Goal: Task Accomplishment & Management: Use online tool/utility

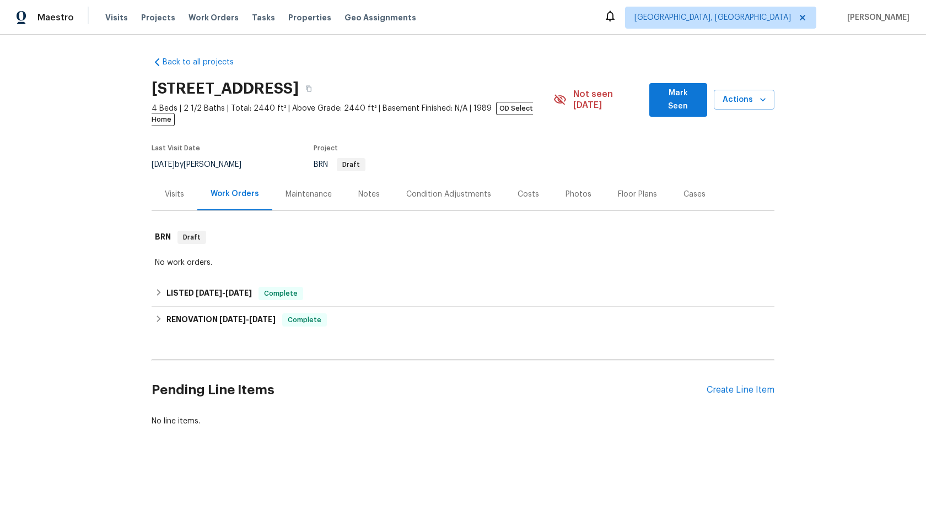
click at [322, 189] on div "Maintenance" at bounding box center [309, 194] width 46 height 11
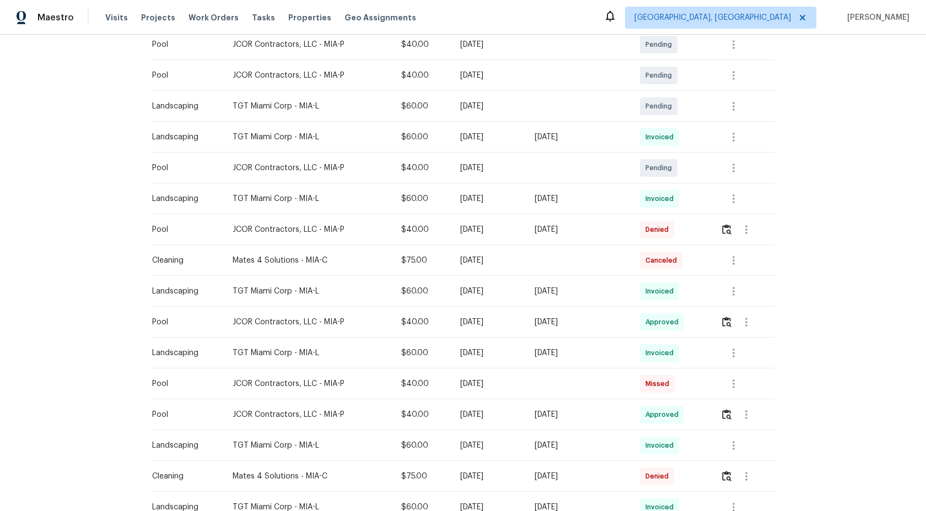
scroll to position [341, 0]
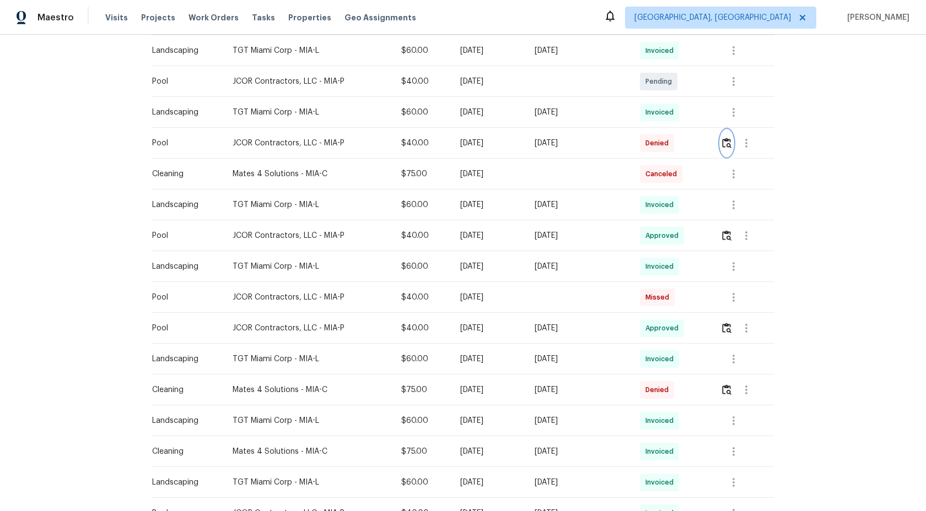
click at [730, 138] on img "button" at bounding box center [726, 143] width 9 height 10
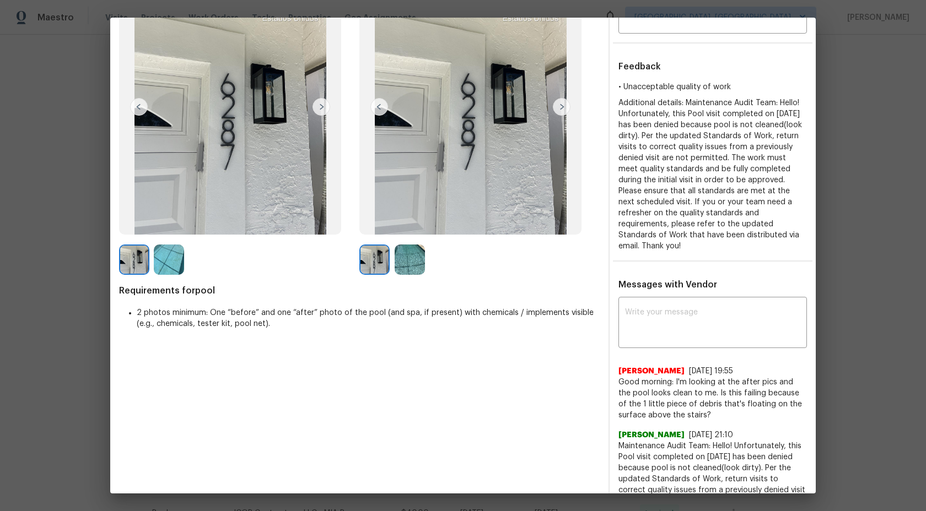
scroll to position [104, 0]
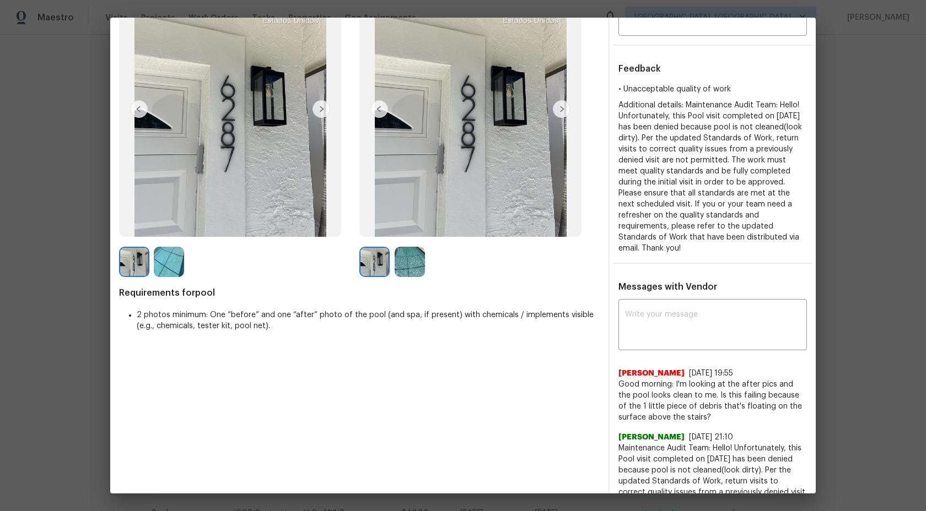
click at [417, 253] on img at bounding box center [410, 262] width 30 height 30
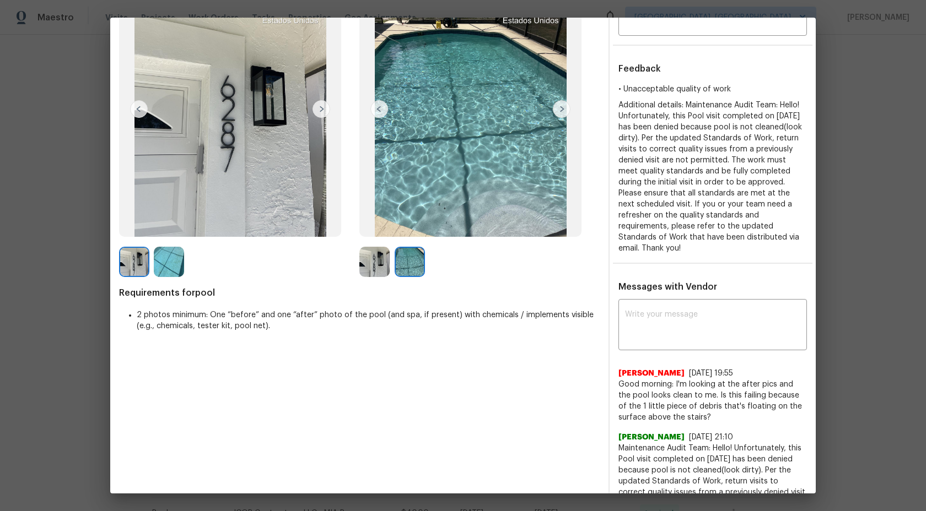
click at [376, 260] on img at bounding box center [374, 262] width 30 height 30
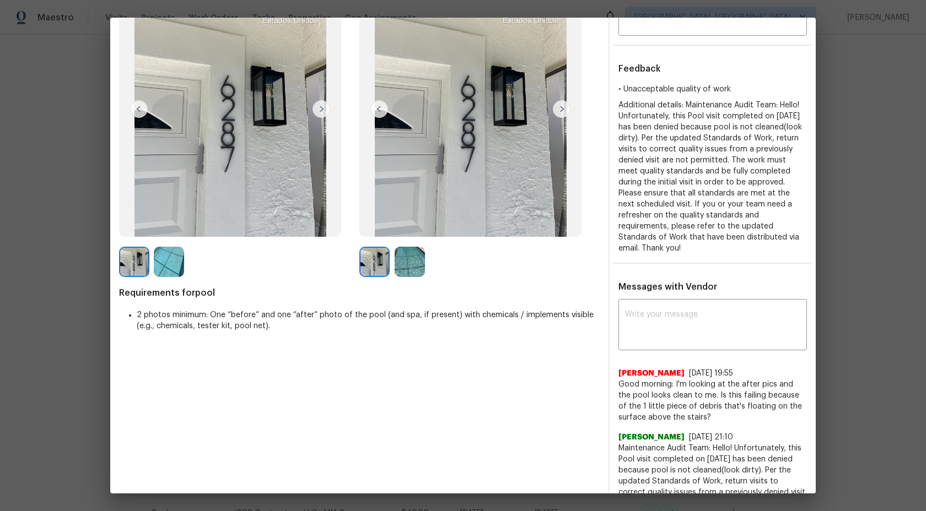
click at [427, 262] on div at bounding box center [412, 262] width 35 height 30
click at [414, 262] on img at bounding box center [410, 262] width 30 height 30
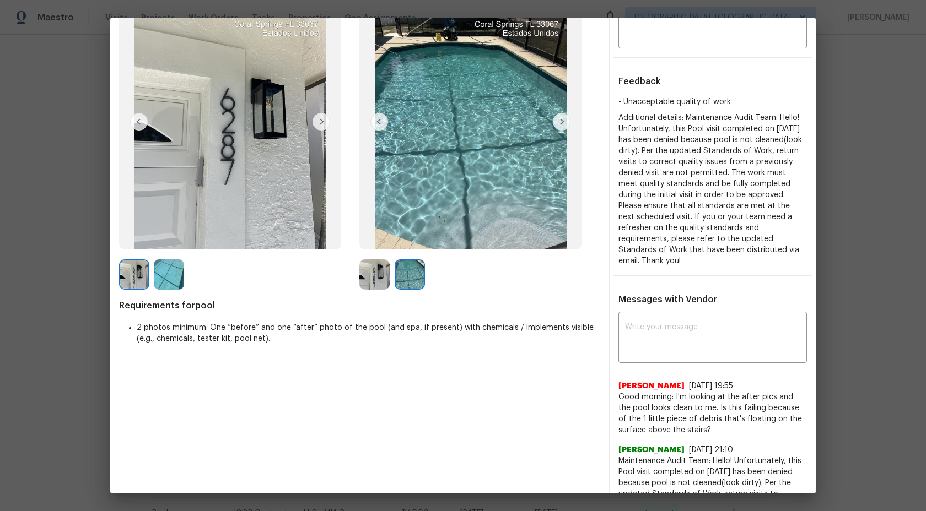
scroll to position [86, 0]
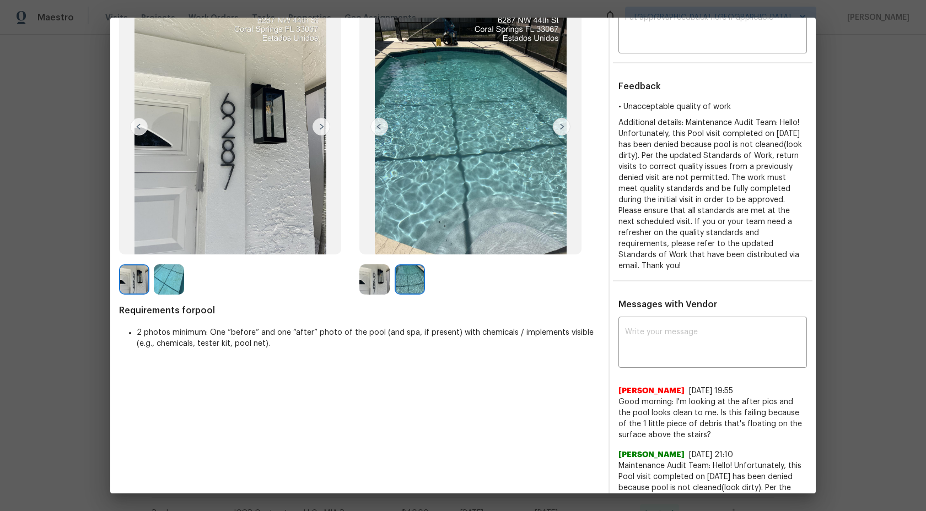
click at [409, 276] on img at bounding box center [410, 280] width 30 height 30
click at [412, 275] on img at bounding box center [410, 280] width 30 height 30
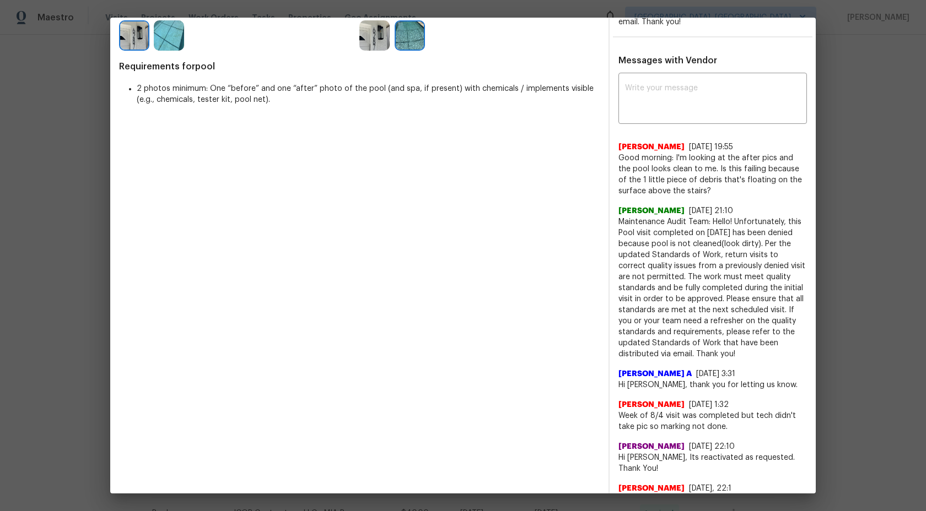
scroll to position [152, 0]
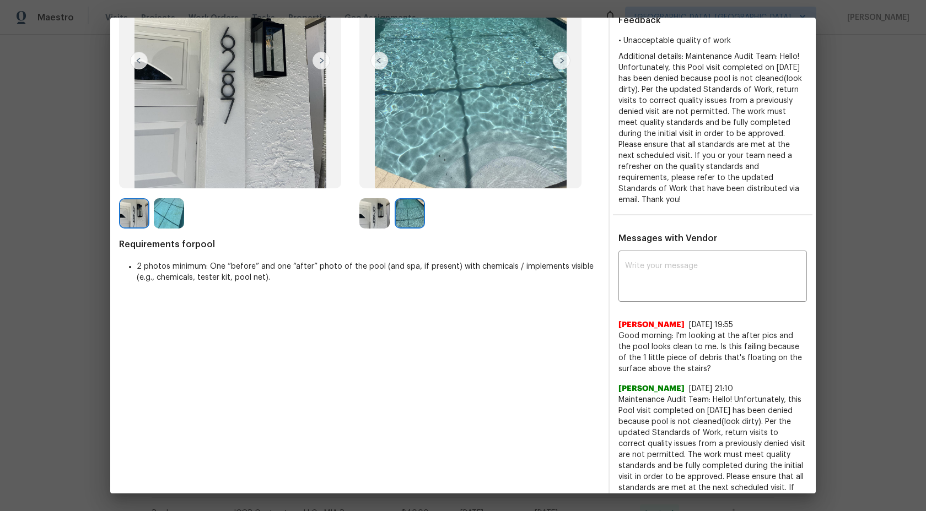
click at [410, 217] on img at bounding box center [410, 213] width 30 height 30
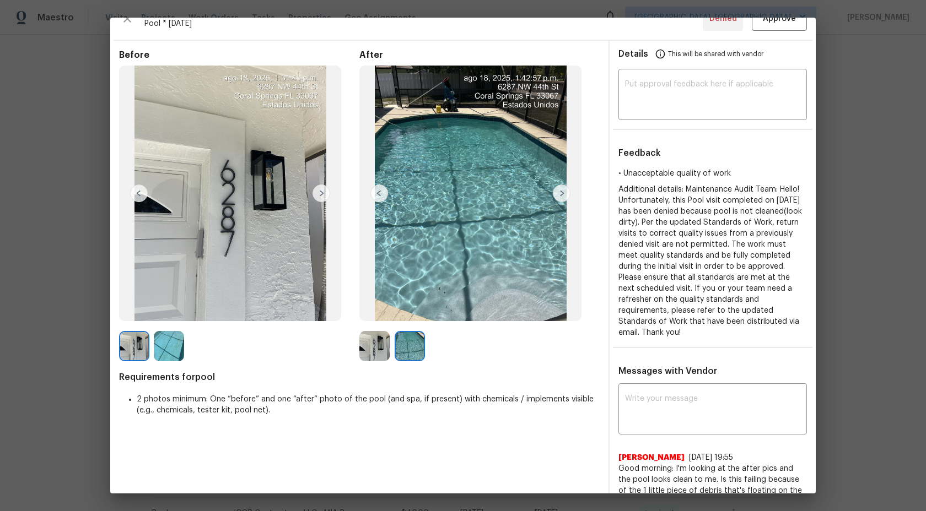
click at [568, 193] on img at bounding box center [562, 194] width 18 height 18
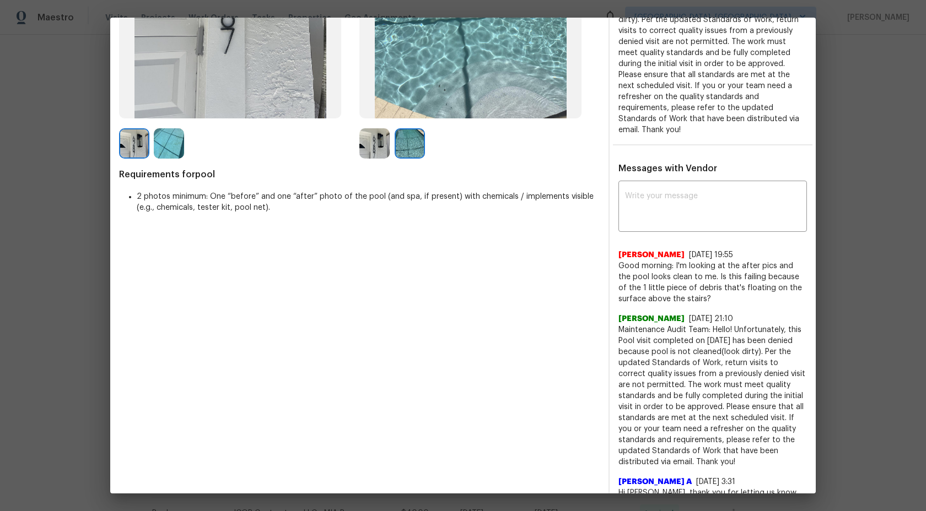
scroll to position [0, 0]
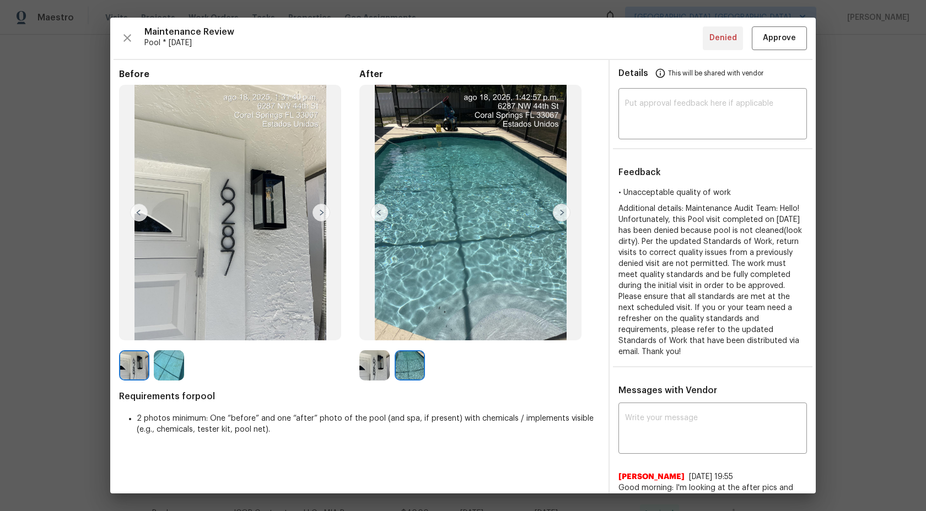
click at [413, 364] on img at bounding box center [410, 366] width 30 height 30
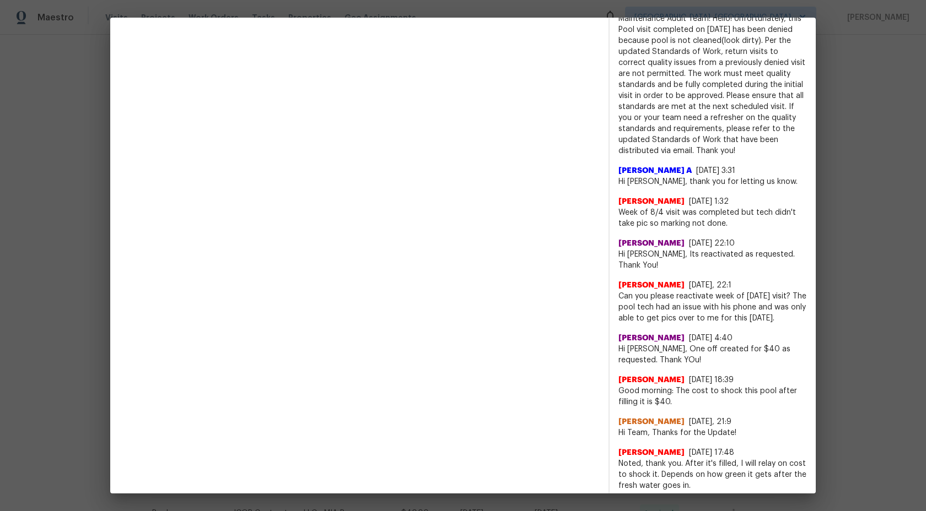
scroll to position [523, 0]
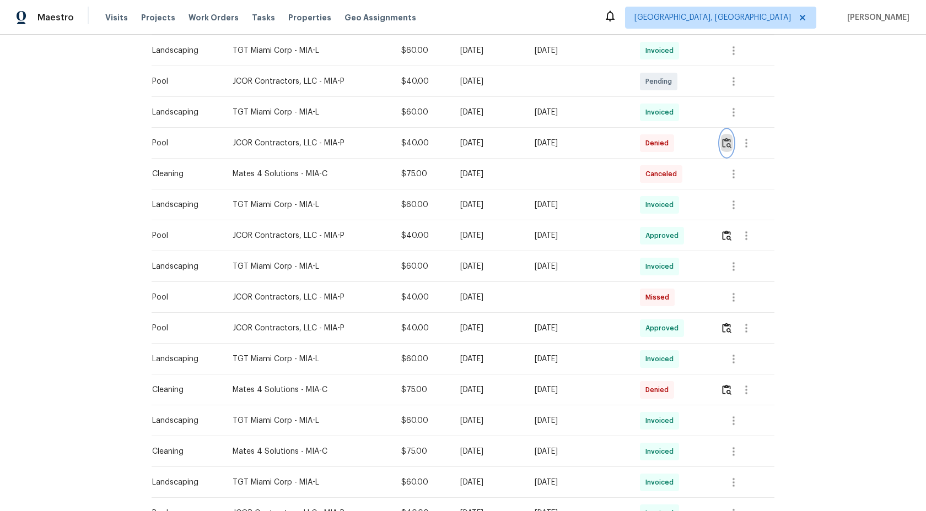
click at [730, 138] on img "button" at bounding box center [726, 143] width 9 height 10
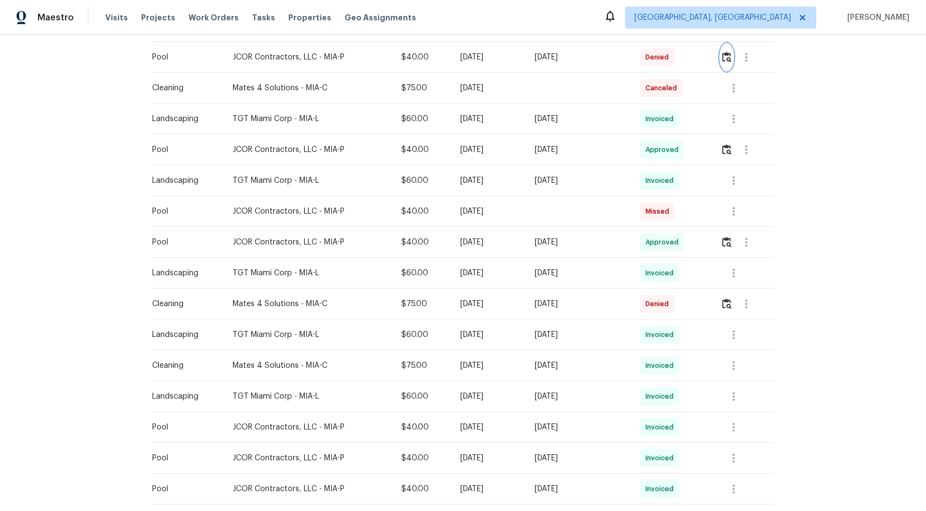
scroll to position [432, 0]
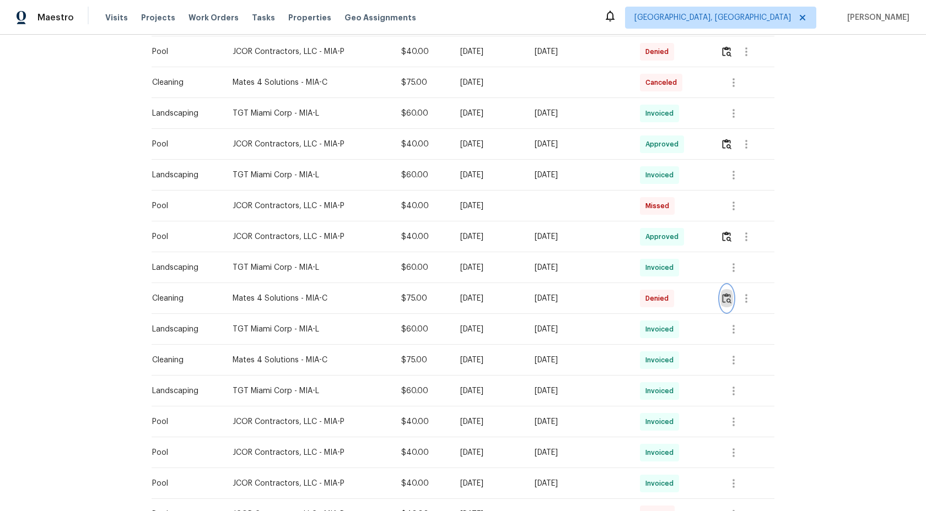
click at [730, 293] on img "button" at bounding box center [726, 298] width 9 height 10
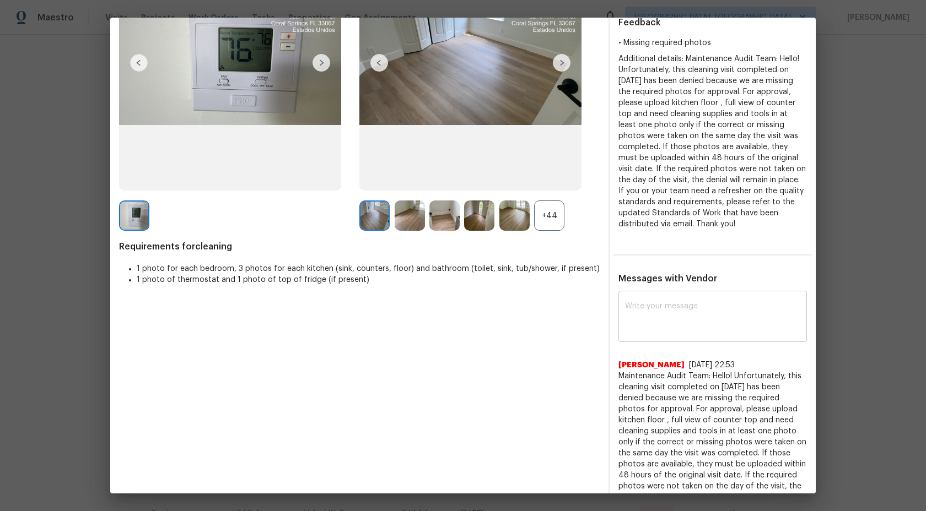
scroll to position [212, 0]
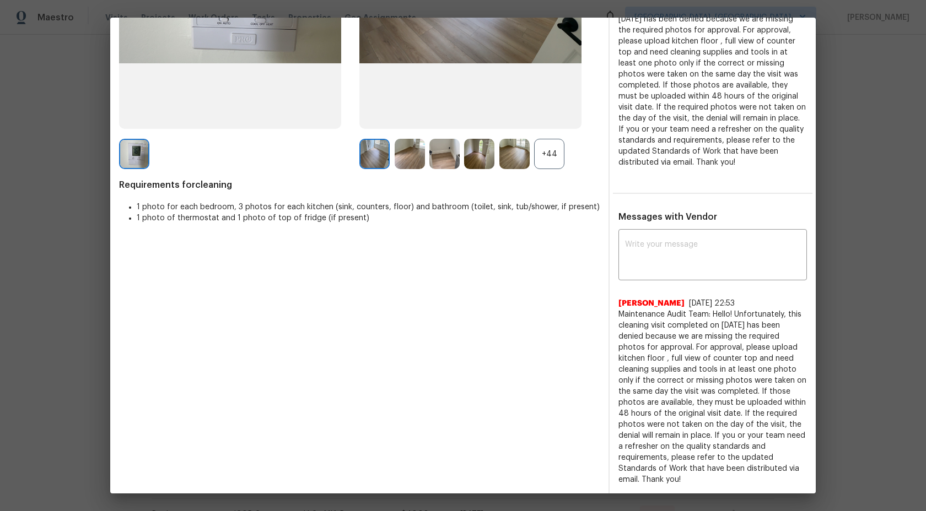
click at [550, 159] on div "+44" at bounding box center [549, 154] width 30 height 30
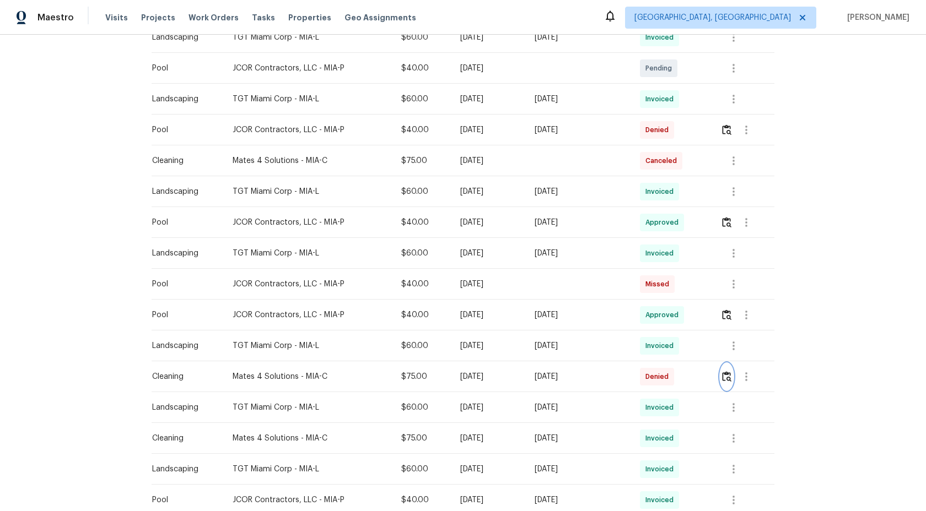
scroll to position [298, 0]
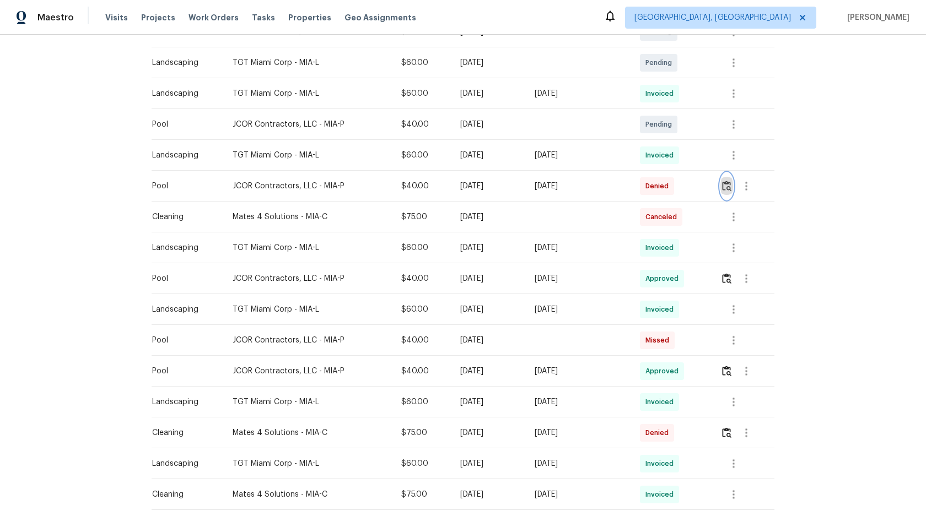
click at [730, 181] on img "button" at bounding box center [726, 186] width 9 height 10
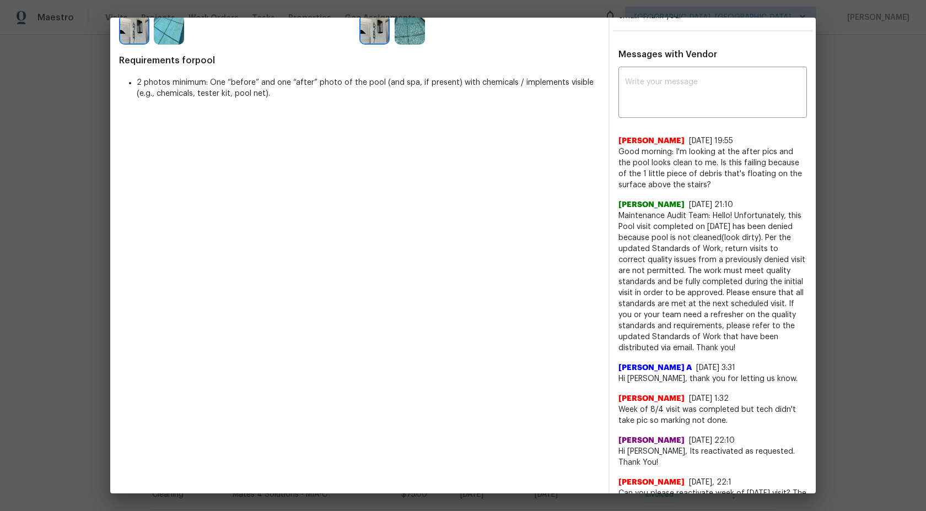
scroll to position [158, 0]
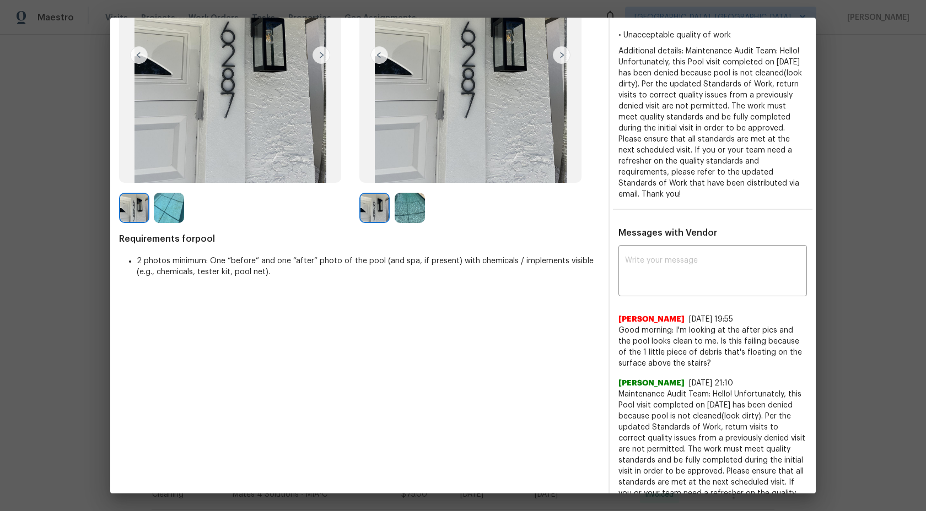
click at [404, 217] on img at bounding box center [410, 208] width 30 height 30
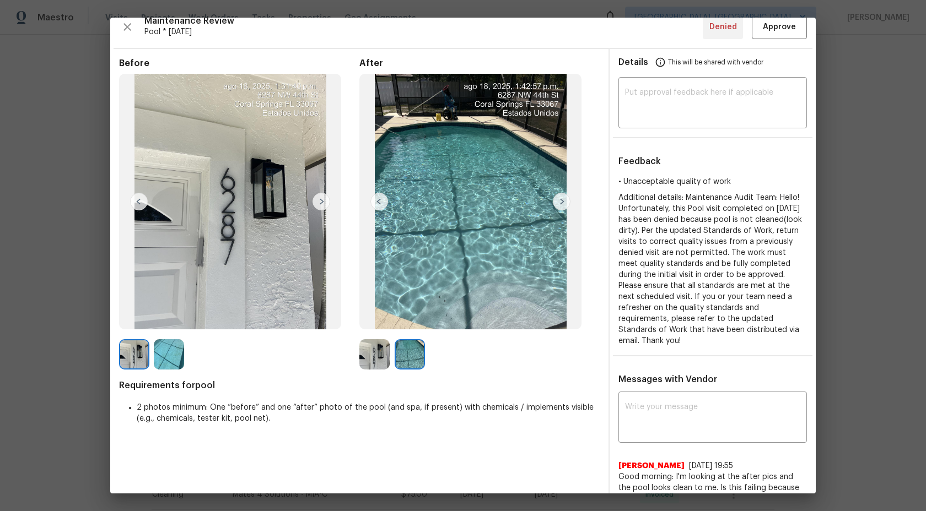
scroll to position [0, 0]
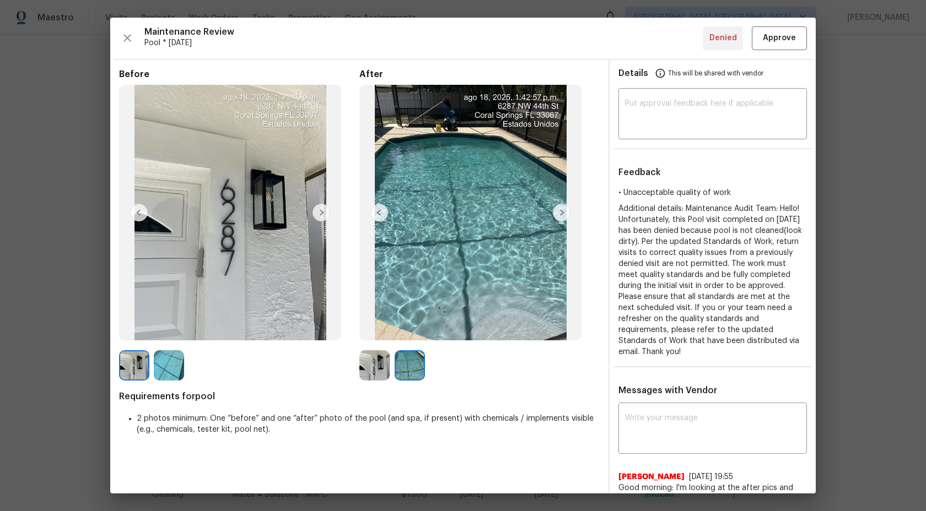
click at [382, 358] on img at bounding box center [374, 366] width 30 height 30
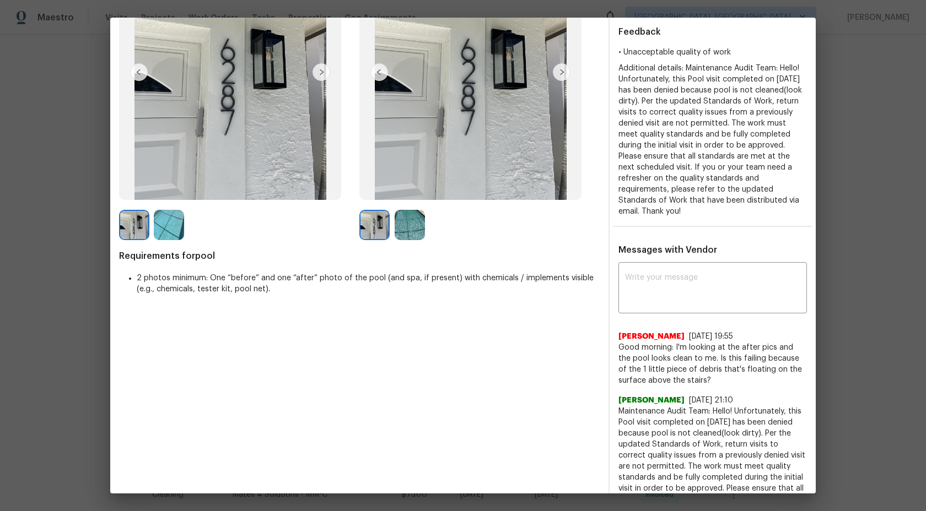
scroll to position [141, 0]
drag, startPoint x: 785, startPoint y: 422, endPoint x: 714, endPoint y: 401, distance: 74.6
click at [714, 406] on span "Maintenance Audit Team: Hello! Unfortunately, this Pool visit completed on 08/2…" at bounding box center [712, 477] width 188 height 143
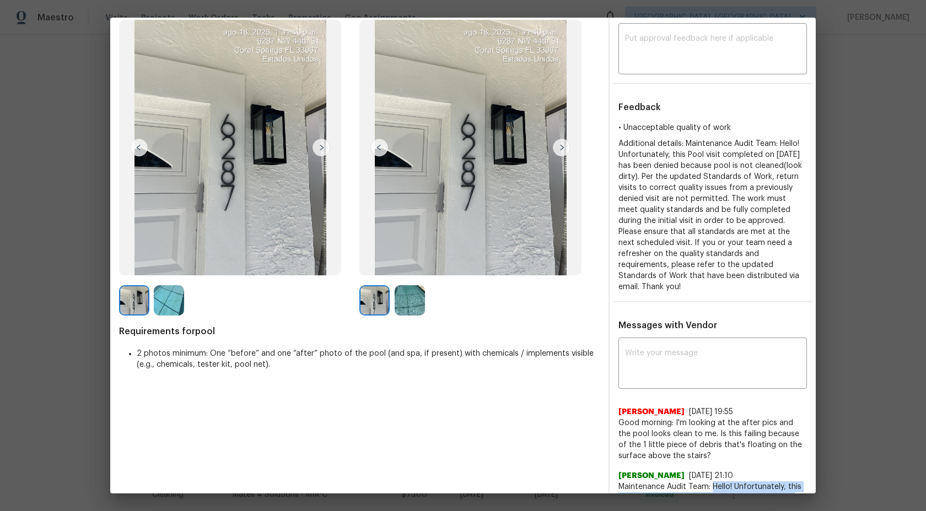
scroll to position [71, 0]
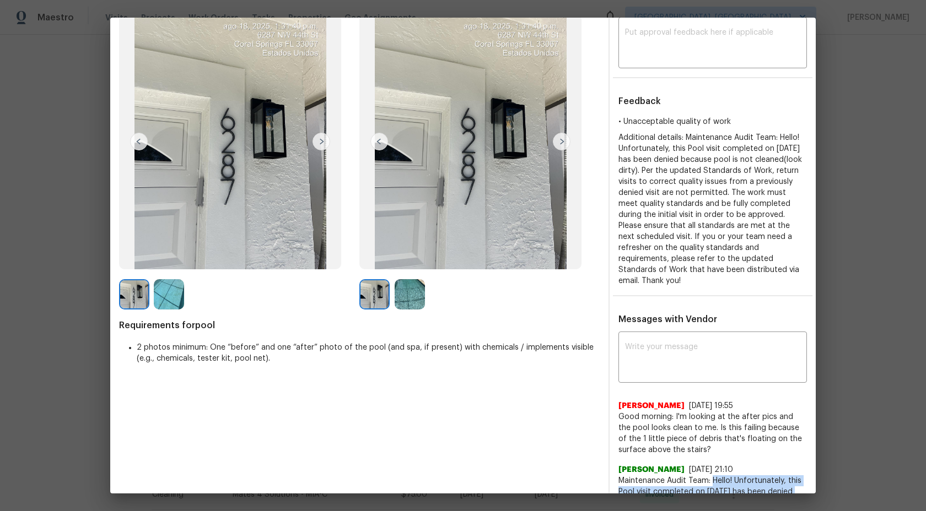
click at [405, 287] on img at bounding box center [410, 294] width 30 height 30
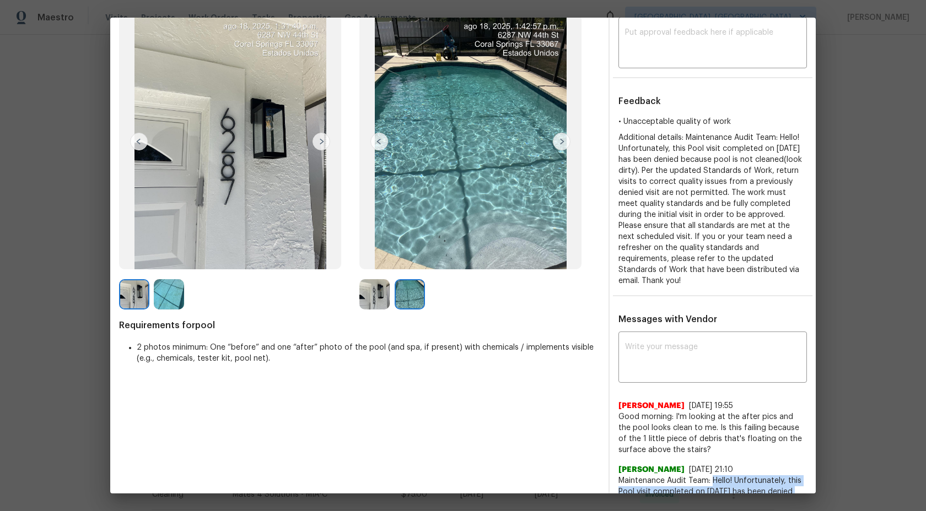
scroll to position [0, 0]
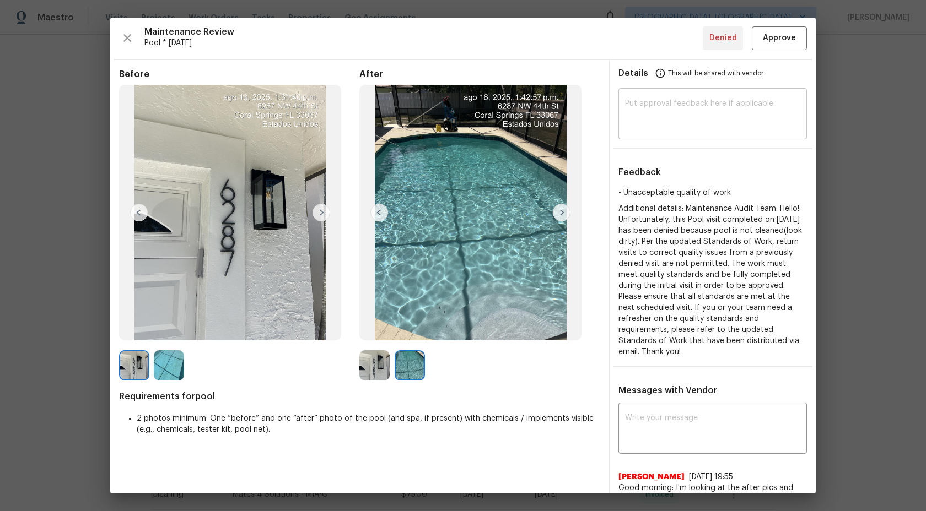
click at [642, 94] on div "​" at bounding box center [712, 115] width 188 height 49
click at [735, 103] on textarea "Maintenance Audit Team:" at bounding box center [712, 115] width 175 height 31
paste textarea "Maintenance Audit Team: Hi Team This visit has been approved after further audi…"
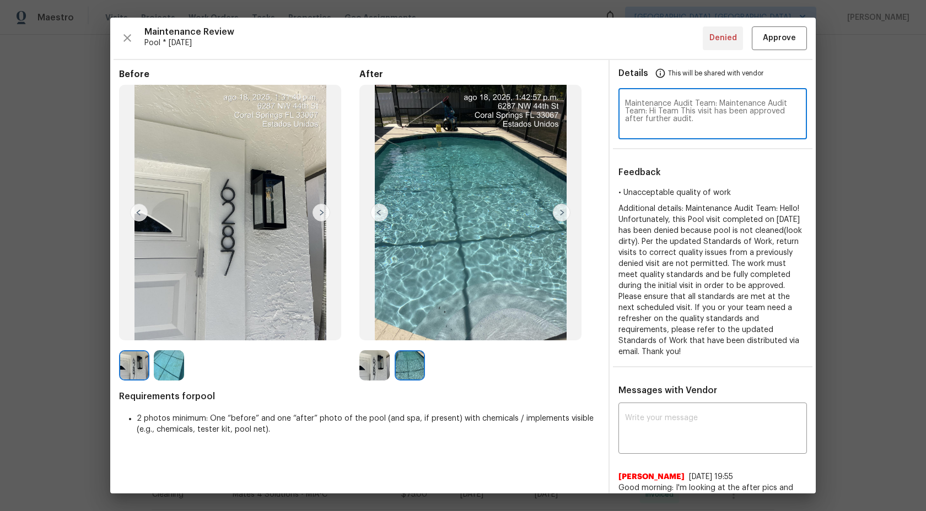
drag, startPoint x: 699, startPoint y: 121, endPoint x: 602, endPoint y: 100, distance: 99.4
paste textarea
type textarea "Maintenance Audit Team: Hi Team This visit has been approved after further audi…"
click at [780, 39] on span "Approve" at bounding box center [779, 38] width 33 height 14
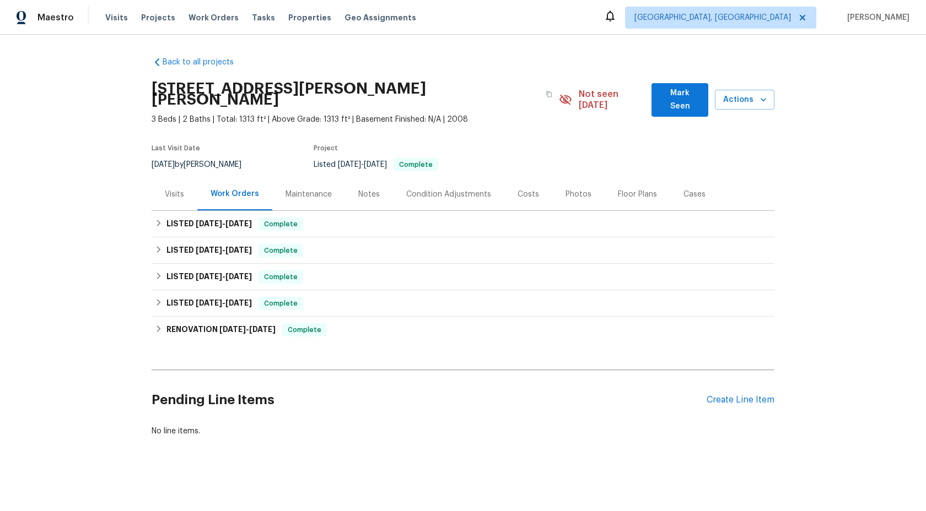
click at [307, 189] on div "Maintenance" at bounding box center [309, 194] width 46 height 11
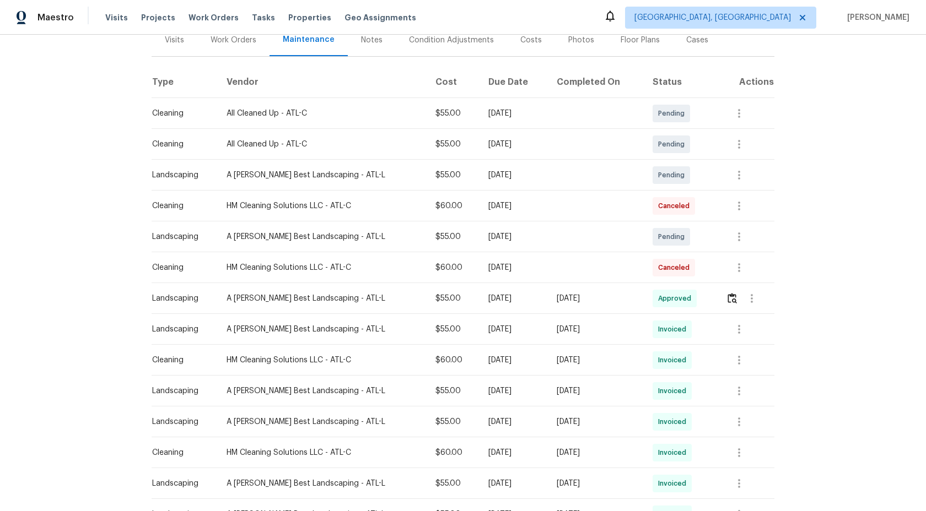
scroll to position [101, 0]
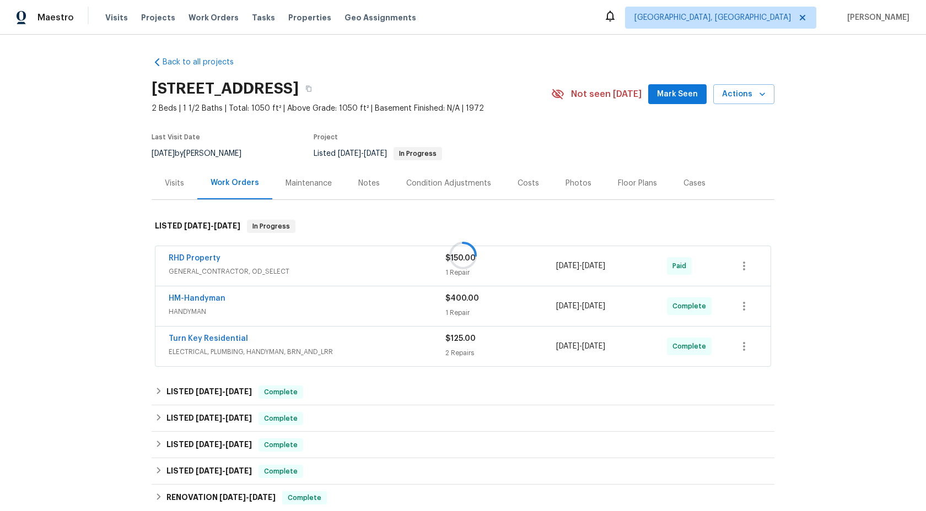
click at [321, 185] on div at bounding box center [463, 255] width 926 height 511
click at [315, 181] on div "Maintenance" at bounding box center [309, 183] width 46 height 11
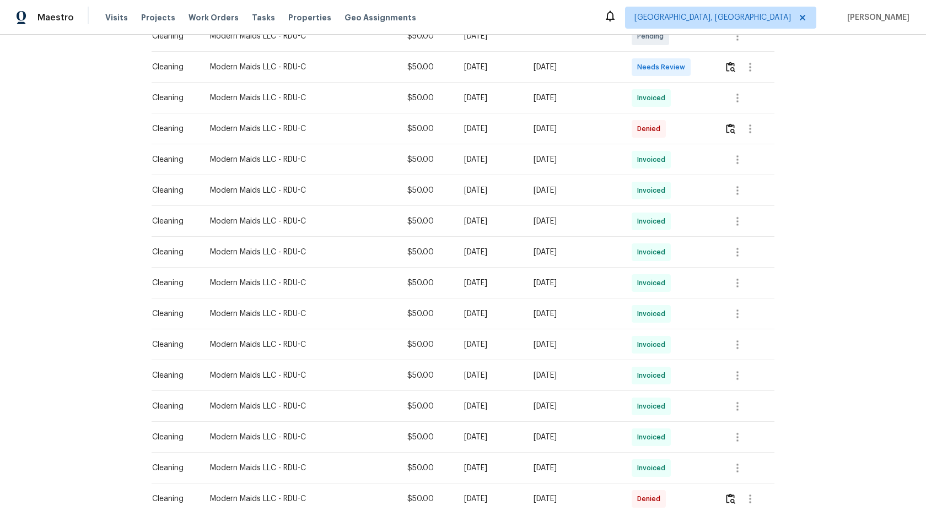
scroll to position [156, 0]
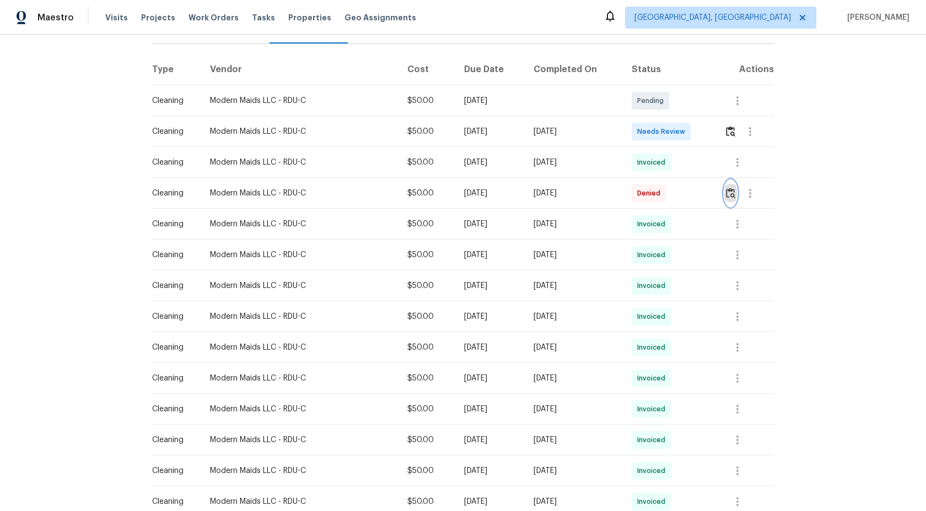
click at [734, 189] on img "button" at bounding box center [730, 193] width 9 height 10
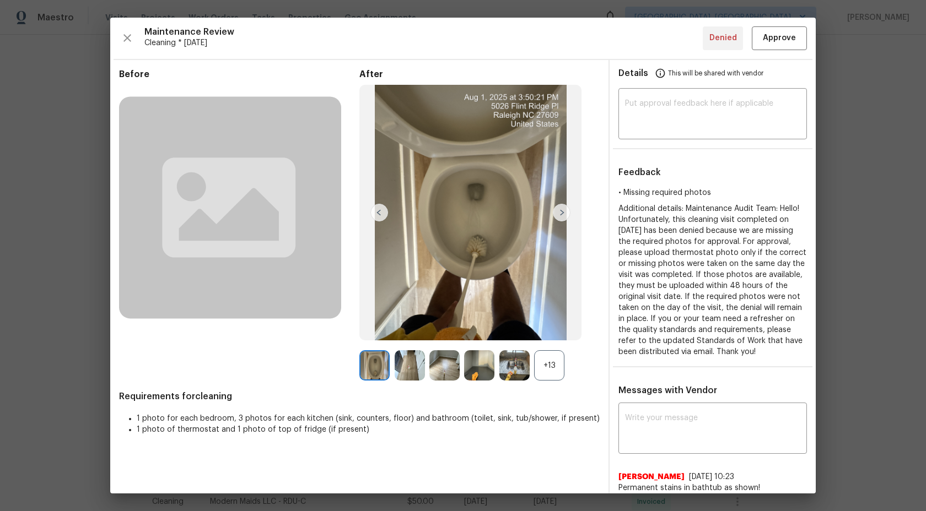
click at [552, 358] on div "+13" at bounding box center [549, 366] width 30 height 30
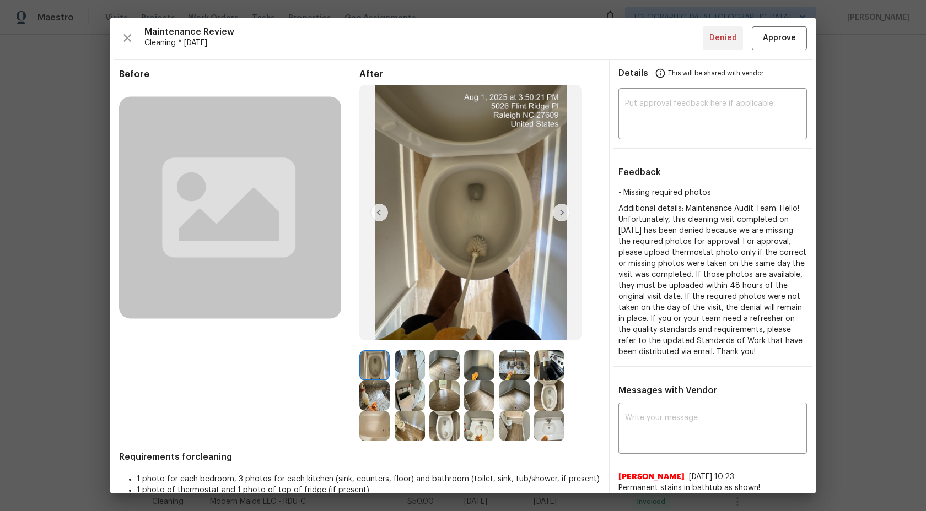
click at [561, 209] on img at bounding box center [562, 213] width 18 height 18
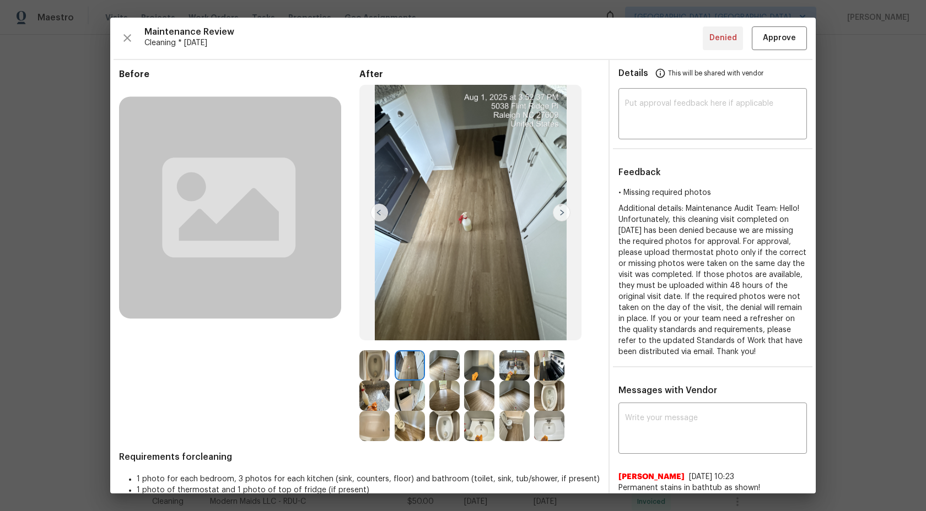
click at [365, 368] on img at bounding box center [374, 366] width 30 height 30
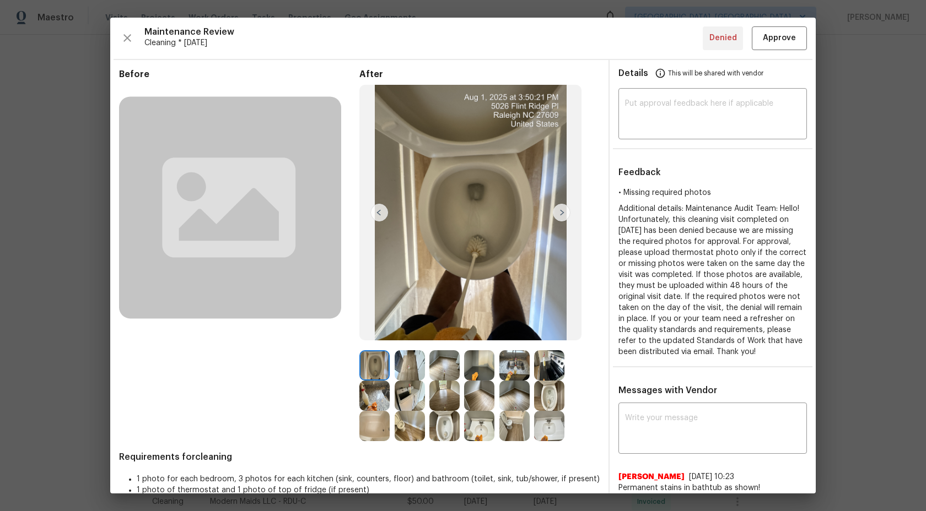
click at [398, 365] on img at bounding box center [410, 366] width 30 height 30
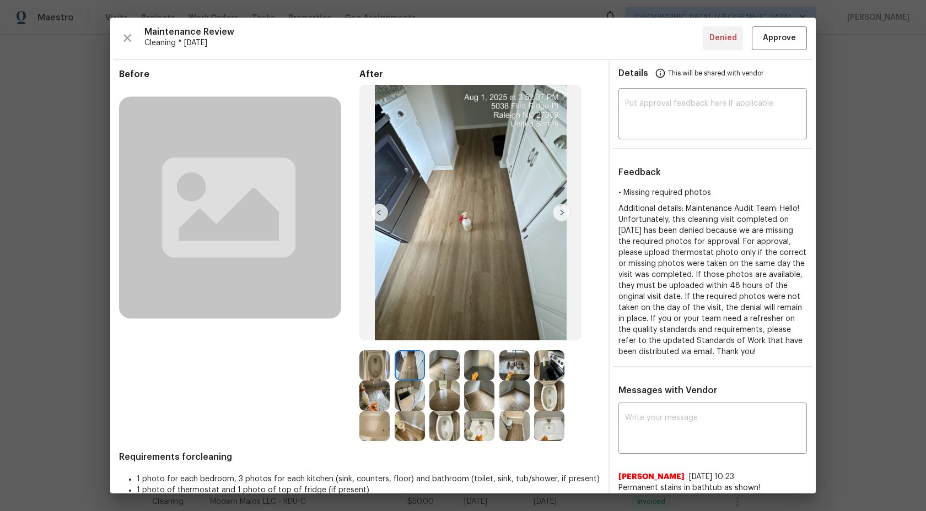
click at [382, 368] on img at bounding box center [374, 366] width 30 height 30
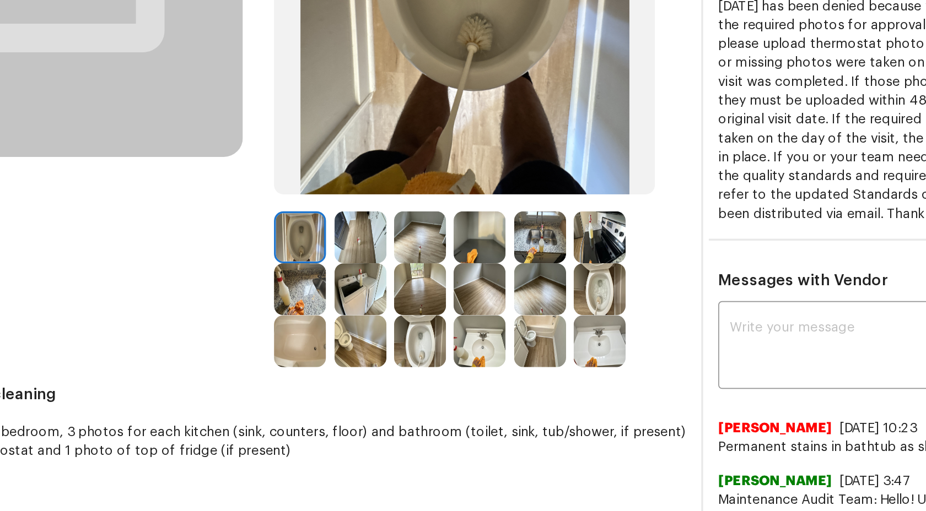
scroll to position [89, 0]
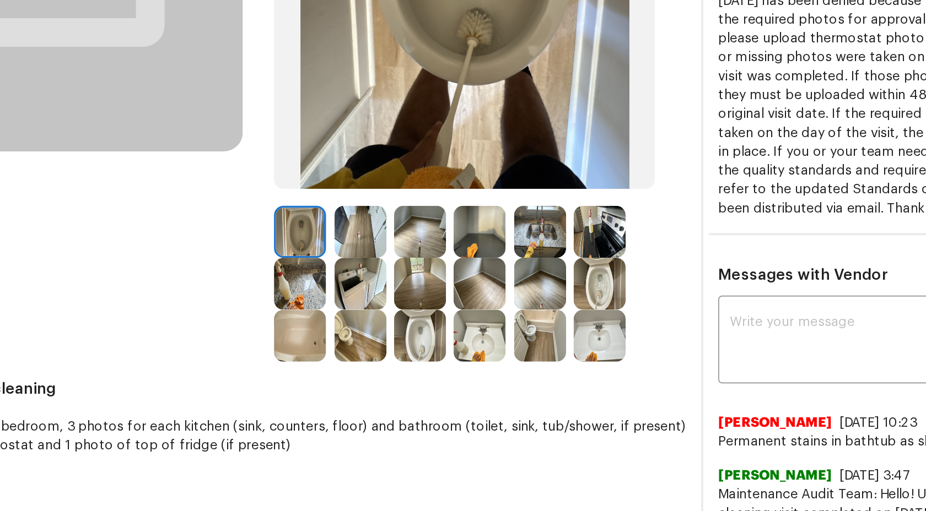
click at [379, 338] on img at bounding box center [374, 337] width 30 height 30
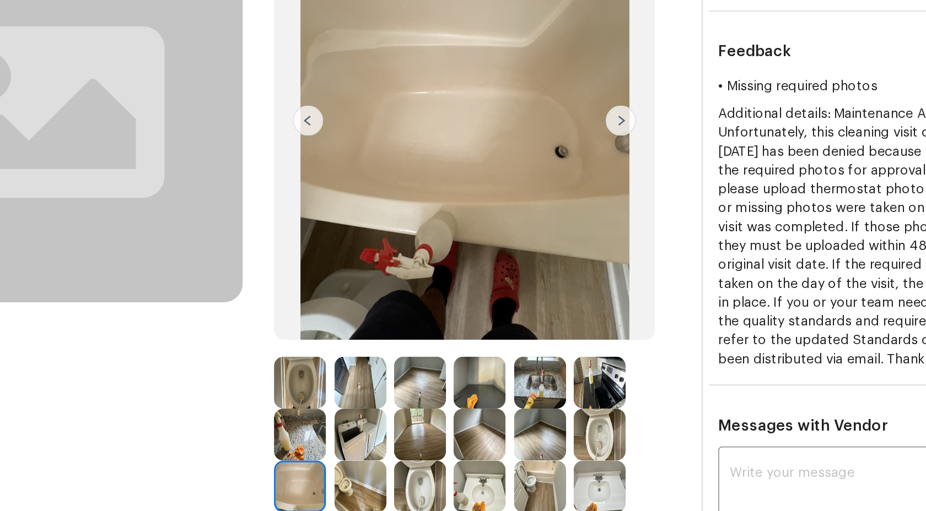
scroll to position [0, 0]
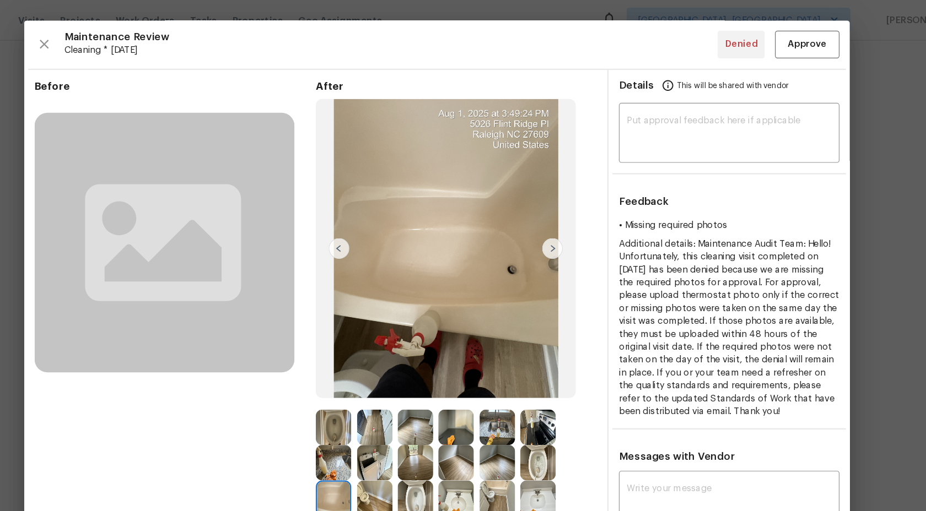
click at [563, 213] on img at bounding box center [562, 213] width 18 height 18
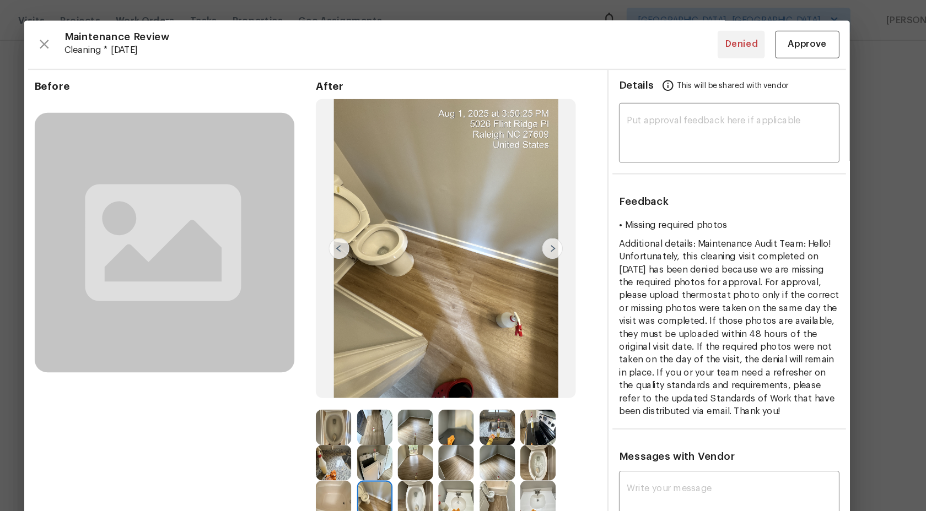
click at [563, 212] on img at bounding box center [562, 213] width 18 height 18
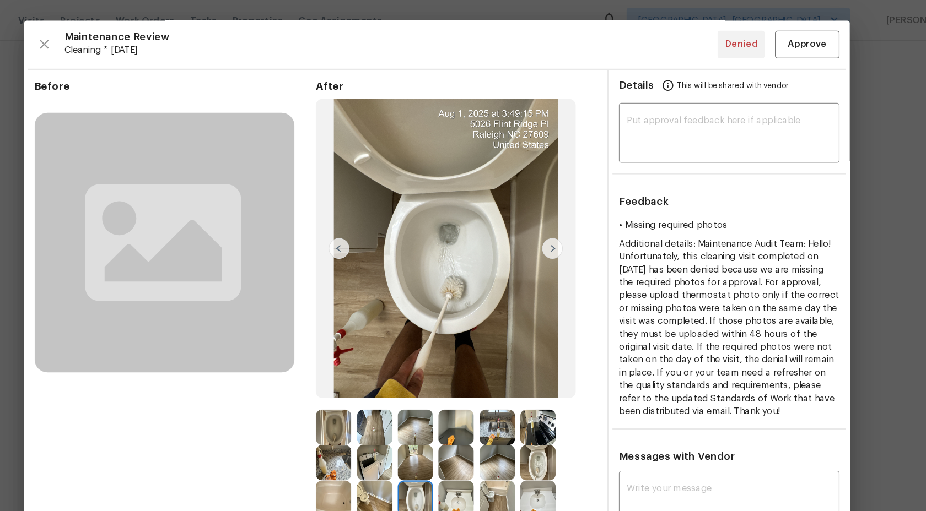
click at [562, 211] on img at bounding box center [562, 213] width 18 height 18
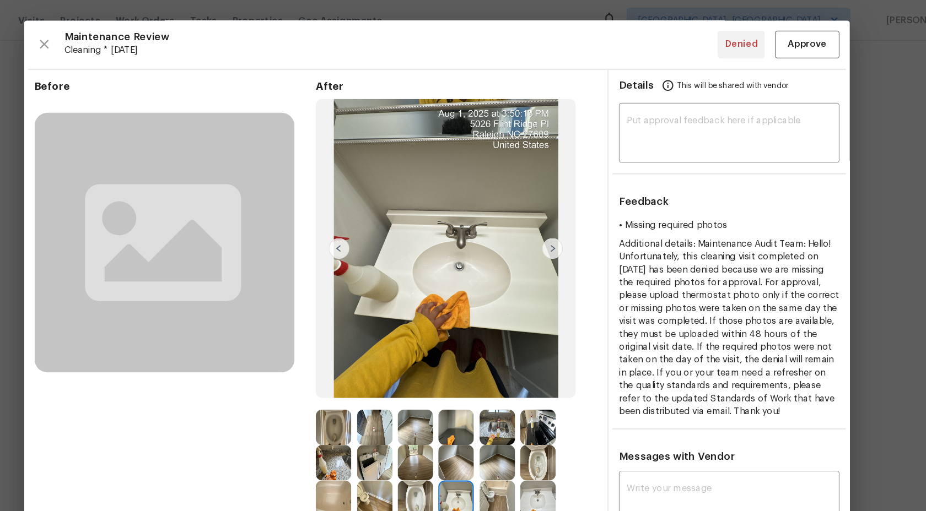
click at [562, 211] on img at bounding box center [562, 213] width 18 height 18
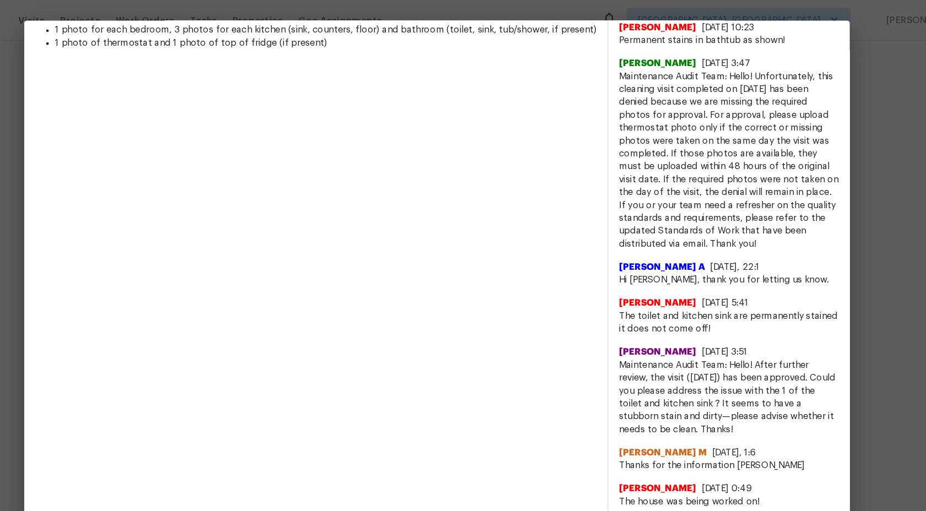
scroll to position [140, 0]
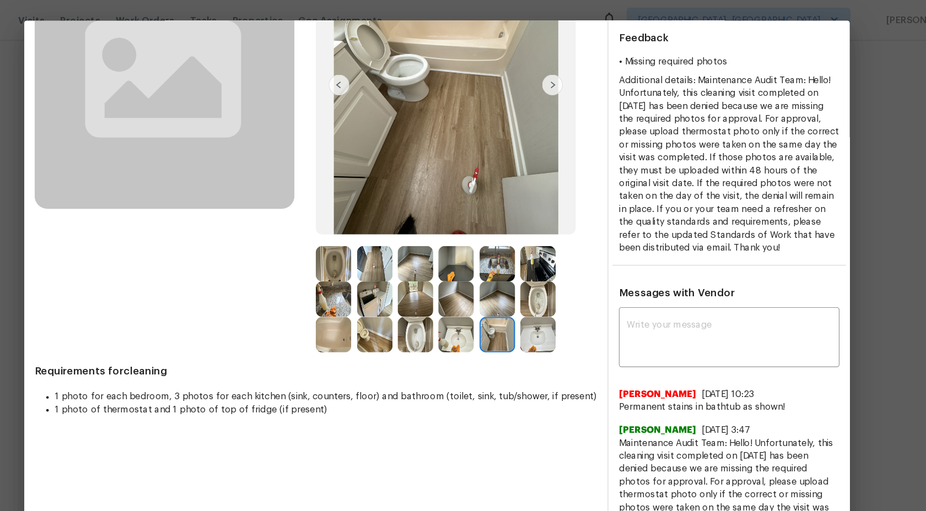
click at [373, 285] on img at bounding box center [374, 286] width 30 height 30
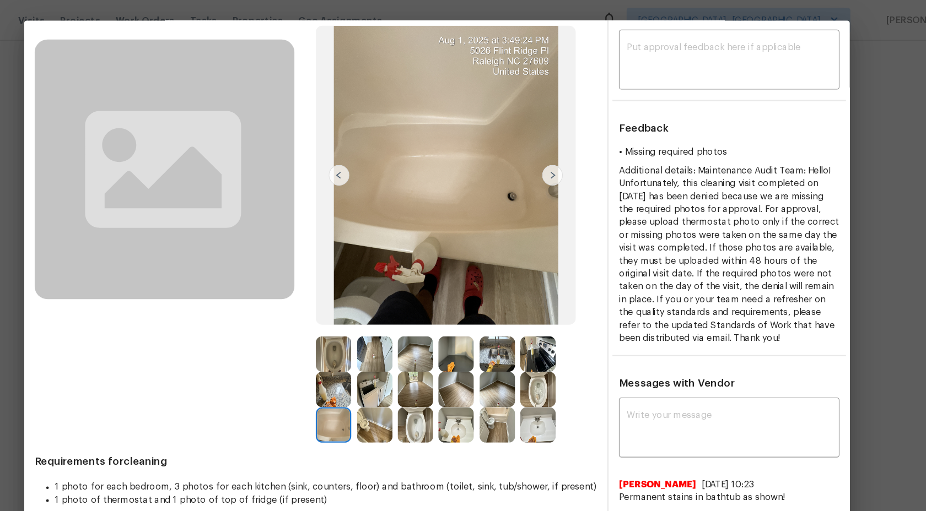
scroll to position [53, 0]
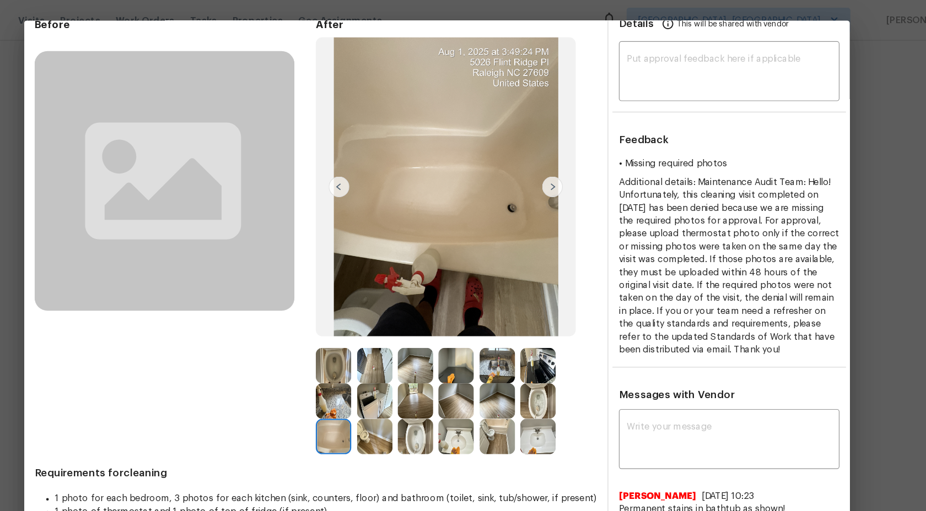
click at [369, 369] on img at bounding box center [374, 373] width 30 height 30
click at [562, 163] on img at bounding box center [562, 160] width 18 height 18
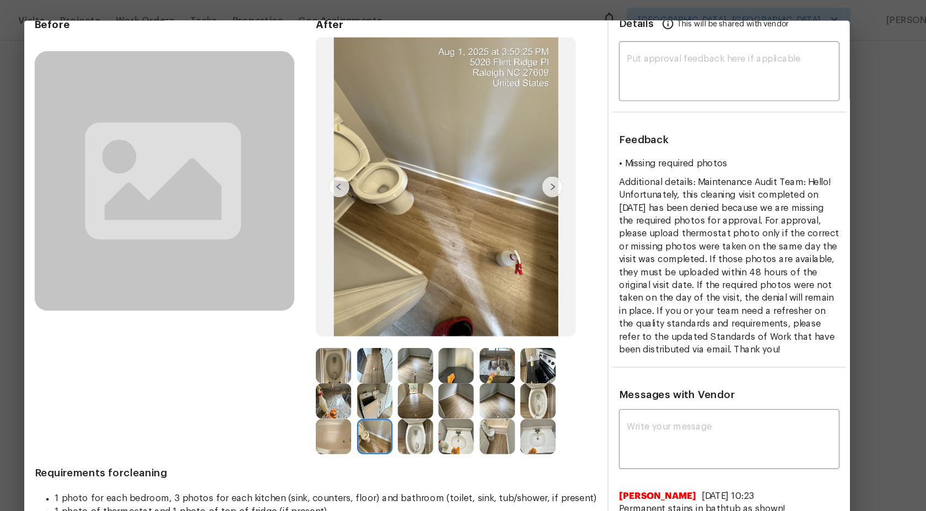
click at [561, 163] on img at bounding box center [562, 160] width 18 height 18
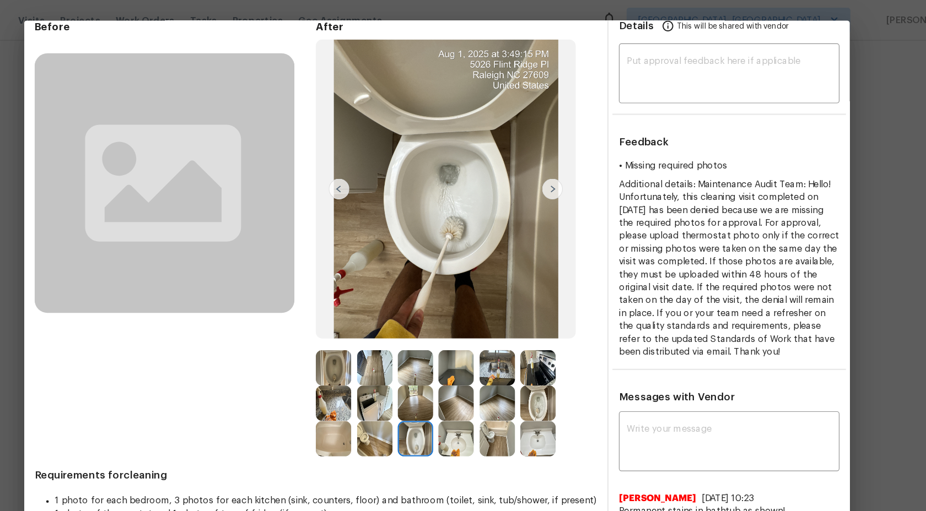
scroll to position [42, 0]
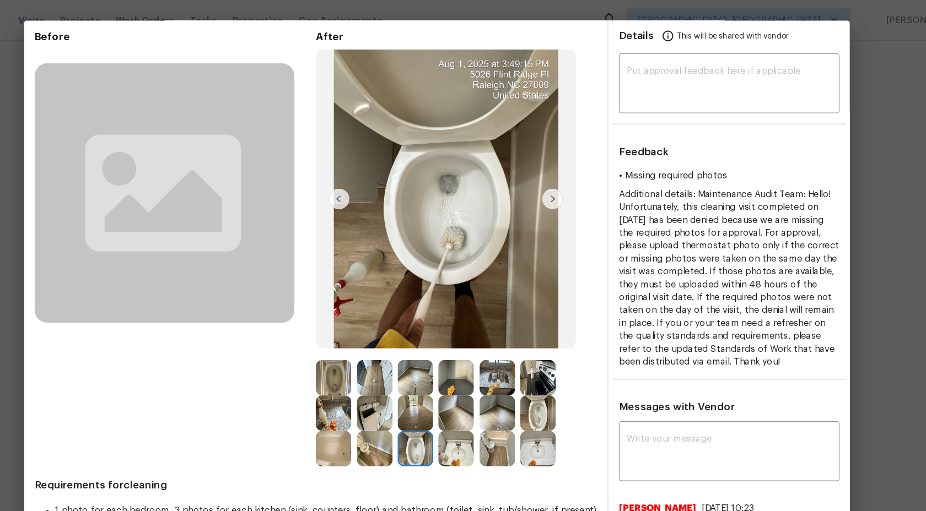
click at [757, 213] on span "Additional details: Maintenance Audit Team: Hello! Unfortunately, this cleaning…" at bounding box center [712, 238] width 188 height 151
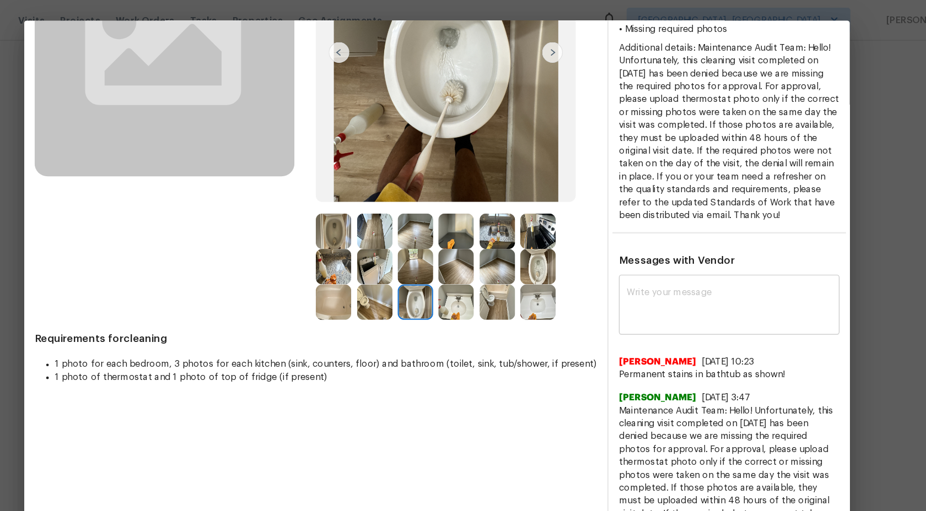
scroll to position [170, 0]
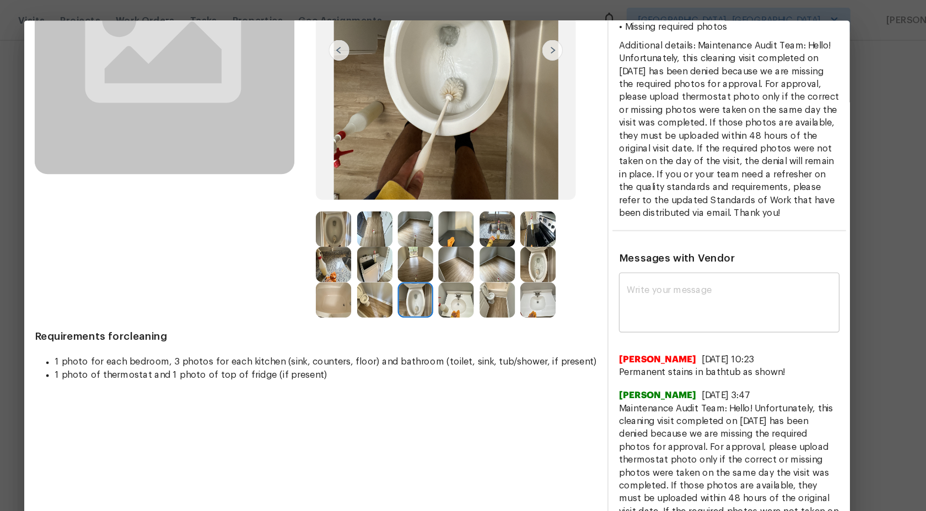
click at [653, 251] on div "x ​" at bounding box center [712, 260] width 188 height 49
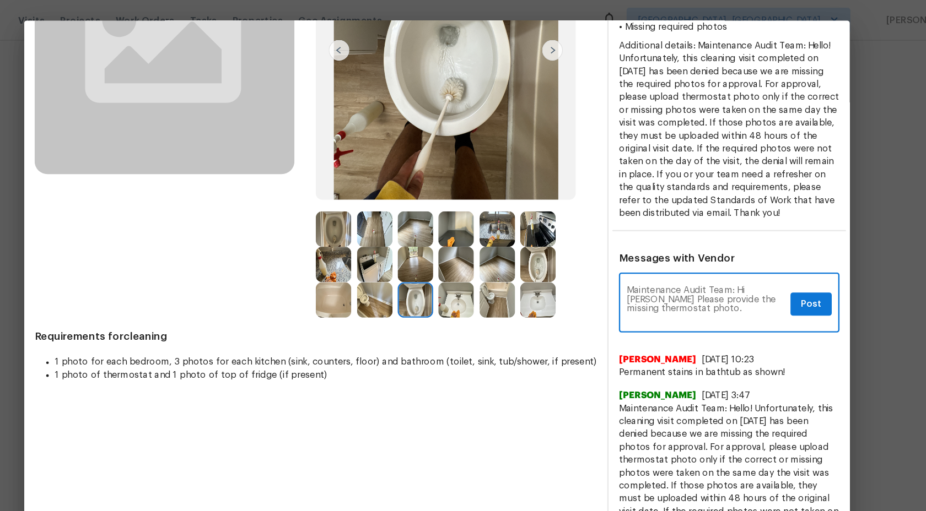
click at [721, 114] on span "Additional details: Maintenance Audit Team: Hello! Unfortunately, this cleaning…" at bounding box center [712, 110] width 188 height 151
drag, startPoint x: 653, startPoint y: 82, endPoint x: 711, endPoint y: 190, distance: 122.8
click at [711, 188] on div "Additional details: Maintenance Audit Team: Hello! Unfortunately, this cleaning…" at bounding box center [712, 111] width 188 height 154
copy span "please upload thermostat photo only if the correct or missing photos were taken…"
drag, startPoint x: 699, startPoint y: 277, endPoint x: 623, endPoint y: 268, distance: 76.6
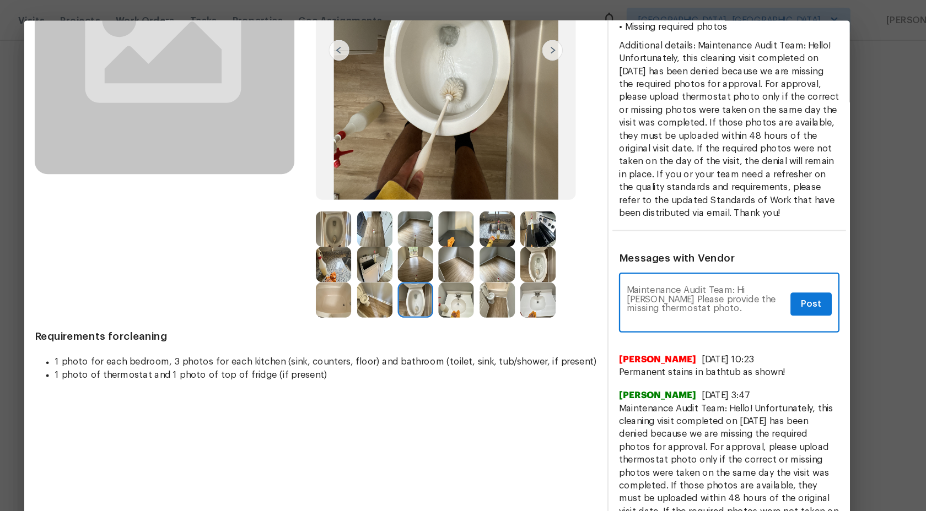
click at [623, 268] on div "Maintenance Audit Team: Hi Marily Please provide the missing thermostat photo. …" at bounding box center [712, 260] width 188 height 49
paste textarea "please upload thermostat photo only if the correct or missing photos were taken…"
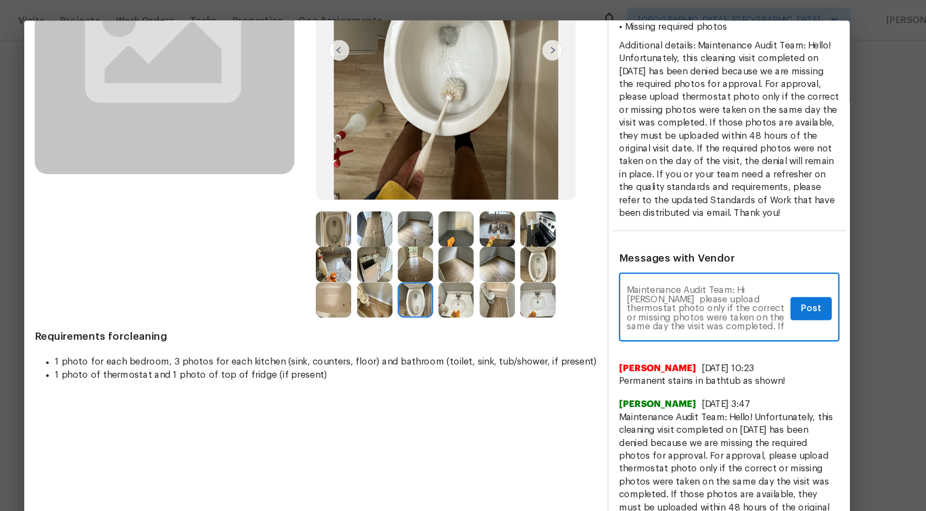
scroll to position [77, 0]
type textarea "Maintenance Audit Team: Hi Marily please upload thermostat photo only if the co…"
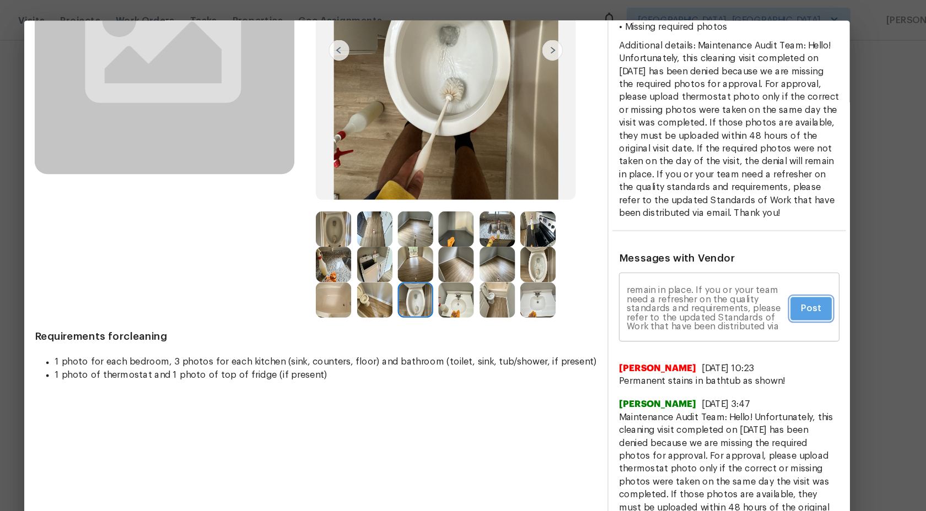
click at [780, 271] on span "Post" at bounding box center [783, 264] width 18 height 14
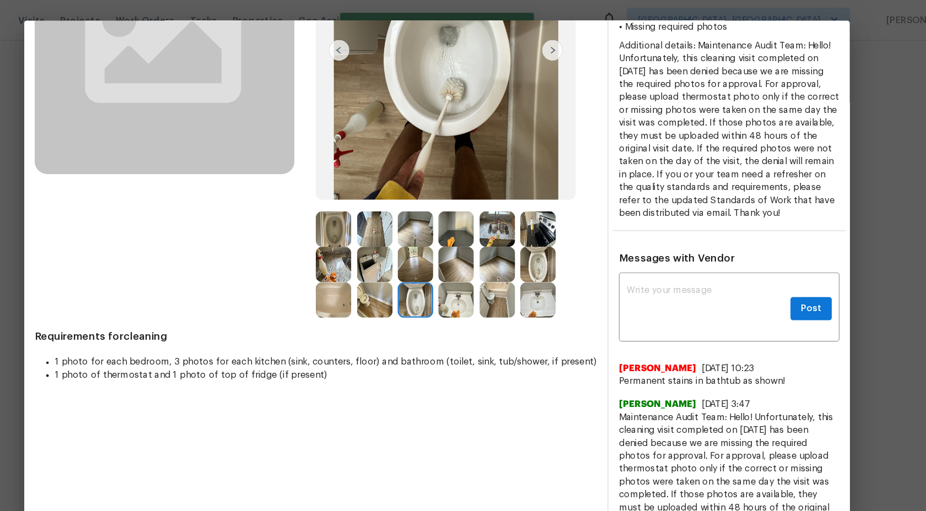
scroll to position [0, 0]
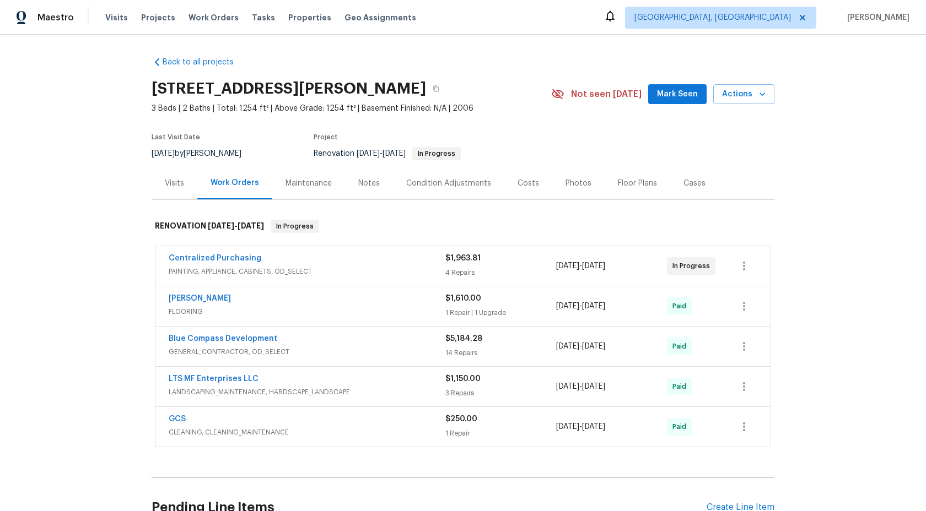
click at [304, 186] on div "Maintenance" at bounding box center [309, 183] width 46 height 11
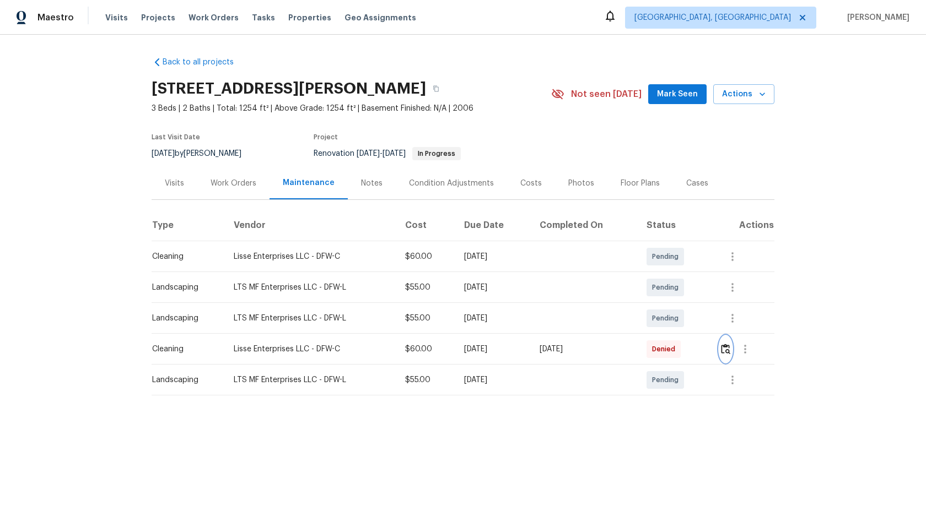
click at [730, 352] on img "button" at bounding box center [725, 349] width 9 height 10
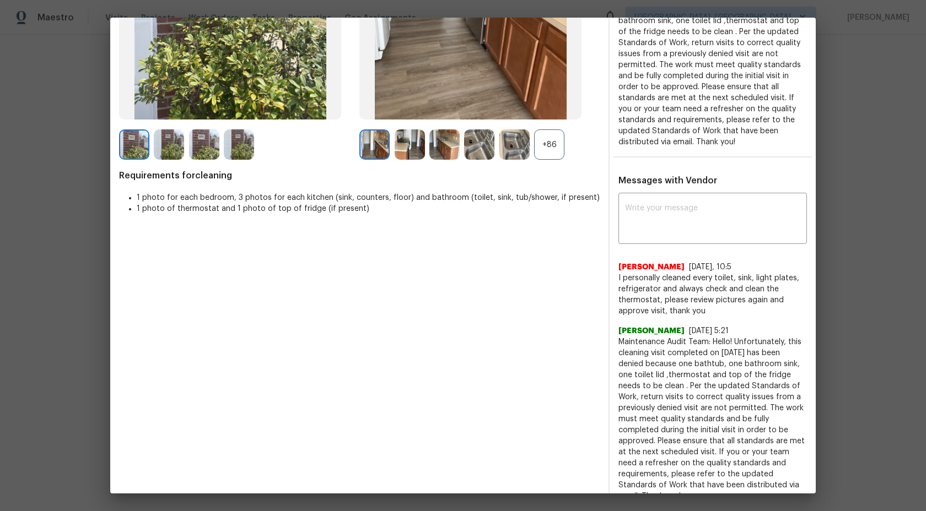
scroll to position [227, 0]
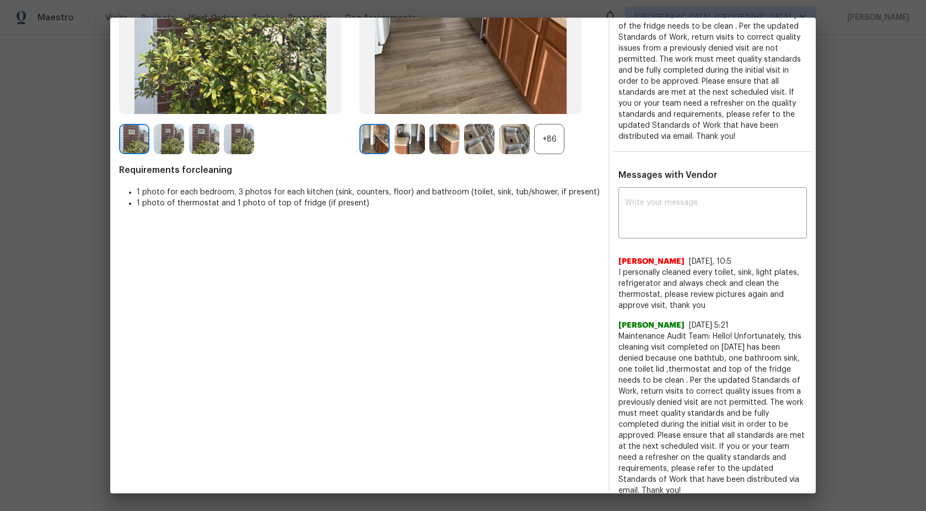
click at [550, 135] on div "+86" at bounding box center [549, 139] width 30 height 30
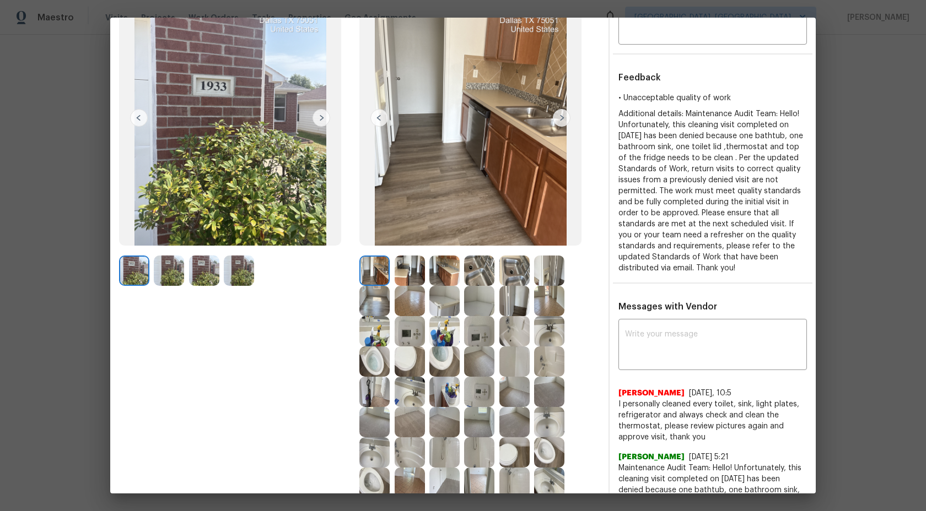
scroll to position [90, 0]
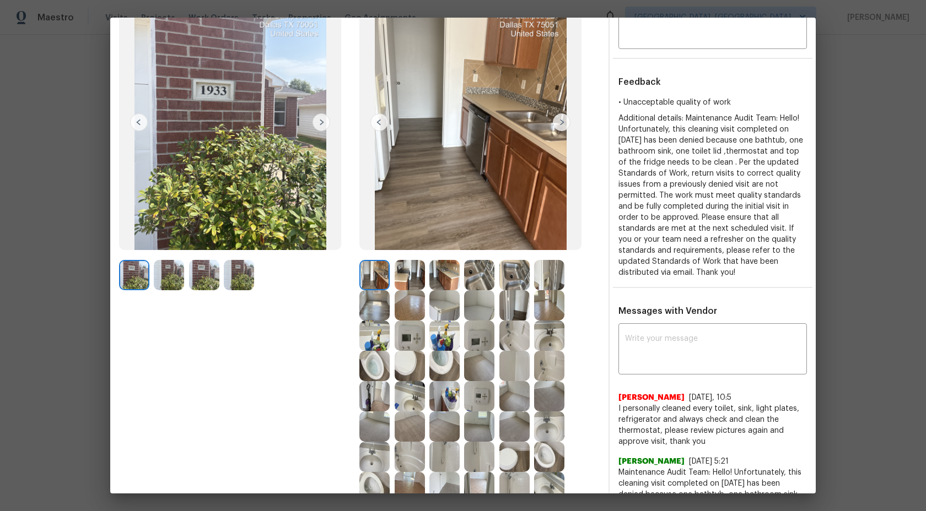
click at [421, 277] on img at bounding box center [410, 275] width 30 height 30
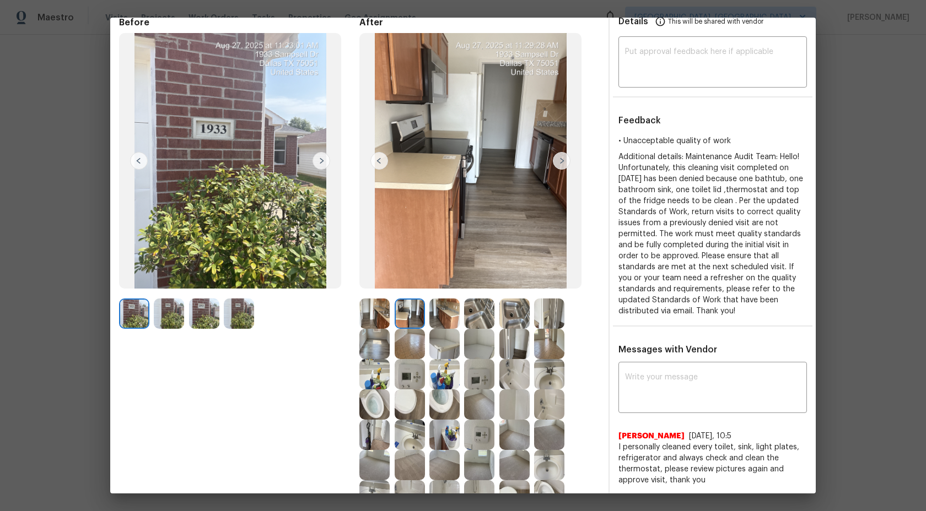
scroll to position [52, 0]
click at [444, 310] on img at bounding box center [444, 313] width 30 height 30
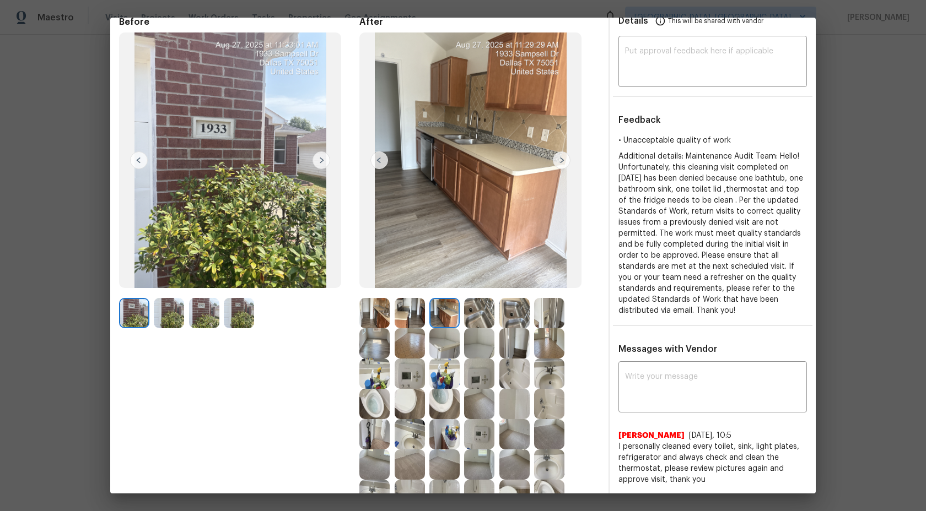
click at [414, 313] on img at bounding box center [410, 313] width 30 height 30
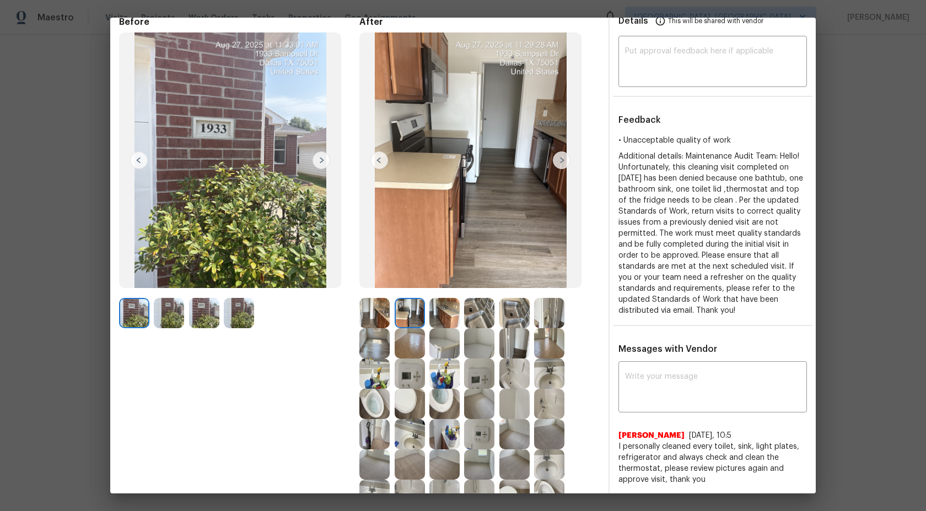
click at [378, 310] on img at bounding box center [374, 313] width 30 height 30
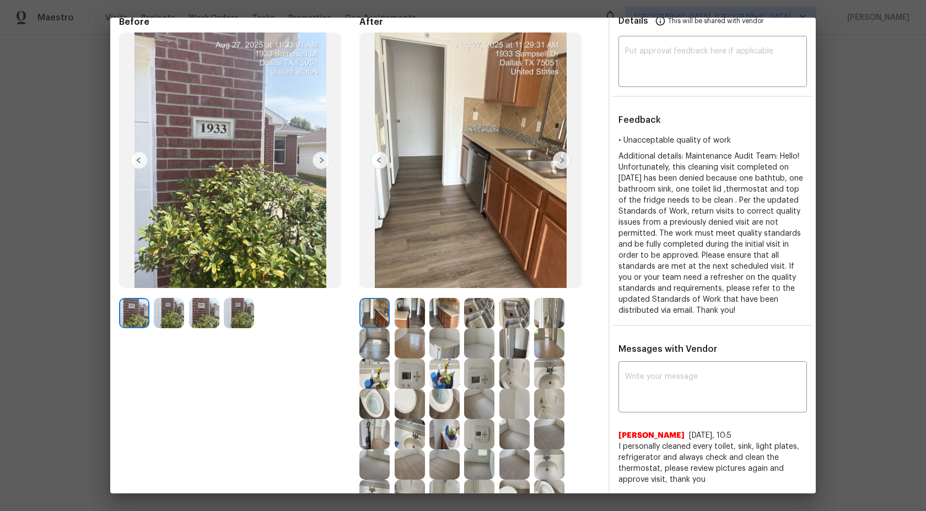
click at [411, 309] on img at bounding box center [410, 313] width 30 height 30
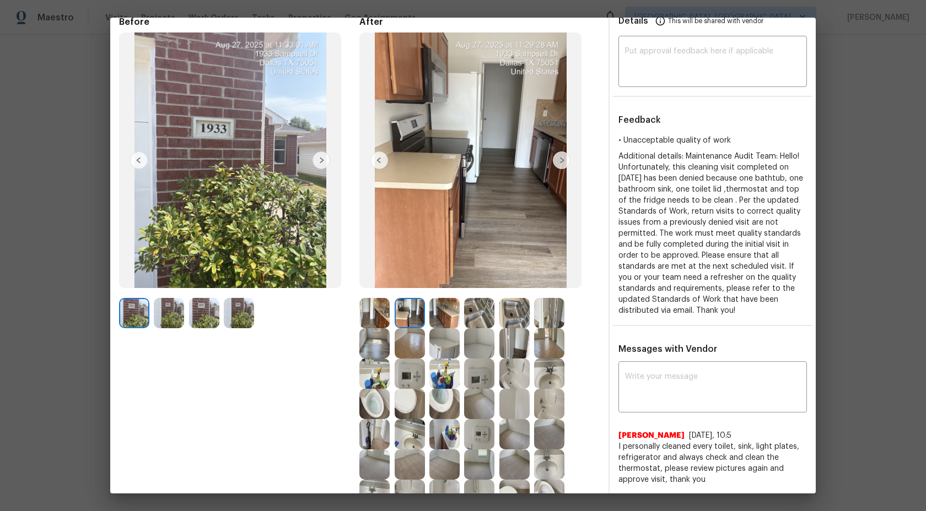
click at [381, 316] on img at bounding box center [374, 313] width 30 height 30
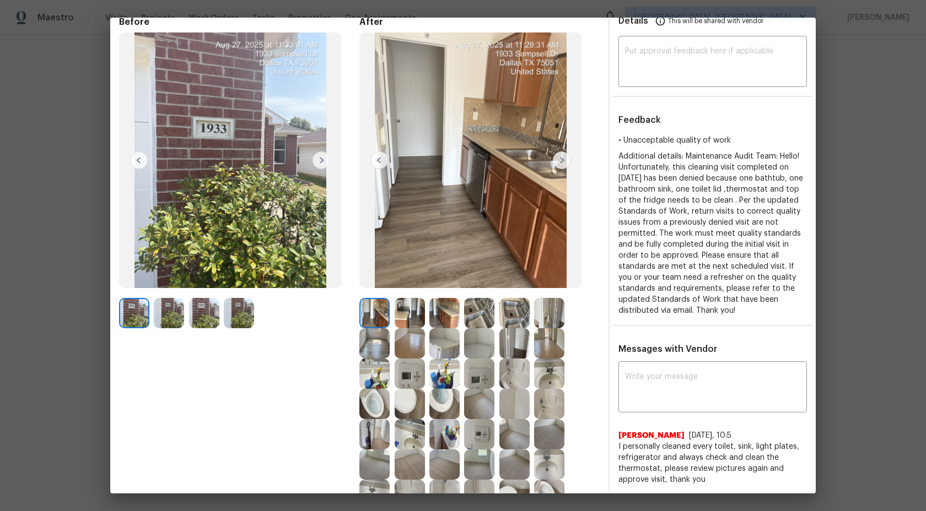
click at [461, 308] on div at bounding box center [446, 313] width 35 height 30
click at [377, 315] on img at bounding box center [374, 313] width 30 height 30
click at [415, 306] on img at bounding box center [410, 313] width 30 height 30
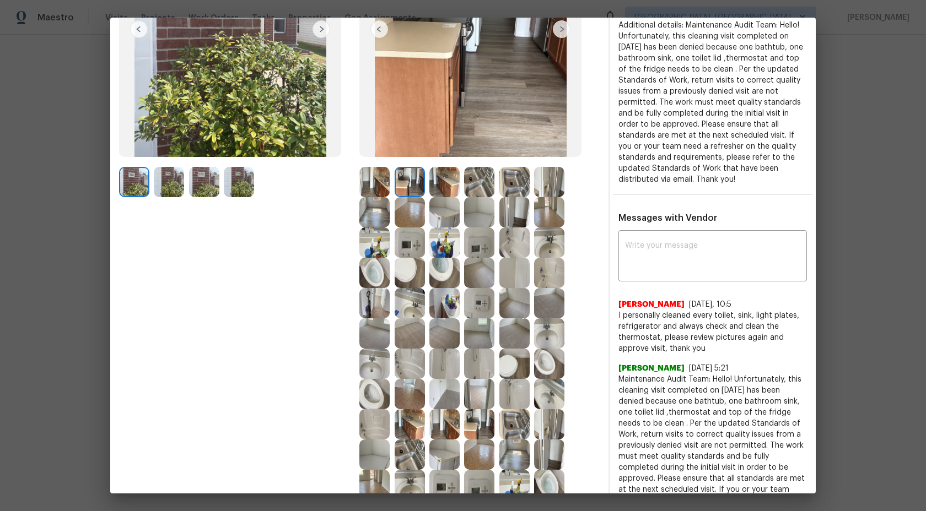
scroll to position [216, 0]
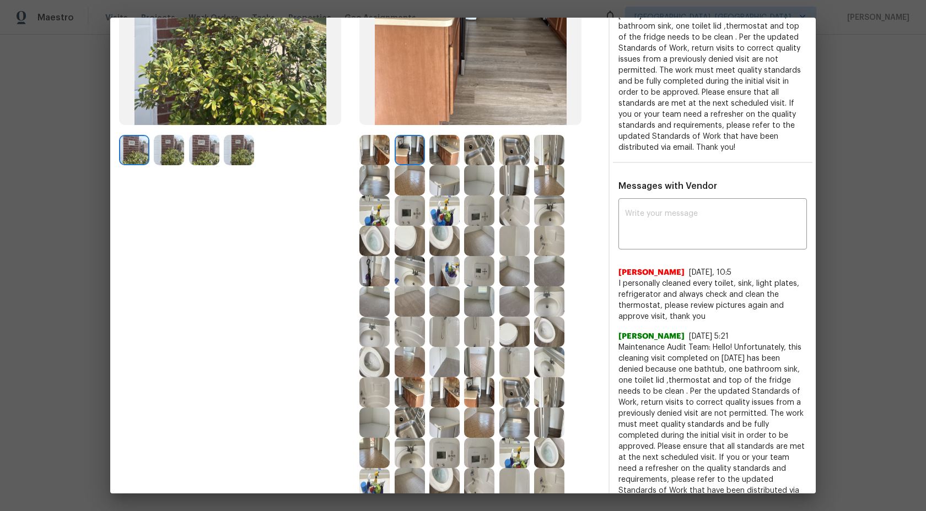
click at [478, 266] on img at bounding box center [479, 271] width 30 height 30
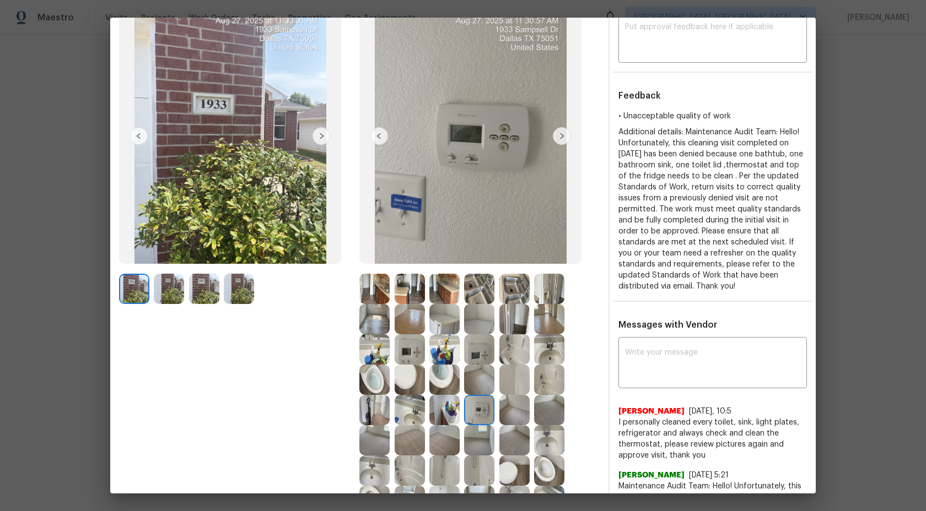
scroll to position [80, 0]
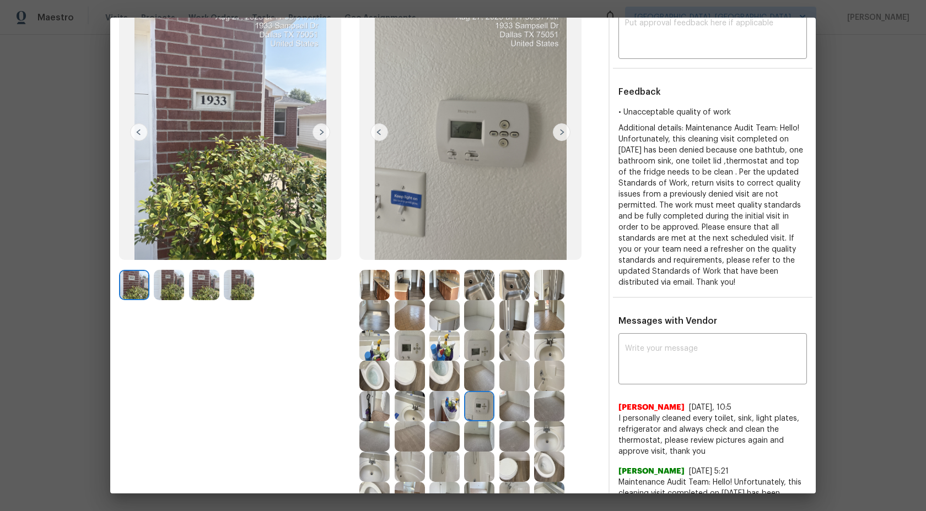
click at [482, 351] on img at bounding box center [479, 346] width 30 height 30
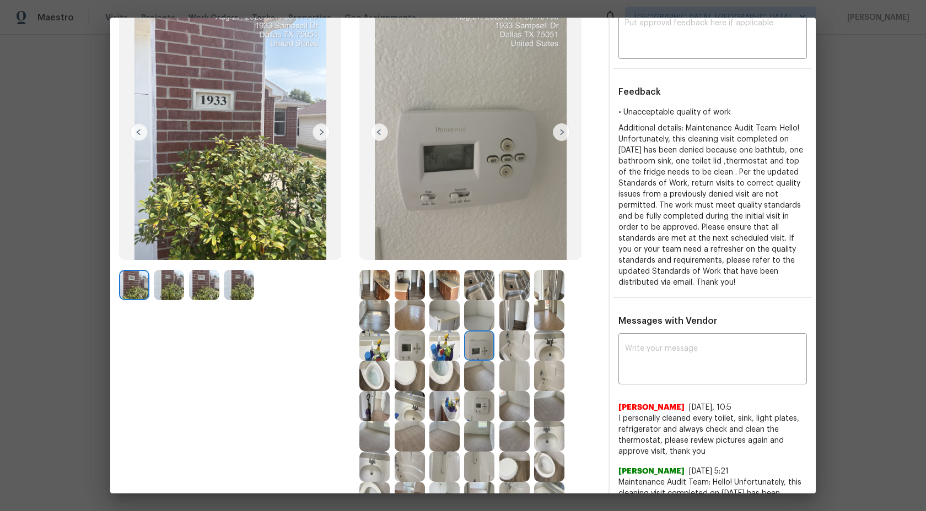
click at [411, 348] on img at bounding box center [410, 346] width 30 height 30
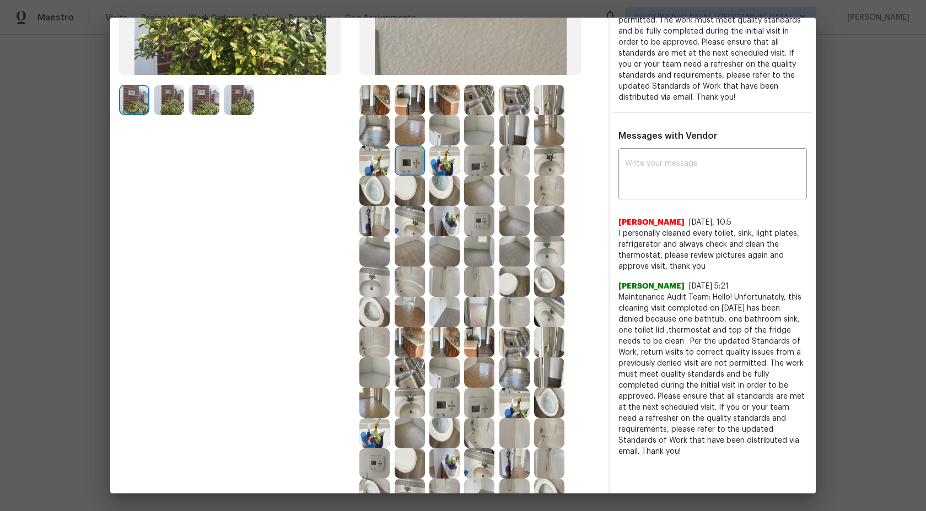
scroll to position [276, 0]
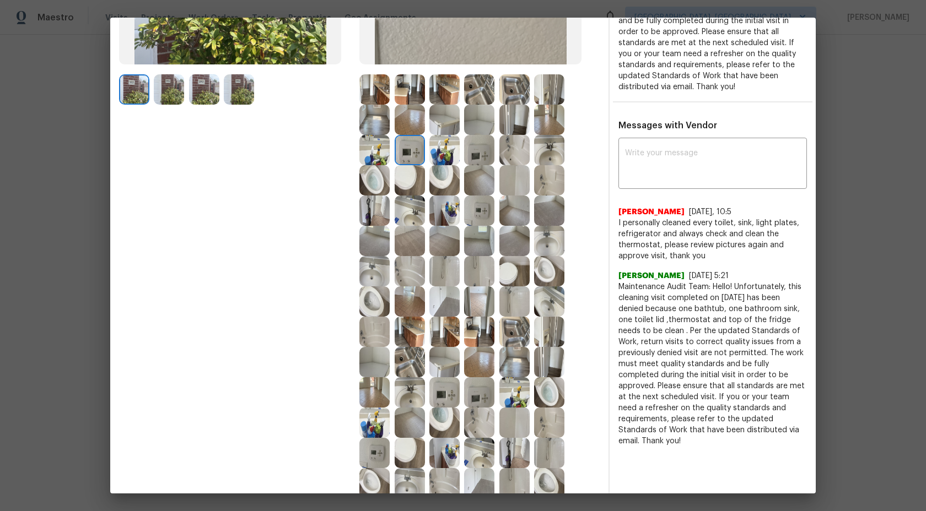
click at [439, 211] on img at bounding box center [444, 211] width 30 height 30
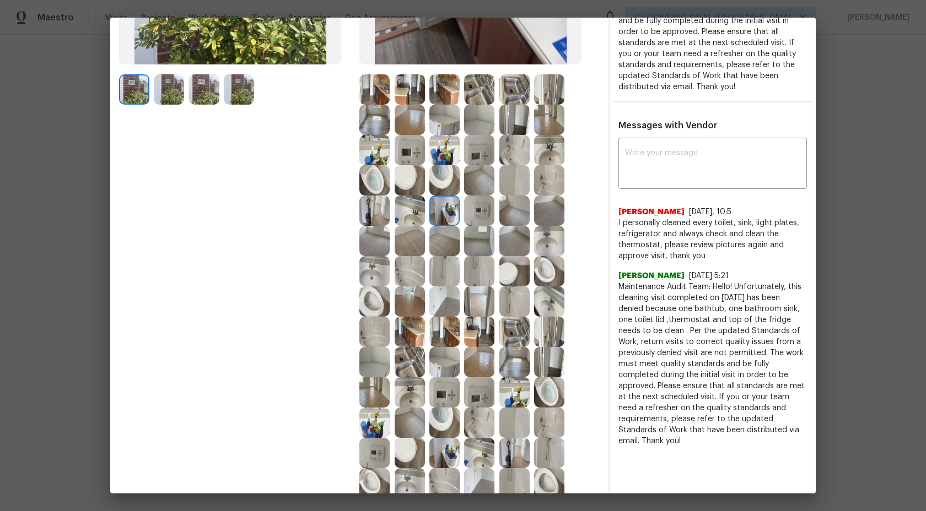
scroll to position [414, 0]
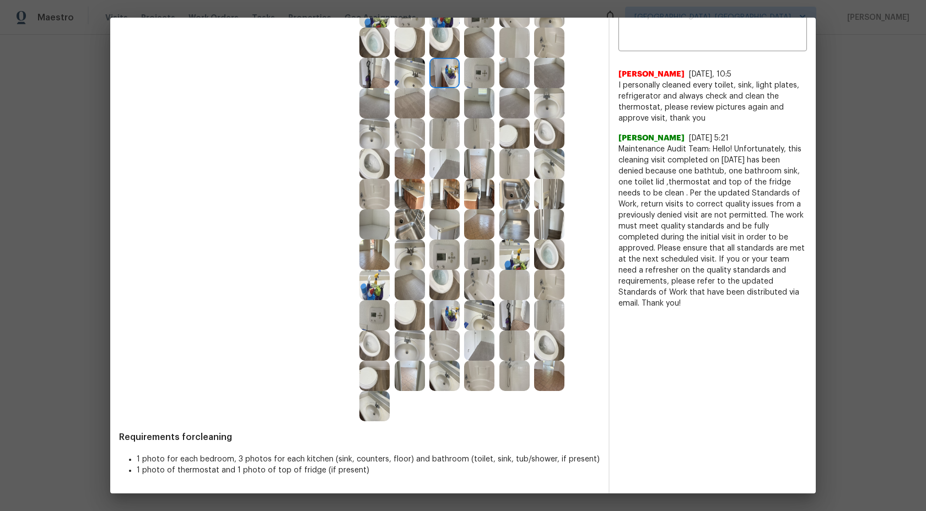
click at [368, 386] on img at bounding box center [374, 376] width 30 height 30
click at [405, 375] on img at bounding box center [410, 376] width 30 height 30
click at [443, 375] on img at bounding box center [444, 376] width 30 height 30
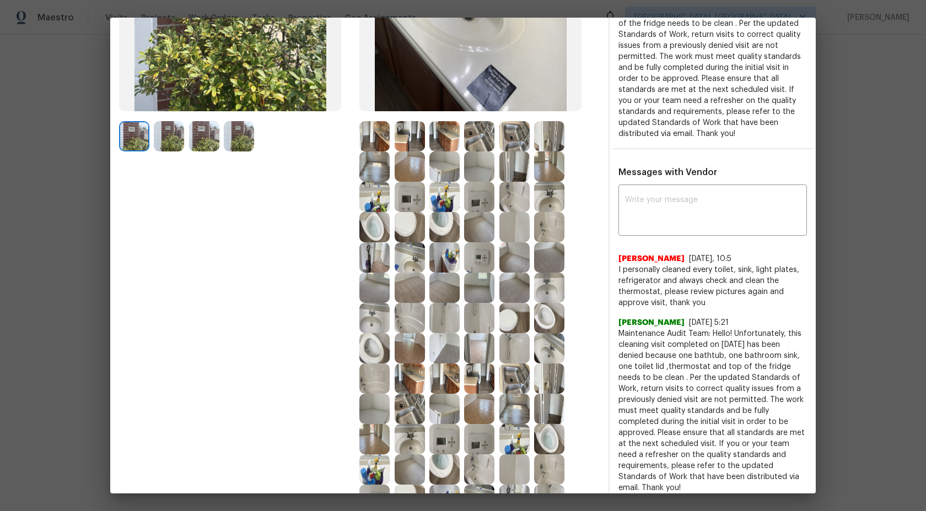
scroll to position [211, 0]
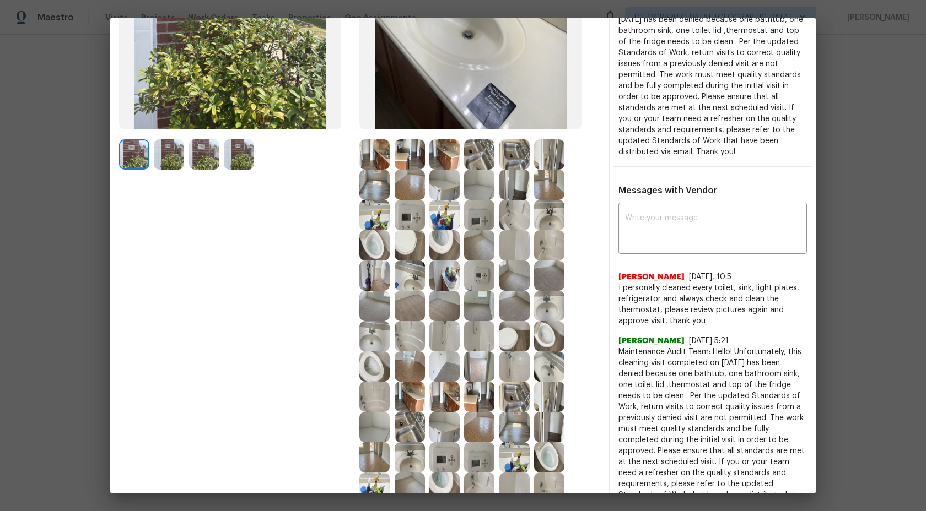
click at [419, 159] on img at bounding box center [410, 154] width 30 height 30
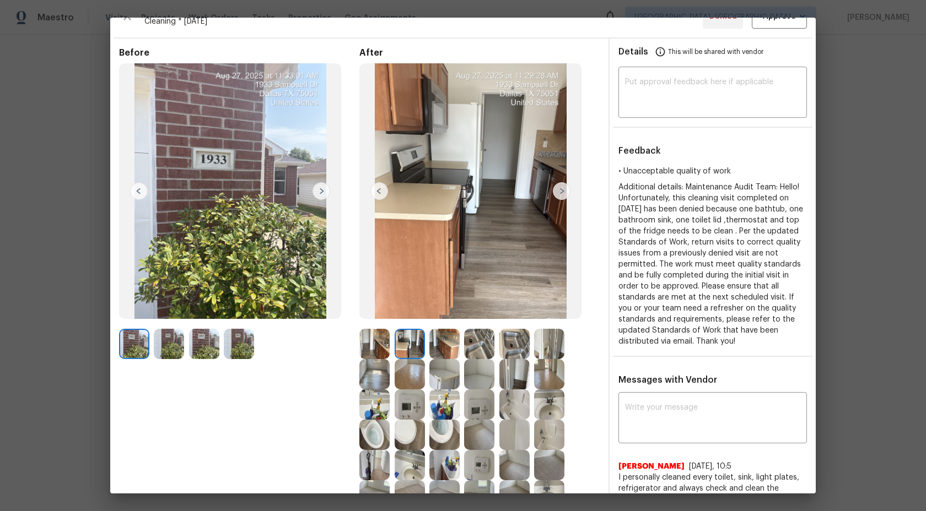
scroll to position [414, 0]
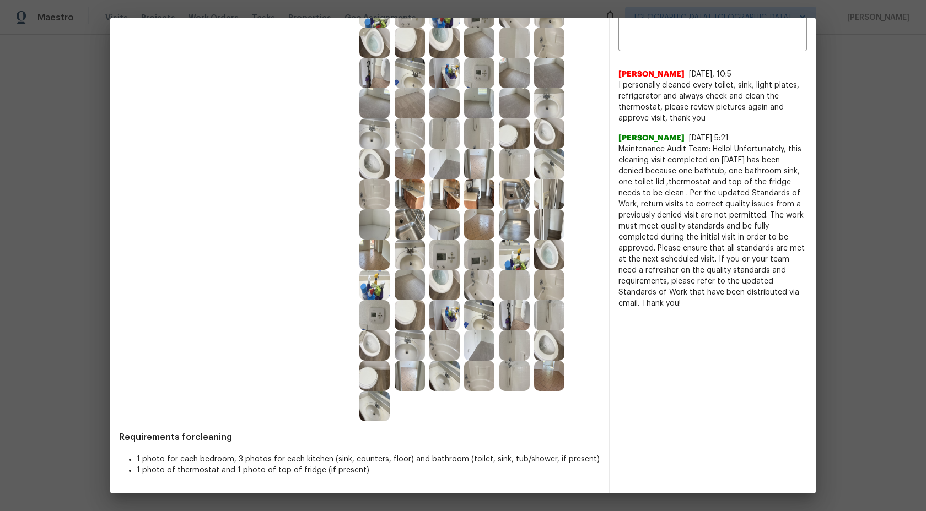
click at [481, 243] on img at bounding box center [479, 255] width 30 height 30
click at [517, 227] on img at bounding box center [514, 224] width 30 height 30
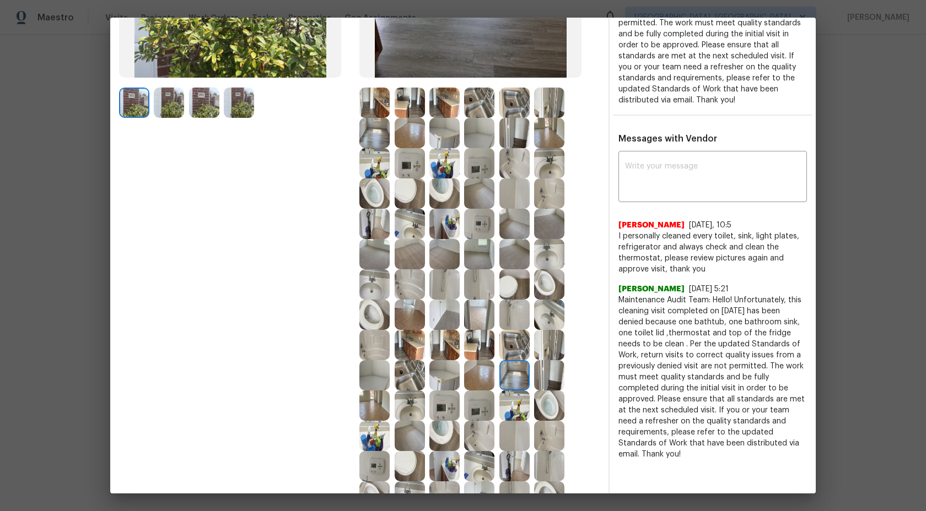
scroll to position [127, 0]
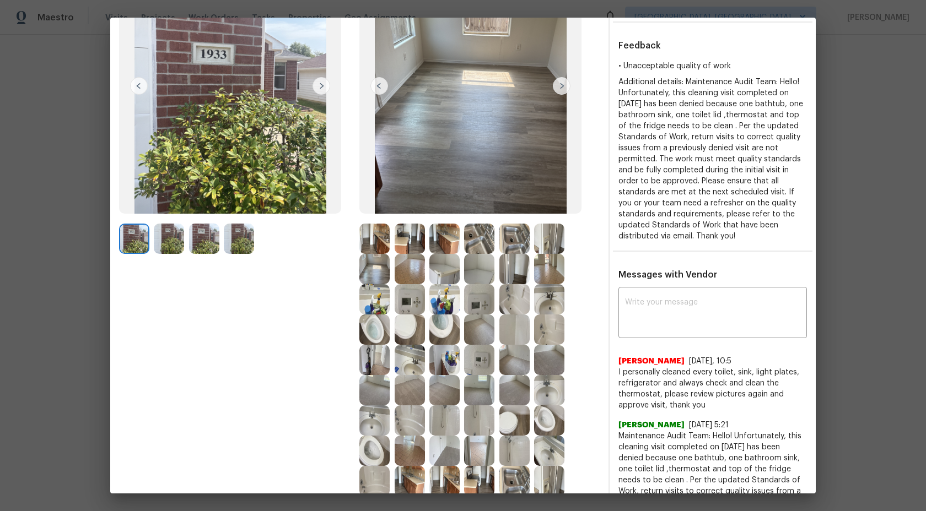
click at [495, 305] on div at bounding box center [481, 299] width 35 height 30
click at [485, 305] on img at bounding box center [479, 299] width 30 height 30
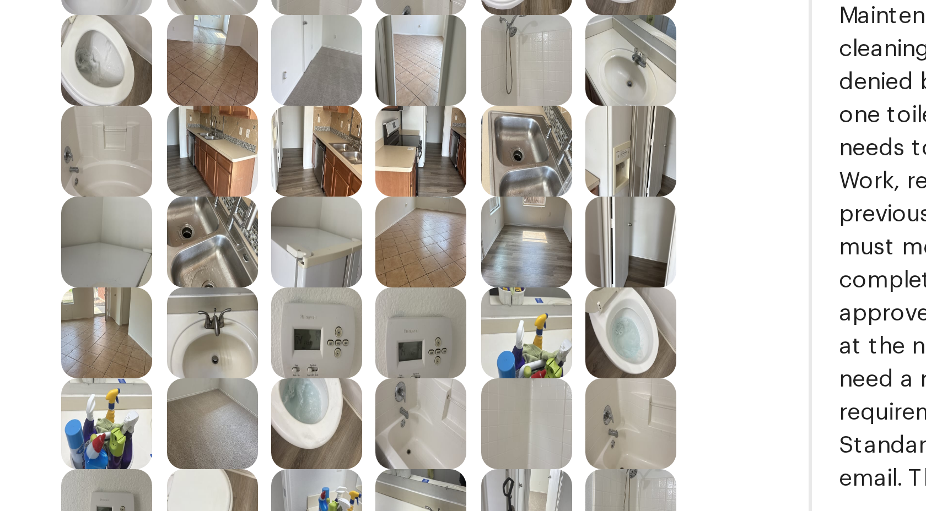
scroll to position [414, 0]
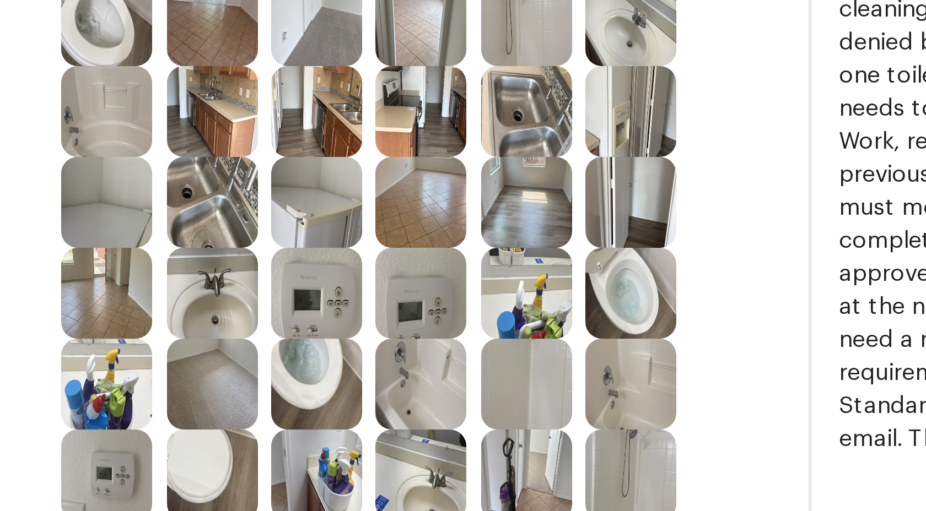
click at [443, 228] on img at bounding box center [444, 224] width 30 height 30
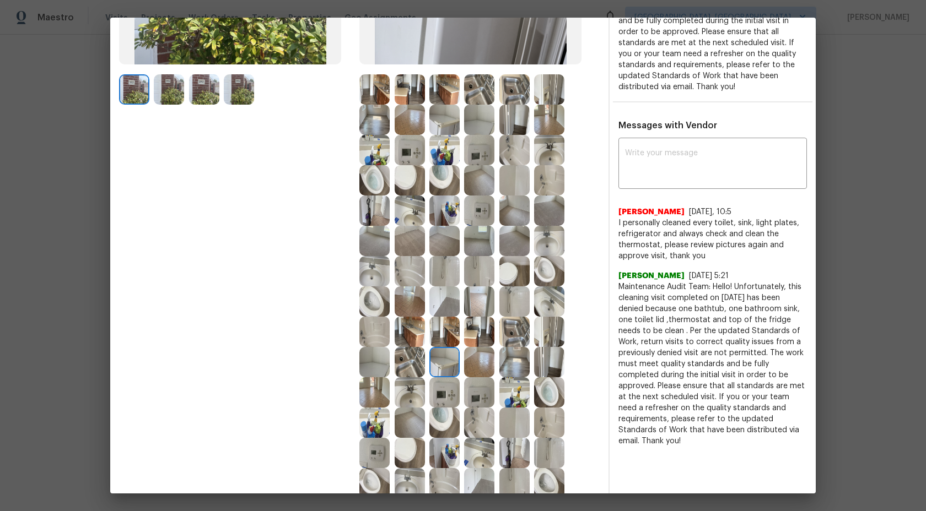
scroll to position [0, 0]
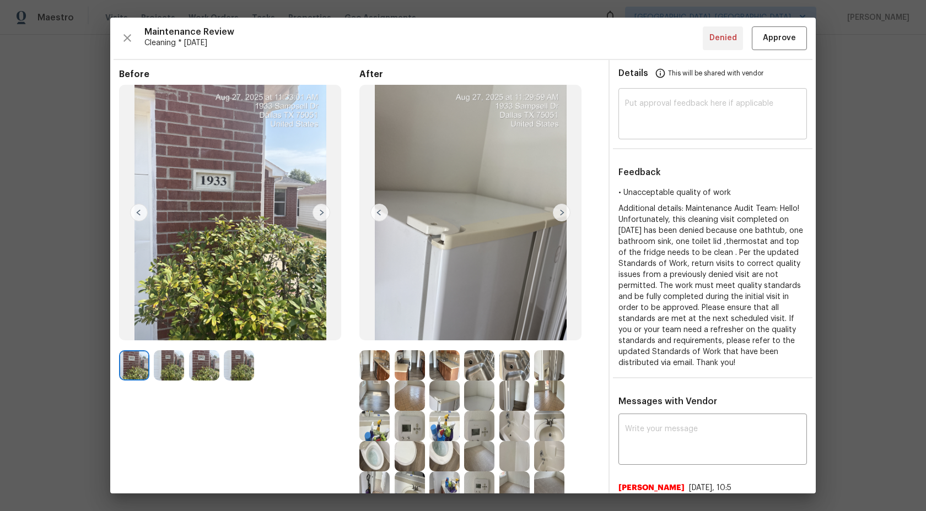
click at [674, 118] on textarea at bounding box center [712, 115] width 175 height 31
click at [670, 104] on textarea at bounding box center [712, 115] width 175 height 31
paste textarea "Maintenance Audit Team: Hi Team This visit has been approved after further audi…"
type textarea "Maintenance Audit Team: Hi Team This visit has been approved after further audi…"
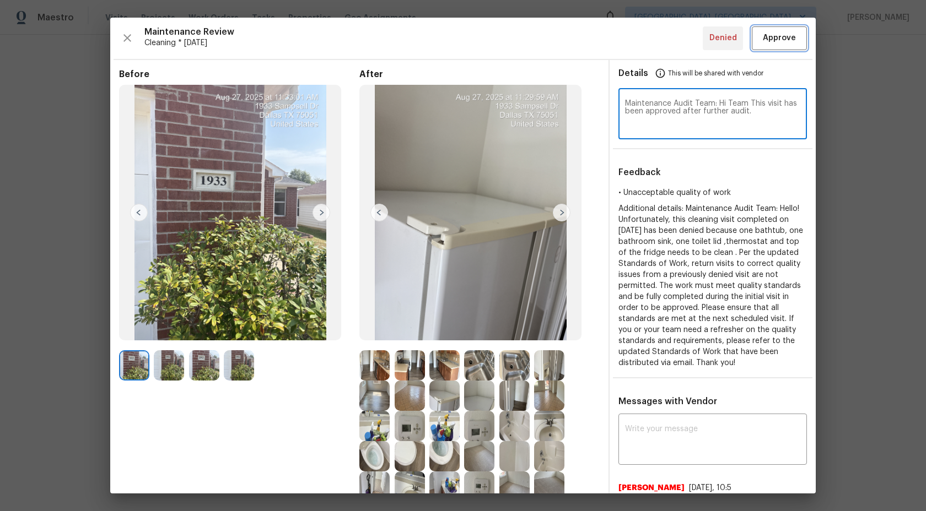
click at [775, 33] on span "Approve" at bounding box center [779, 38] width 33 height 14
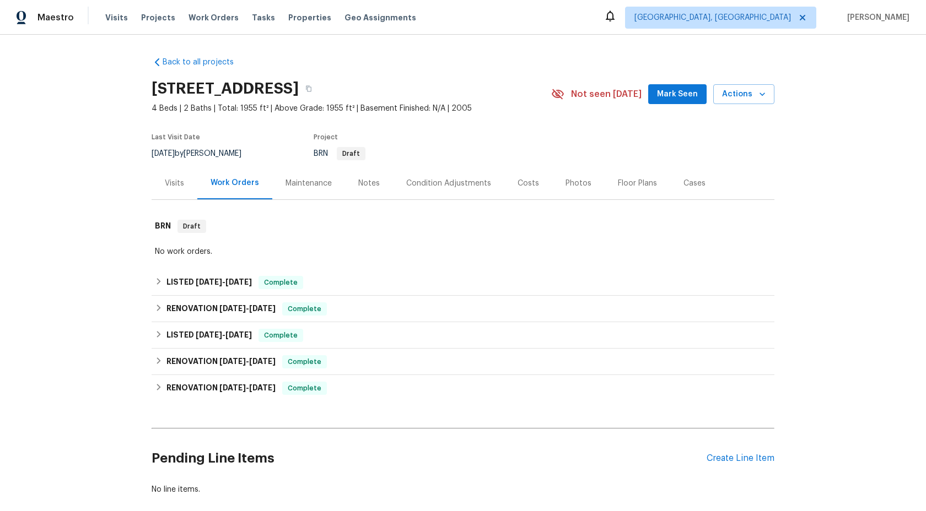
click at [315, 184] on div "Maintenance" at bounding box center [309, 183] width 46 height 11
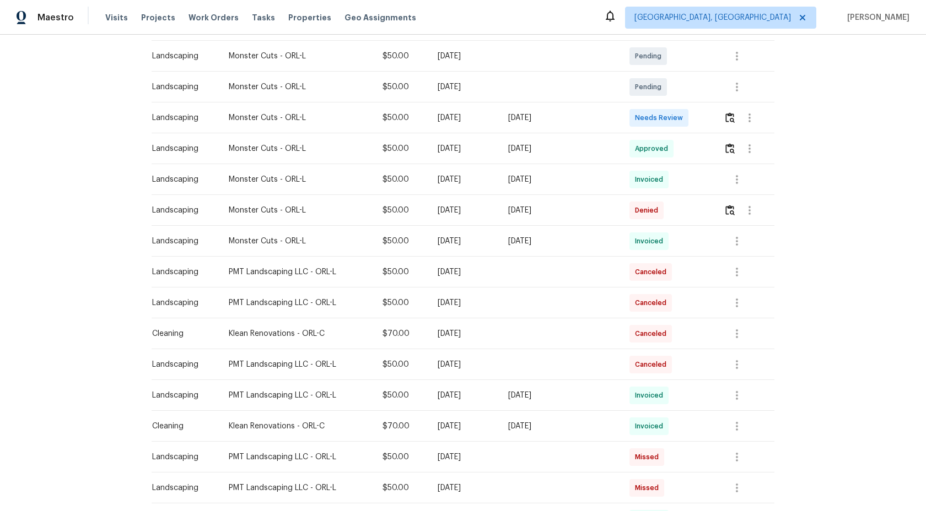
scroll to position [206, 0]
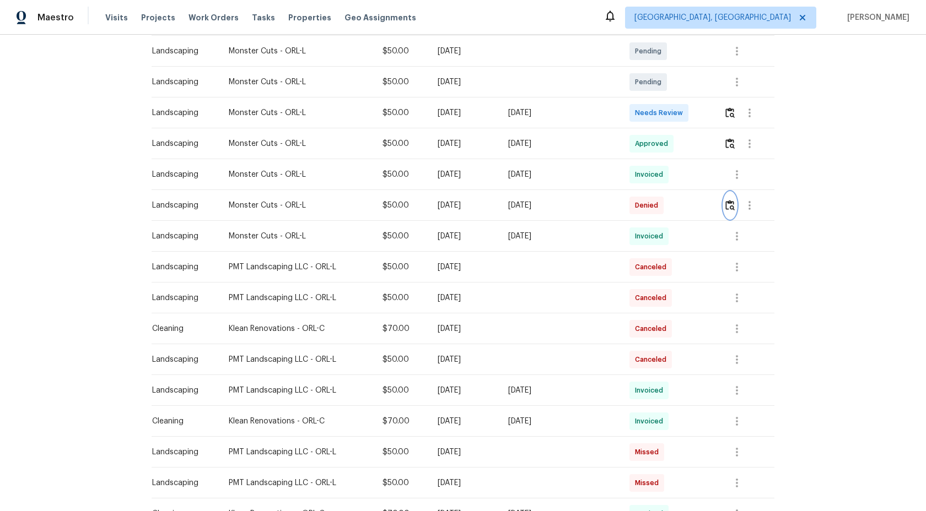
click at [731, 206] on img "button" at bounding box center [729, 205] width 9 height 10
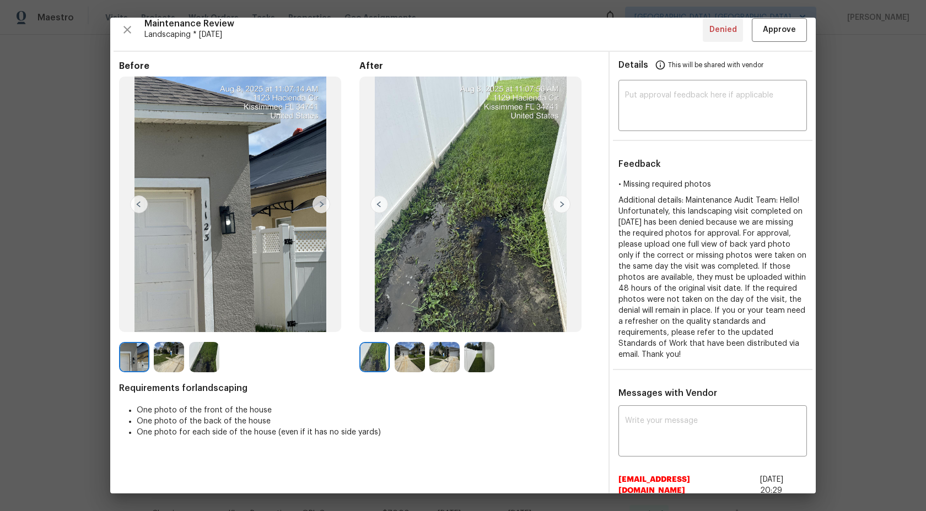
scroll to position [0, 0]
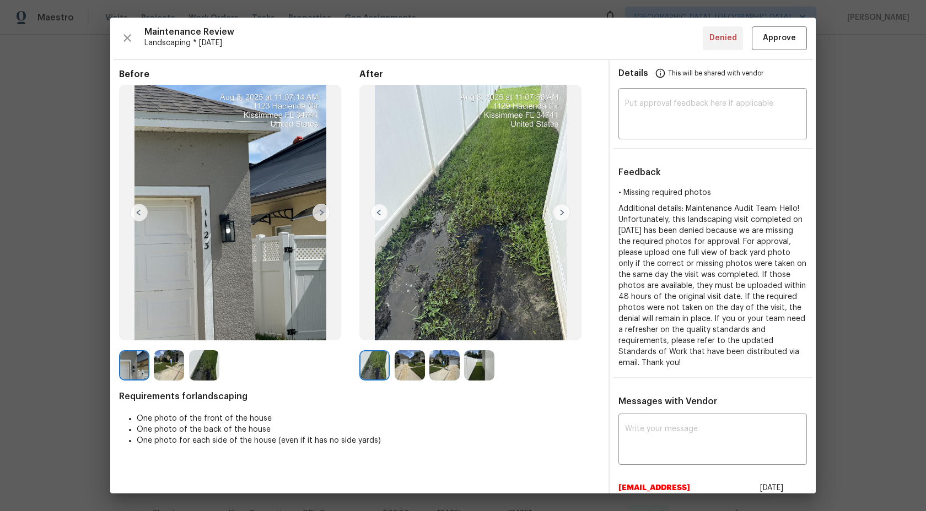
click at [410, 373] on img at bounding box center [410, 366] width 30 height 30
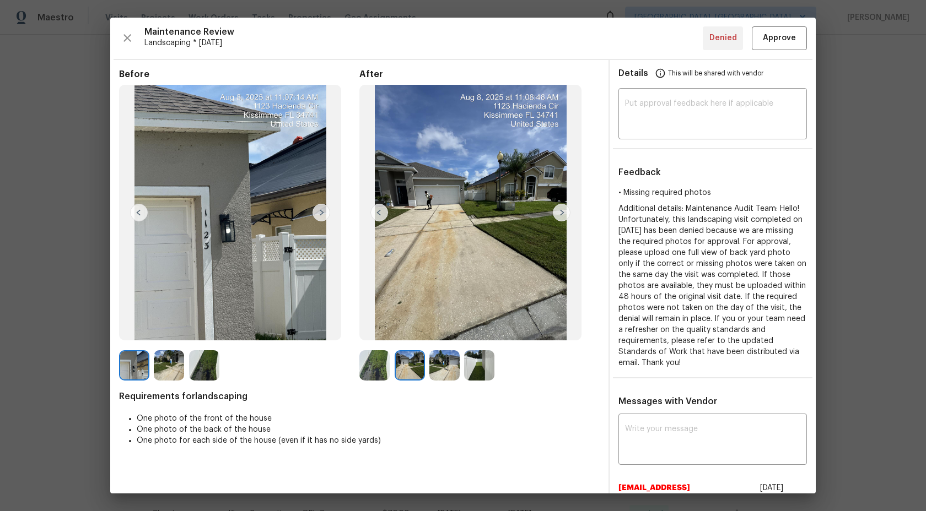
click at [439, 365] on img at bounding box center [444, 366] width 30 height 30
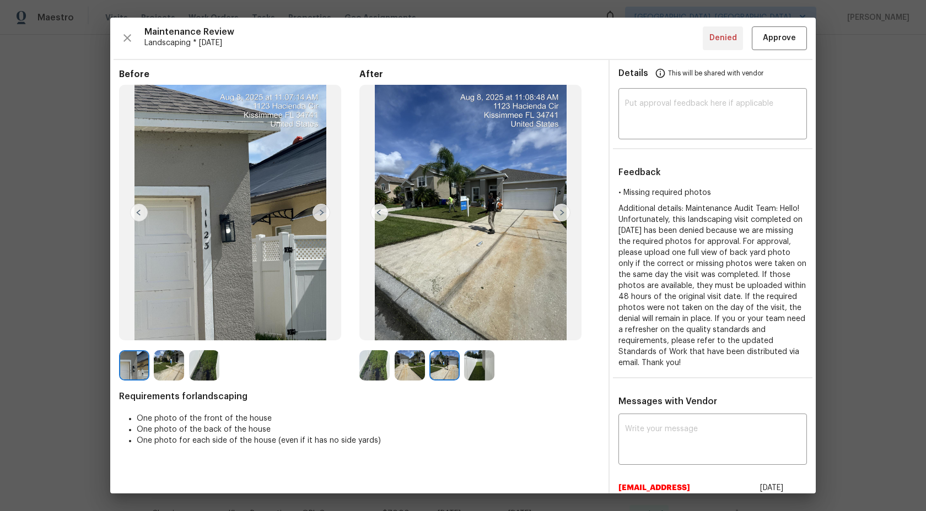
click at [486, 364] on img at bounding box center [479, 366] width 30 height 30
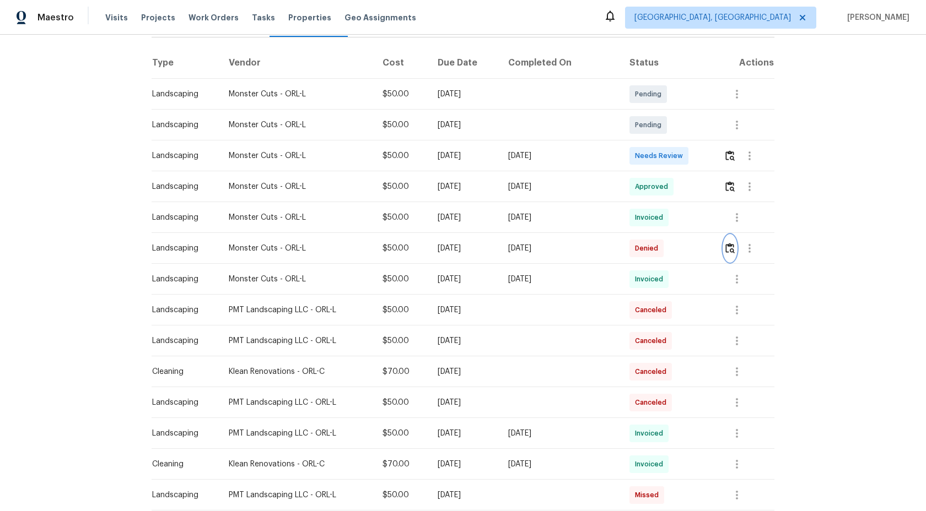
scroll to position [159, 0]
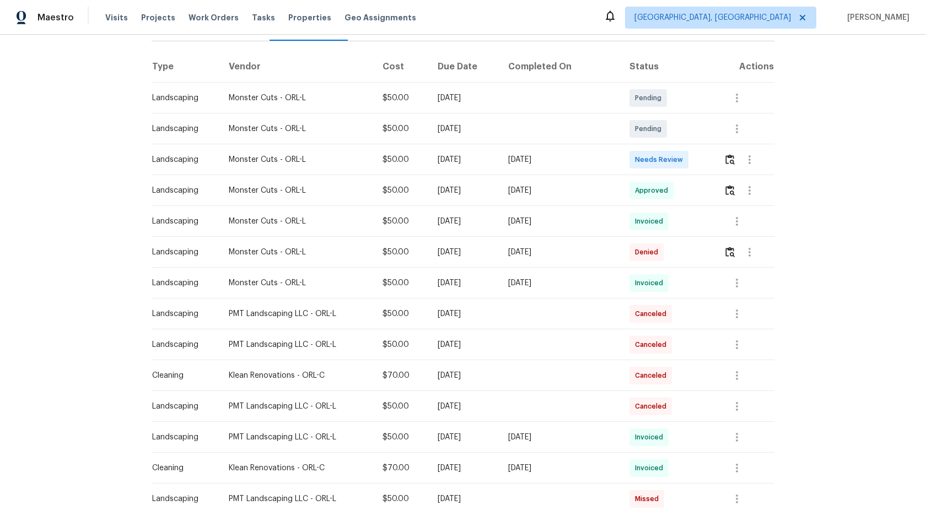
click at [723, 249] on td at bounding box center [745, 252] width 60 height 31
click at [729, 250] on img "button" at bounding box center [729, 252] width 9 height 10
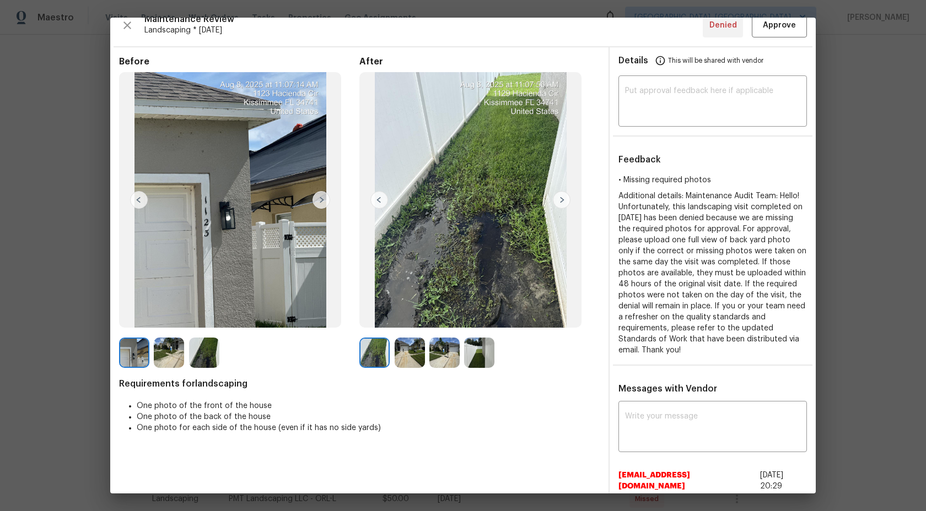
scroll to position [7, 0]
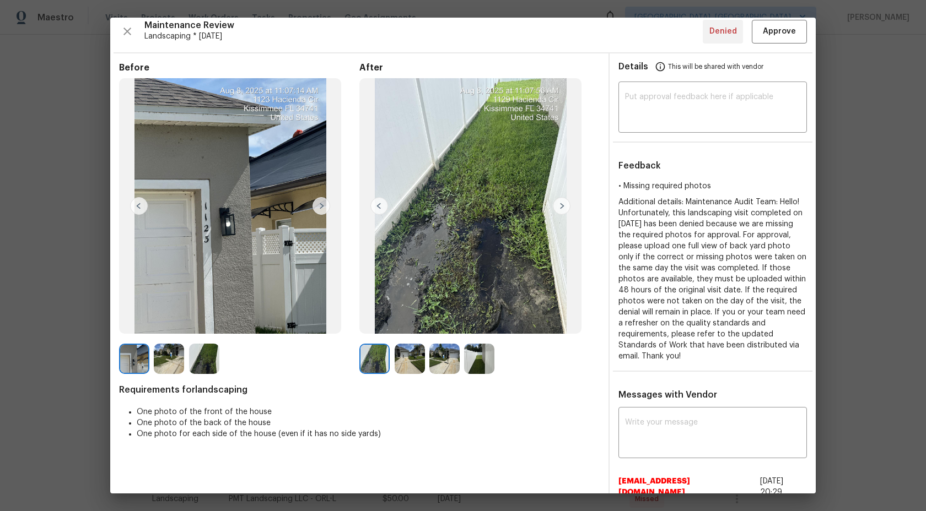
click at [563, 206] on img at bounding box center [562, 206] width 18 height 18
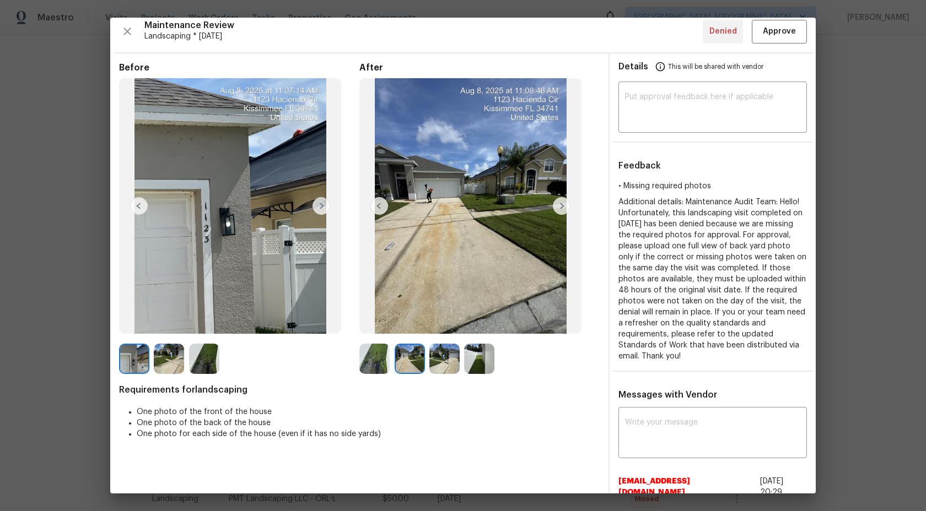
click at [203, 362] on img at bounding box center [204, 359] width 30 height 30
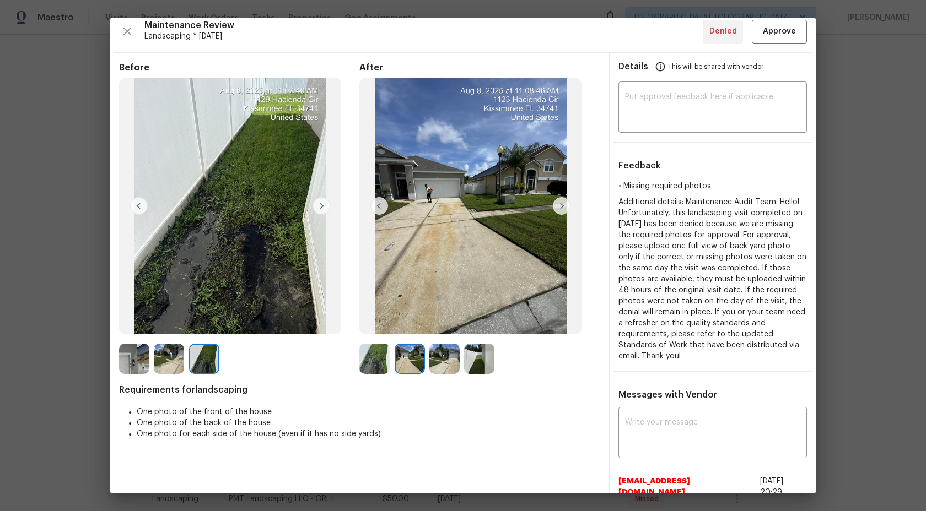
click at [171, 362] on img at bounding box center [169, 359] width 30 height 30
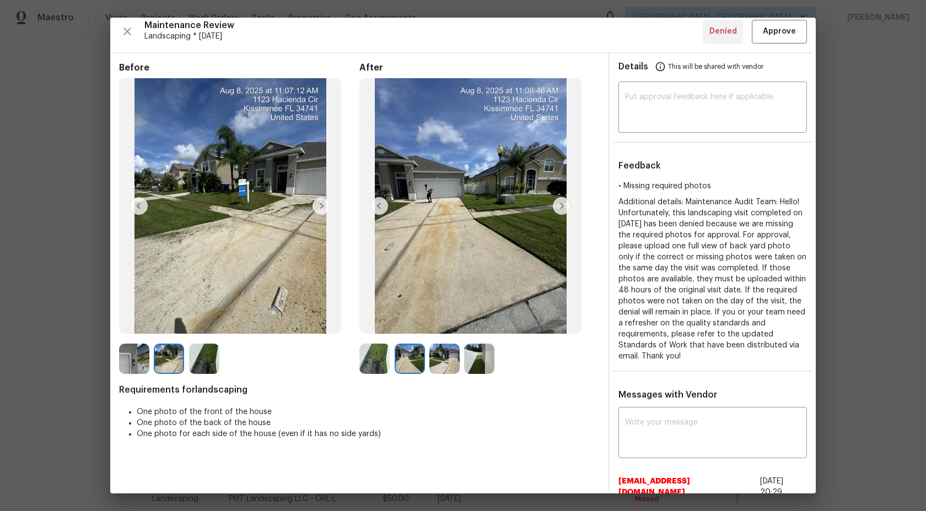
click at [163, 362] on img at bounding box center [169, 359] width 30 height 30
click at [131, 364] on img at bounding box center [134, 359] width 30 height 30
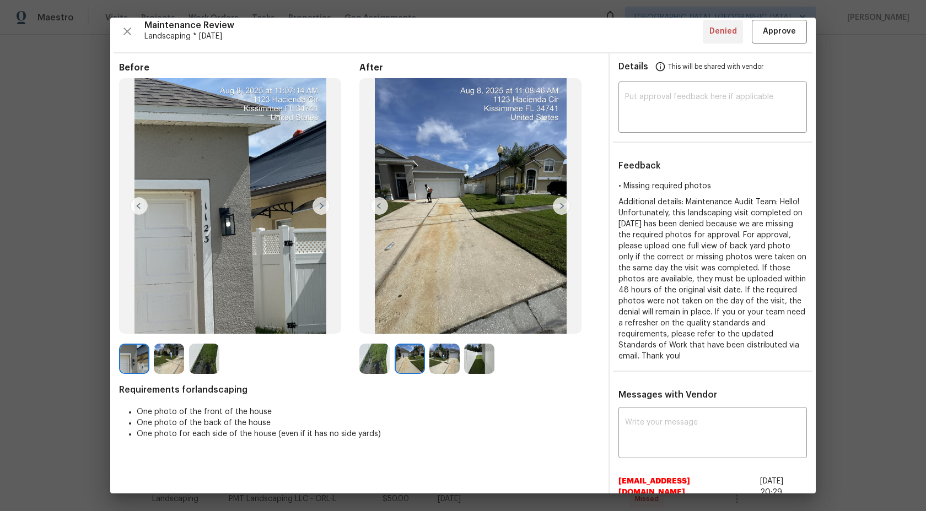
click at [160, 363] on img at bounding box center [169, 359] width 30 height 30
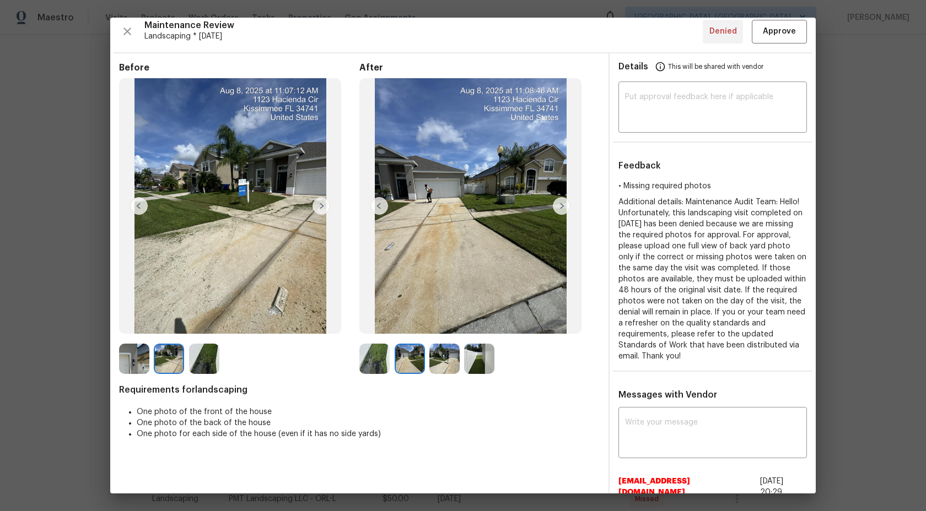
click at [173, 360] on img at bounding box center [169, 359] width 30 height 30
click at [211, 360] on img at bounding box center [204, 359] width 30 height 30
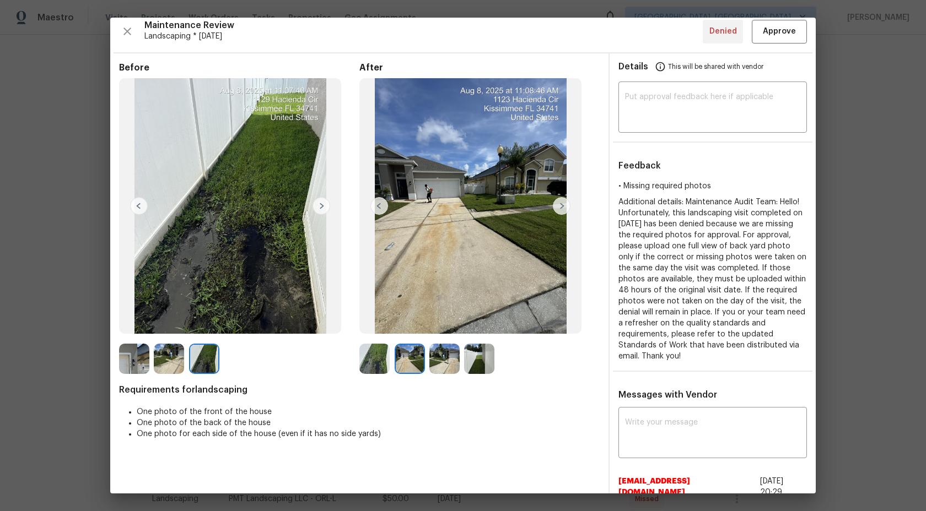
click at [395, 352] on img at bounding box center [410, 359] width 30 height 30
click at [412, 353] on img at bounding box center [410, 359] width 30 height 30
click at [377, 356] on img at bounding box center [374, 359] width 30 height 30
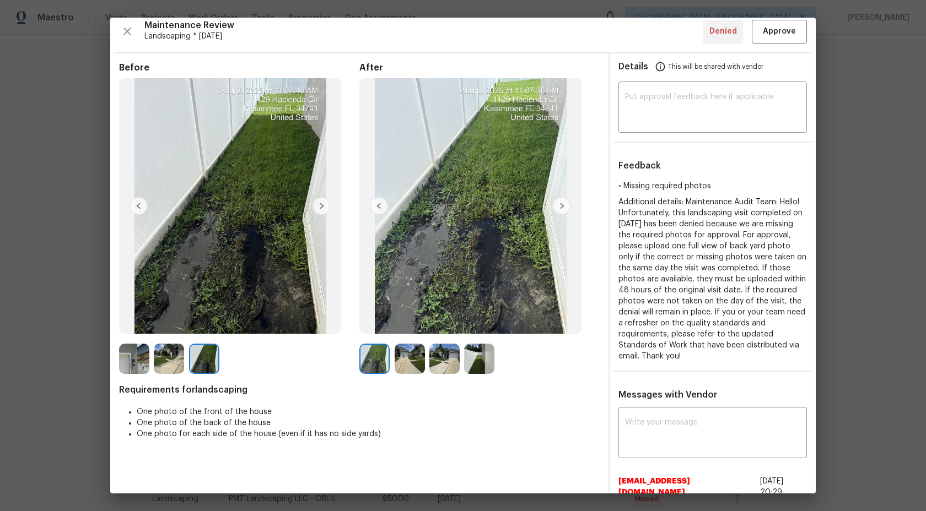
click at [407, 353] on img at bounding box center [410, 359] width 30 height 30
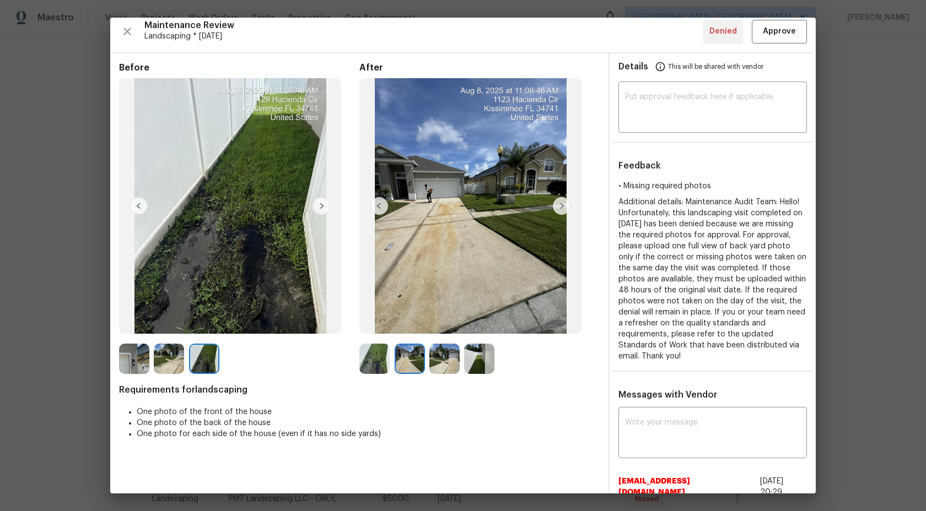
click at [438, 353] on img at bounding box center [444, 359] width 30 height 30
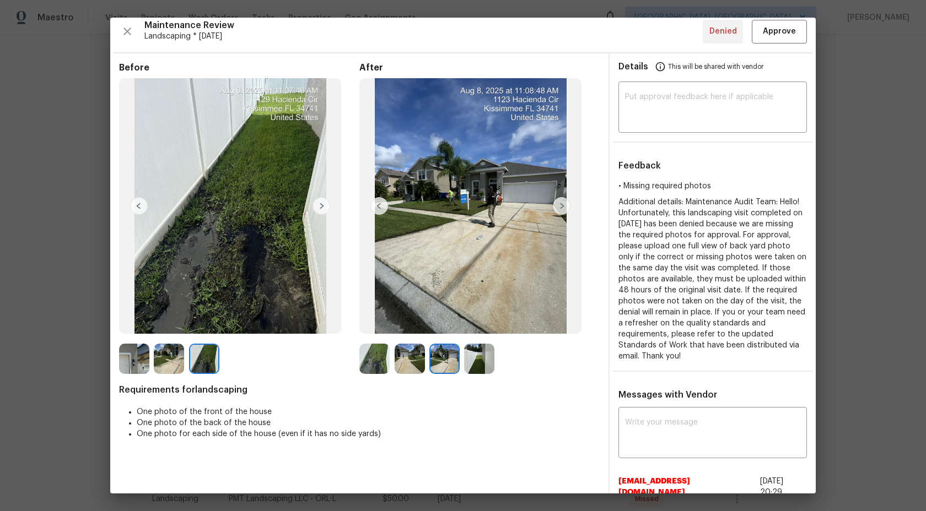
click at [477, 355] on img at bounding box center [479, 359] width 30 height 30
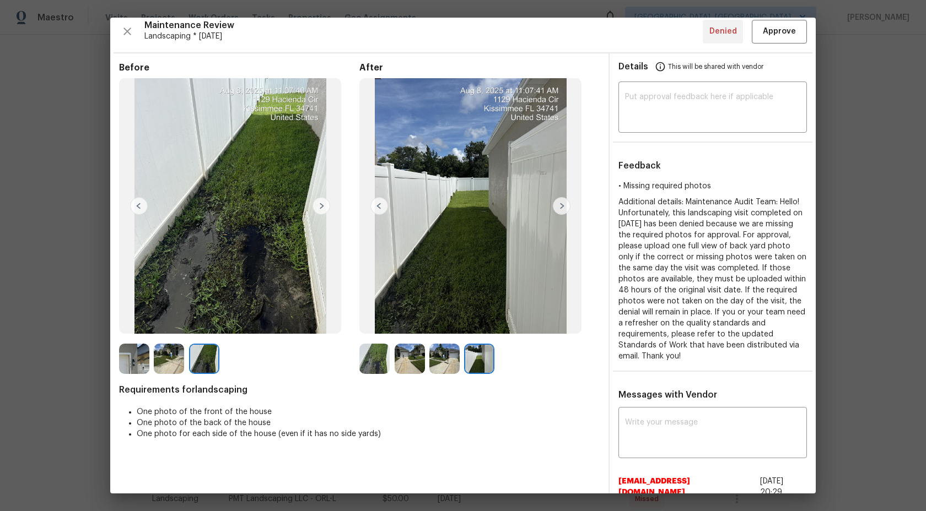
click at [452, 358] on img at bounding box center [444, 359] width 30 height 30
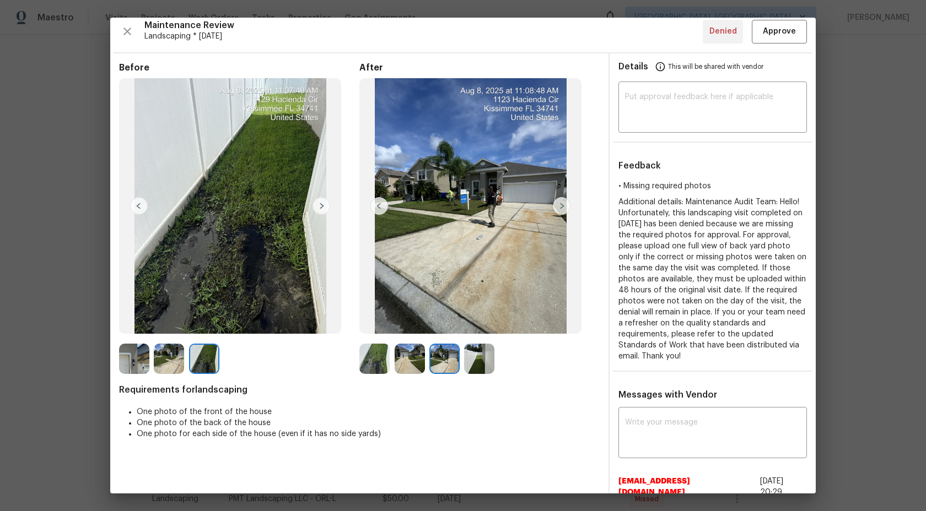
click at [398, 360] on img at bounding box center [410, 359] width 30 height 30
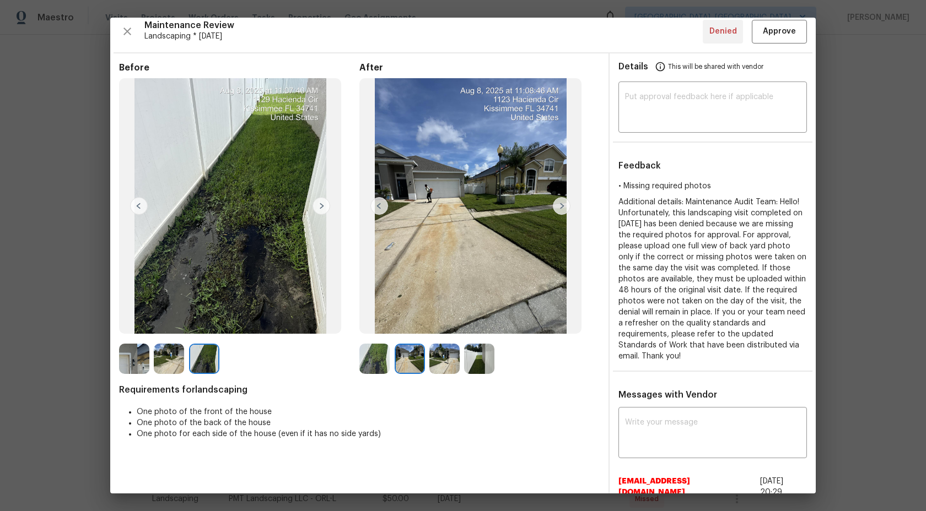
click at [368, 362] on img at bounding box center [374, 359] width 30 height 30
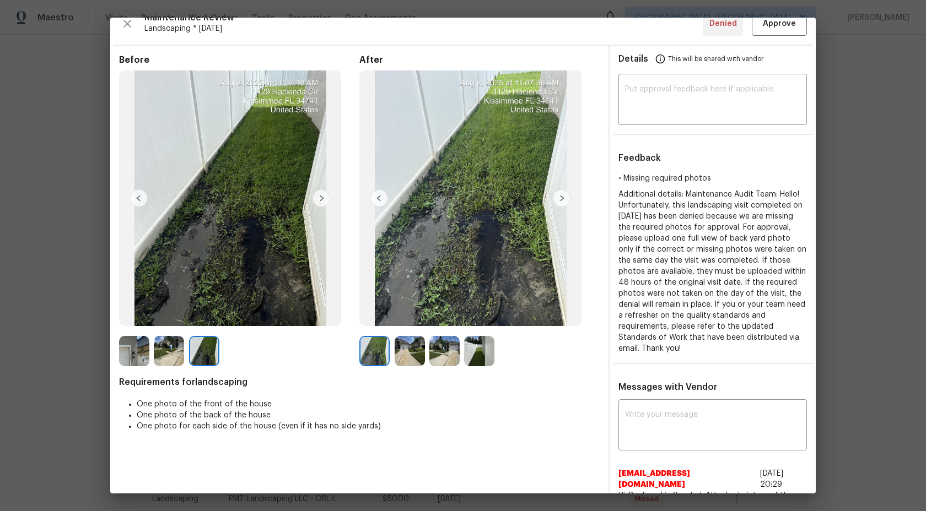
scroll to position [0, 0]
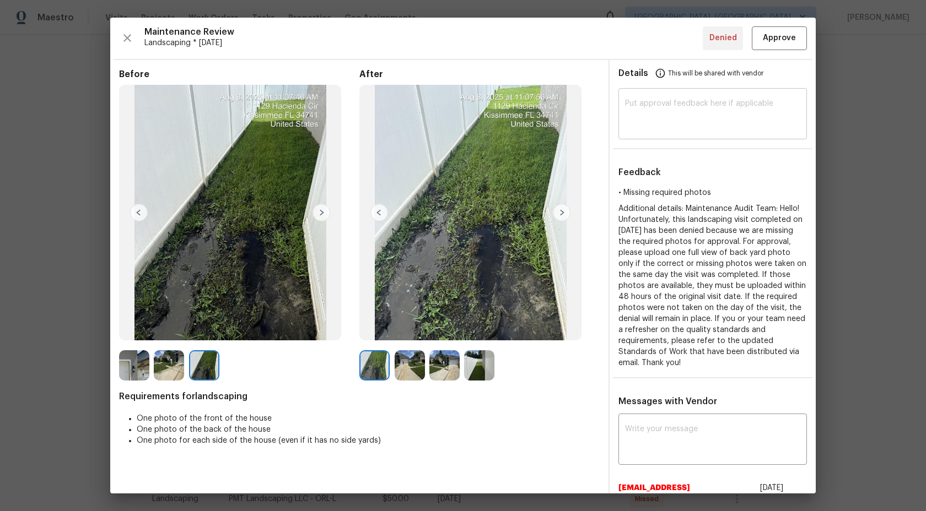
click at [688, 129] on textarea at bounding box center [712, 115] width 175 height 31
click at [694, 101] on textarea at bounding box center [712, 115] width 175 height 31
paste textarea "Maintenance Audit Team: Hi Team This visit has been approved after further audi…"
type textarea "Maintenance Audit Team: Hi Team This visit has been approved after further audi…"
click at [787, 37] on span "Approve" at bounding box center [779, 38] width 33 height 14
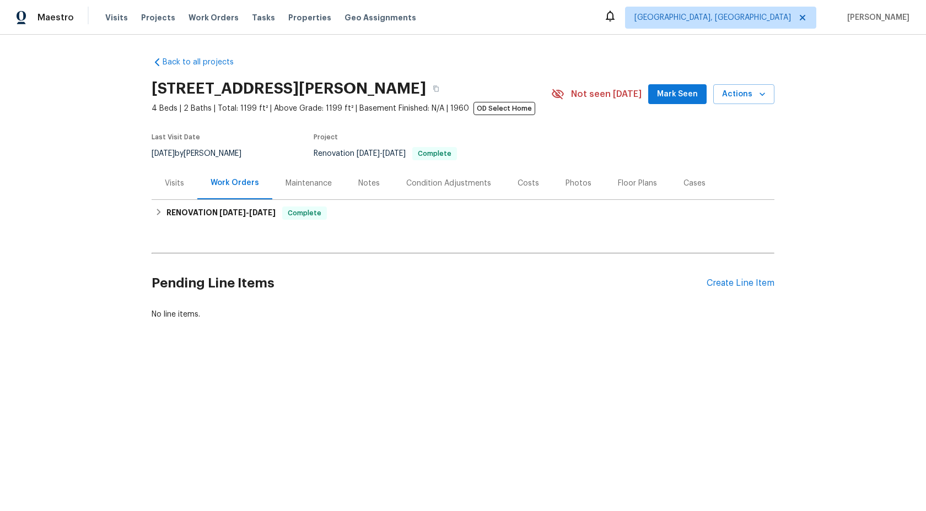
click at [308, 180] on div "Maintenance" at bounding box center [309, 183] width 46 height 11
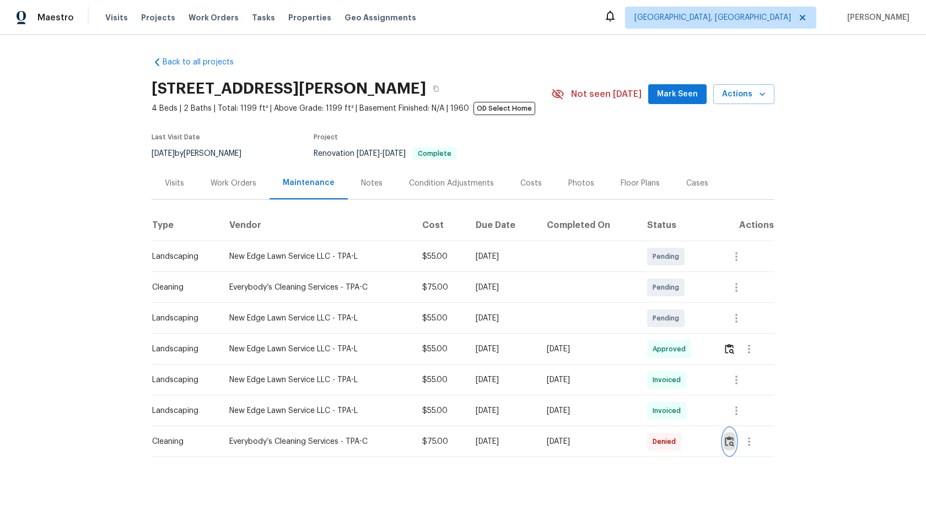
click at [727, 439] on button "button" at bounding box center [729, 442] width 13 height 26
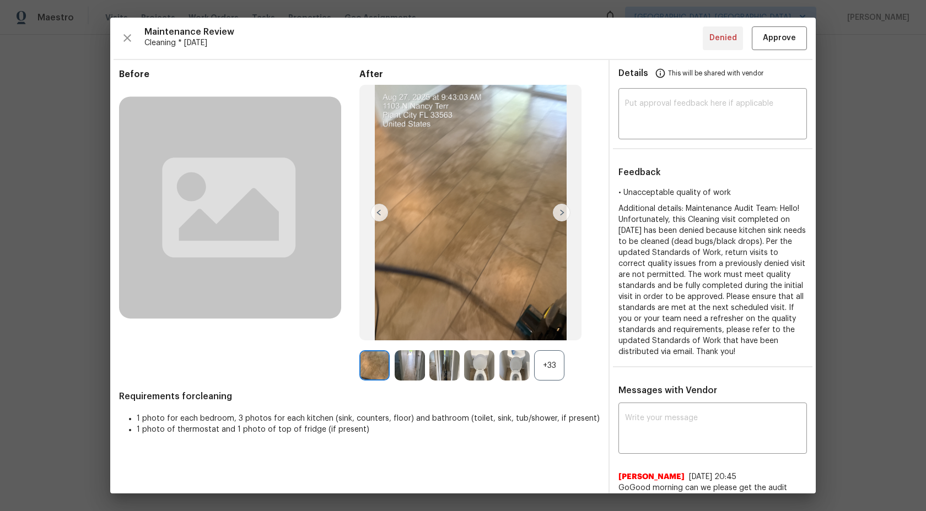
click at [546, 363] on div "+33" at bounding box center [549, 366] width 30 height 30
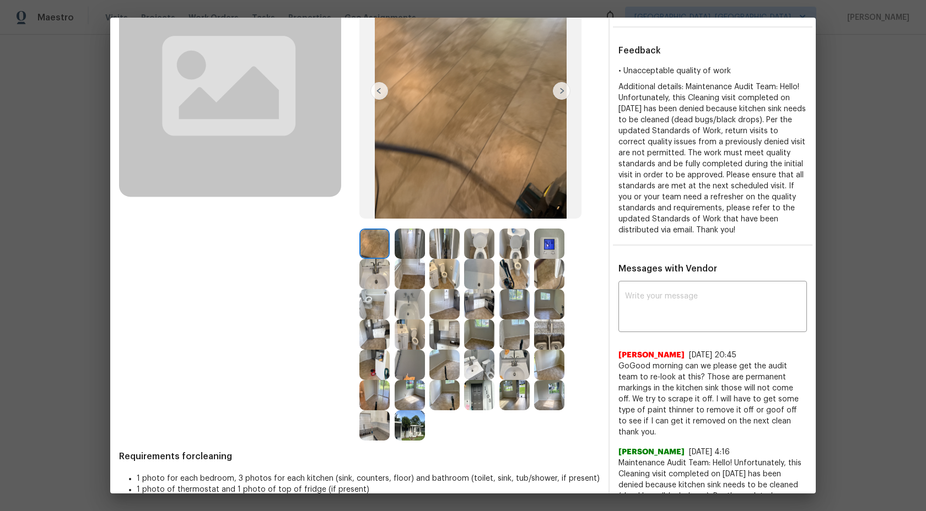
scroll to position [172, 0]
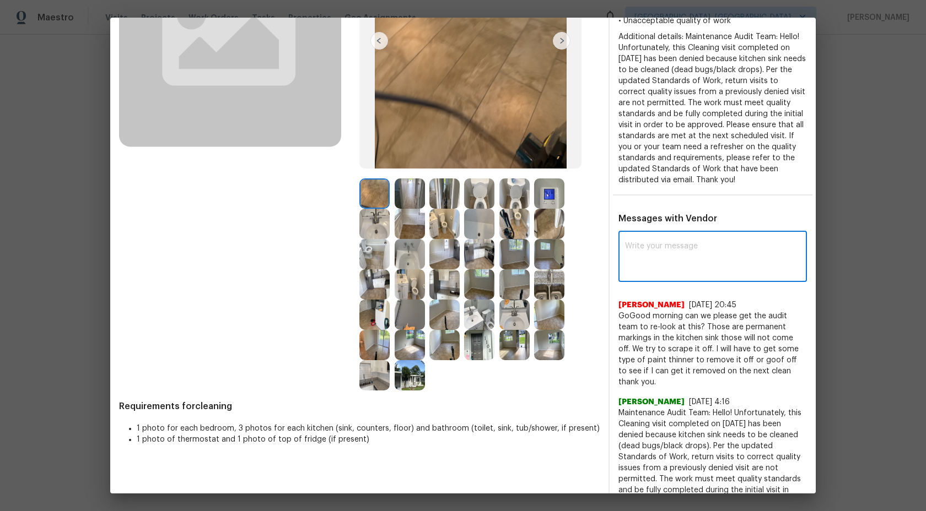
click at [660, 254] on textarea at bounding box center [712, 258] width 175 height 31
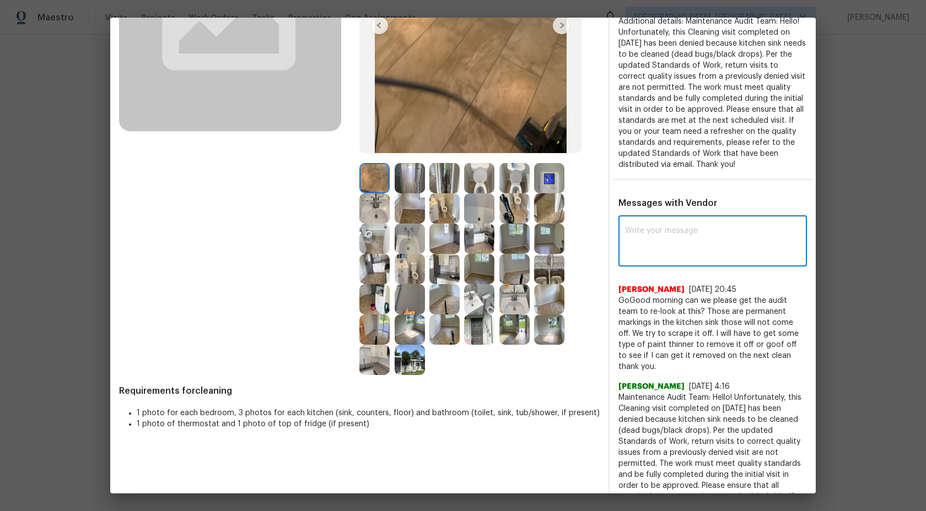
scroll to position [188, 0]
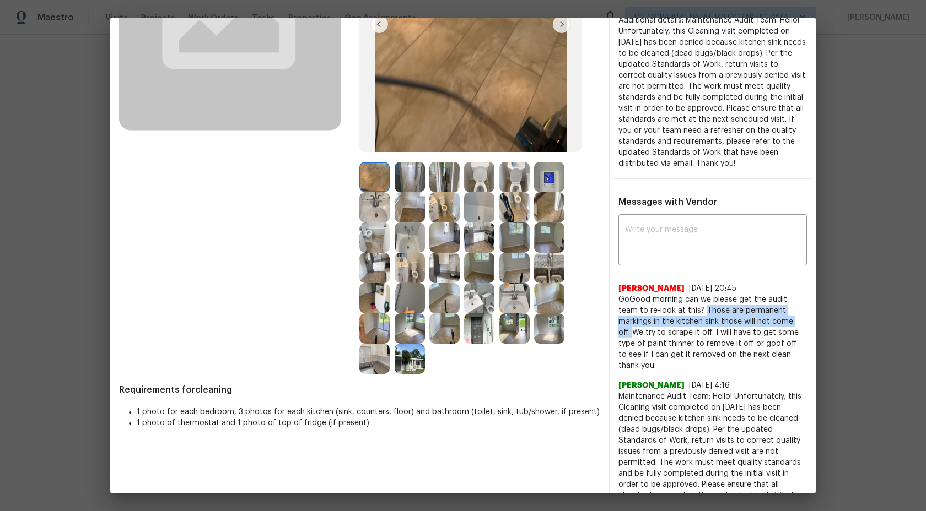
drag, startPoint x: 683, startPoint y: 311, endPoint x: 763, endPoint y: 321, distance: 81.1
click at [764, 321] on span "GoGood morning can we please get the audit team to re-look at this? Those are p…" at bounding box center [712, 332] width 188 height 77
click at [398, 175] on img at bounding box center [410, 177] width 30 height 30
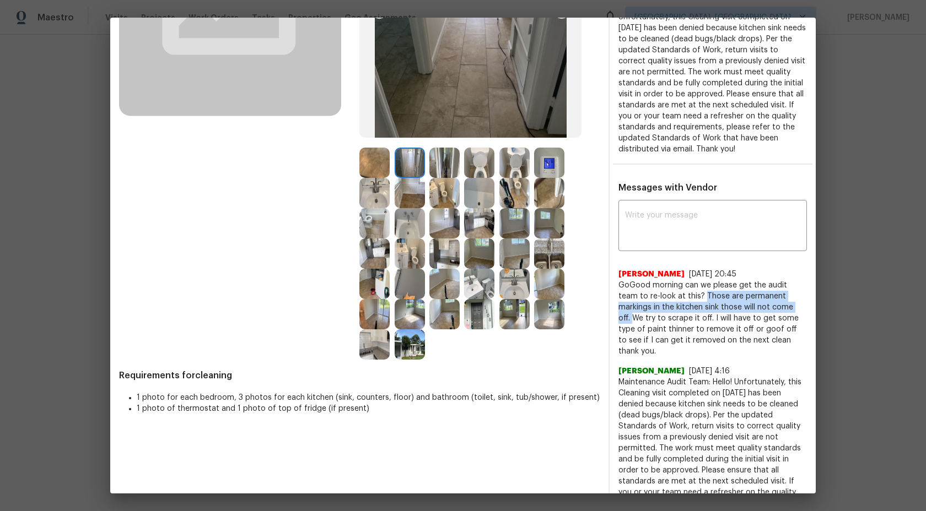
scroll to position [264, 0]
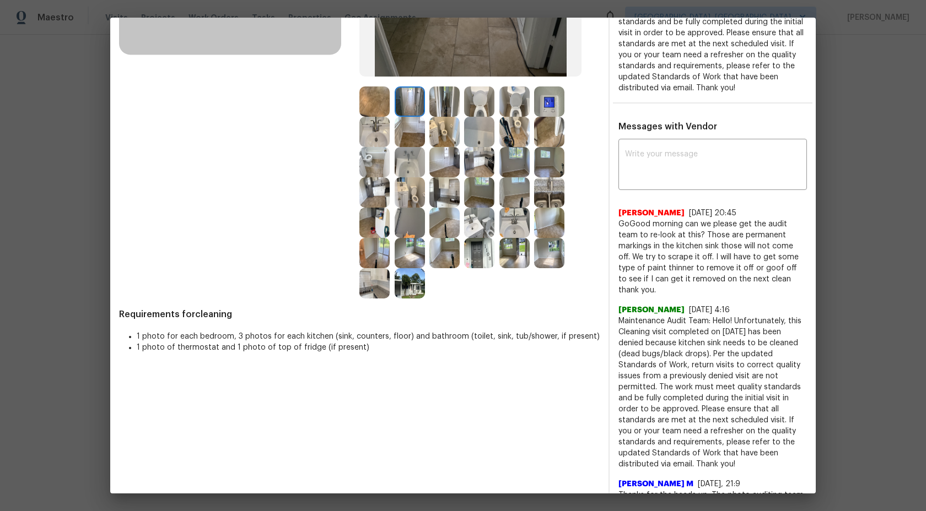
click at [442, 294] on div at bounding box center [479, 193] width 240 height 212
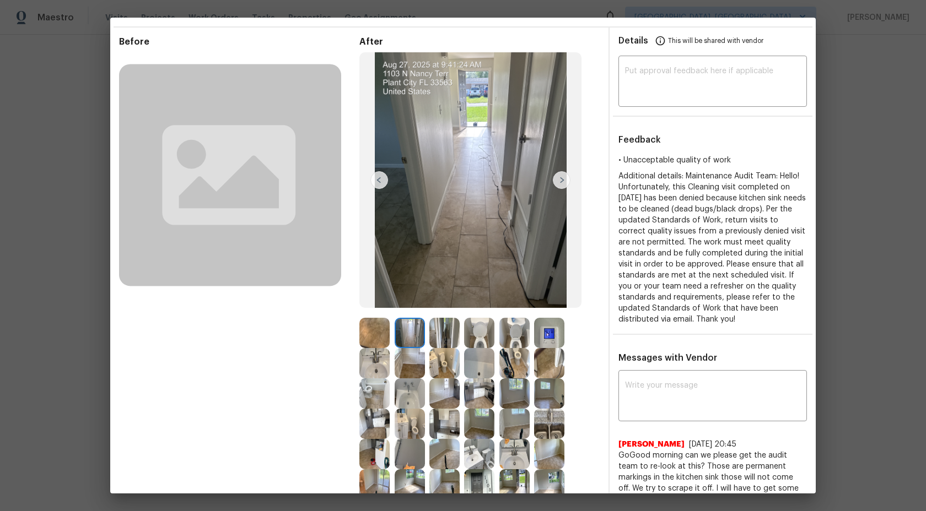
scroll to position [31, 0]
click at [408, 330] on img at bounding box center [410, 334] width 30 height 30
click at [453, 330] on img at bounding box center [444, 334] width 30 height 30
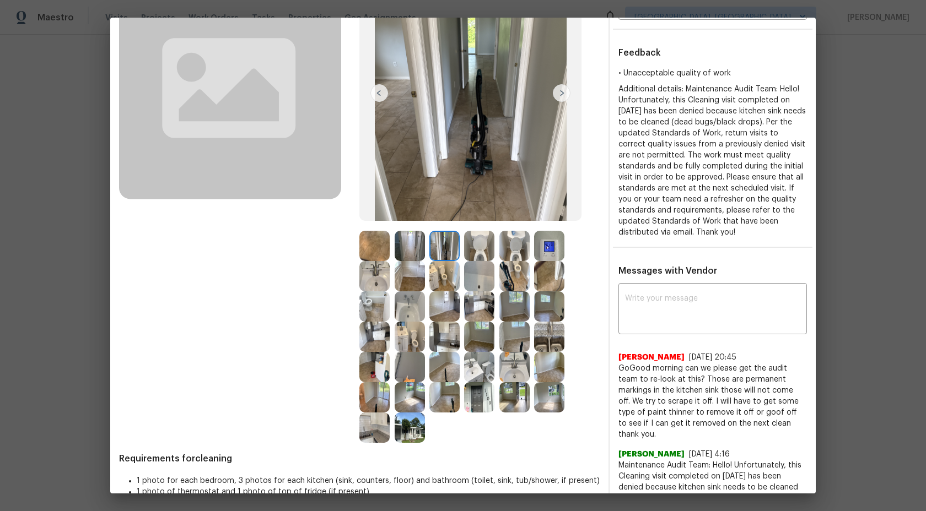
scroll to position [118, 0]
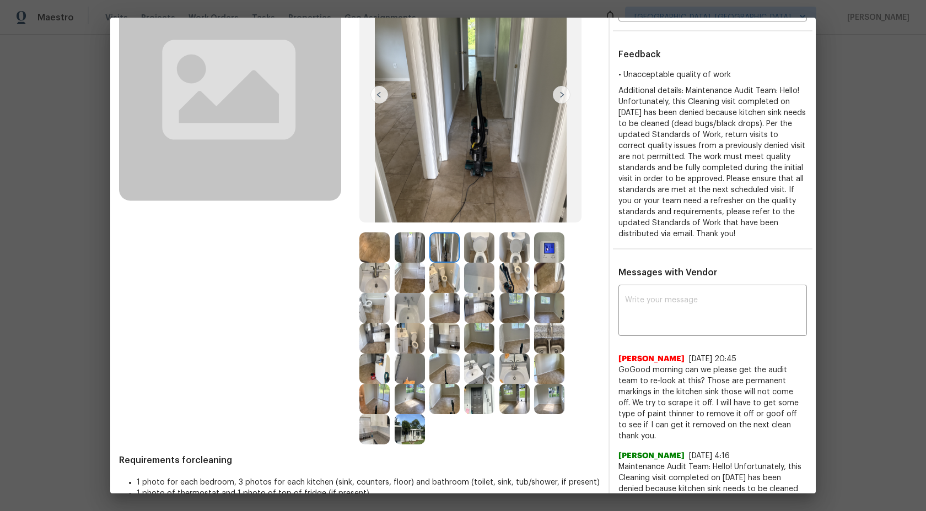
click at [377, 246] on img at bounding box center [374, 248] width 30 height 30
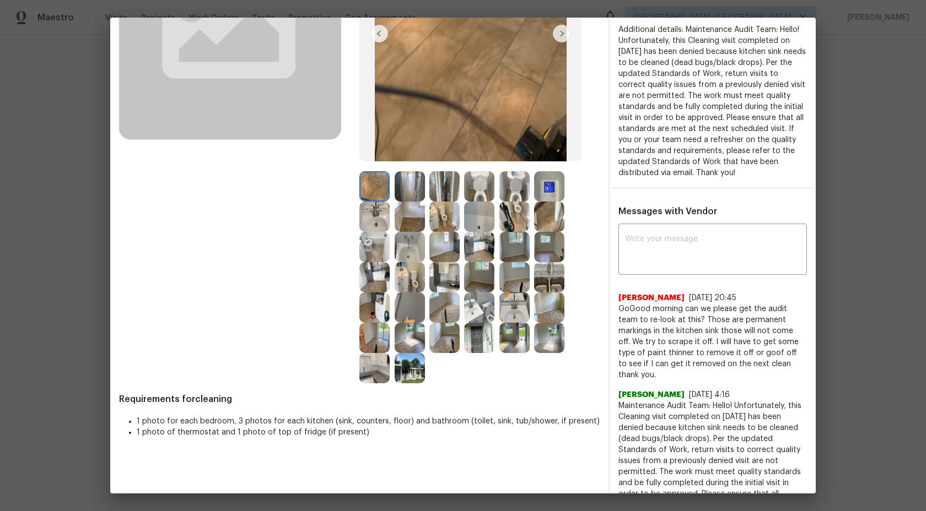
scroll to position [200, 0]
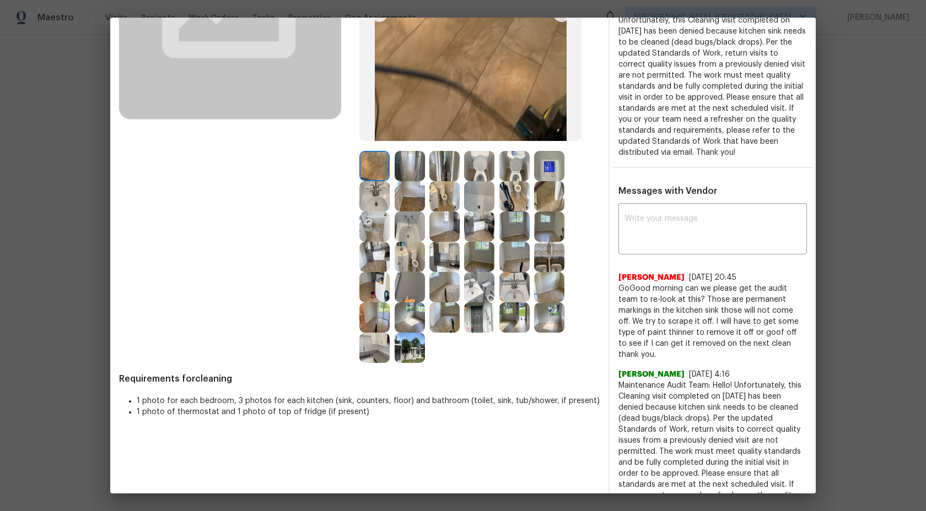
click at [401, 200] on img at bounding box center [410, 196] width 30 height 30
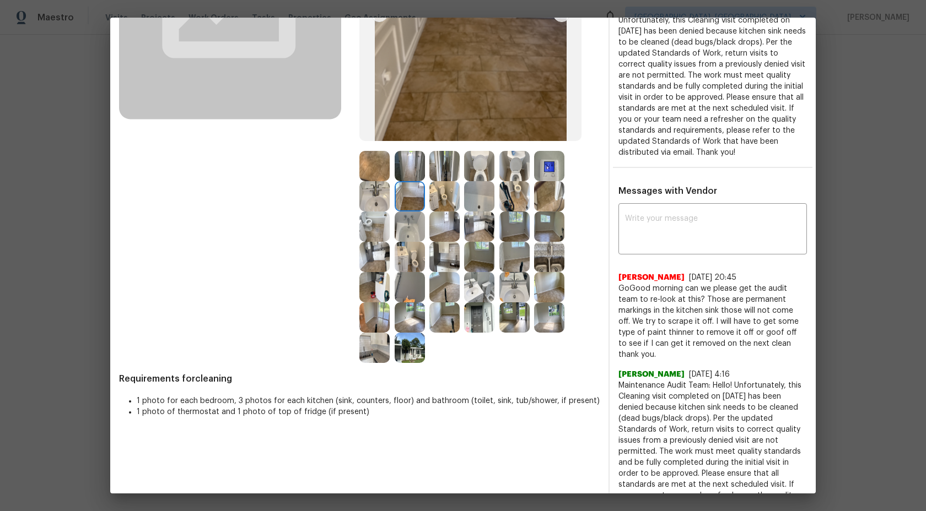
click at [458, 203] on img at bounding box center [444, 196] width 30 height 30
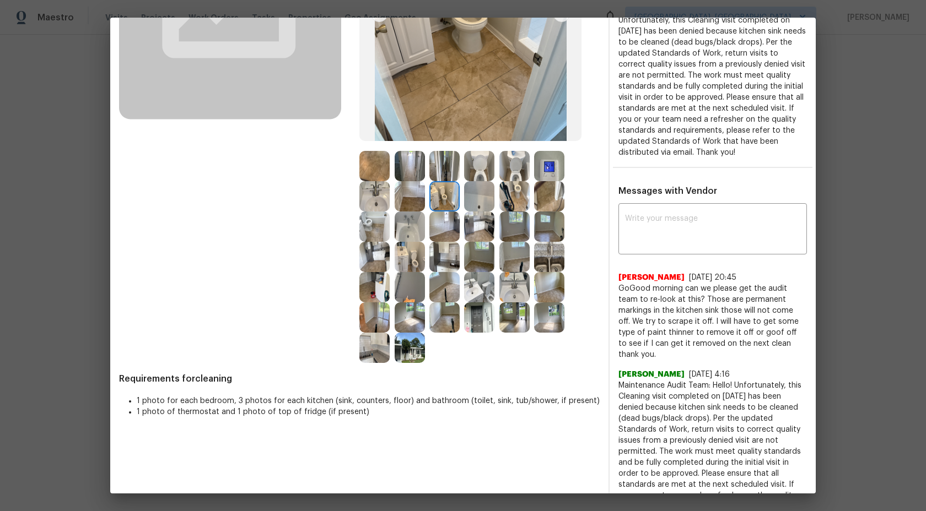
click at [484, 233] on img at bounding box center [479, 227] width 30 height 30
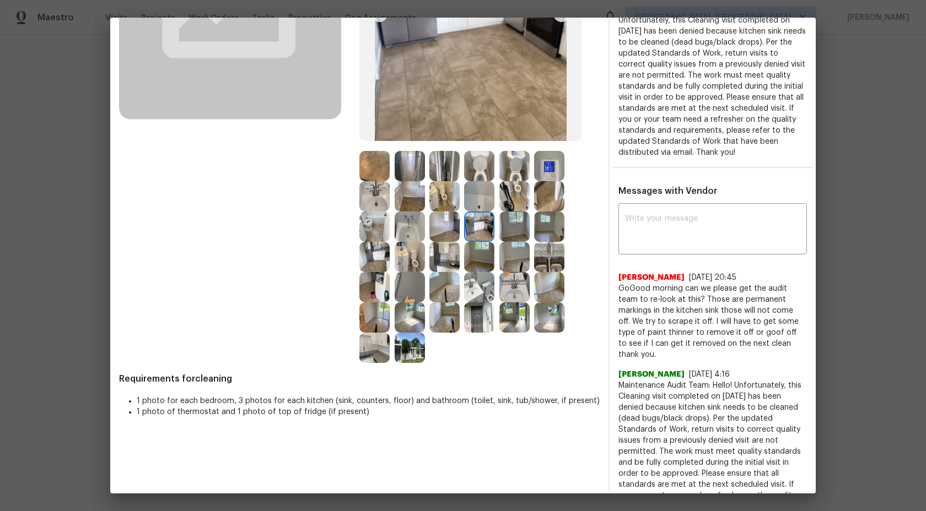
click at [493, 228] on img at bounding box center [479, 227] width 30 height 30
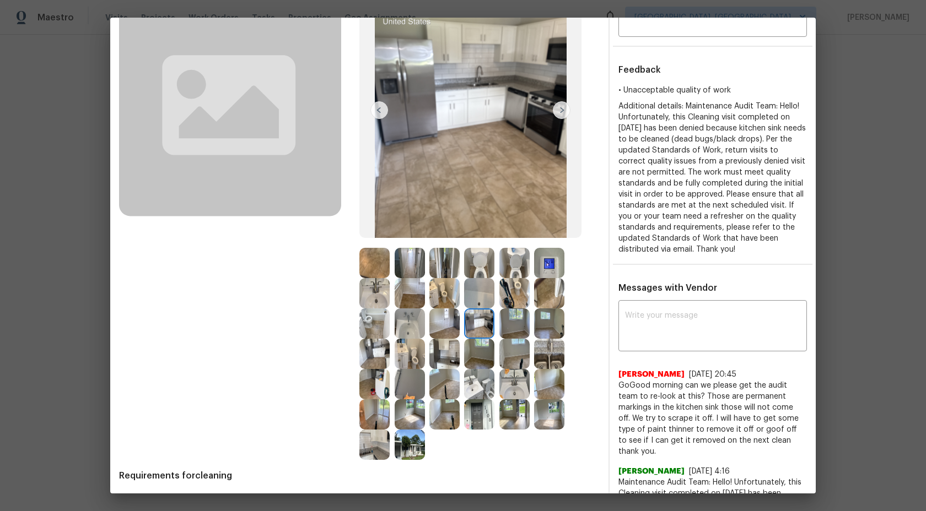
scroll to position [105, 0]
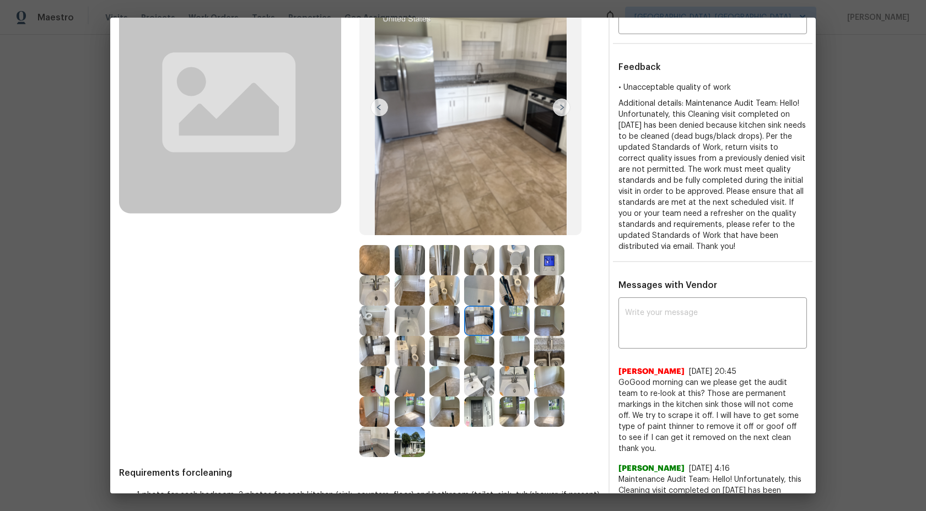
click at [548, 423] on img at bounding box center [549, 412] width 30 height 30
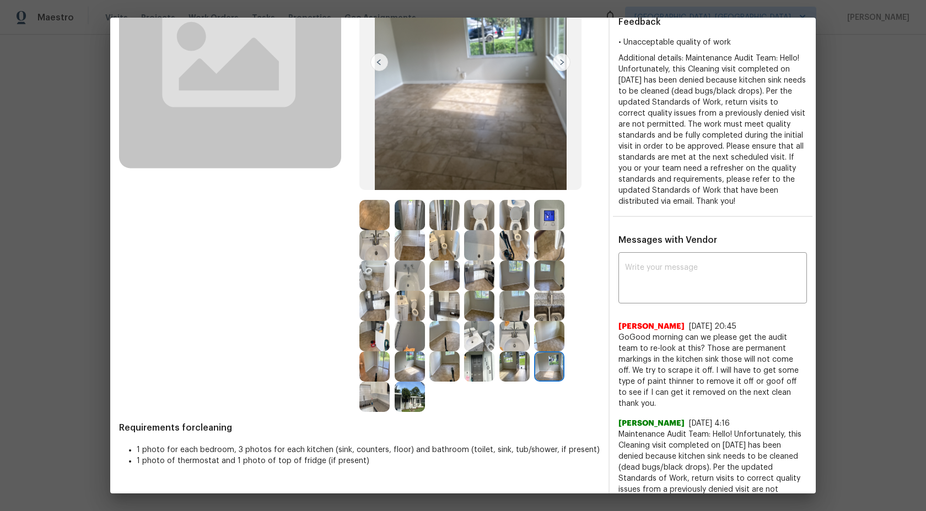
scroll to position [0, 0]
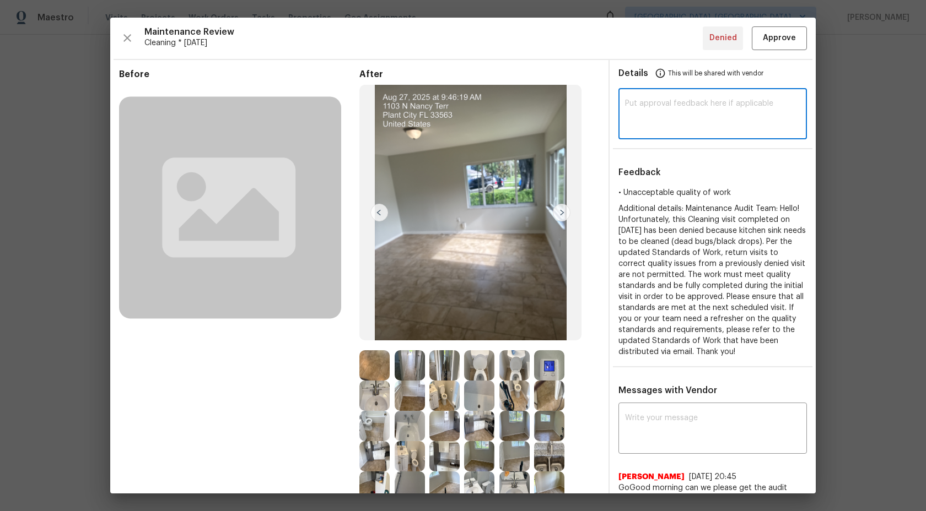
click at [651, 121] on textarea at bounding box center [712, 115] width 175 height 31
click at [718, 101] on textarea at bounding box center [712, 115] width 175 height 31
paste textarea "Maintenance Audit Team: Hi Team This visit has been approved after further audi…"
type textarea "Maintenance Audit Team: Hi Team This visit has been approved after further audi…"
click at [782, 39] on span "Approve" at bounding box center [779, 38] width 33 height 14
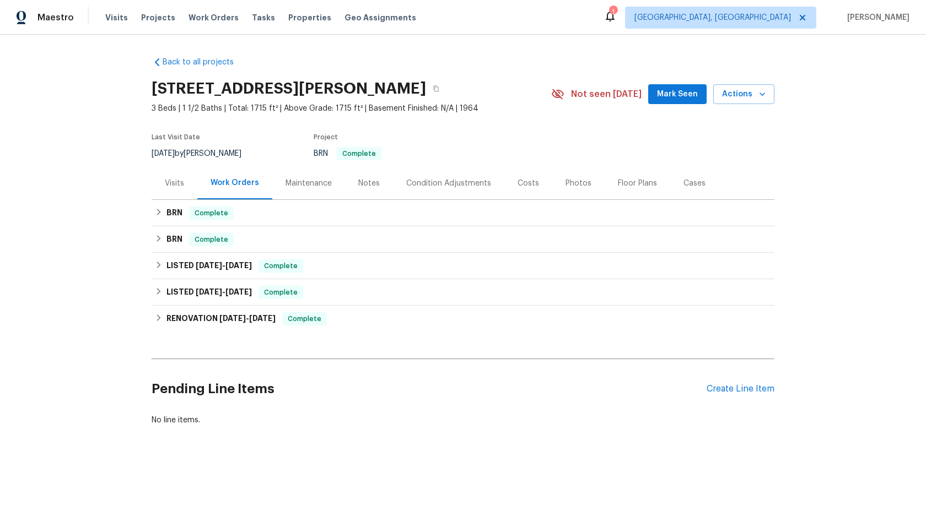
click at [315, 183] on div "Maintenance" at bounding box center [309, 183] width 46 height 11
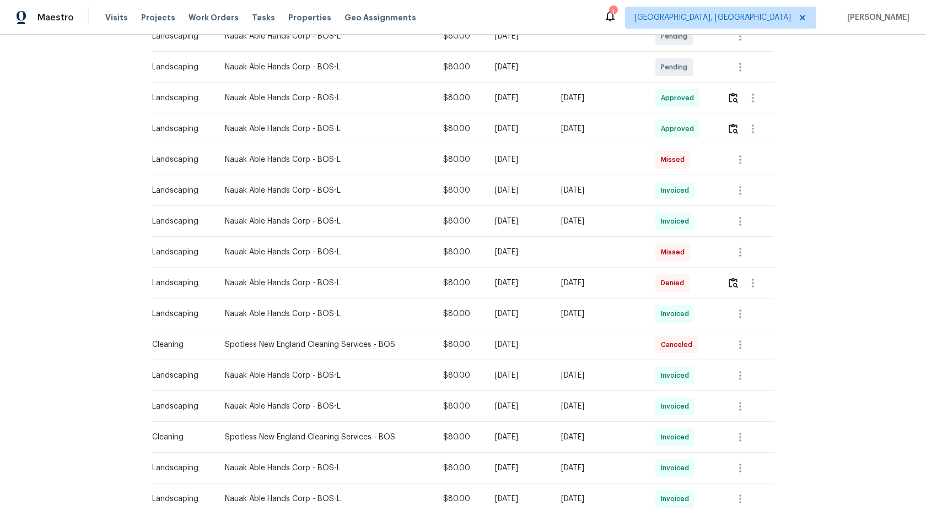
scroll to position [218, 0]
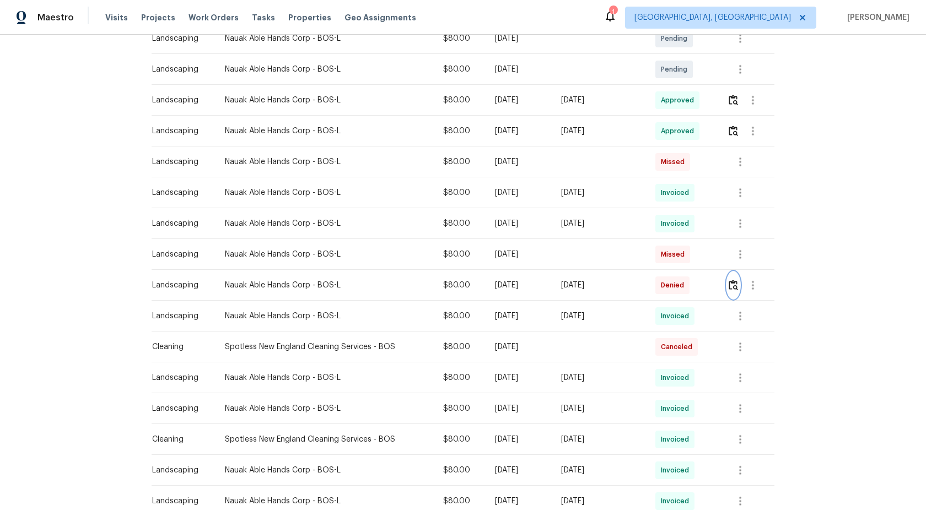
click at [738, 286] on img "button" at bounding box center [733, 285] width 9 height 10
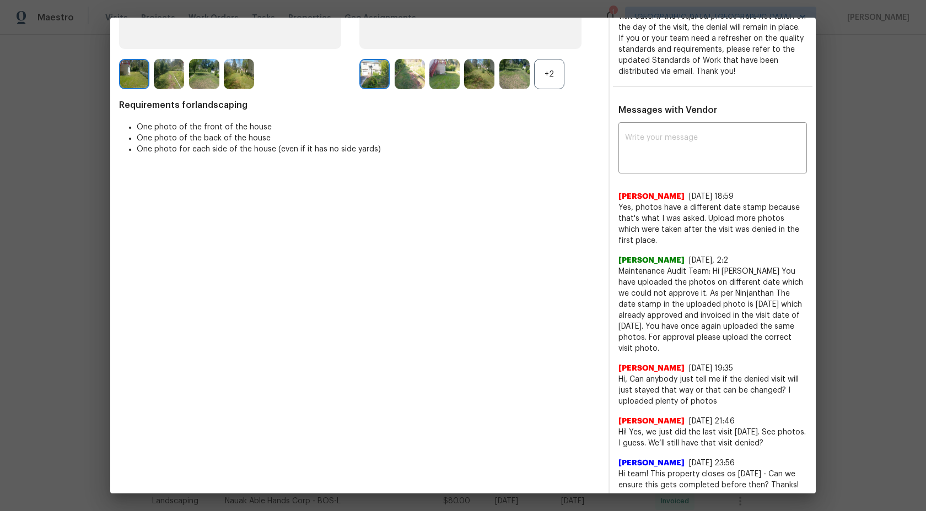
scroll to position [346, 0]
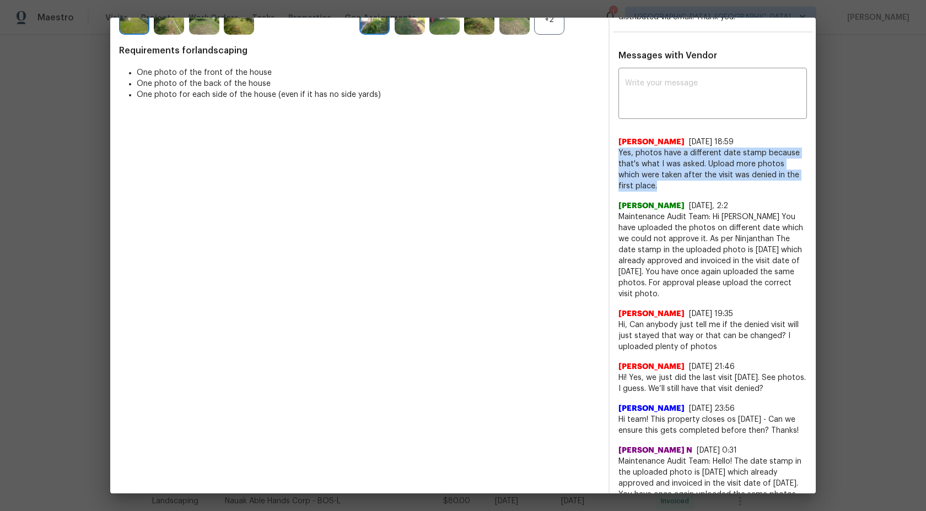
drag, startPoint x: 650, startPoint y: 182, endPoint x: 618, endPoint y: 153, distance: 43.3
click at [618, 153] on span "Yes, photos have a different date stamp because that's what I was asked. Upload…" at bounding box center [712, 170] width 188 height 44
click at [682, 183] on span "Yes, photos have a different date stamp because that's what I was asked. Upload…" at bounding box center [712, 170] width 188 height 44
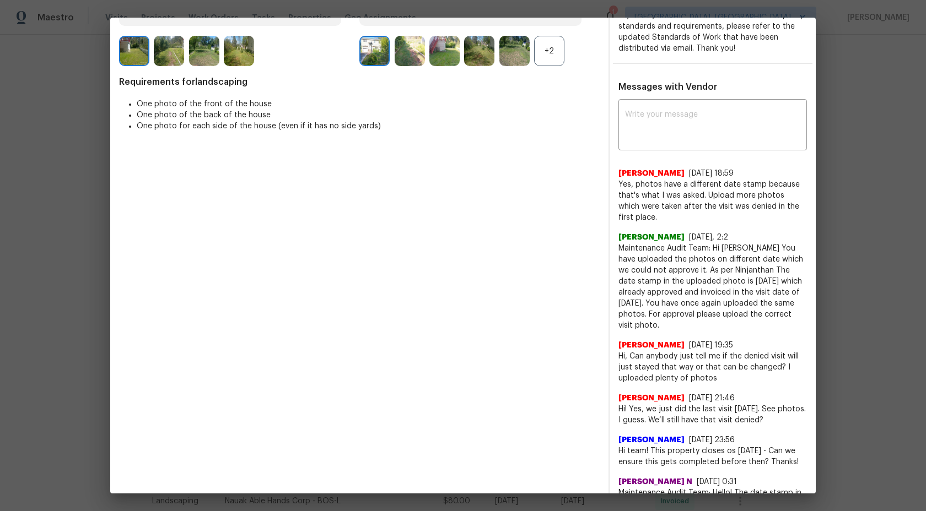
scroll to position [315, 0]
click at [674, 131] on textarea at bounding box center [712, 125] width 175 height 31
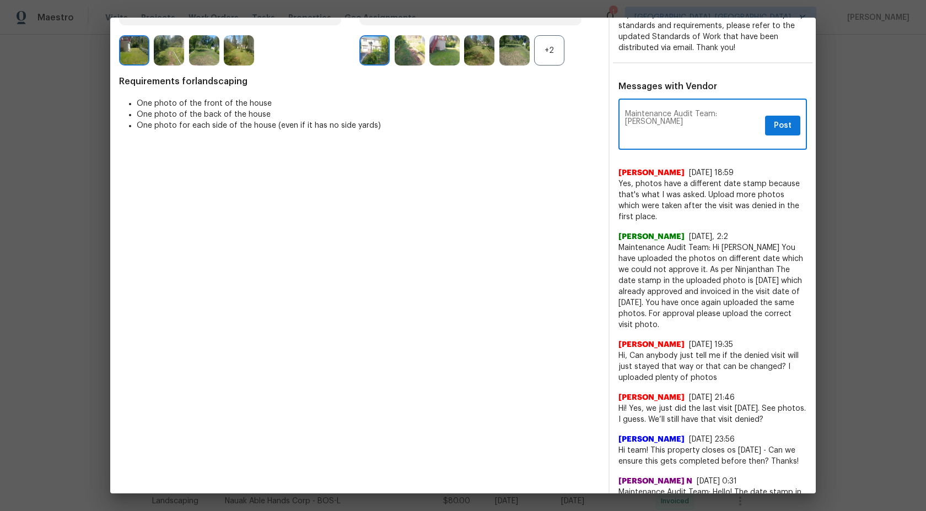
click at [740, 116] on textarea "Maintenance Audit Team: [PERSON_NAME]" at bounding box center [693, 125] width 136 height 31
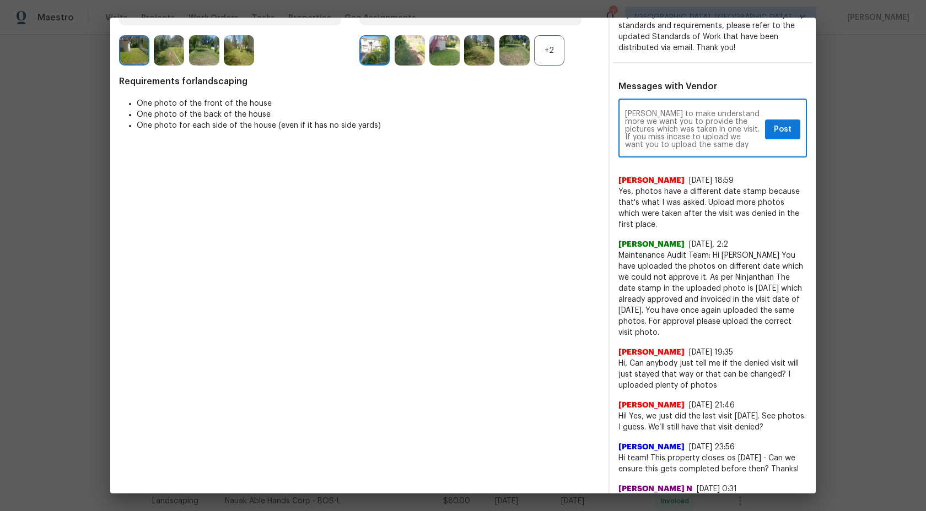
scroll to position [0, 0]
drag, startPoint x: 724, startPoint y: 146, endPoint x: 600, endPoint y: 84, distance: 138.3
paste textarea ""Maintenance Audit Team: [PERSON_NAME], to ensure proper understanding, we ask …"
click at [629, 111] on textarea ""Maintenance Audit Team: [PERSON_NAME], to ensure proper understanding, we ask …" at bounding box center [693, 129] width 136 height 39
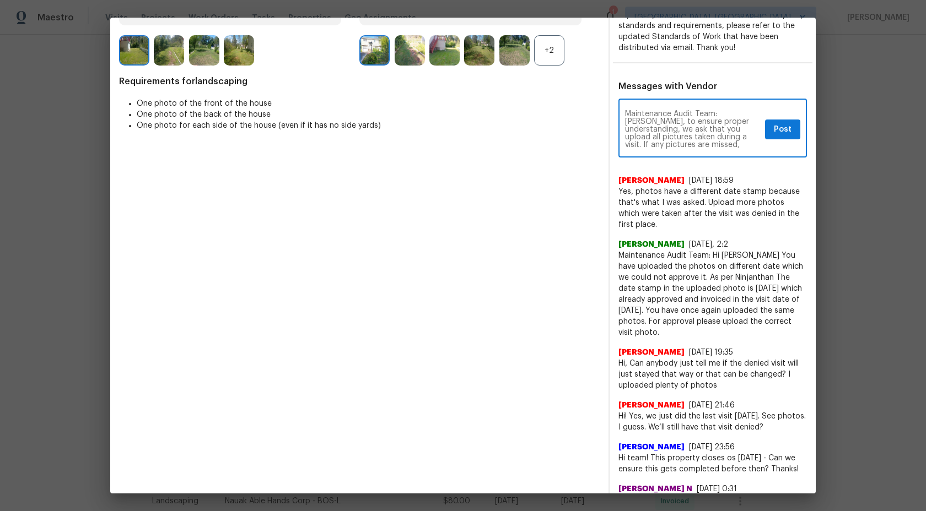
scroll to position [8, 0]
click at [717, 144] on textarea "Maintenance Audit Team: [PERSON_NAME], to ensure proper understanding, we ask t…" at bounding box center [693, 129] width 136 height 39
click at [738, 115] on textarea "Maintenance Audit Team: [PERSON_NAME], to ensure proper understanding, we ask t…" at bounding box center [693, 129] width 136 height 39
type textarea "Maintenance Audit Team: [PERSON_NAME] to ensure proper understanding, we ask th…"
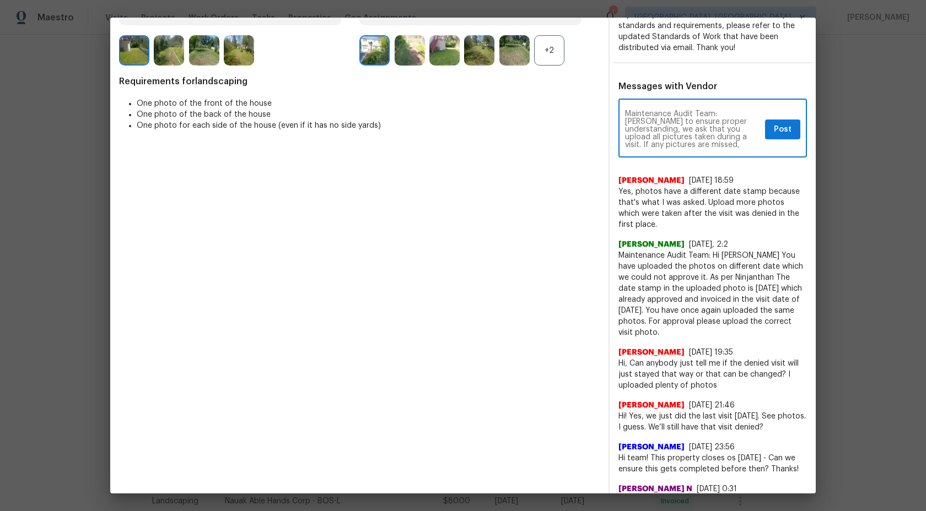
click at [764, 146] on div "Maintenance Audit Team: [PERSON_NAME] to ensure proper understanding, we ask th…" at bounding box center [712, 129] width 188 height 56
click at [734, 148] on textarea "Maintenance Audit Team: [PERSON_NAME] to ensure proper understanding, we ask th…" at bounding box center [693, 129] width 136 height 39
click at [786, 128] on span "Post" at bounding box center [783, 130] width 18 height 14
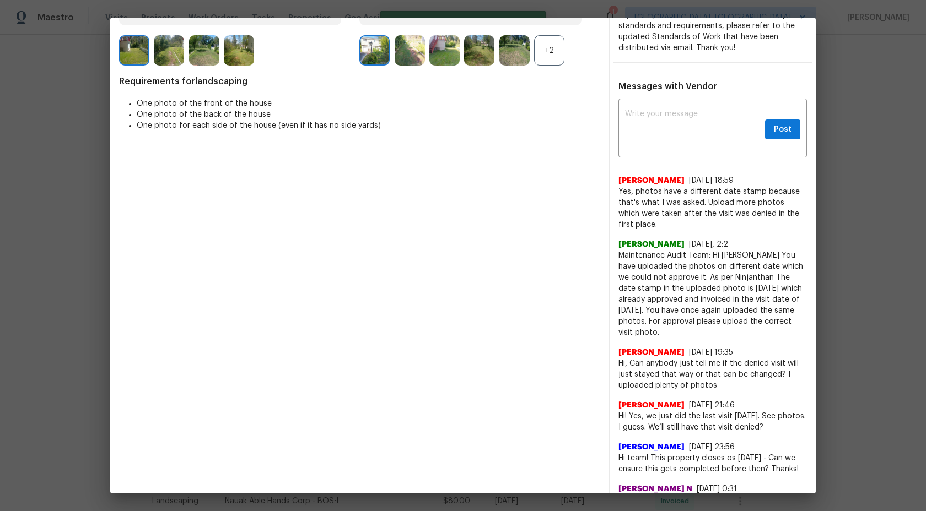
scroll to position [0, 0]
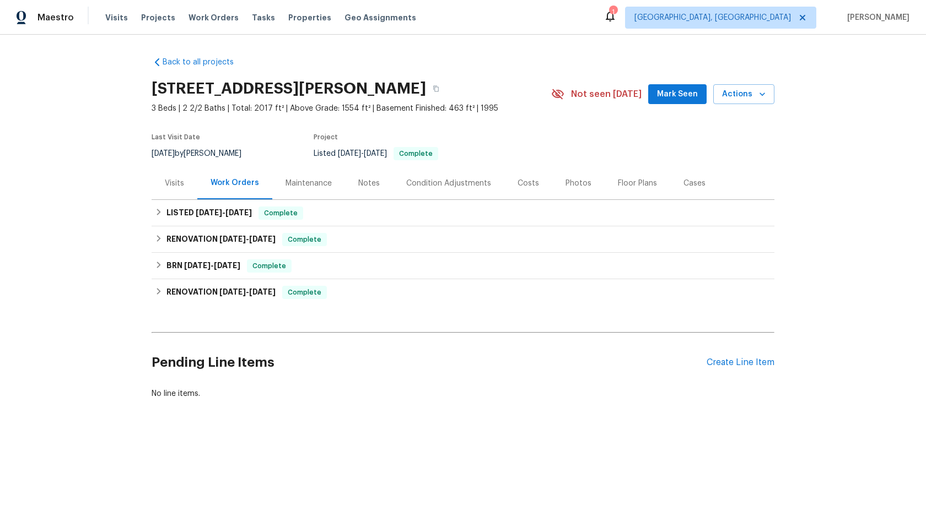
click at [316, 191] on div "Maintenance" at bounding box center [308, 183] width 73 height 33
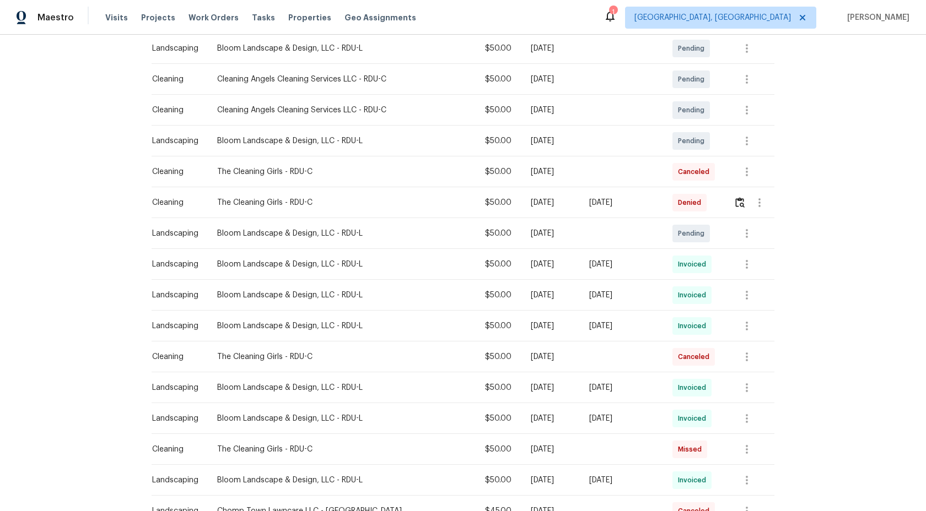
scroll to position [252, 0]
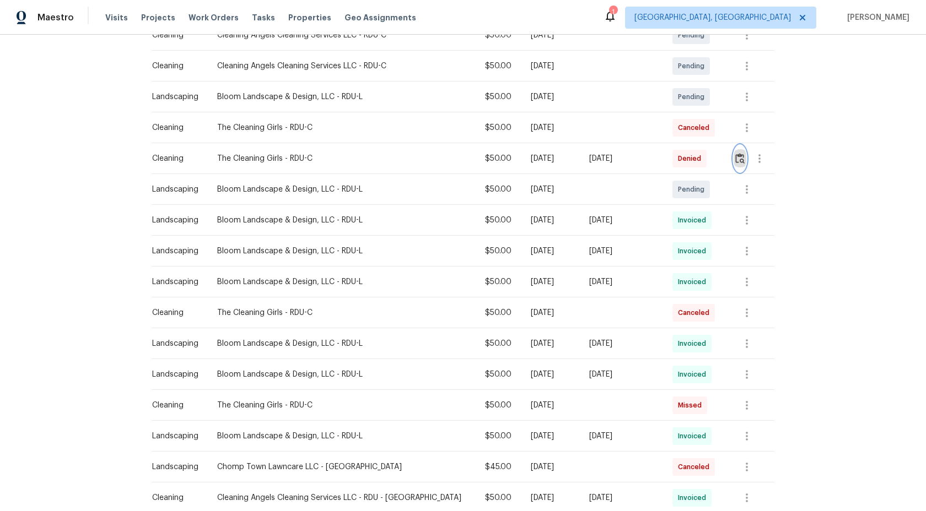
click at [737, 158] on img "button" at bounding box center [739, 158] width 9 height 10
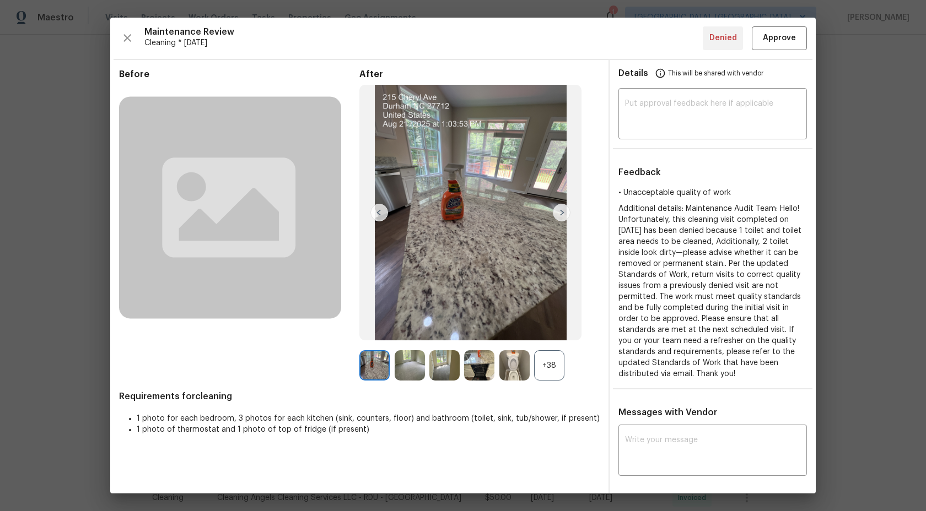
click at [550, 364] on div "+38" at bounding box center [549, 366] width 30 height 30
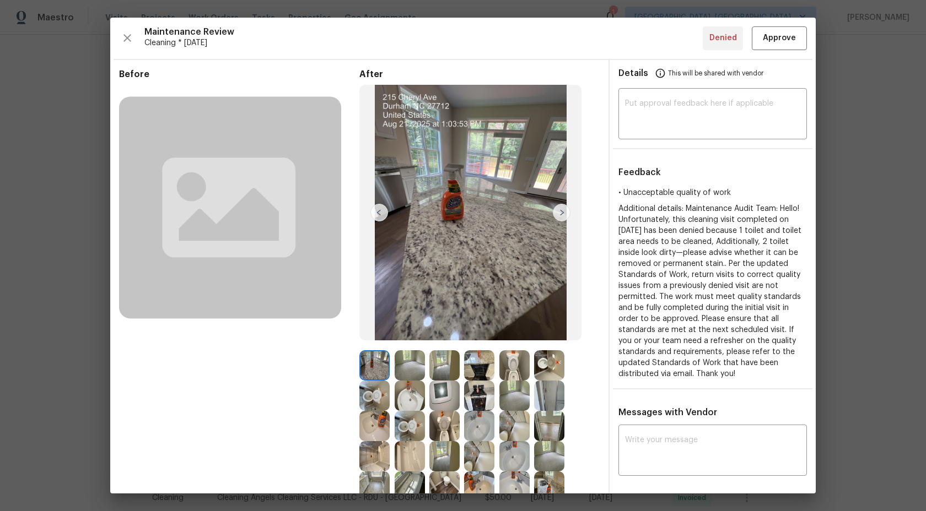
click at [395, 365] on img at bounding box center [410, 366] width 30 height 30
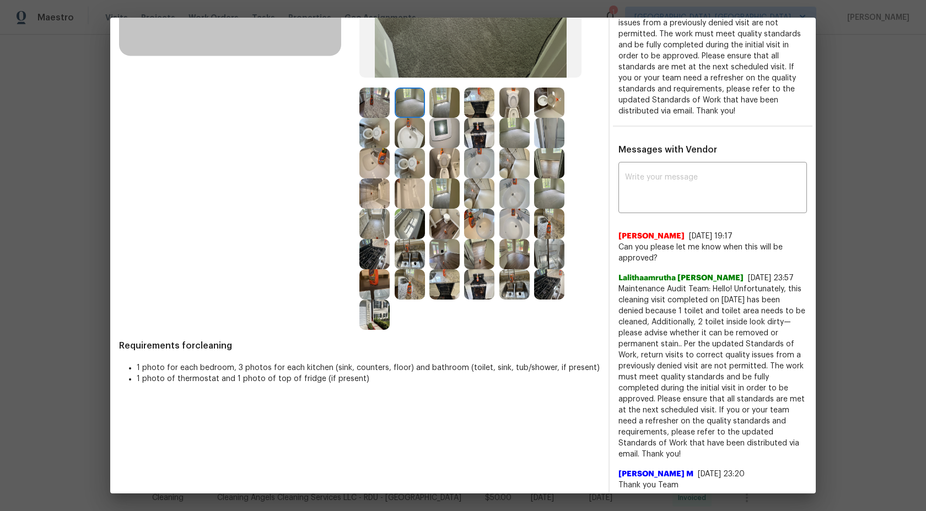
scroll to position [258, 0]
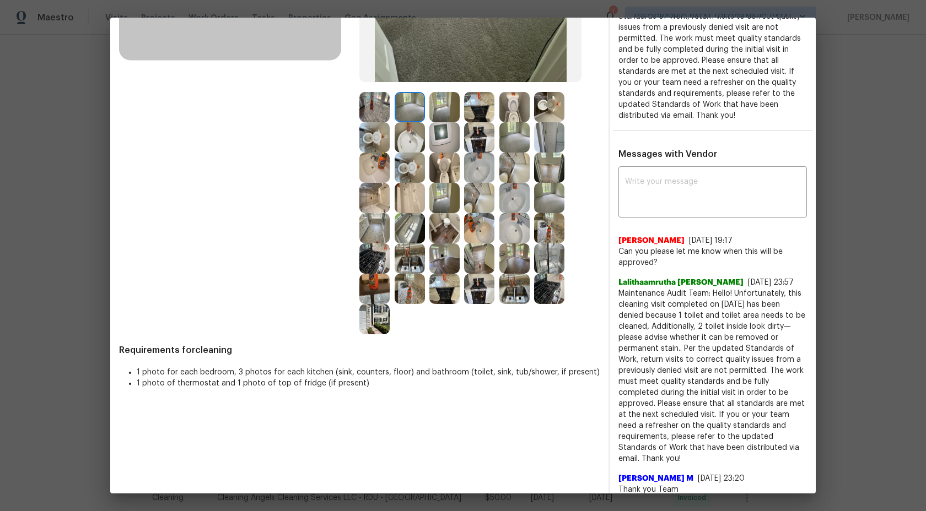
click at [376, 108] on img at bounding box center [374, 107] width 30 height 30
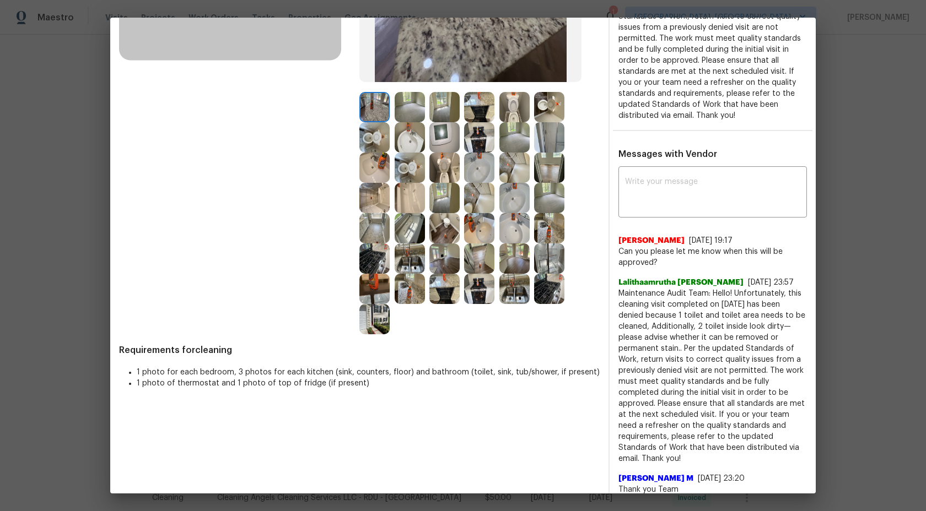
click at [412, 109] on img at bounding box center [410, 107] width 30 height 30
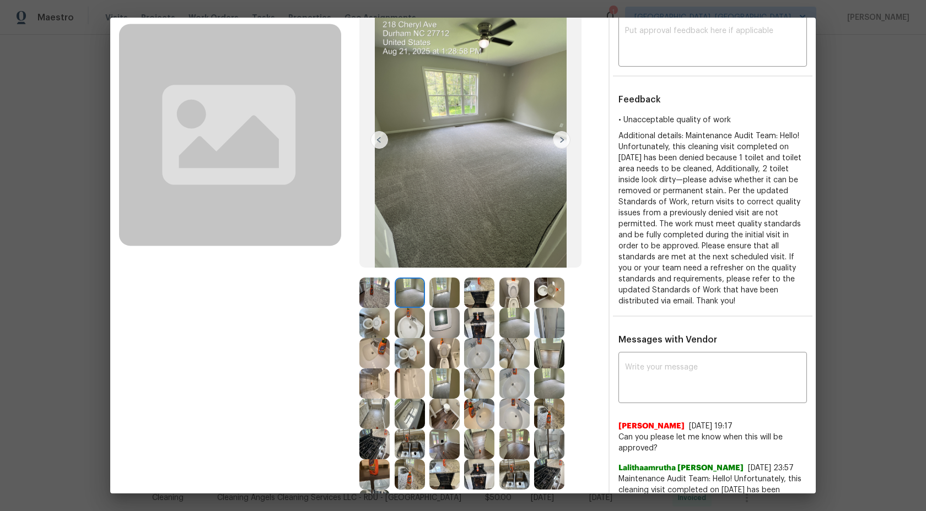
scroll to position [0, 0]
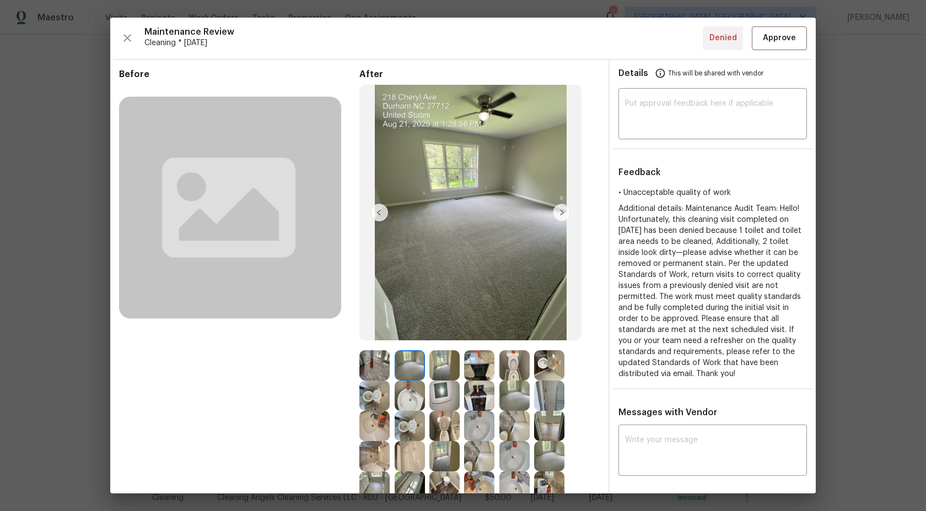
click at [446, 362] on img at bounding box center [444, 366] width 30 height 30
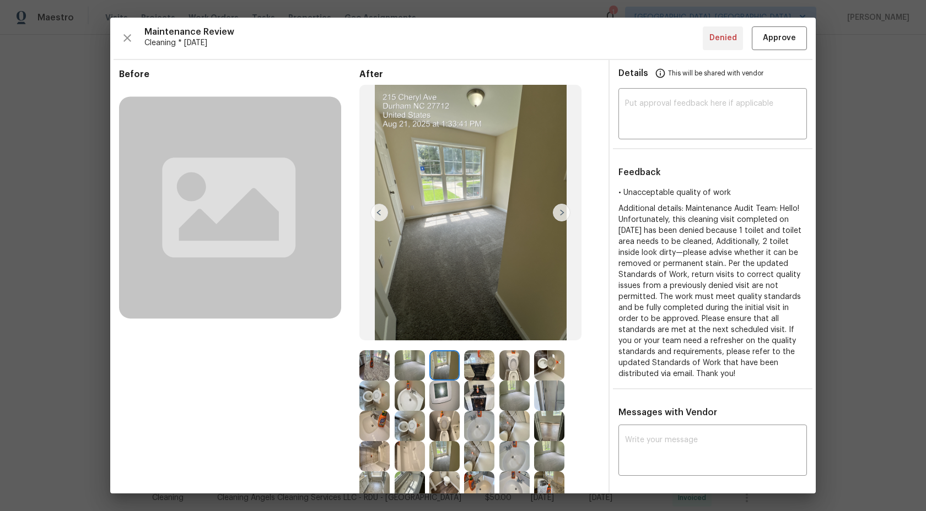
click at [478, 365] on img at bounding box center [479, 366] width 30 height 30
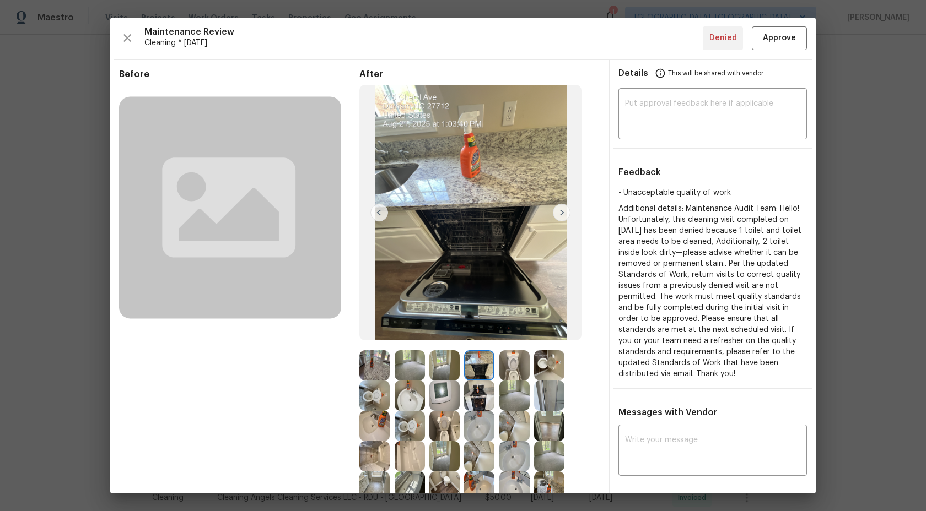
click at [518, 362] on img at bounding box center [514, 366] width 30 height 30
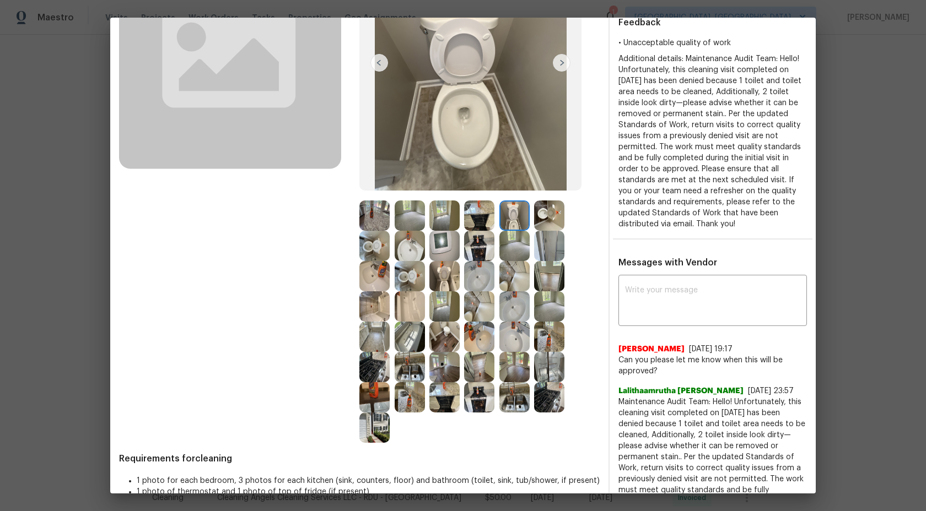
scroll to position [319, 0]
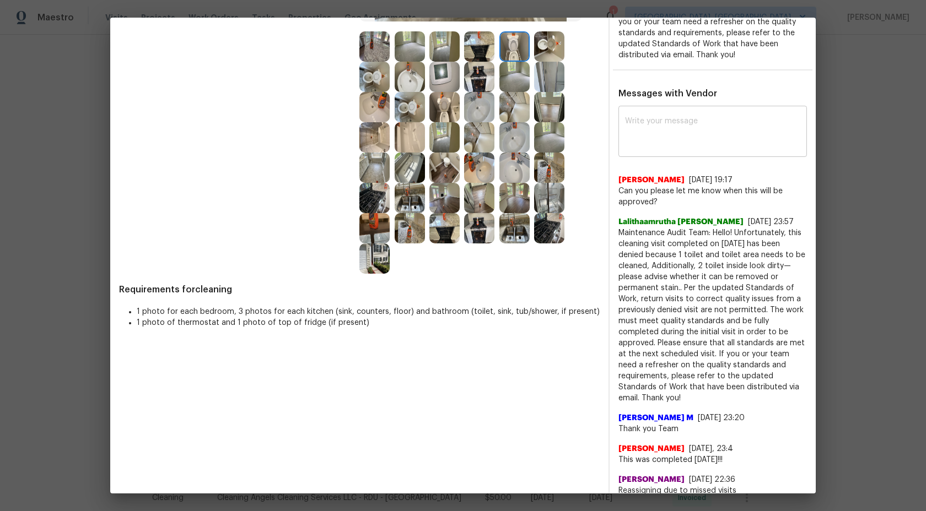
click at [667, 126] on textarea at bounding box center [712, 132] width 175 height 31
type textarea "H"
drag, startPoint x: 788, startPoint y: 232, endPoint x: 832, endPoint y: 384, distance: 158.0
click at [832, 384] on div "Maintenance Review Cleaning * [DATE] Denied Approve Before After Requirements f…" at bounding box center [463, 255] width 926 height 511
copy span "this cleaning visit completed on [DATE] has been denied because 1 toilet and to…"
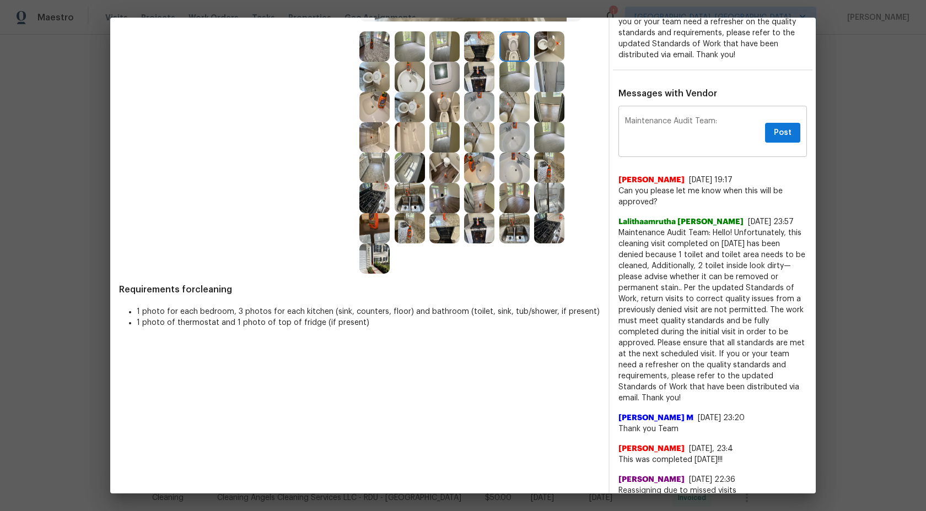
click at [709, 126] on textarea "Maintenance Audit Team:" at bounding box center [693, 132] width 136 height 31
click at [743, 118] on textarea "Maintenance Audit Team:" at bounding box center [693, 132] width 136 height 31
paste textarea "this cleaning visit completed on [DATE] has been denied because 1 toilet and to…"
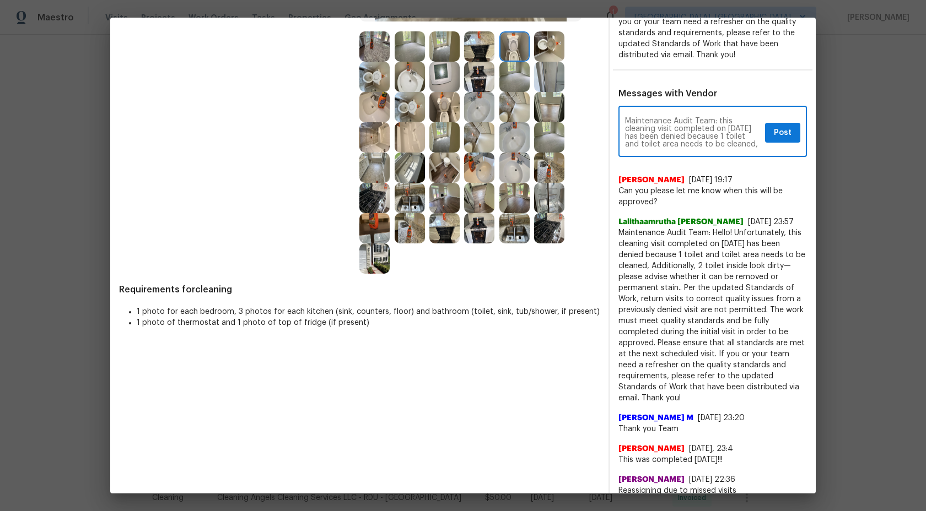
scroll to position [123, 0]
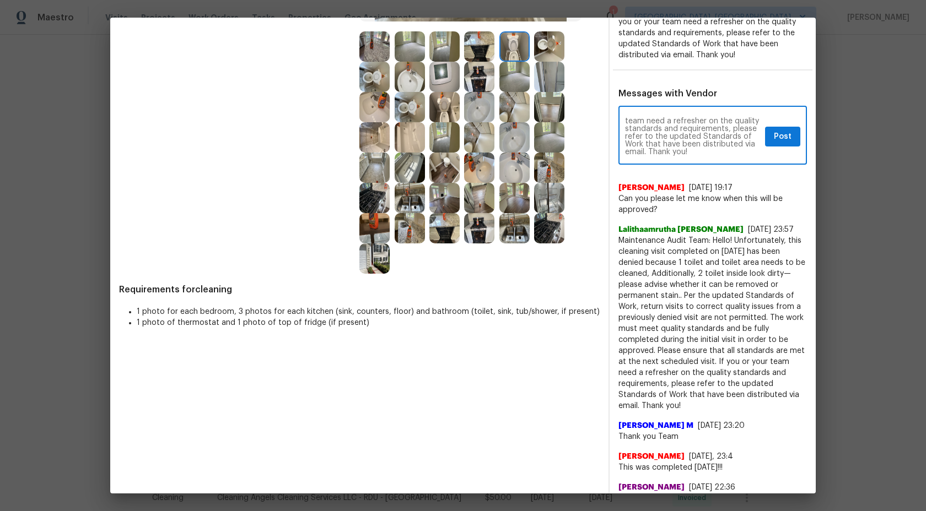
type textarea "Maintenance Audit Team: this cleaning visit completed on [DATE] has been denied…"
click at [789, 141] on span "Post" at bounding box center [783, 137] width 18 height 14
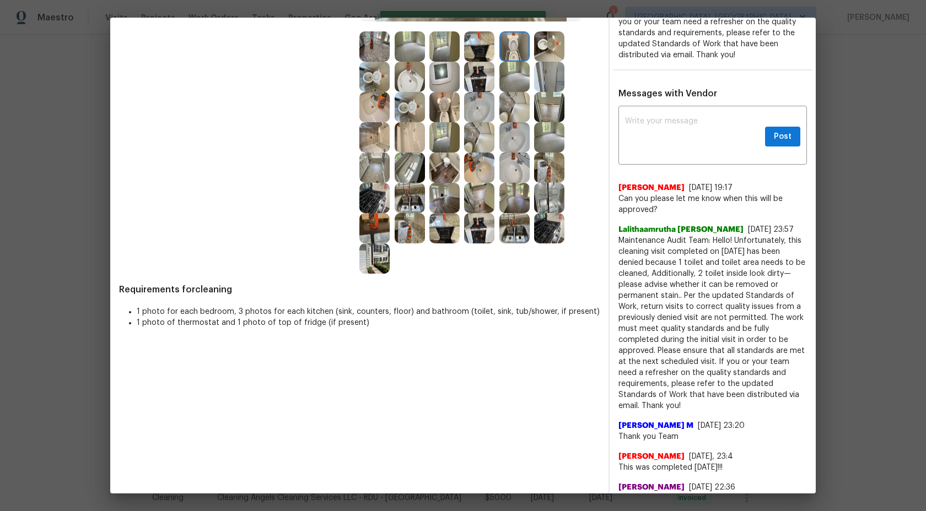
scroll to position [0, 0]
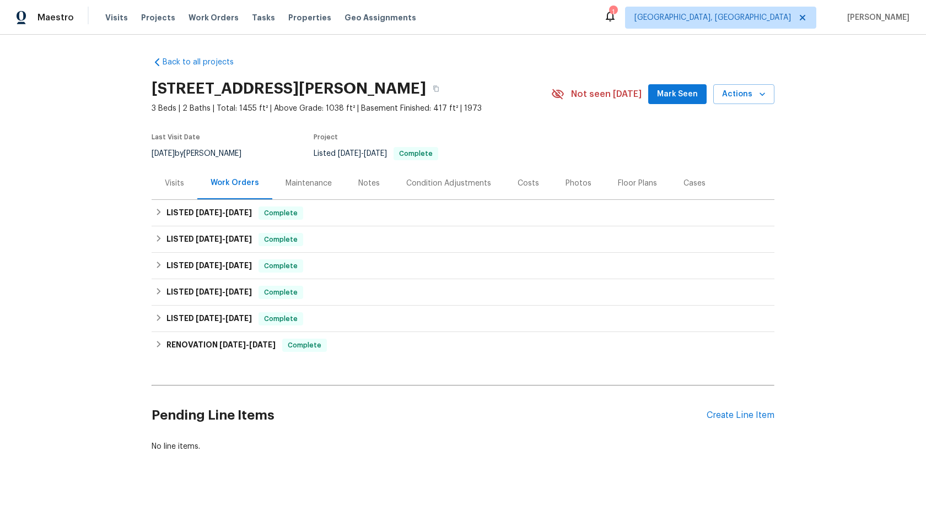
click at [299, 186] on div "Maintenance" at bounding box center [309, 183] width 46 height 11
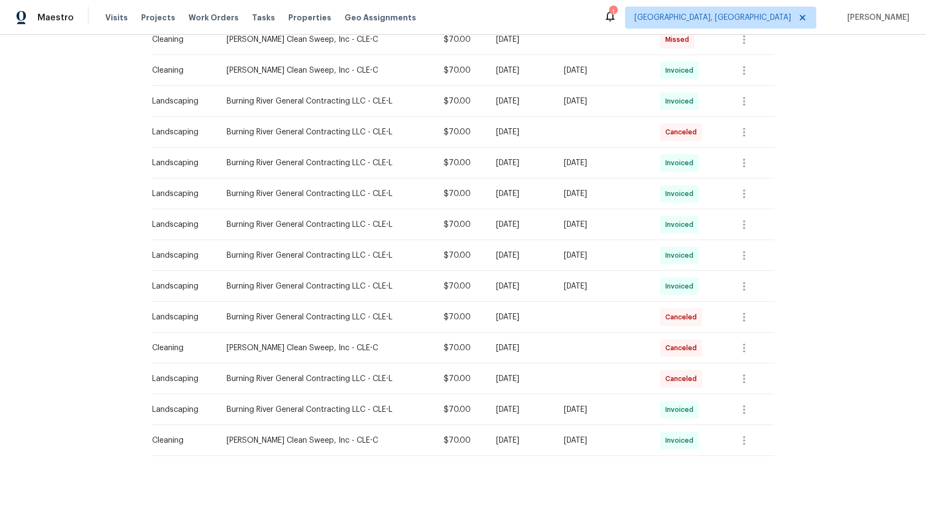
scroll to position [475, 0]
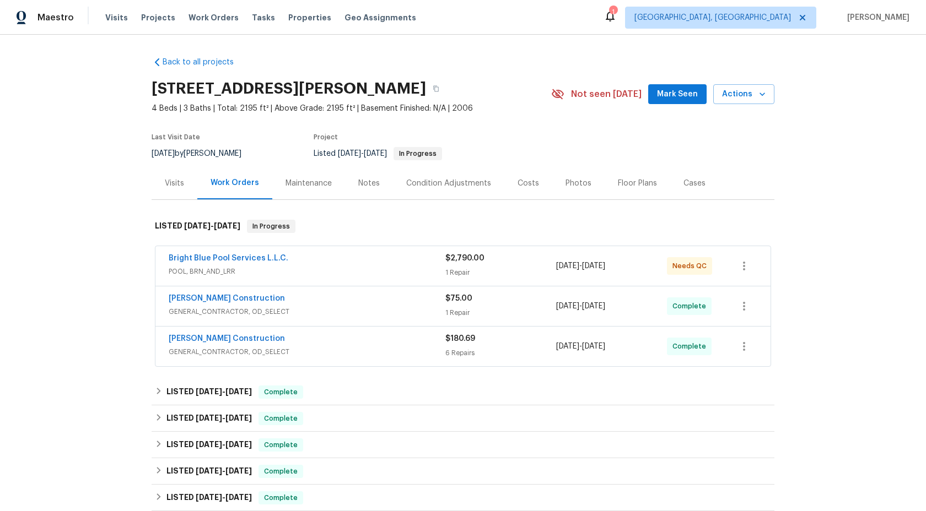
click at [321, 188] on div "Maintenance" at bounding box center [309, 183] width 46 height 11
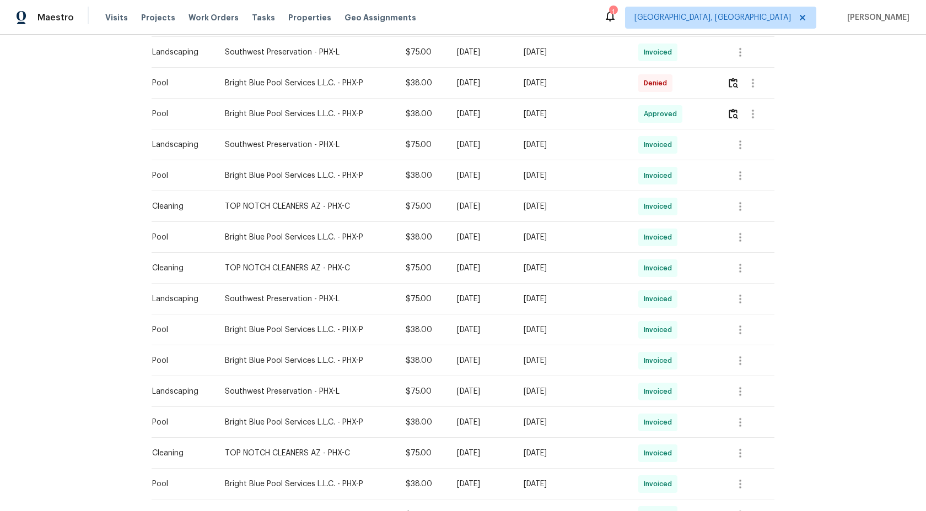
scroll to position [287, 0]
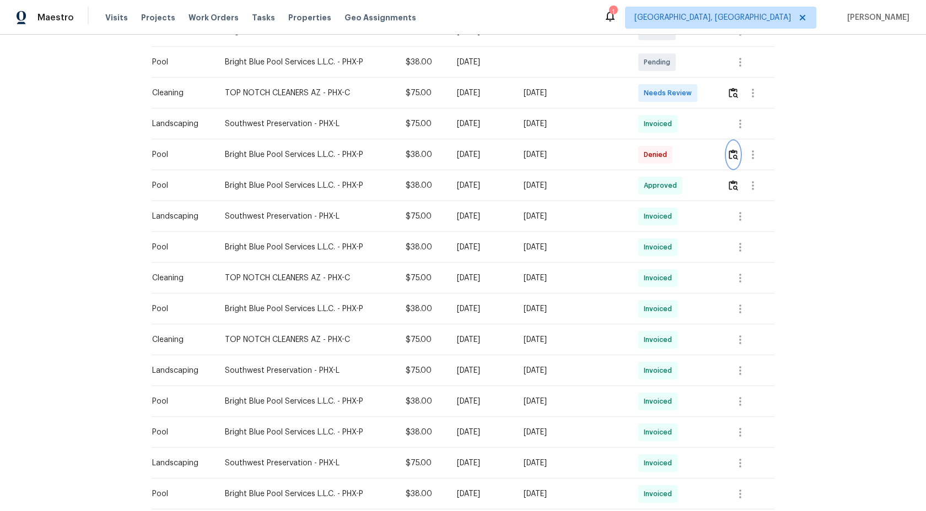
click at [734, 158] on img "button" at bounding box center [733, 154] width 9 height 10
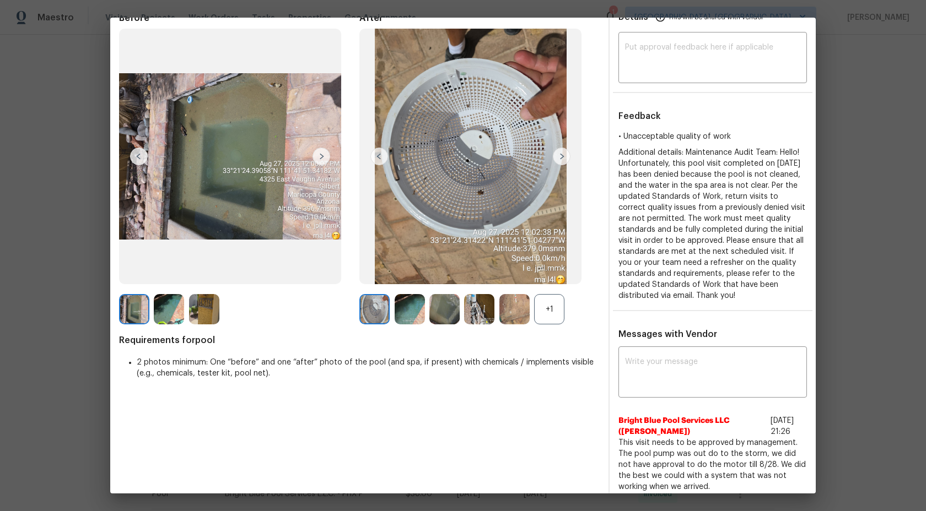
scroll to position [58, 0]
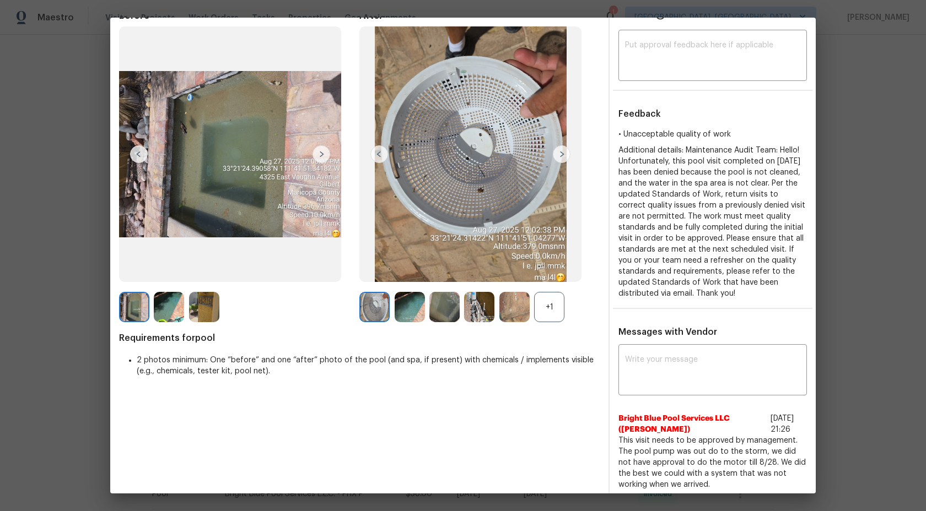
click at [547, 313] on div "+1" at bounding box center [549, 307] width 30 height 30
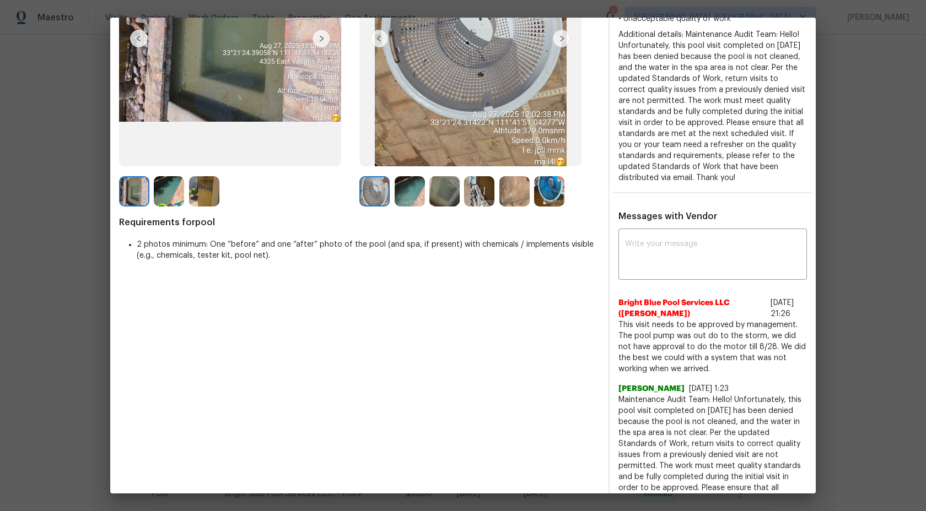
scroll to position [115, 0]
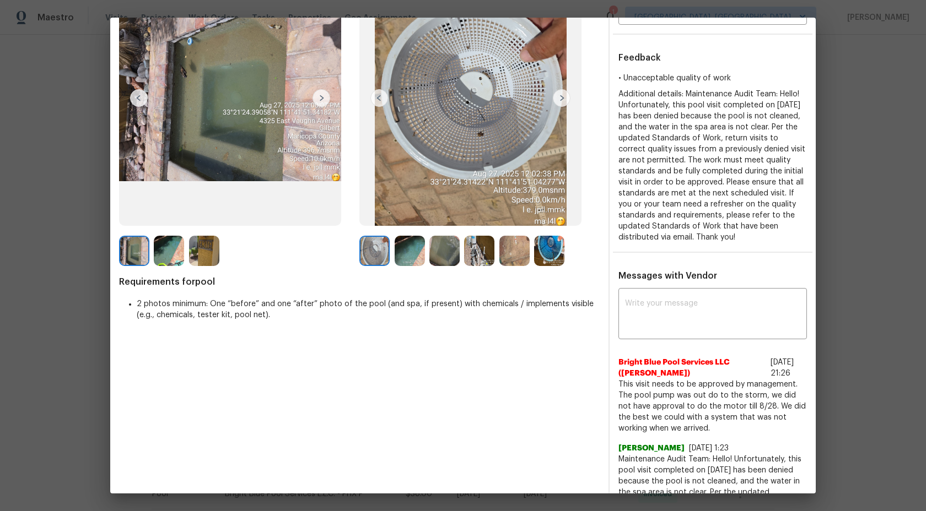
click at [169, 252] on img at bounding box center [169, 251] width 30 height 30
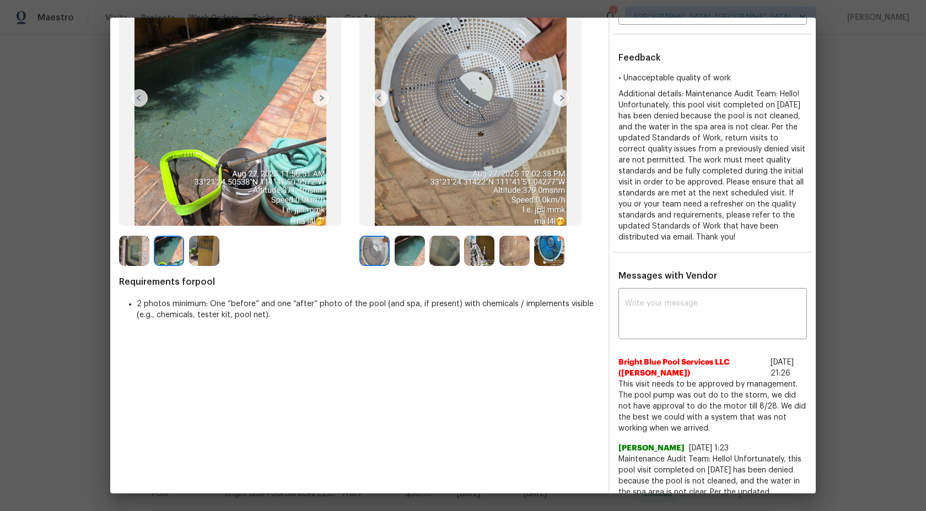
click at [211, 251] on img at bounding box center [204, 251] width 30 height 30
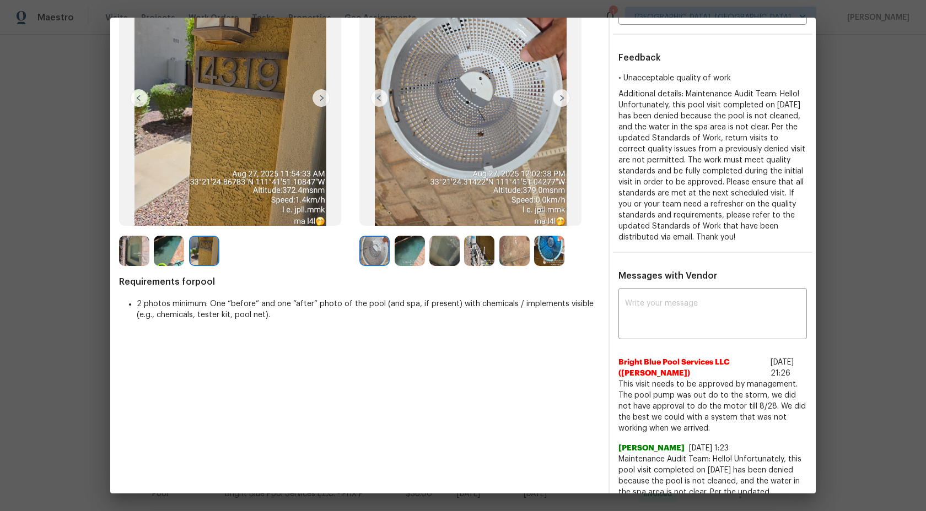
scroll to position [68, 0]
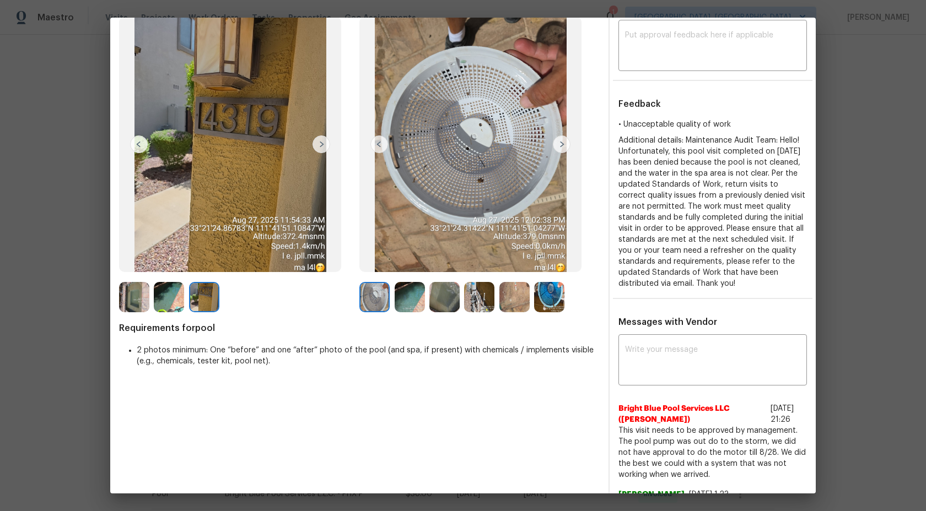
click at [166, 298] on img at bounding box center [169, 297] width 30 height 30
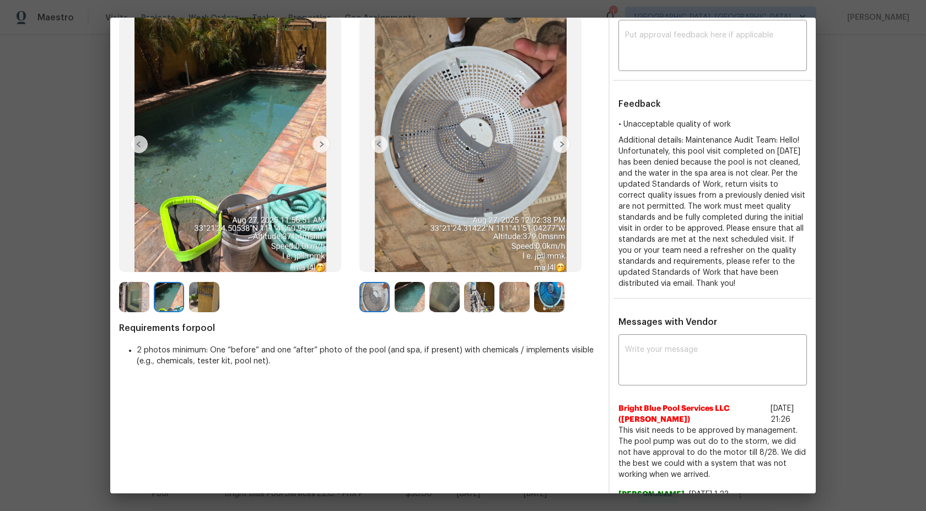
click at [127, 299] on img at bounding box center [134, 297] width 30 height 30
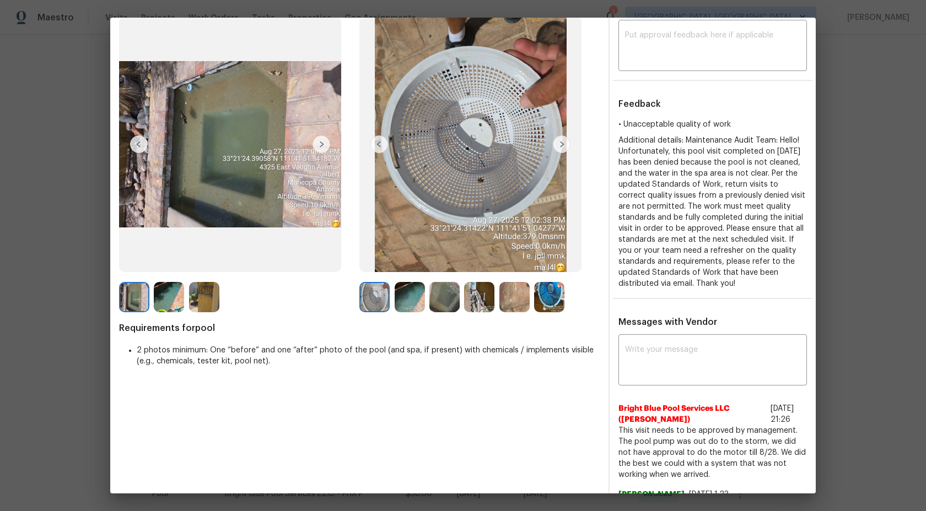
click at [377, 298] on img at bounding box center [374, 297] width 30 height 30
click at [418, 299] on img at bounding box center [410, 297] width 30 height 30
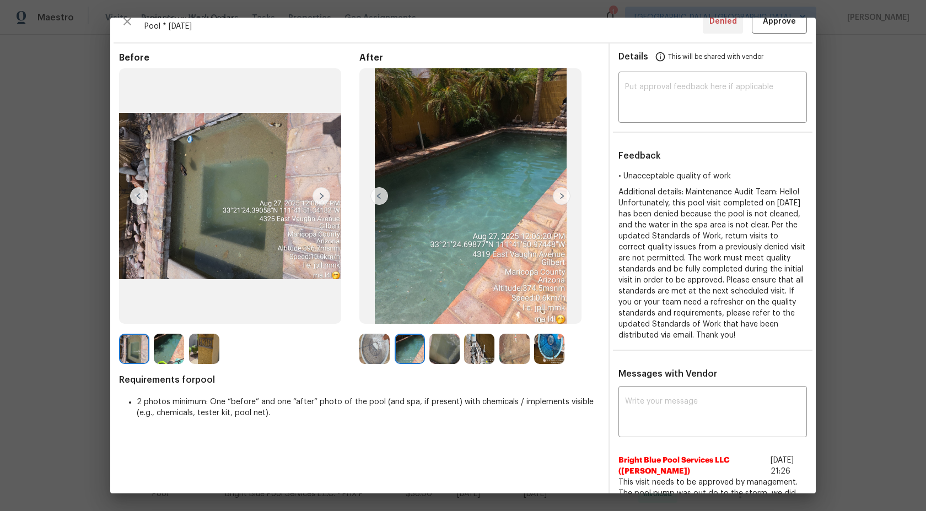
scroll to position [0, 0]
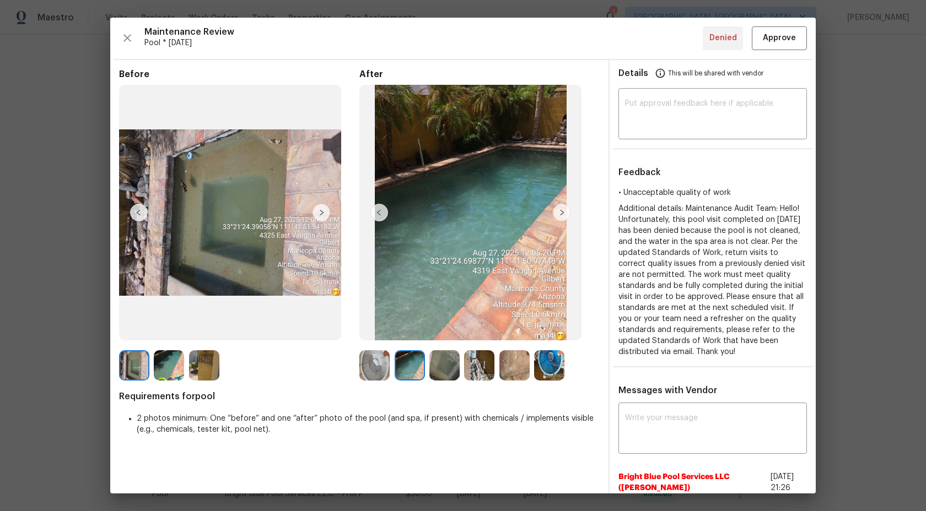
click at [440, 359] on img at bounding box center [444, 366] width 30 height 30
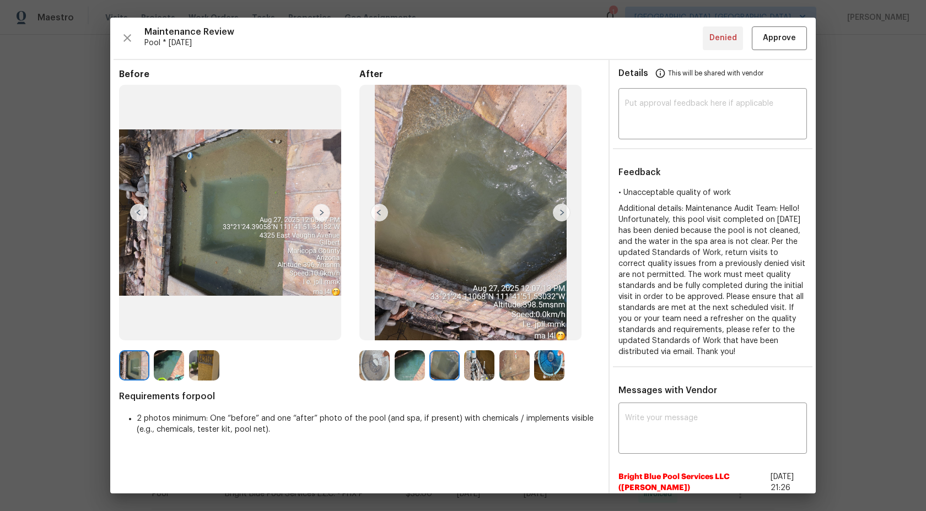
click at [449, 364] on img at bounding box center [444, 366] width 30 height 30
click at [483, 368] on img at bounding box center [479, 366] width 30 height 30
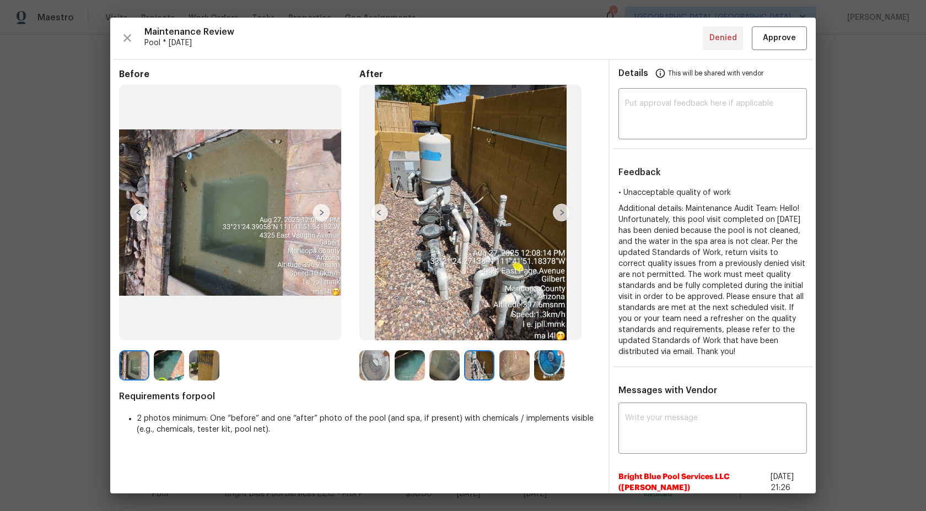
click at [444, 367] on img at bounding box center [444, 366] width 30 height 30
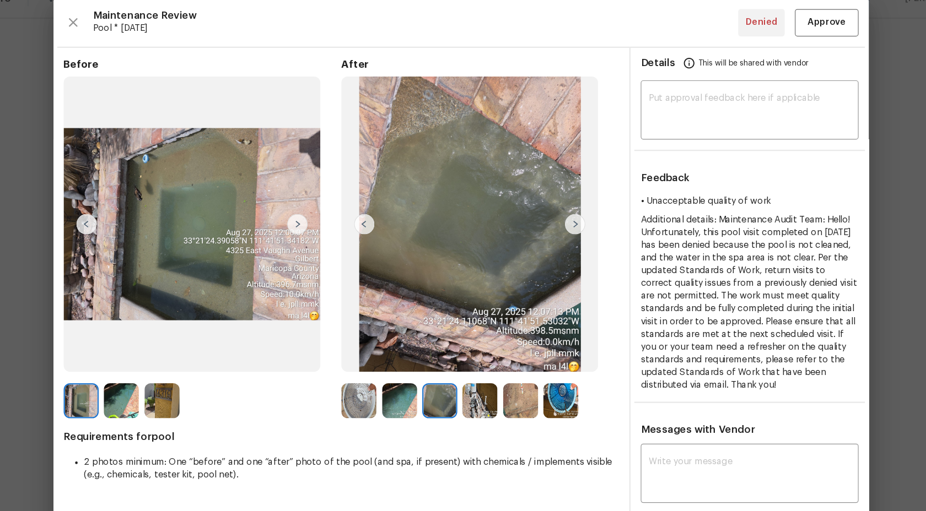
click at [406, 367] on img at bounding box center [410, 366] width 30 height 30
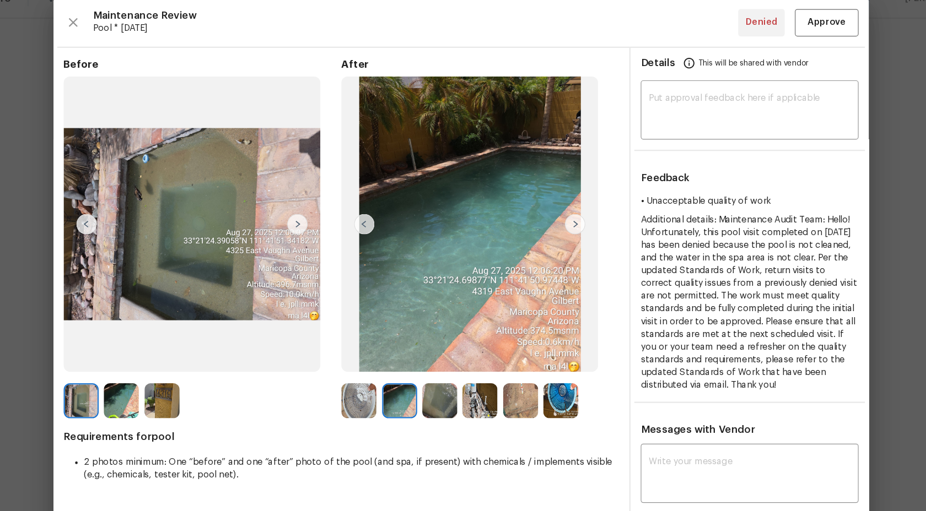
click at [169, 367] on img at bounding box center [169, 366] width 30 height 30
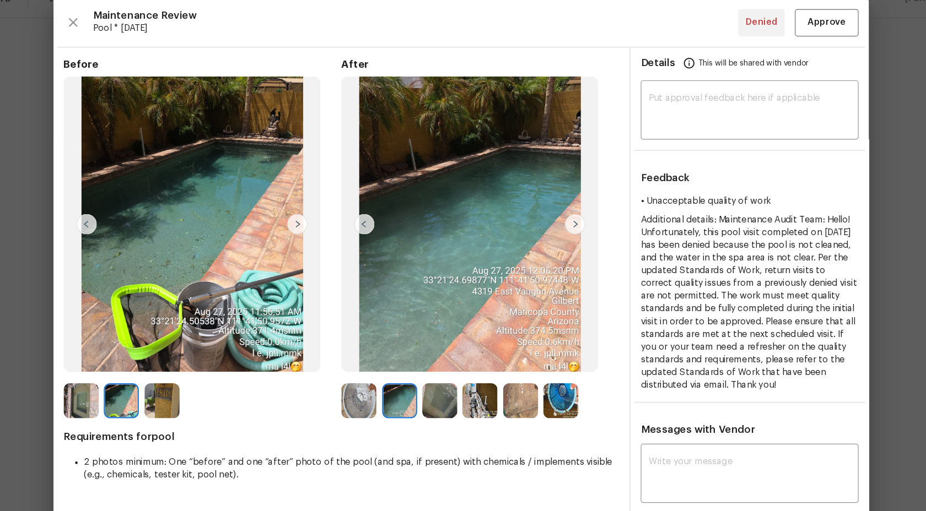
click at [448, 365] on img at bounding box center [444, 366] width 30 height 30
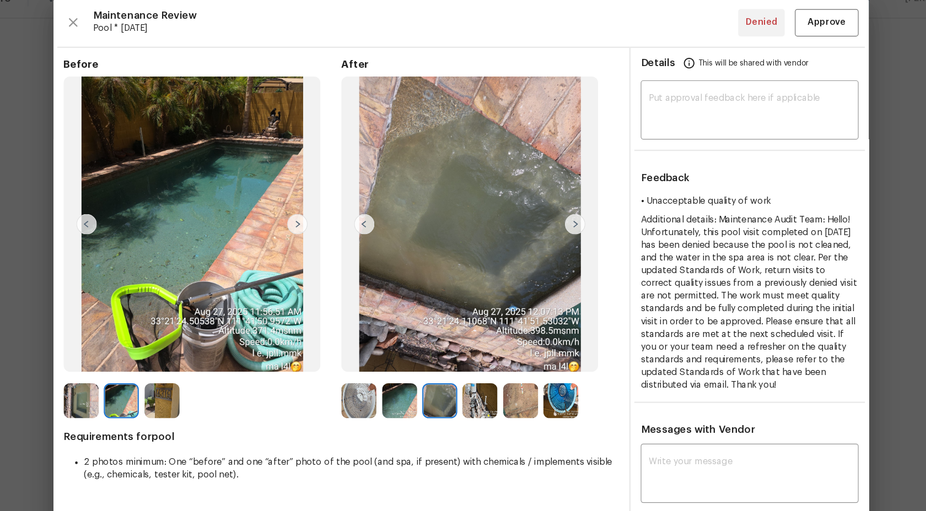
click at [482, 360] on img at bounding box center [479, 366] width 30 height 30
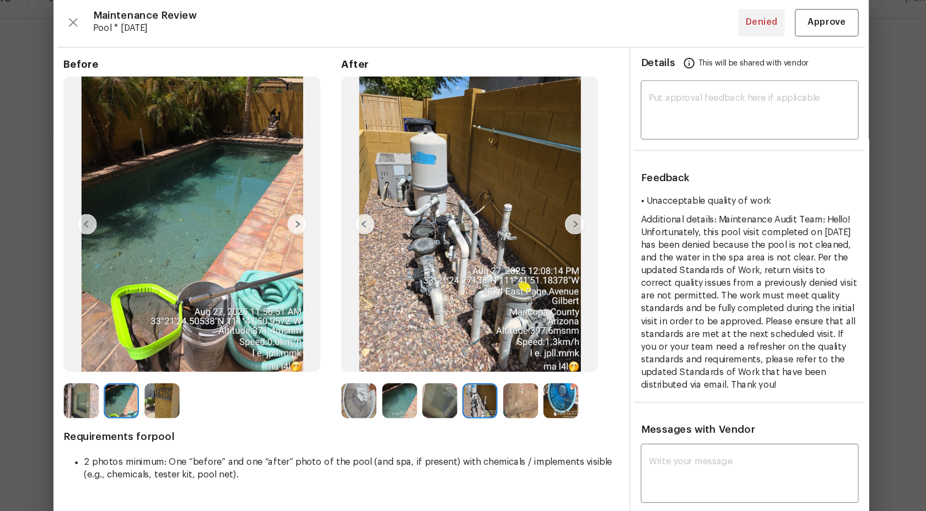
click at [513, 358] on img at bounding box center [514, 366] width 30 height 30
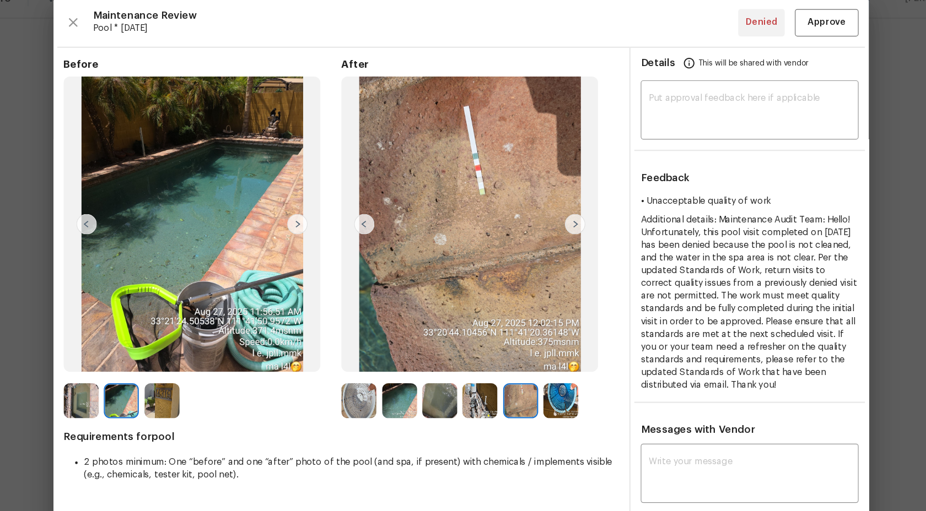
click at [513, 358] on img at bounding box center [514, 366] width 30 height 30
click at [545, 360] on img at bounding box center [549, 366] width 30 height 30
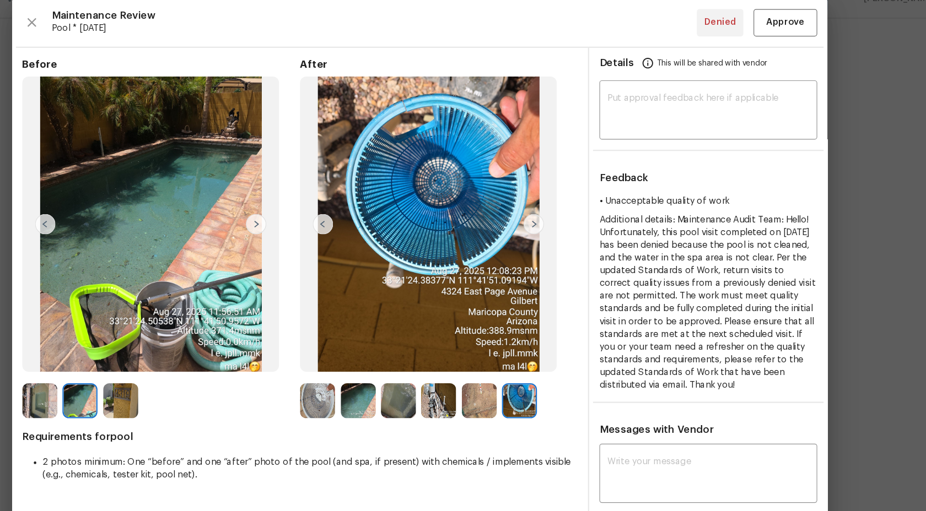
click at [418, 361] on img at bounding box center [410, 366] width 30 height 30
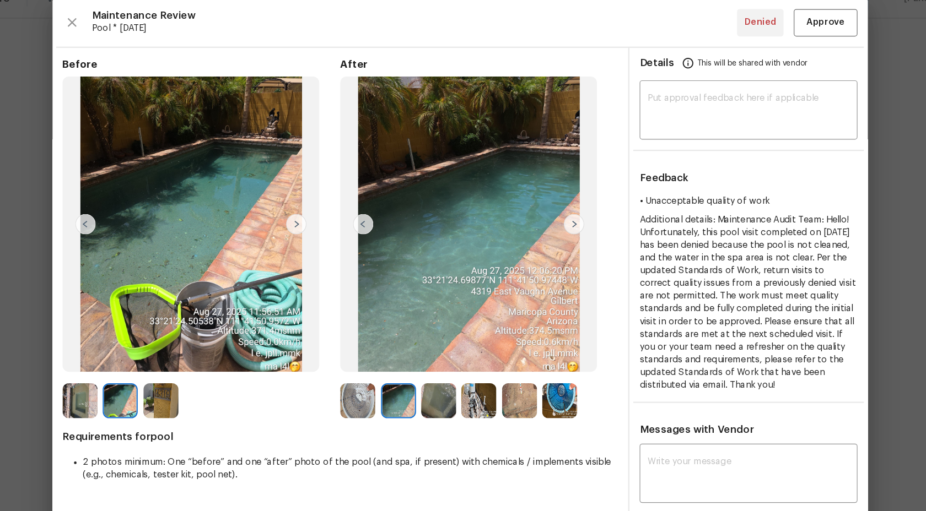
click at [417, 372] on img at bounding box center [410, 366] width 30 height 30
click at [450, 369] on img at bounding box center [444, 366] width 30 height 30
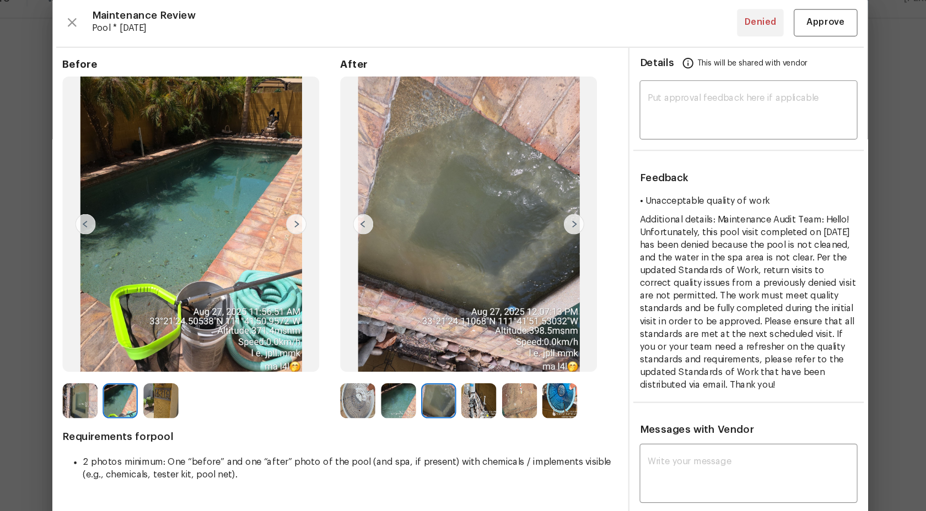
click at [476, 369] on img at bounding box center [479, 366] width 30 height 30
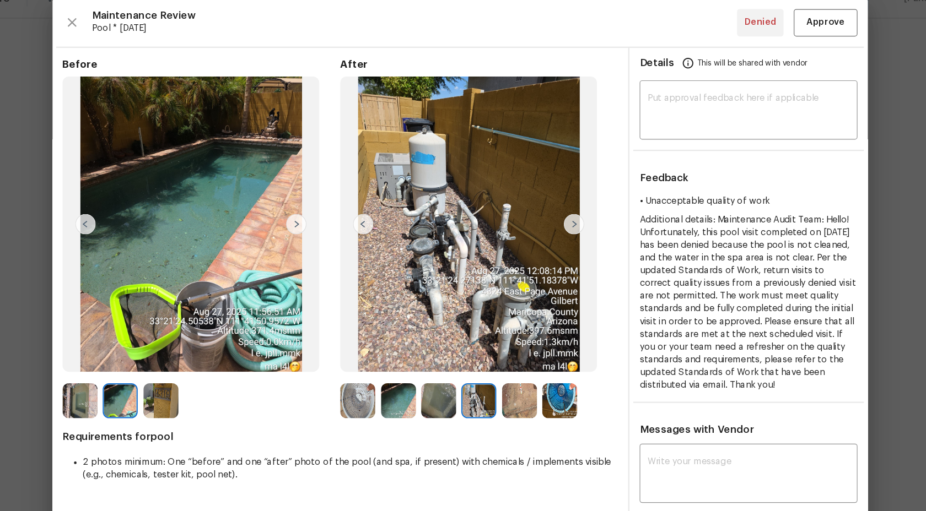
click at [493, 369] on img at bounding box center [479, 366] width 30 height 30
click at [513, 369] on img at bounding box center [514, 366] width 30 height 30
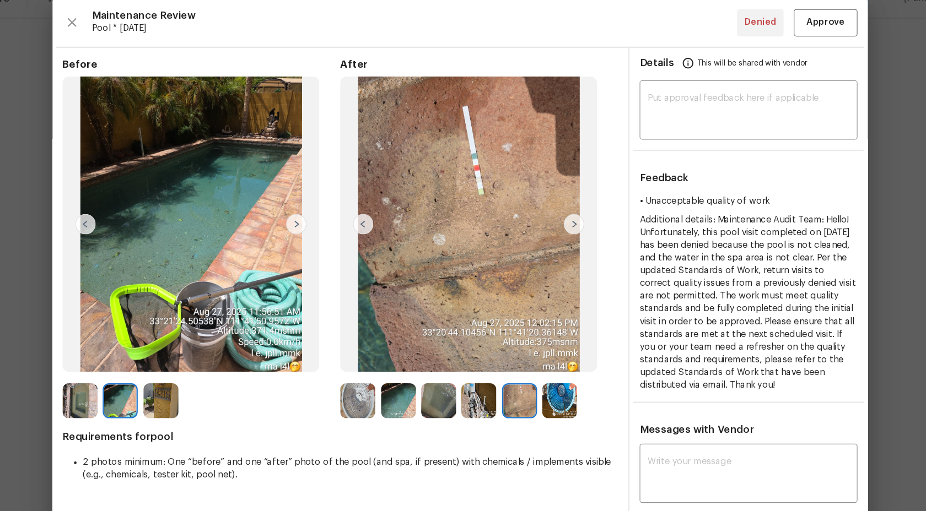
click at [536, 369] on img at bounding box center [549, 366] width 30 height 30
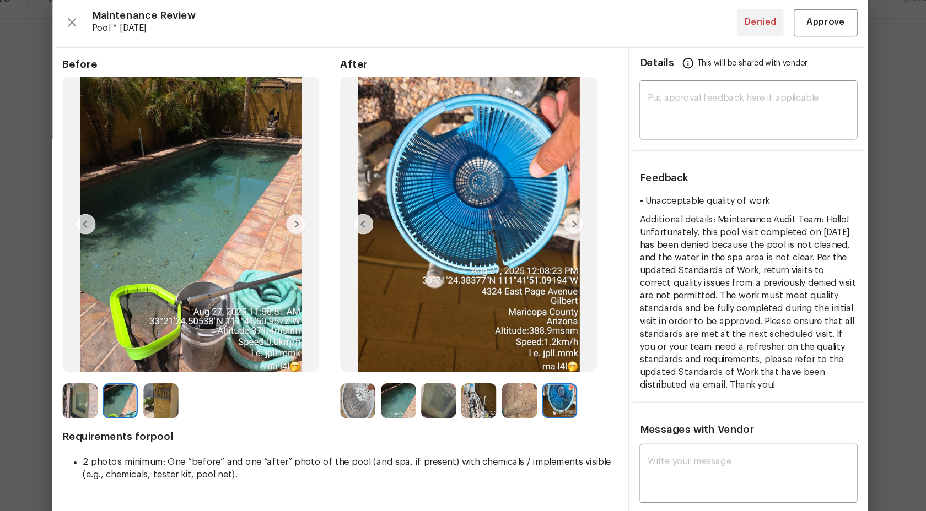
click at [550, 359] on img at bounding box center [549, 366] width 30 height 30
click at [530, 362] on div at bounding box center [516, 366] width 35 height 30
click at [505, 363] on img at bounding box center [514, 366] width 30 height 30
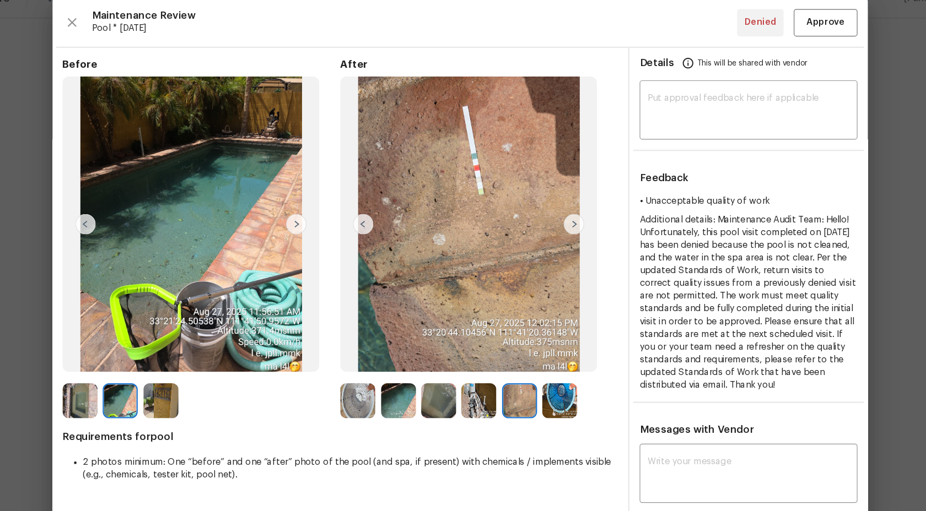
click at [486, 364] on img at bounding box center [479, 366] width 30 height 30
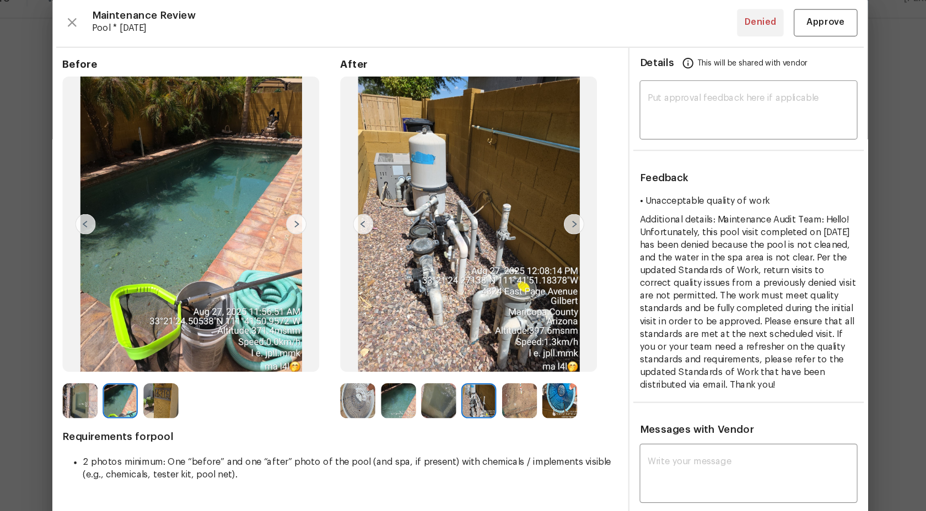
click at [450, 370] on img at bounding box center [444, 366] width 30 height 30
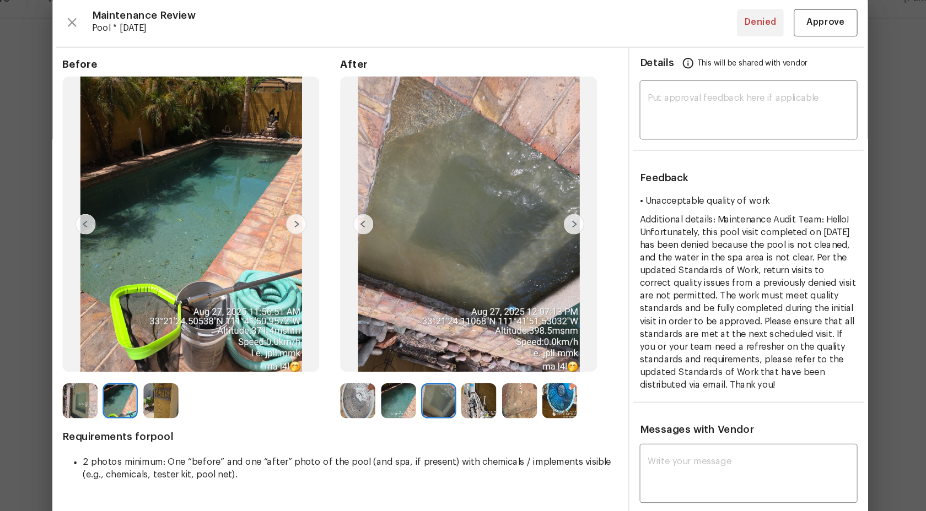
click at [405, 365] on img at bounding box center [410, 366] width 30 height 30
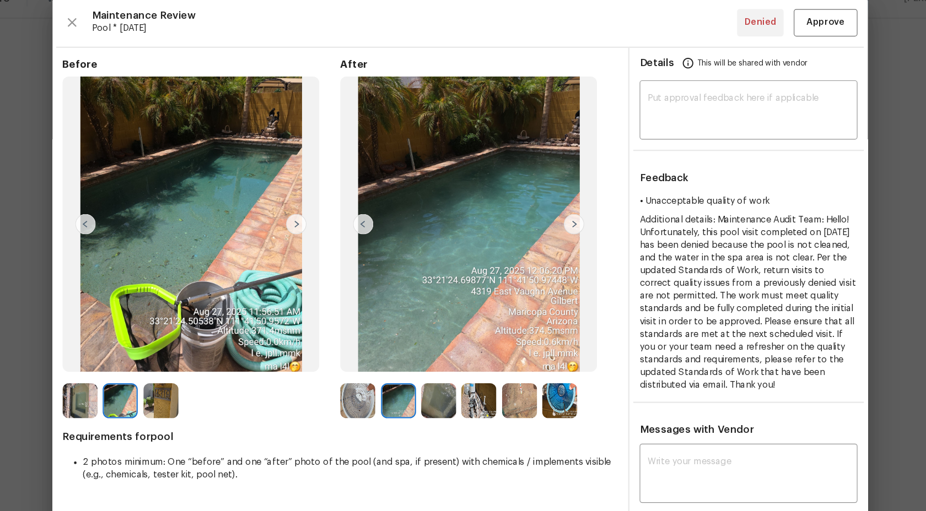
click at [384, 368] on img at bounding box center [374, 366] width 30 height 30
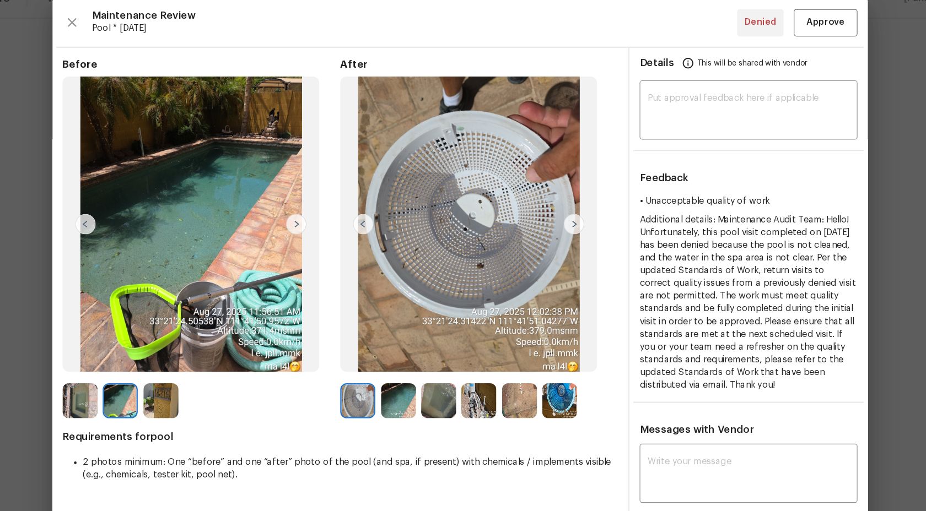
click at [404, 369] on img at bounding box center [410, 366] width 30 height 30
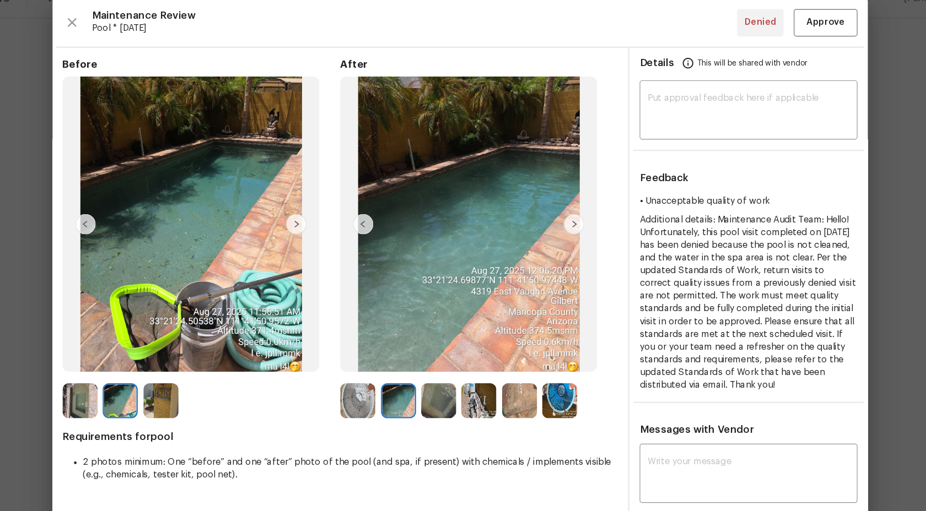
click at [419, 371] on img at bounding box center [410, 366] width 30 height 30
click at [442, 372] on img at bounding box center [444, 366] width 30 height 30
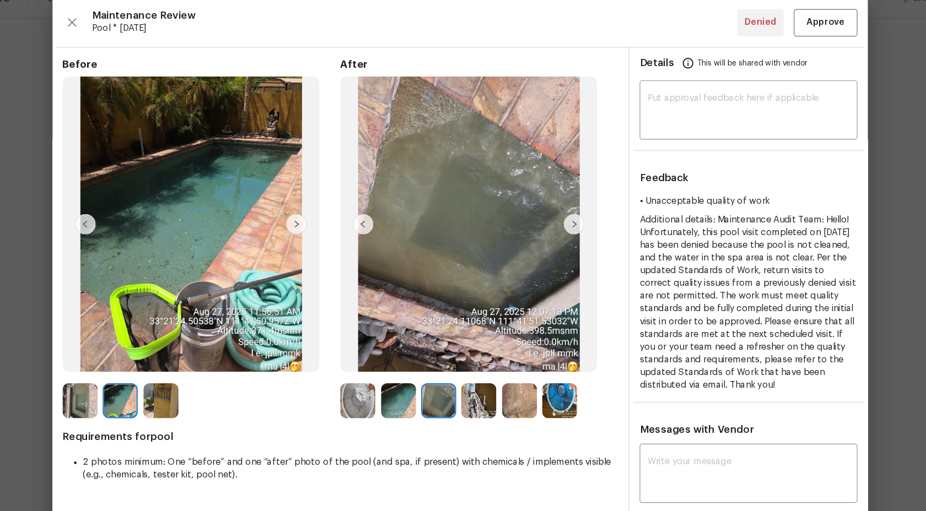
click at [423, 373] on img at bounding box center [410, 366] width 30 height 30
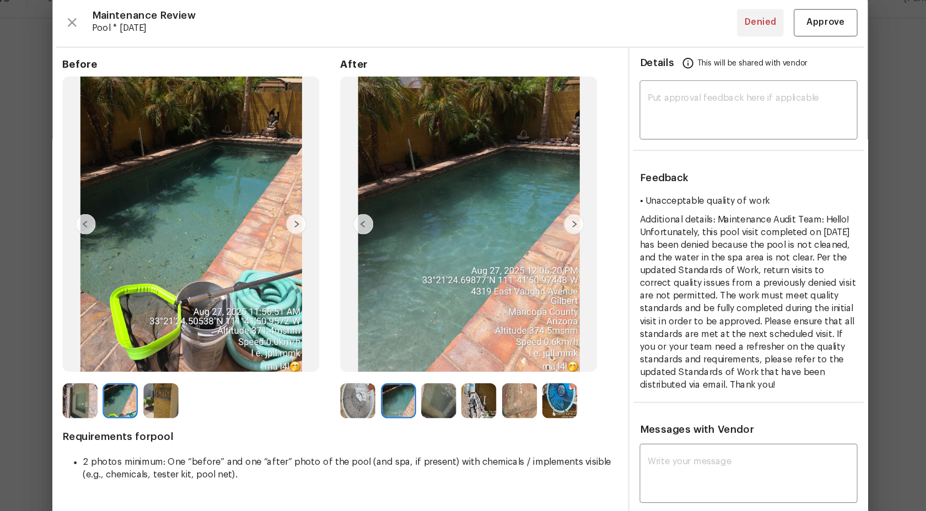
click at [382, 374] on img at bounding box center [374, 366] width 30 height 30
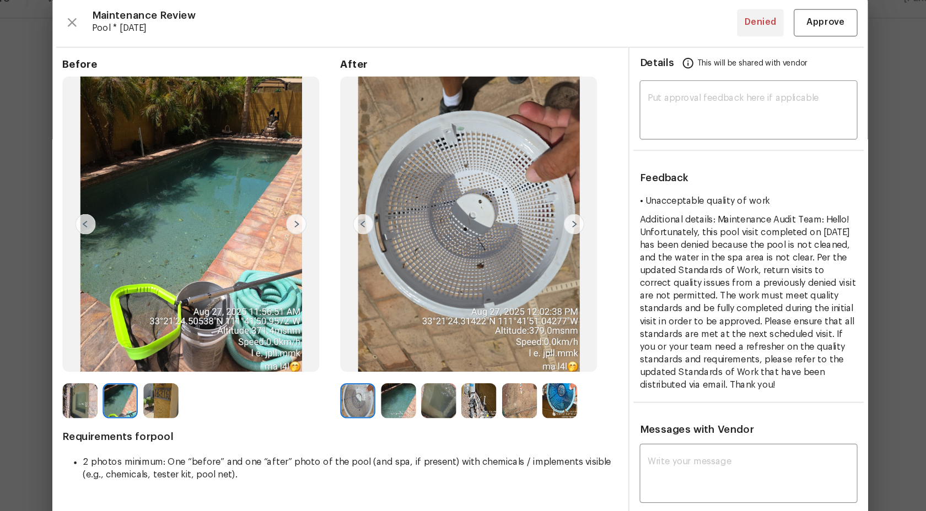
click at [494, 367] on img at bounding box center [479, 366] width 30 height 30
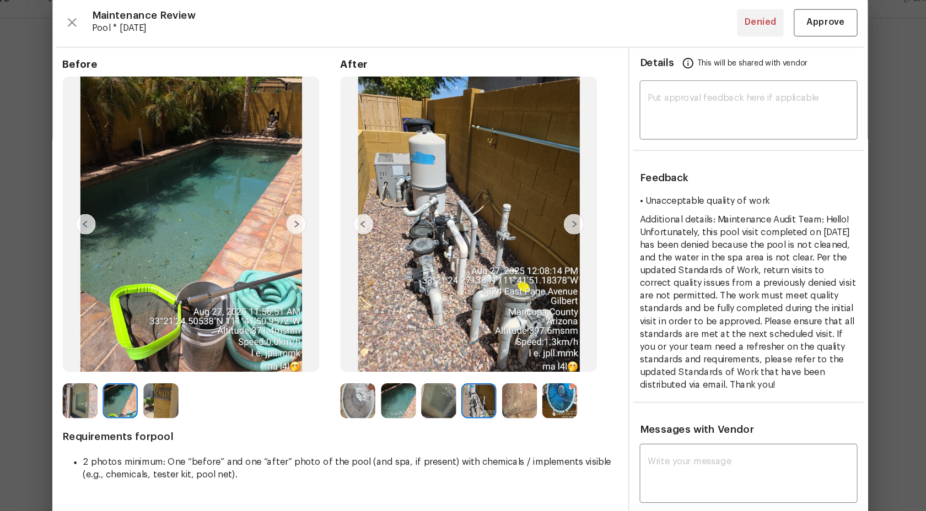
click at [515, 366] on img at bounding box center [514, 366] width 30 height 30
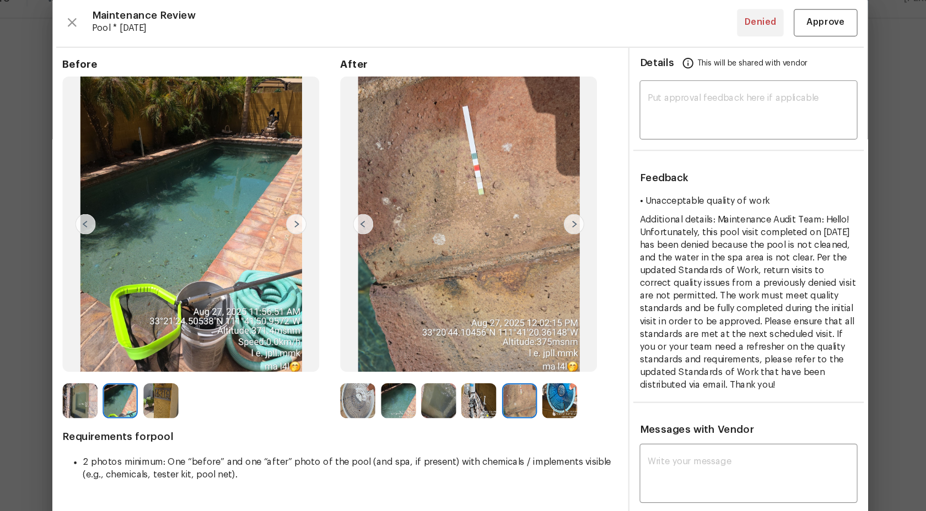
click at [555, 368] on img at bounding box center [549, 366] width 30 height 30
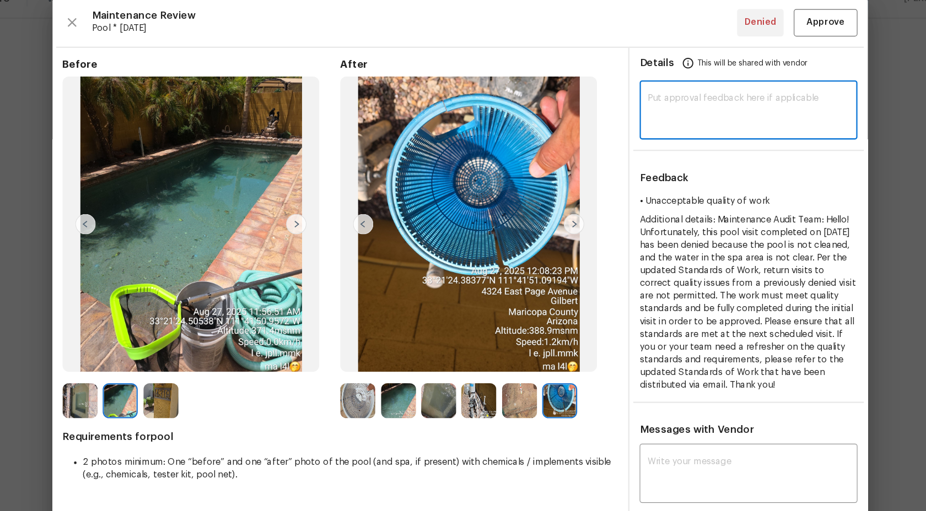
click at [655, 100] on textarea at bounding box center [712, 115] width 175 height 31
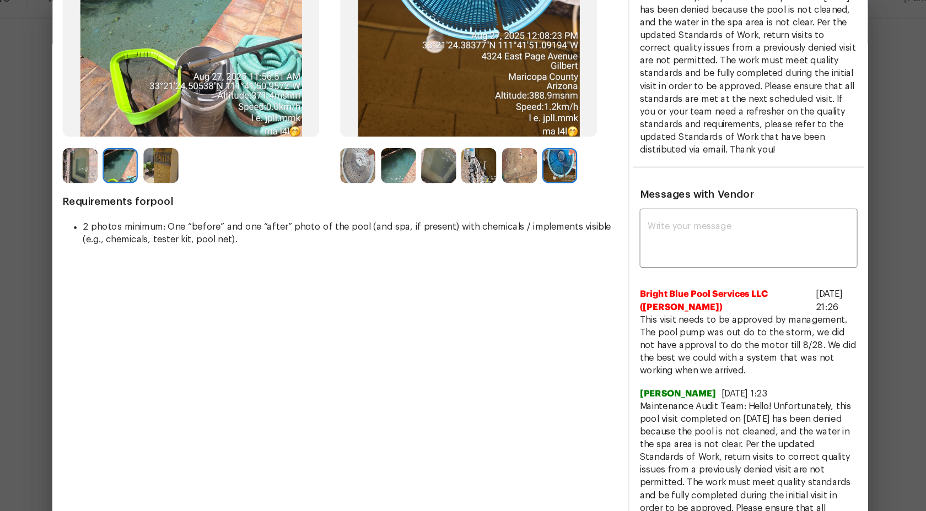
scroll to position [233, 0]
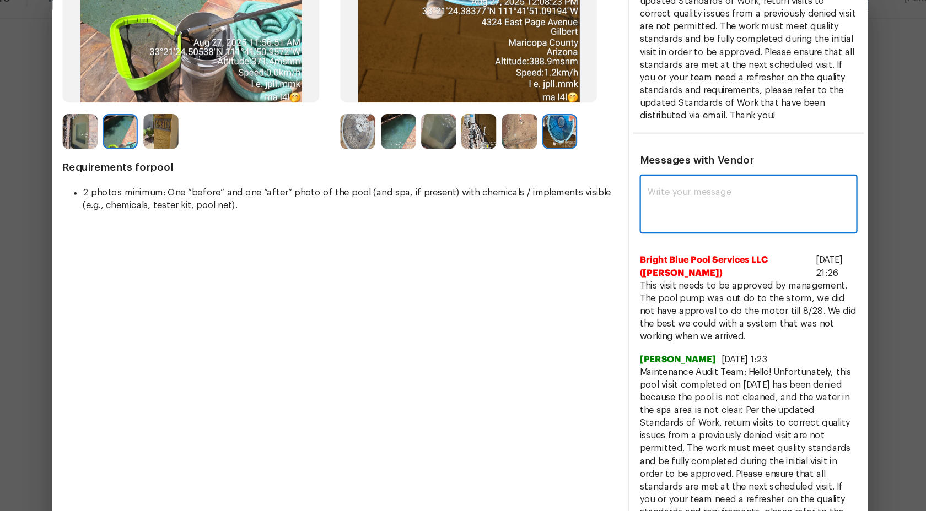
click at [643, 185] on textarea at bounding box center [712, 196] width 175 height 31
paste textarea "Maintenance Audit Team: Hi Team This visit has been approved after further audi…"
type textarea "Maintenance Audit Team: Hi Team This visit has been approved after further audi…"
click at [705, 202] on textarea "Maintenance Audit Team: Hi Team This visit has been approved after further audi…" at bounding box center [693, 196] width 136 height 31
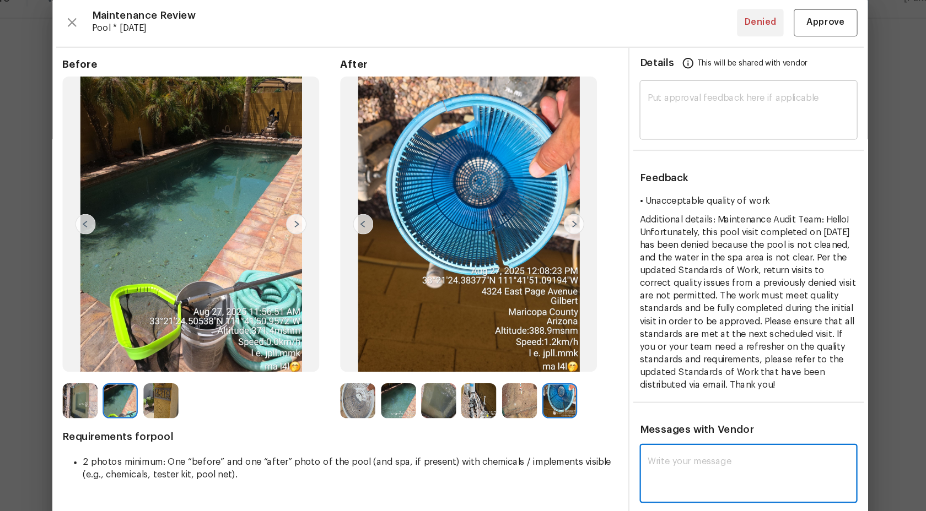
click at [688, 115] on textarea at bounding box center [712, 115] width 175 height 31
paste textarea "Maintenance Audit Team: Hi Team This visit has been approved after further audi…"
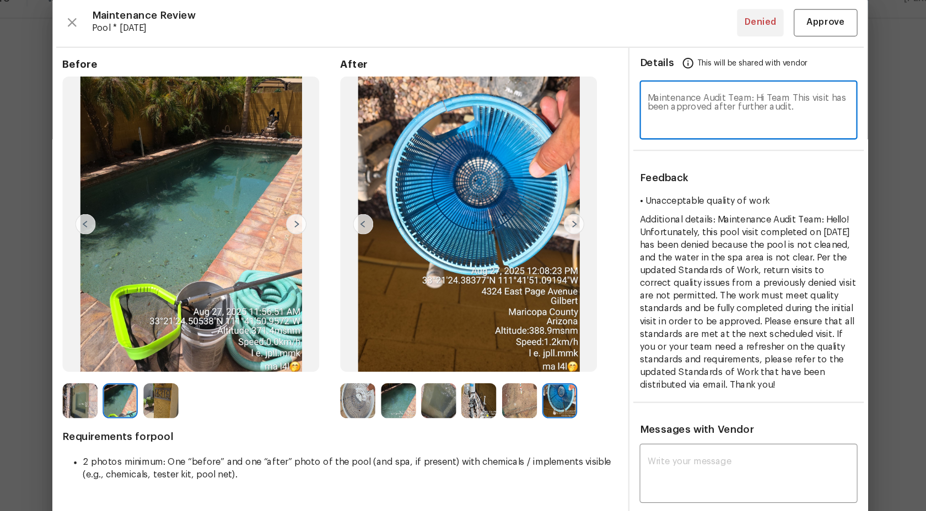
type textarea "Maintenance Audit Team: Hi Team This visit has been approved after further audi…"
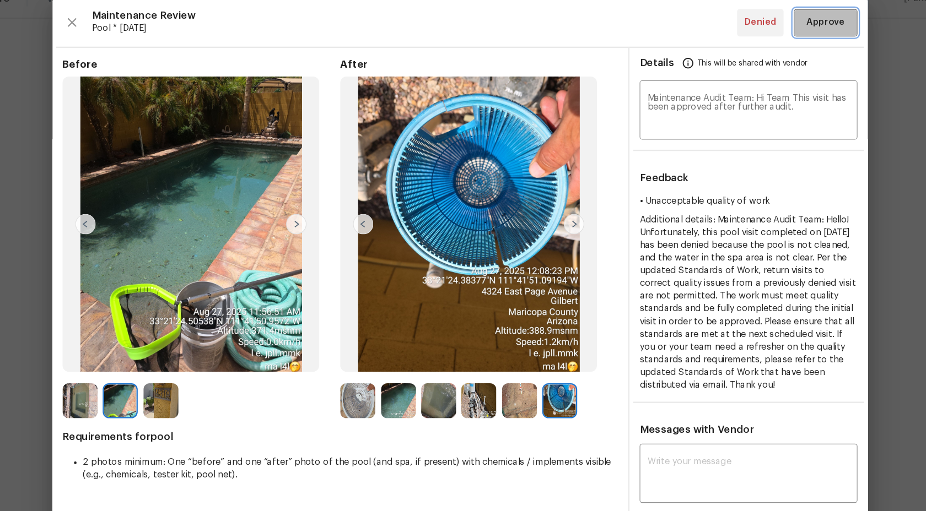
click at [780, 34] on span "Approve" at bounding box center [779, 38] width 33 height 14
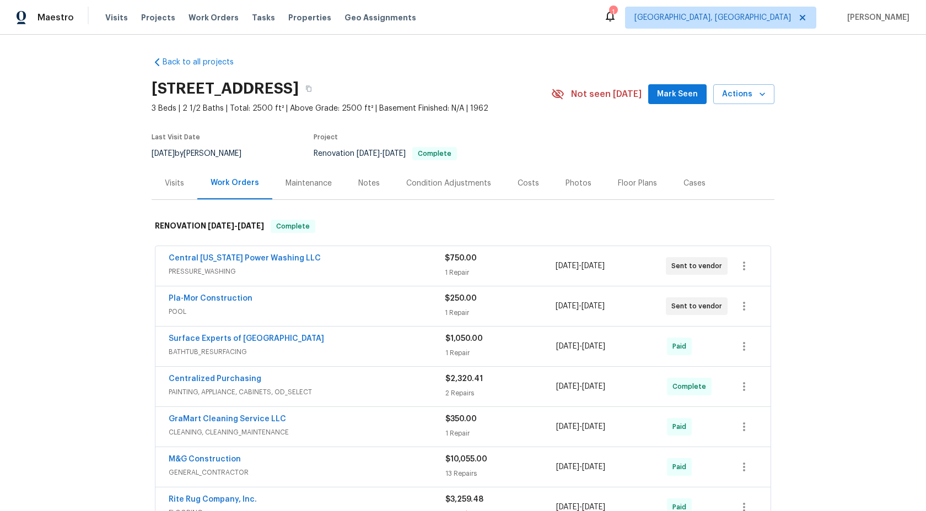
click at [313, 184] on div "Maintenance" at bounding box center [309, 183] width 46 height 11
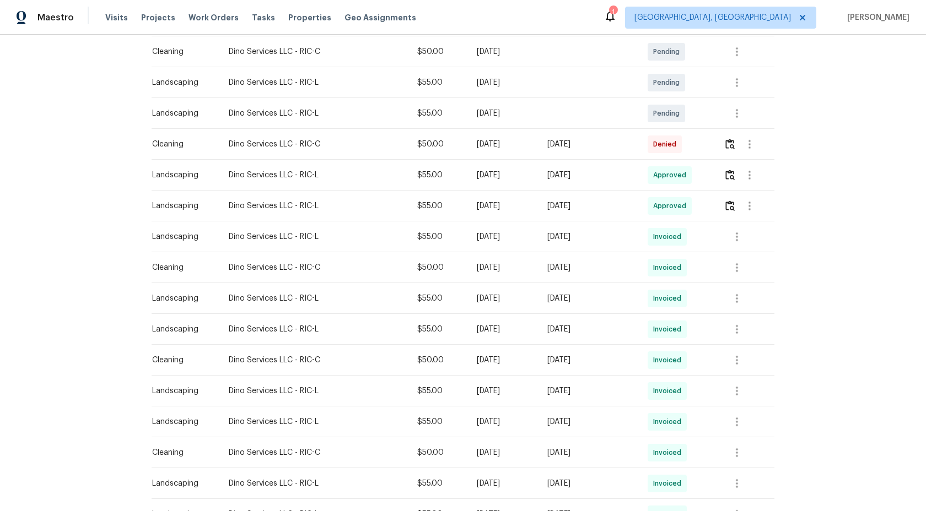
scroll to position [224, 0]
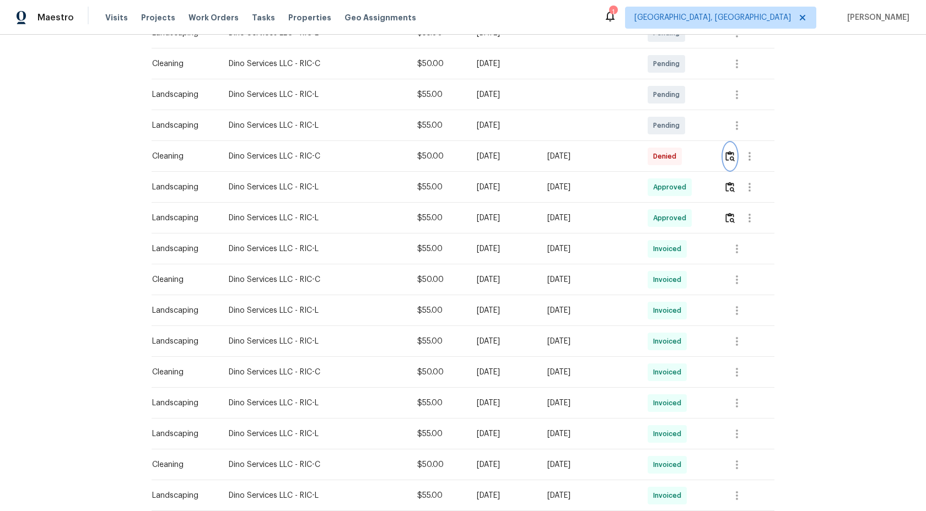
click at [734, 158] on img "button" at bounding box center [729, 156] width 9 height 10
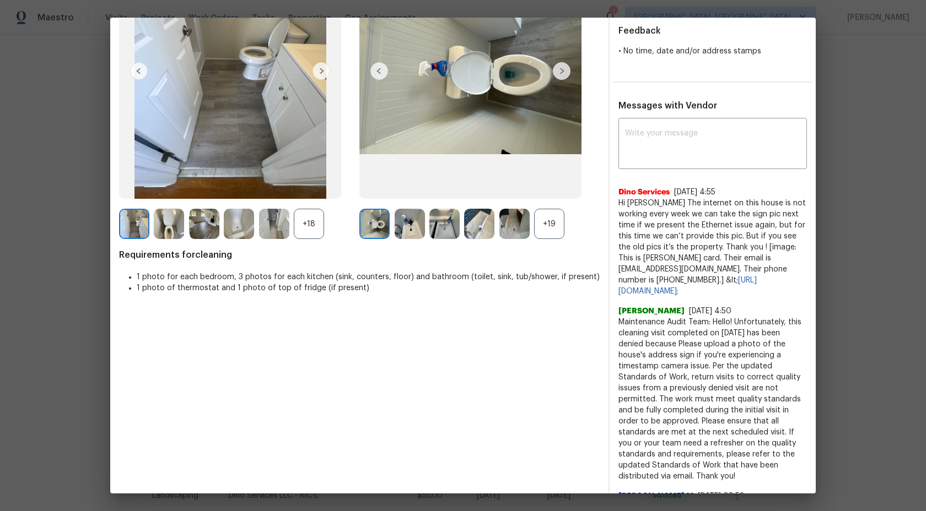
scroll to position [114, 0]
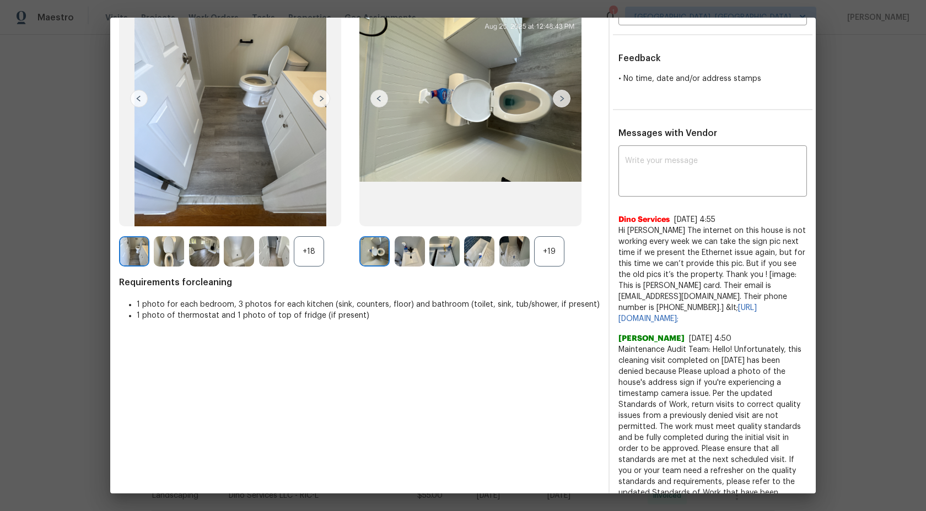
click at [551, 250] on div "+19" at bounding box center [549, 251] width 30 height 30
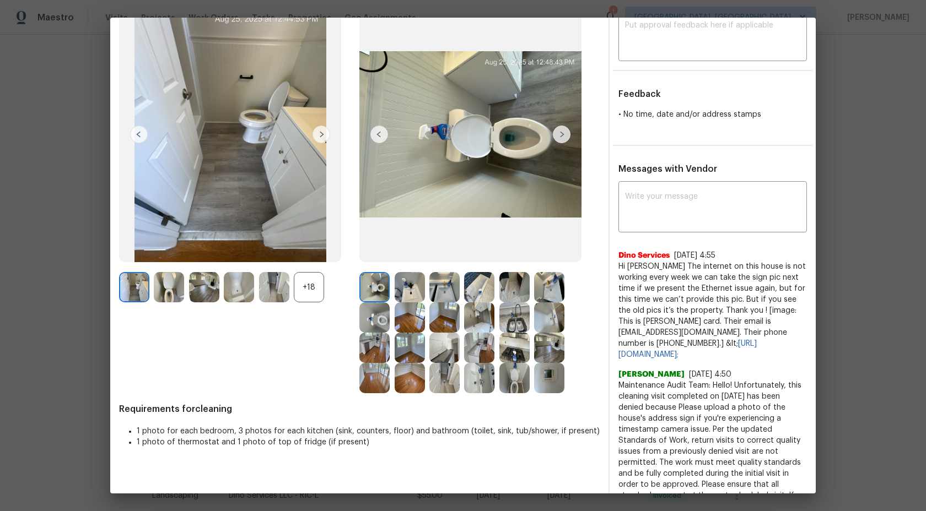
scroll to position [77, 0]
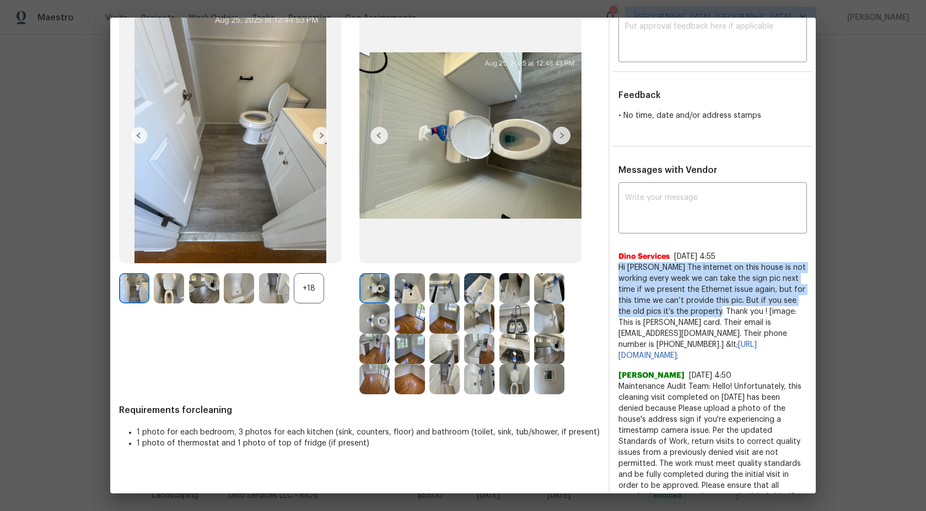
drag, startPoint x: 616, startPoint y: 267, endPoint x: 712, endPoint y: 316, distance: 108.0
drag, startPoint x: 747, startPoint y: 311, endPoint x: 620, endPoint y: 271, distance: 133.4
click at [620, 271] on span "Hi Archana The internet on this house is not working every week we can take the…" at bounding box center [712, 311] width 188 height 99
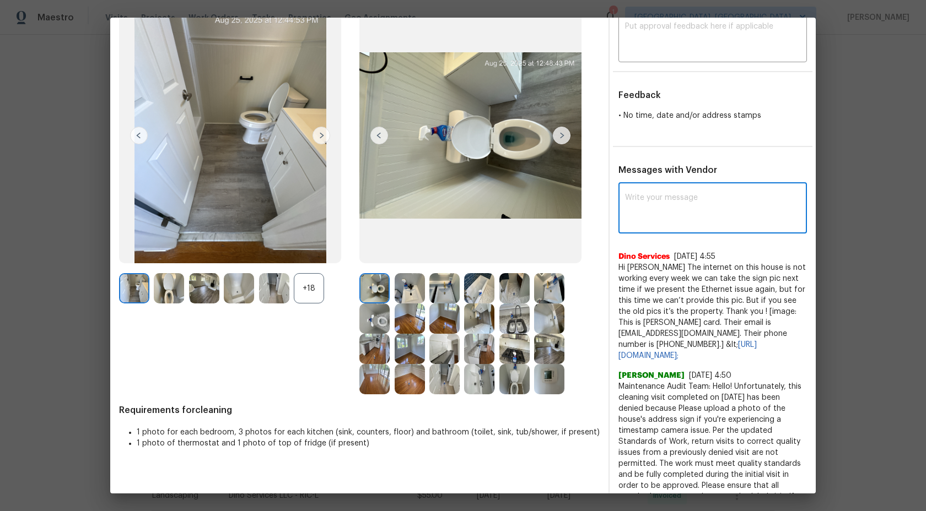
click at [662, 209] on textarea at bounding box center [712, 209] width 175 height 31
click at [660, 209] on textarea at bounding box center [712, 209] width 175 height 31
click at [693, 206] on textarea at bounding box center [712, 209] width 175 height 31
click at [691, 207] on textarea at bounding box center [712, 209] width 175 height 31
click at [688, 207] on textarea at bounding box center [712, 209] width 175 height 31
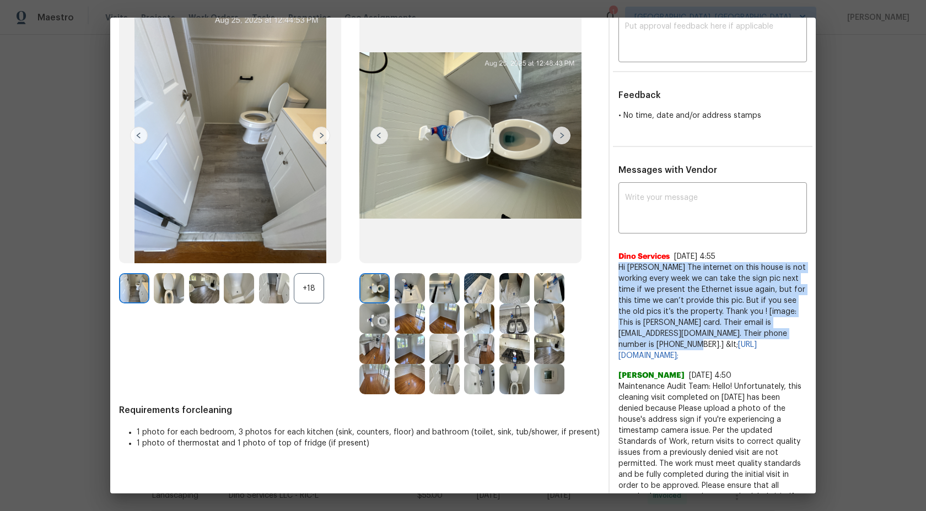
drag, startPoint x: 688, startPoint y: 345, endPoint x: 616, endPoint y: 269, distance: 104.5
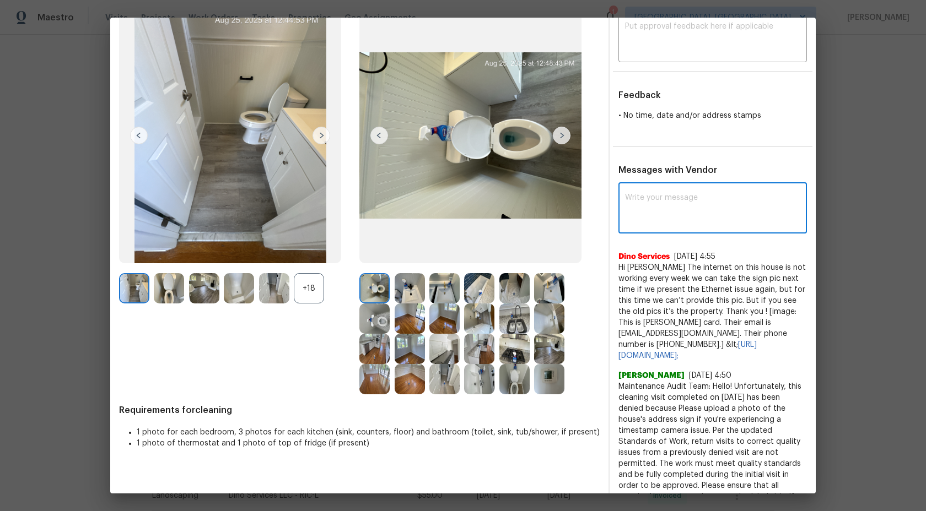
click at [654, 222] on textarea at bounding box center [712, 209] width 175 height 31
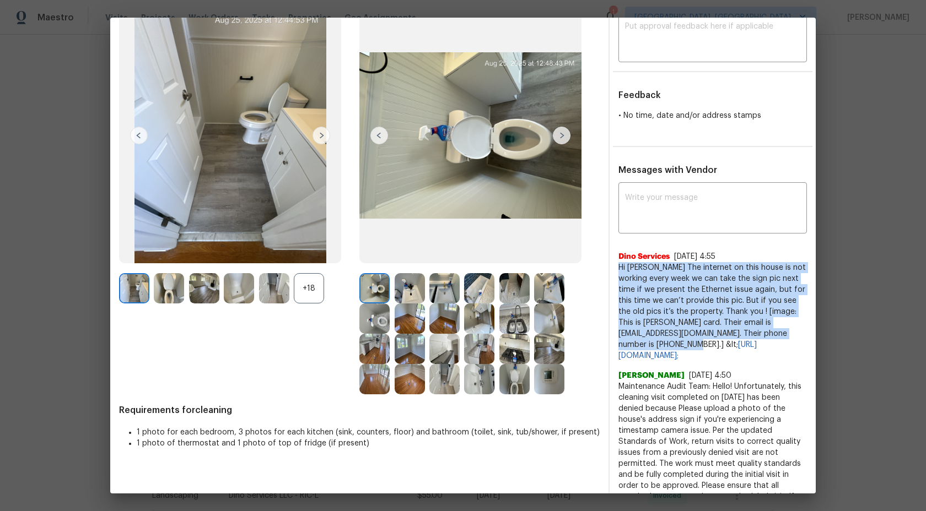
drag, startPoint x: 687, startPoint y: 345, endPoint x: 617, endPoint y: 268, distance: 103.4
copy span "Hi Archana The internet on this house is not working every week we can take the…"
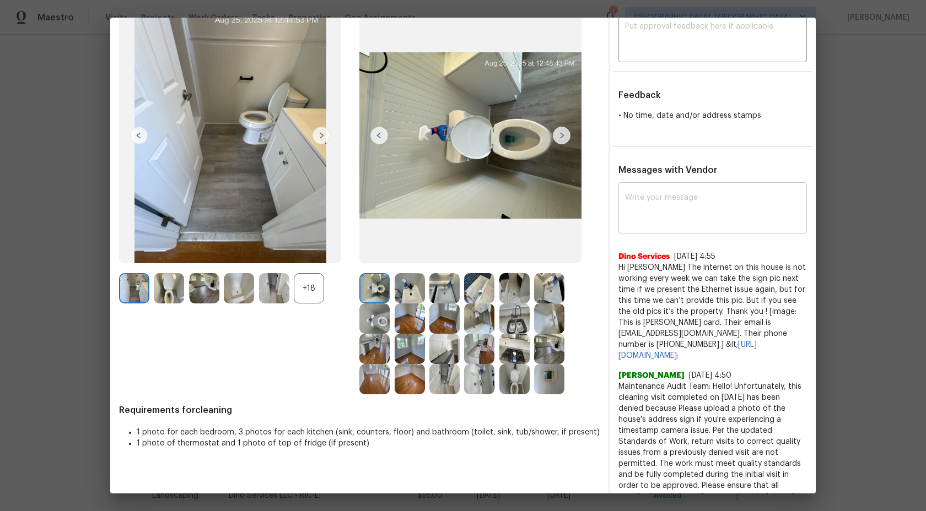
click at [681, 215] on textarea at bounding box center [712, 209] width 175 height 31
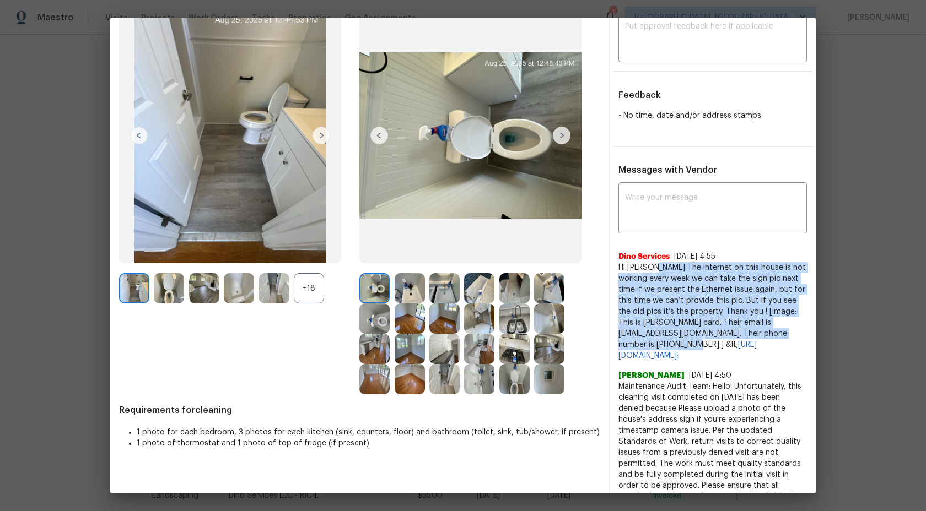
drag, startPoint x: 661, startPoint y: 267, endPoint x: 703, endPoint y: 347, distance: 90.2
click at [703, 347] on span "Hi Archana The internet on this house is not working every week we can take the…" at bounding box center [712, 311] width 188 height 99
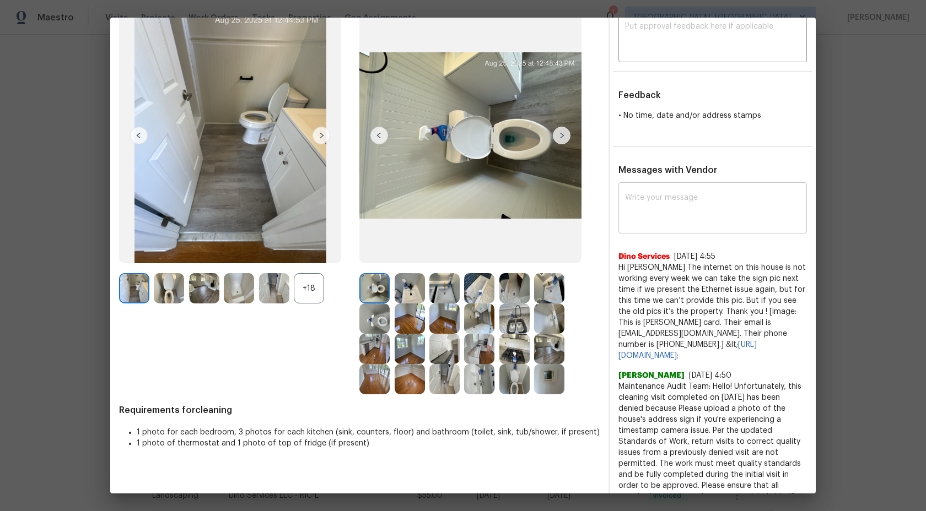
click at [681, 212] on textarea at bounding box center [712, 209] width 175 height 31
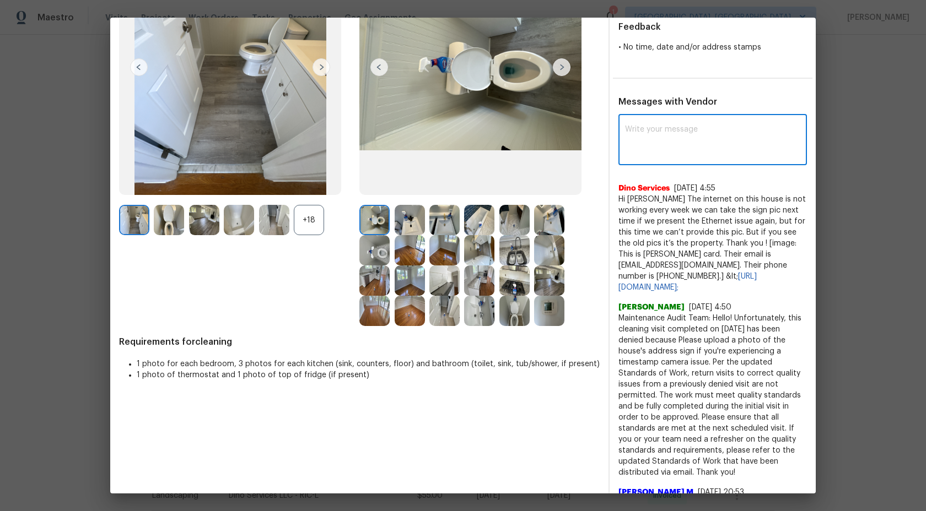
scroll to position [228, 0]
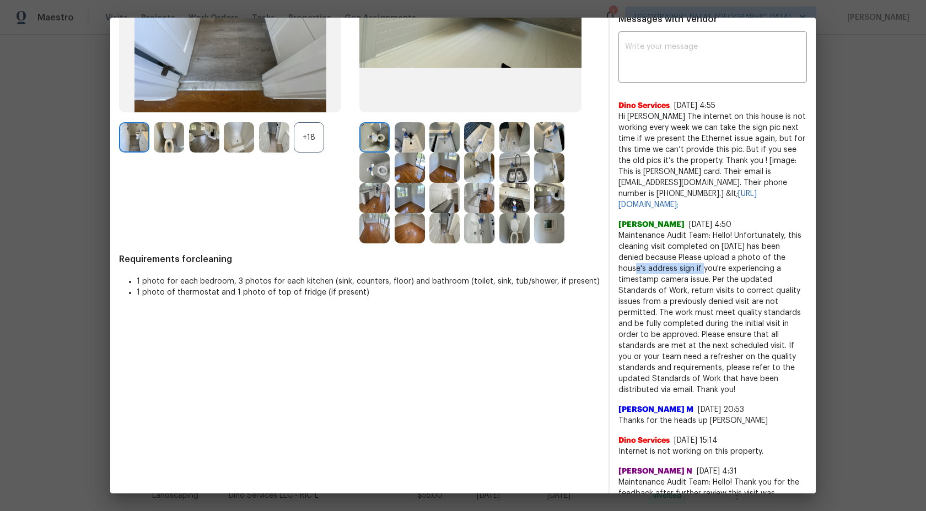
drag, startPoint x: 693, startPoint y: 278, endPoint x: 617, endPoint y: 282, distance: 76.2
copy span "house's address sign"
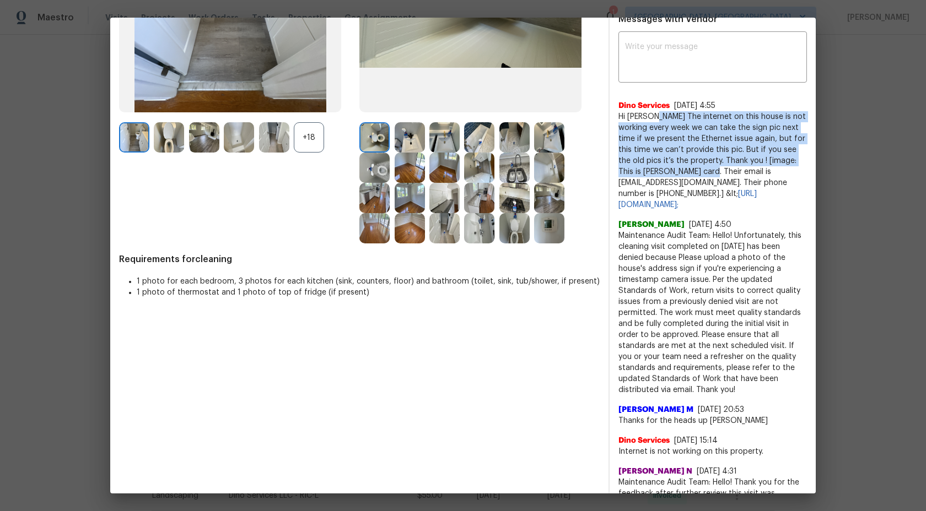
drag, startPoint x: 703, startPoint y: 171, endPoint x: 662, endPoint y: 116, distance: 68.9
click at [662, 116] on span "Hi Archana The internet on this house is not working every week we can take the…" at bounding box center [712, 160] width 188 height 99
copy span "The internet on this house is not working every week we can take the sign pic n…"
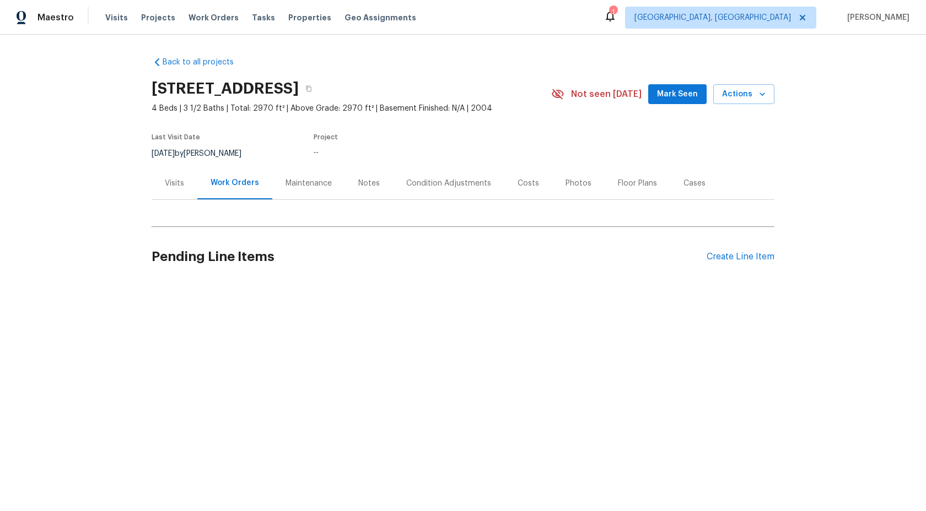
click at [297, 181] on div "Maintenance" at bounding box center [309, 183] width 46 height 11
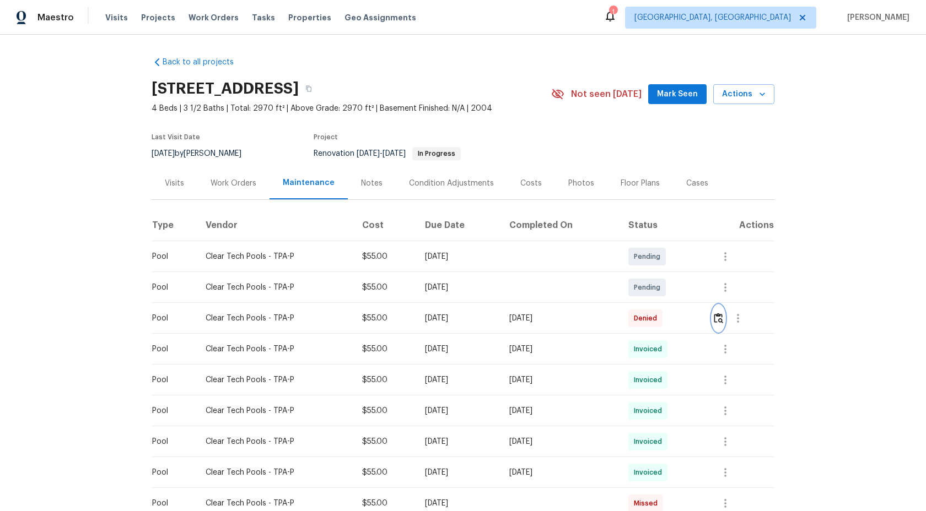
click at [723, 317] on img "button" at bounding box center [718, 318] width 9 height 10
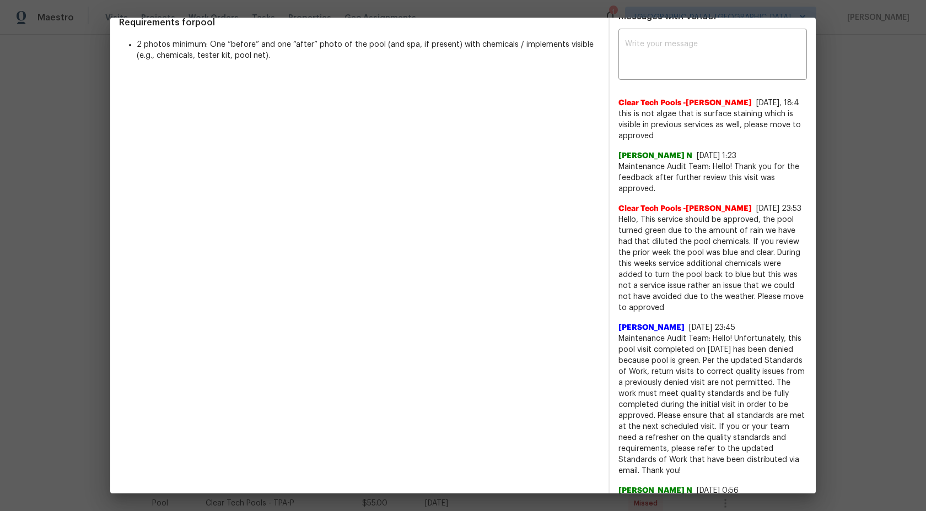
scroll to position [391, 0]
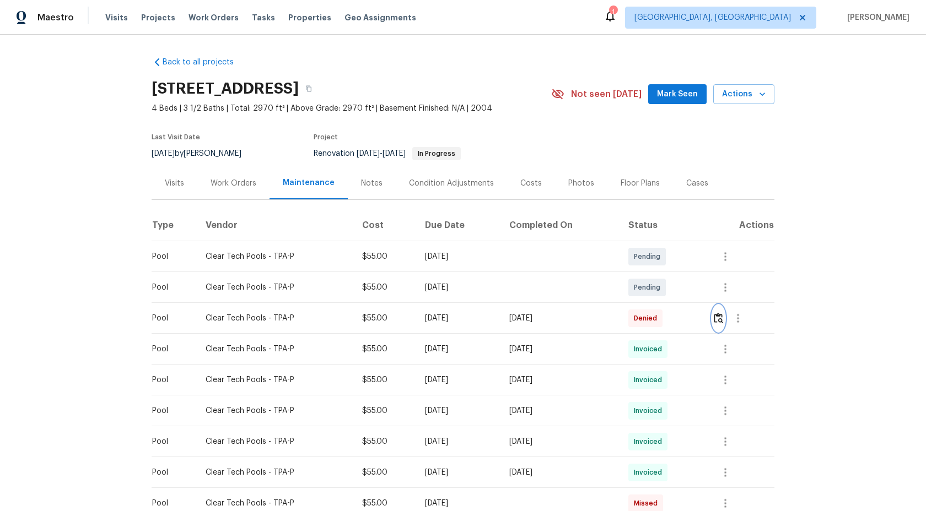
click at [720, 322] on img "button" at bounding box center [718, 318] width 9 height 10
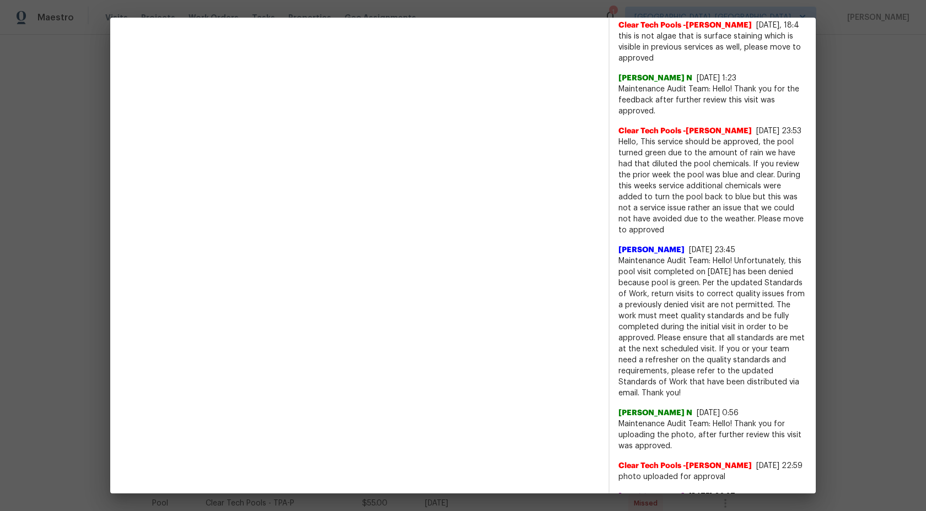
scroll to position [426, 0]
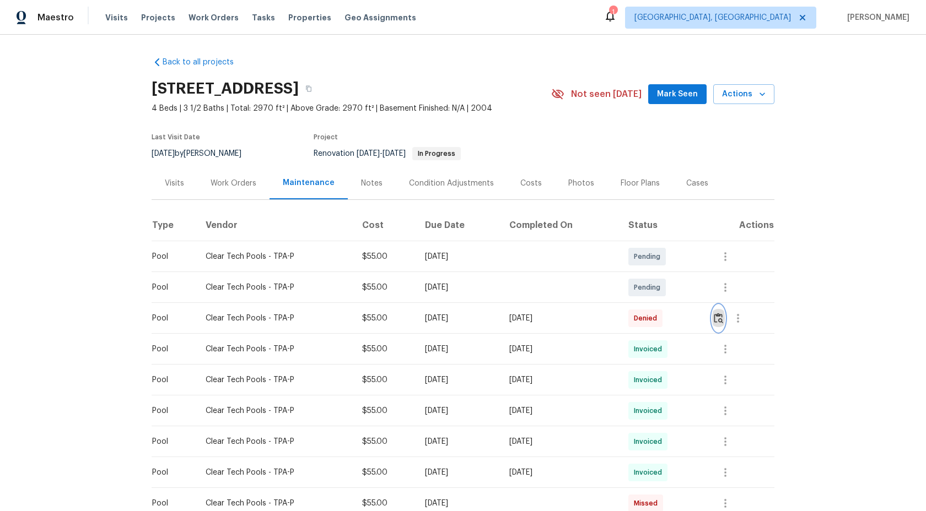
click at [721, 317] on img "button" at bounding box center [718, 318] width 9 height 10
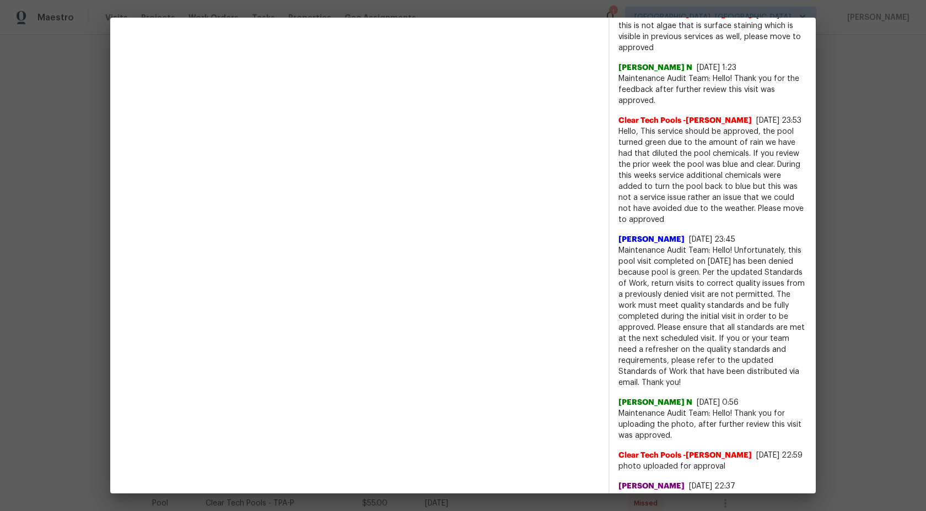
scroll to position [465, 0]
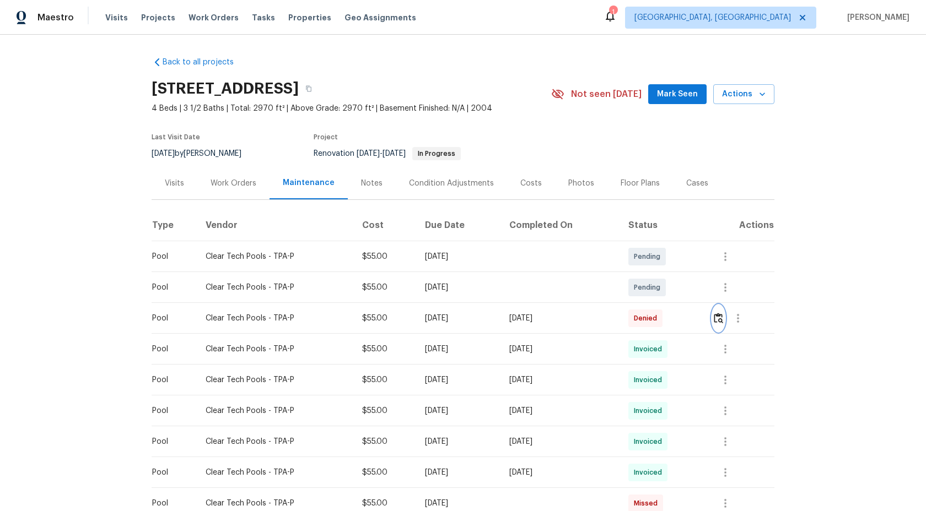
click at [723, 318] on img "button" at bounding box center [718, 318] width 9 height 10
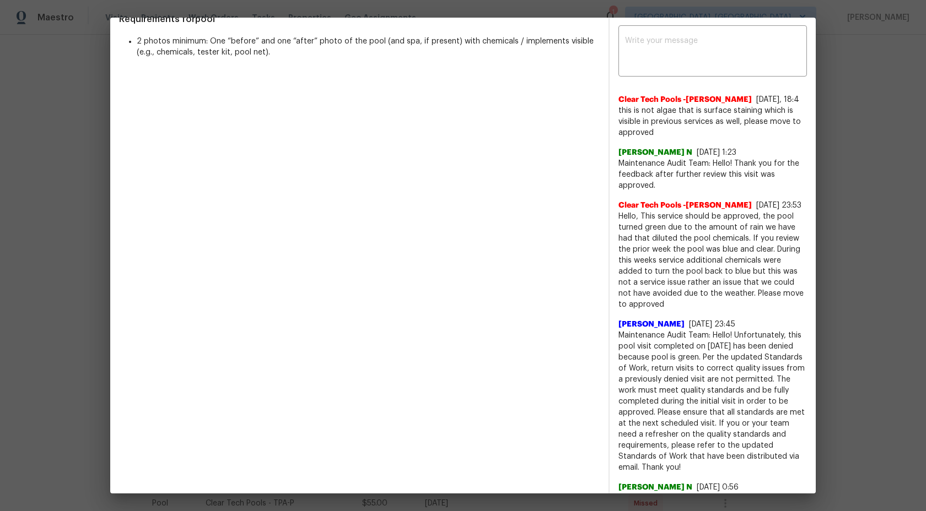
scroll to position [387, 0]
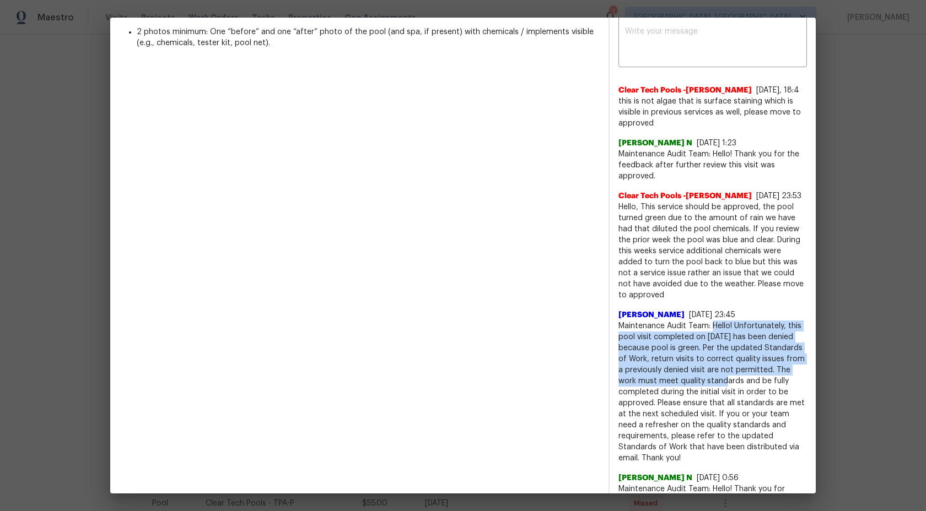
drag, startPoint x: 712, startPoint y: 314, endPoint x: 761, endPoint y: 364, distance: 70.9
click at [762, 365] on span "Maintenance Audit Team: Hello! Unfortunately, this pool visit completed on [DAT…" at bounding box center [712, 392] width 188 height 143
click at [761, 364] on span "Maintenance Audit Team: Hello! Unfortunately, this pool visit completed on [DAT…" at bounding box center [712, 392] width 188 height 143
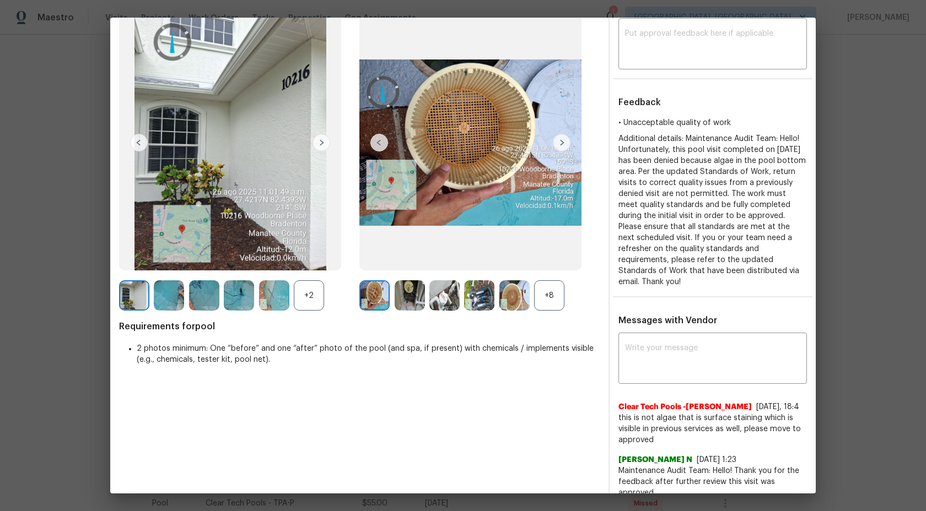
scroll to position [72, 0]
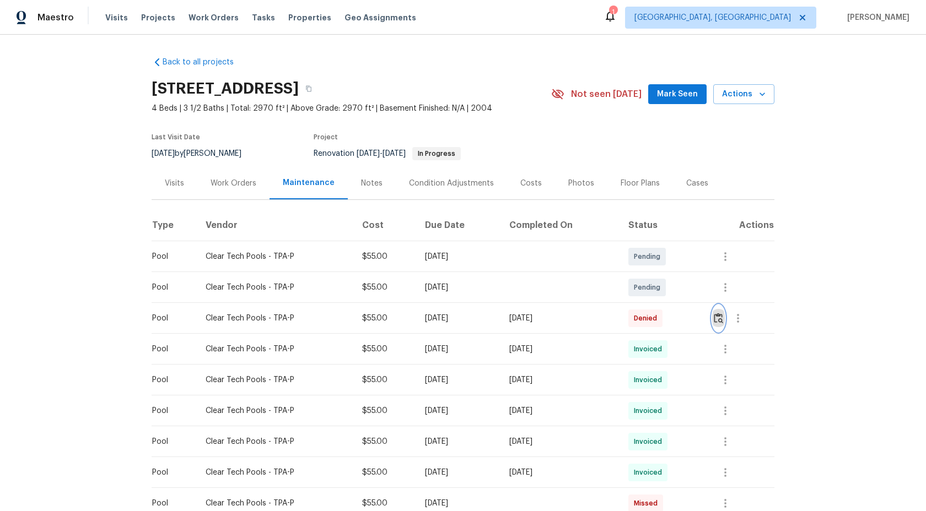
click at [720, 317] on img "button" at bounding box center [718, 318] width 9 height 10
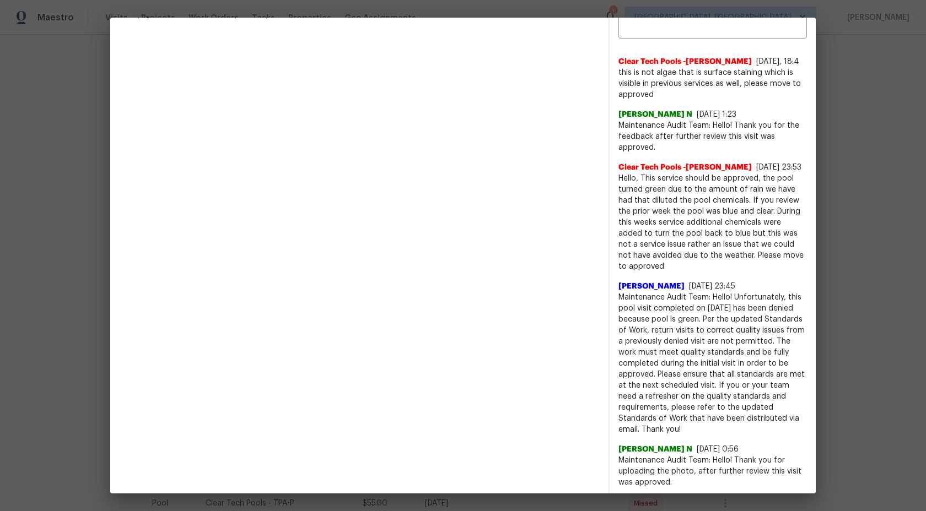
scroll to position [417, 0]
drag, startPoint x: 739, startPoint y: 418, endPoint x: 617, endPoint y: 283, distance: 181.4
click at [617, 283] on div "x ​ Clear Tech Pools -Ashley 8/28/25, 18:4 this is not algae that is surface st…" at bounding box center [713, 340] width 206 height 703
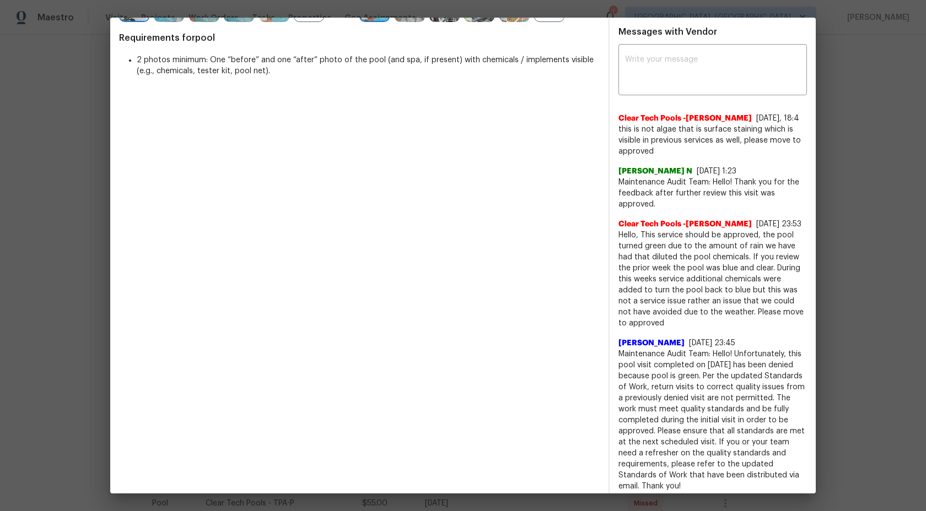
scroll to position [352, 0]
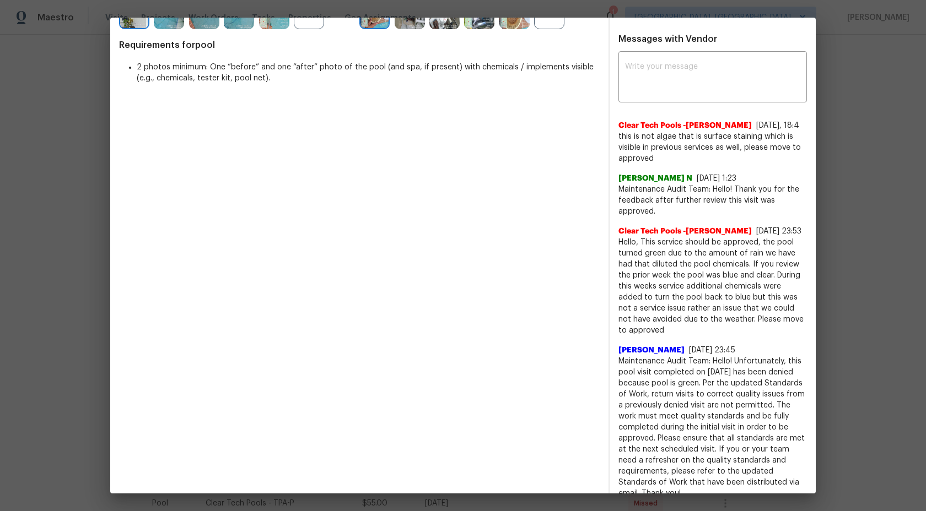
click at [787, 247] on span "Hello, This service should be approved, the pool turned green due to the amount…" at bounding box center [712, 286] width 188 height 99
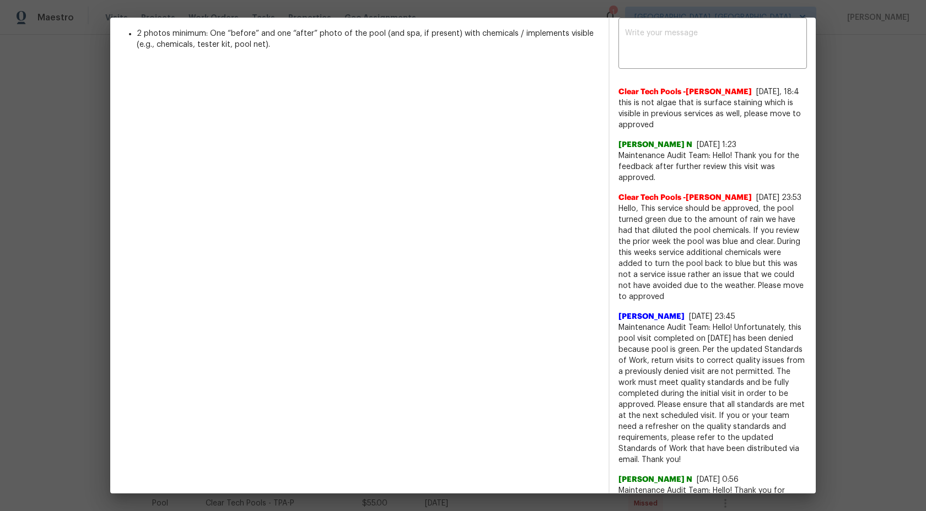
scroll to position [398, 0]
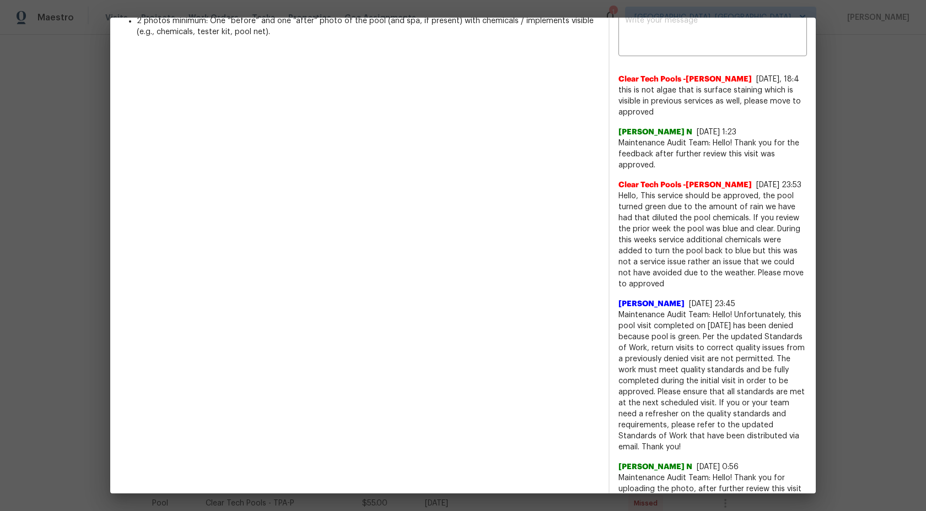
drag, startPoint x: 738, startPoint y: 440, endPoint x: 706, endPoint y: 401, distance: 50.5
click at [723, 424] on span "Maintenance Audit Team: Hello! Unfortunately, this pool visit completed on 08/0…" at bounding box center [712, 381] width 188 height 143
click at [648, 333] on span "Maintenance Audit Team: Hello! Unfortunately, this pool visit completed on 08/0…" at bounding box center [712, 381] width 188 height 143
drag, startPoint x: 735, startPoint y: 436, endPoint x: 616, endPoint y: 303, distance: 178.8
click at [616, 303] on div "x ​ Clear Tech Pools -Ashley 8/28/25, 18:4 this is not algae that is surface st…" at bounding box center [713, 359] width 206 height 703
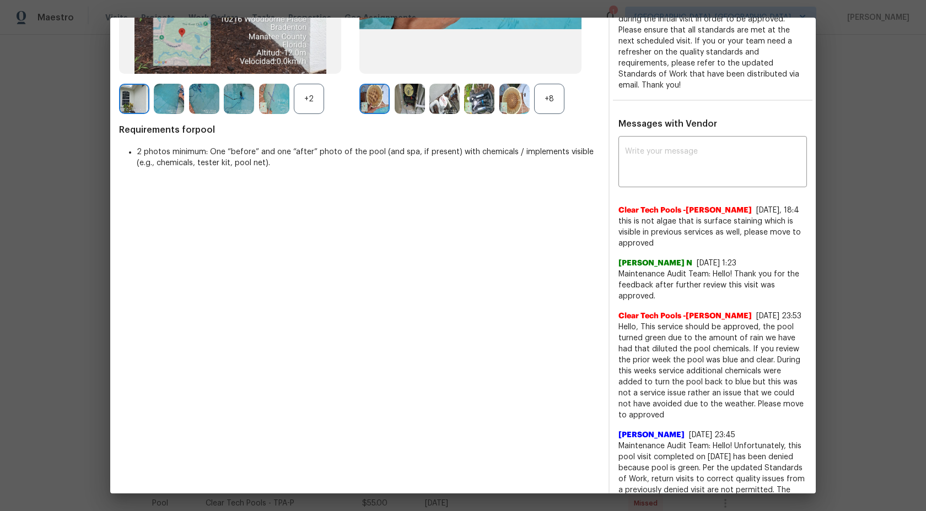
scroll to position [236, 0]
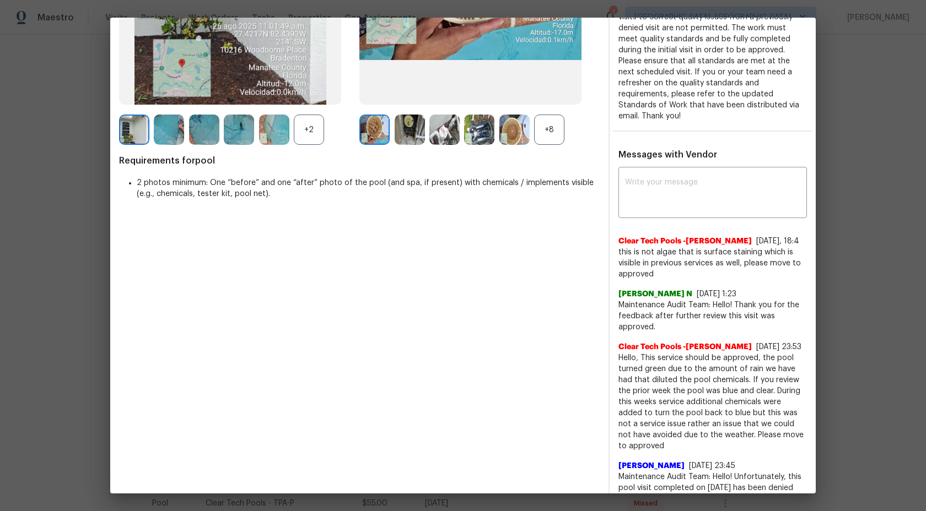
click at [545, 128] on div "+8" at bounding box center [549, 130] width 30 height 30
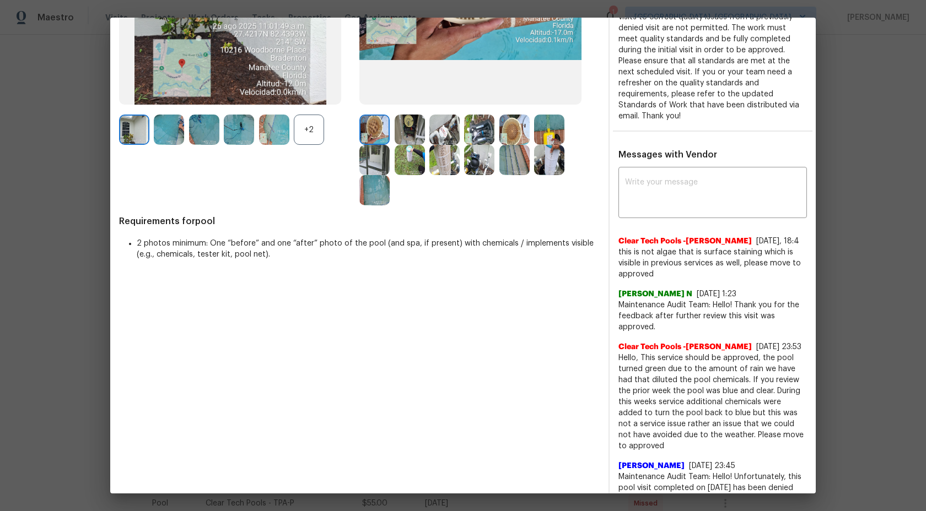
click at [314, 132] on div "+2" at bounding box center [309, 130] width 30 height 30
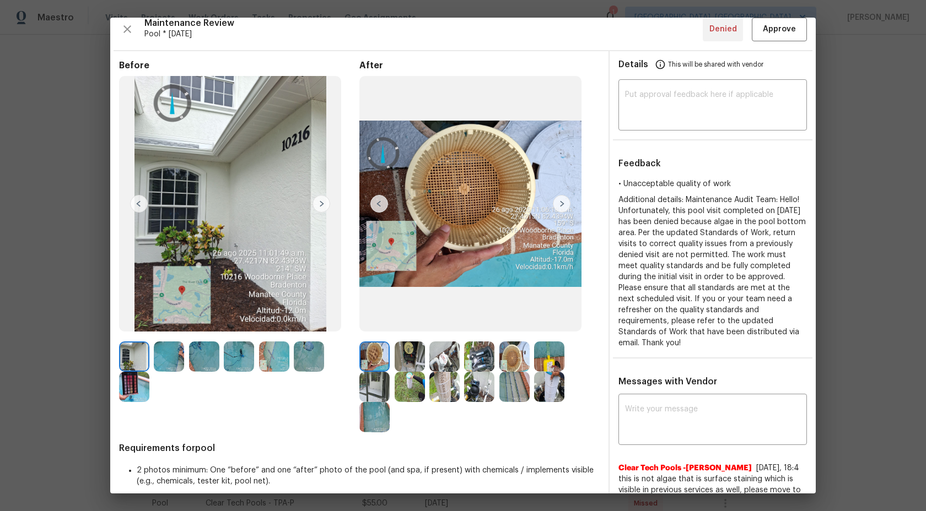
click at [166, 353] on img at bounding box center [169, 357] width 30 height 30
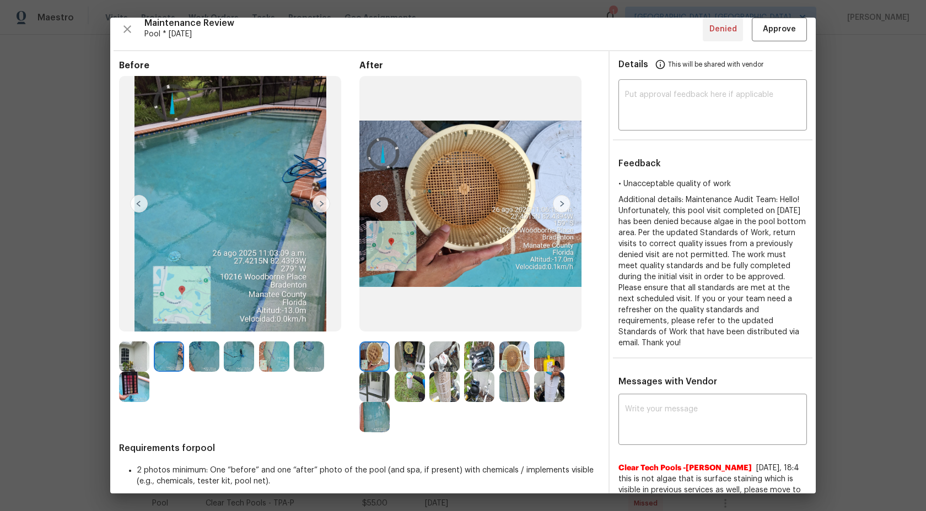
click at [200, 362] on img at bounding box center [204, 357] width 30 height 30
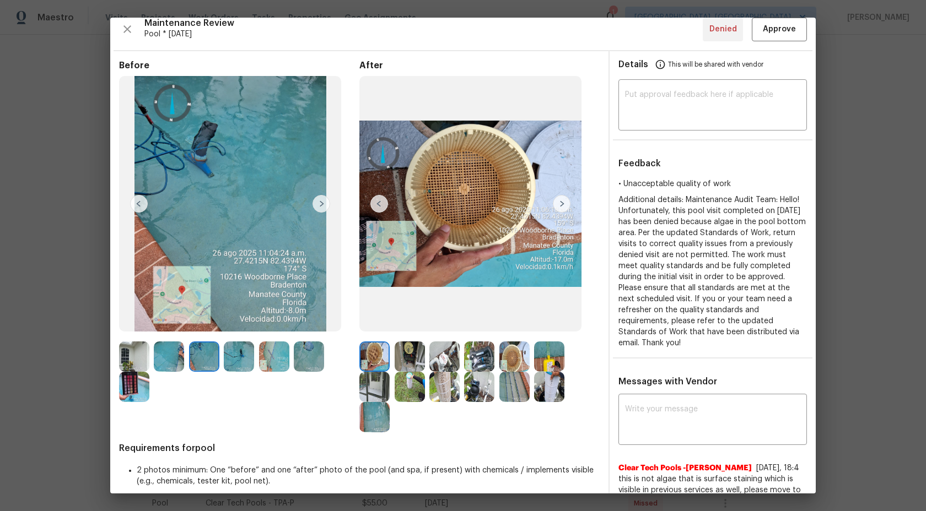
click at [391, 354] on div at bounding box center [376, 357] width 35 height 30
click at [411, 355] on img at bounding box center [410, 357] width 30 height 30
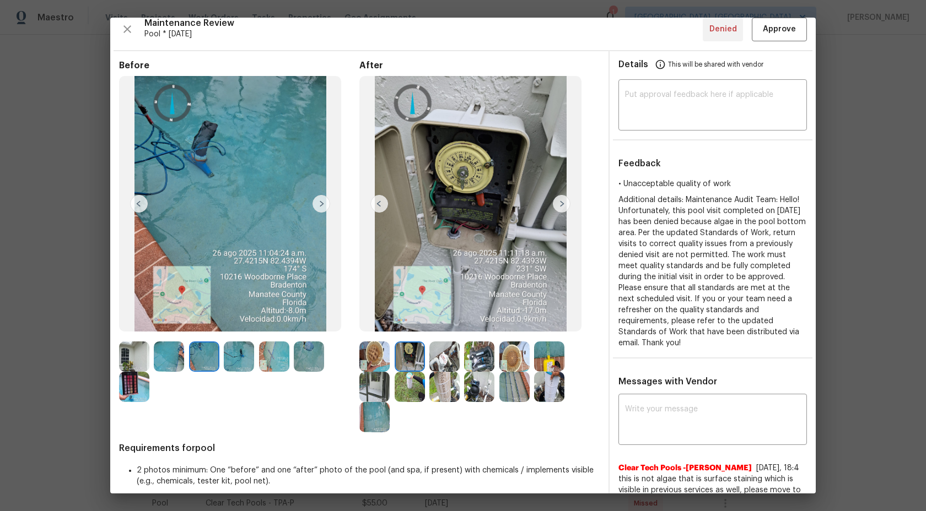
click at [447, 359] on img at bounding box center [444, 357] width 30 height 30
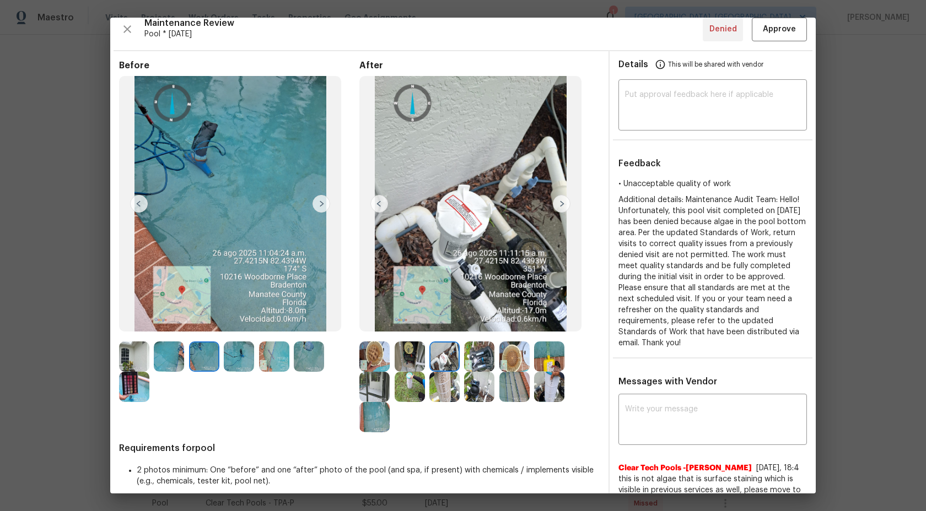
click at [509, 354] on img at bounding box center [514, 357] width 30 height 30
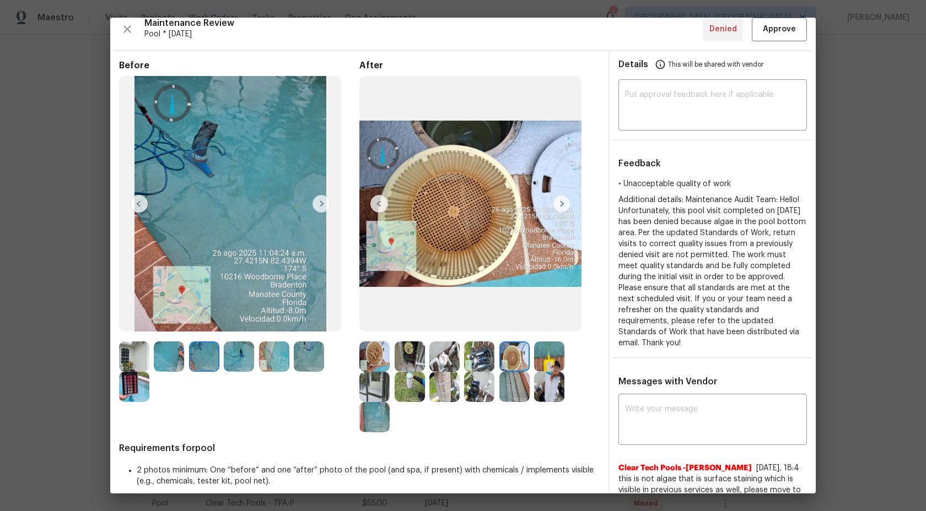
click at [562, 357] on img at bounding box center [549, 357] width 30 height 30
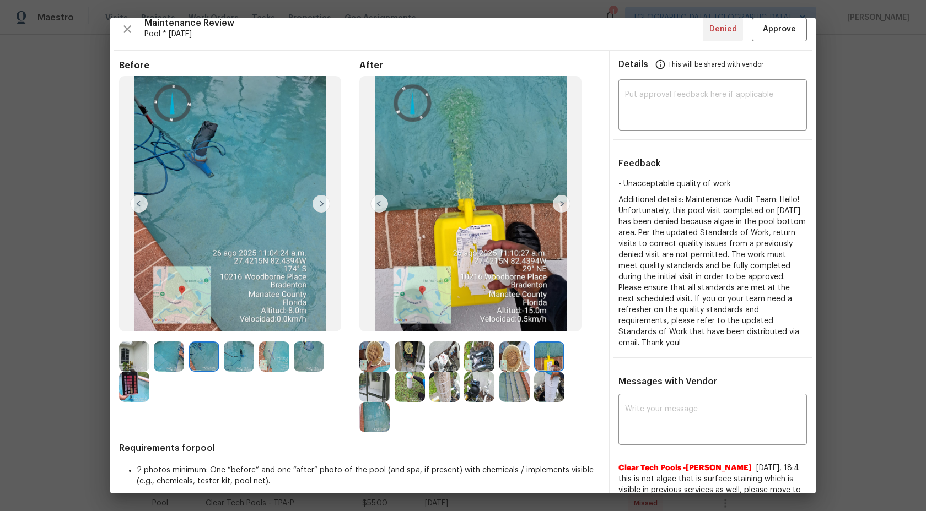
click at [374, 397] on img at bounding box center [374, 387] width 30 height 30
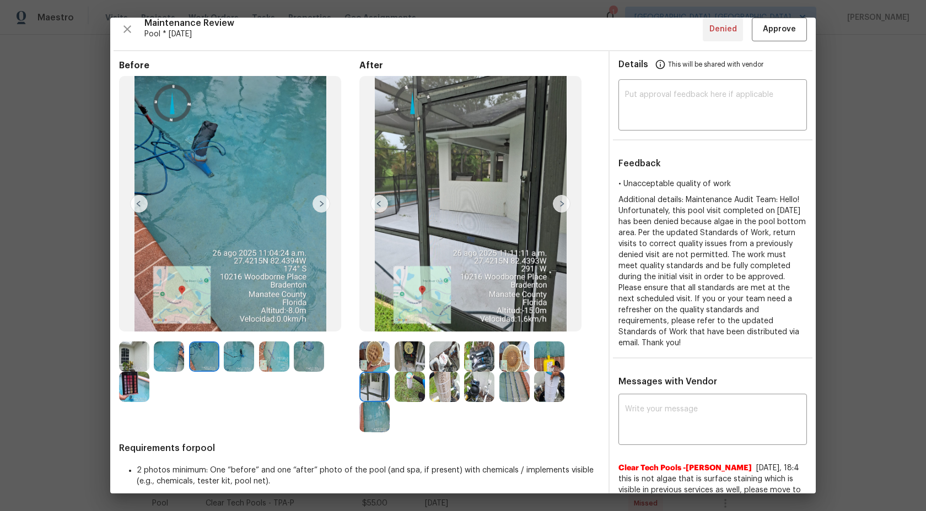
click at [408, 391] on img at bounding box center [410, 387] width 30 height 30
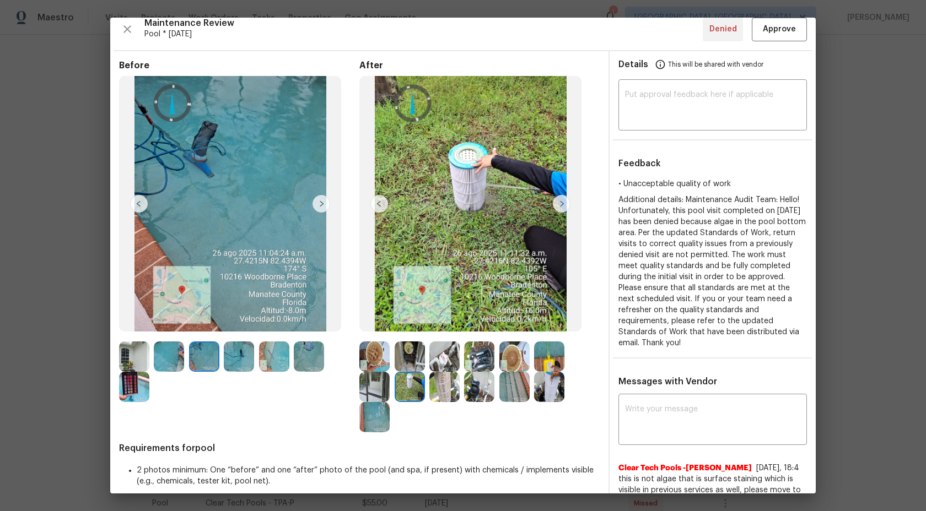
click at [482, 373] on img at bounding box center [479, 387] width 30 height 30
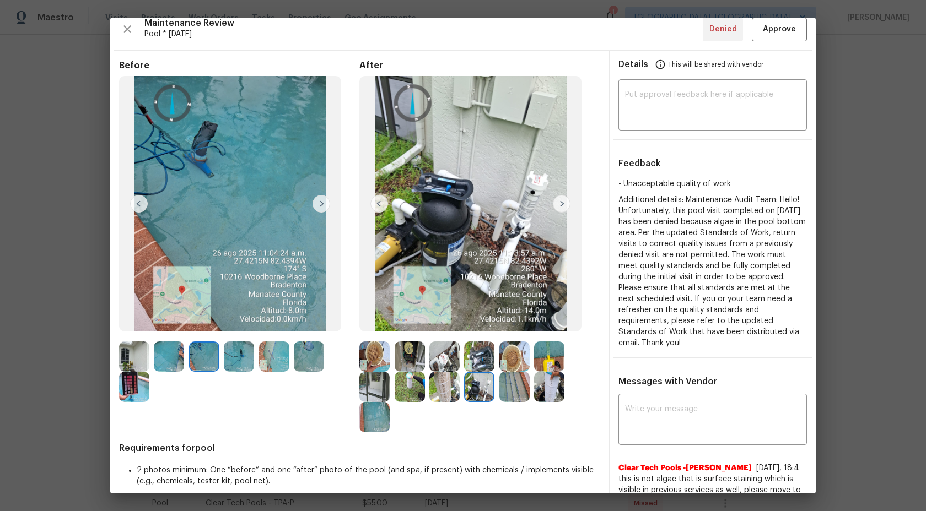
click at [515, 382] on img at bounding box center [514, 387] width 30 height 30
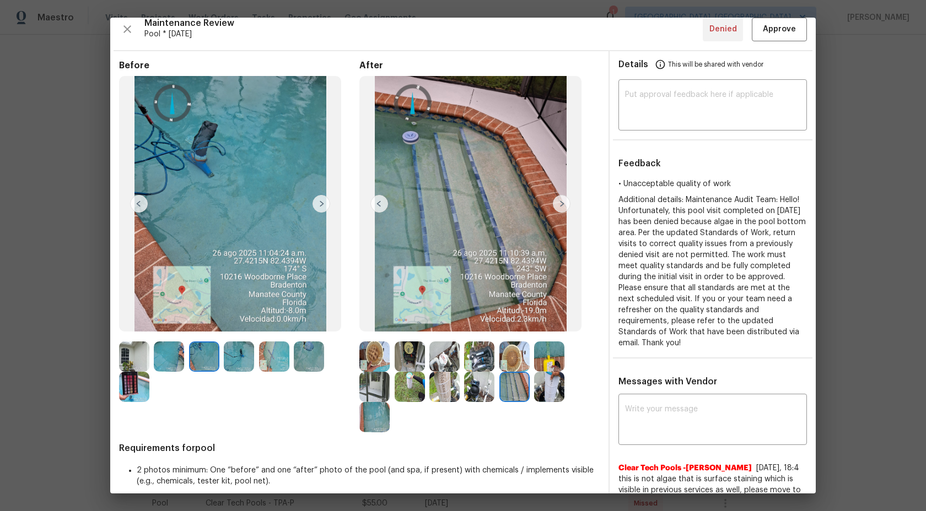
click at [514, 383] on img at bounding box center [514, 387] width 30 height 30
click at [371, 424] on img at bounding box center [374, 417] width 30 height 30
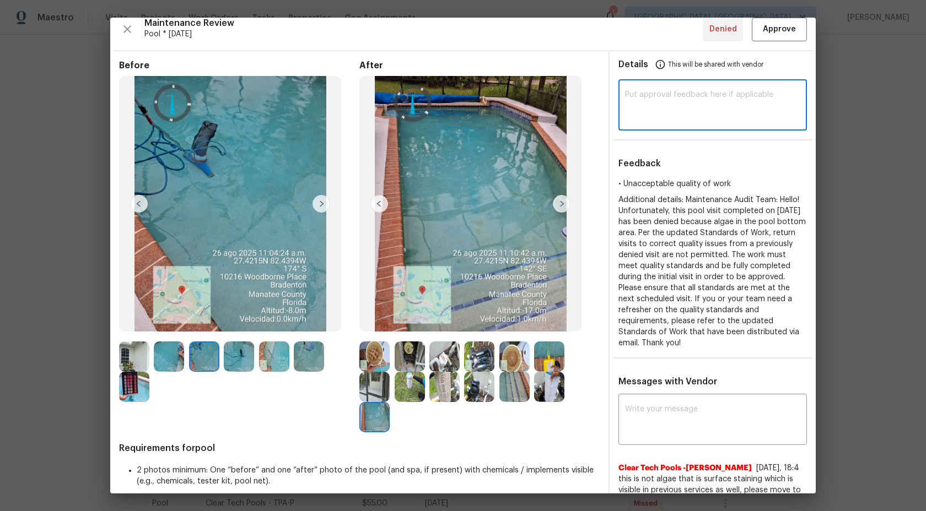
click at [643, 120] on textarea at bounding box center [712, 106] width 175 height 31
click at [721, 93] on textarea at bounding box center [712, 106] width 175 height 31
paste textarea "Maintenance Audit Team: Hi Team This visit has been approved after further audi…"
type textarea "Maintenance Audit Team: Hi Team This visit has been approved after further audi…"
click at [783, 35] on span "Approve" at bounding box center [779, 30] width 33 height 14
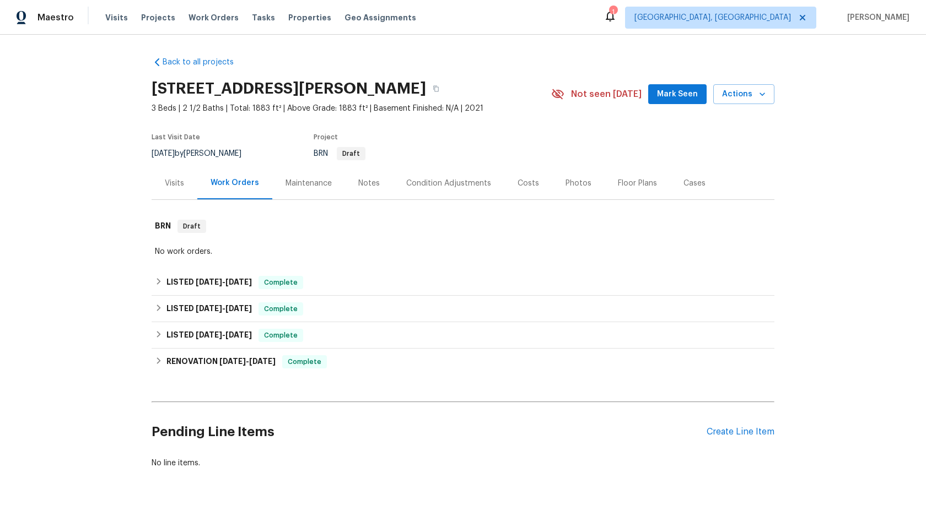
click at [323, 184] on div "Maintenance" at bounding box center [309, 183] width 46 height 11
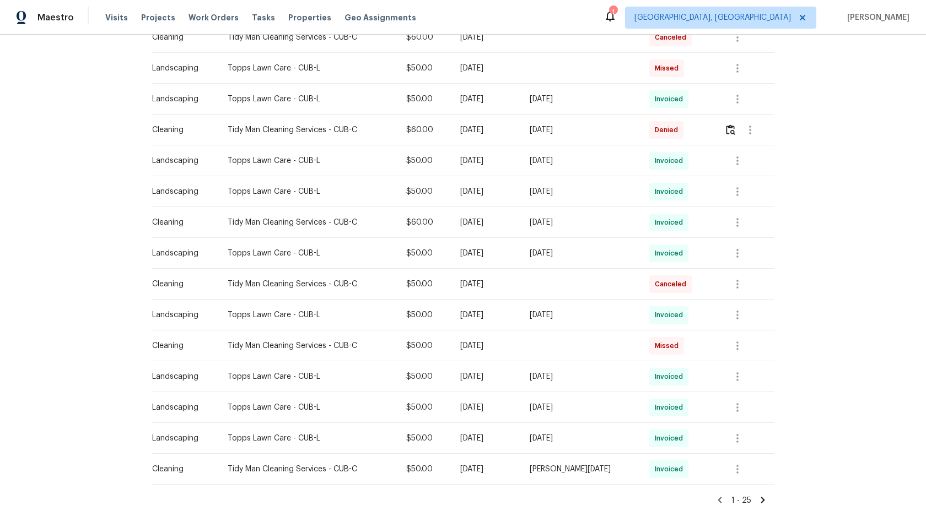
scroll to position [589, 0]
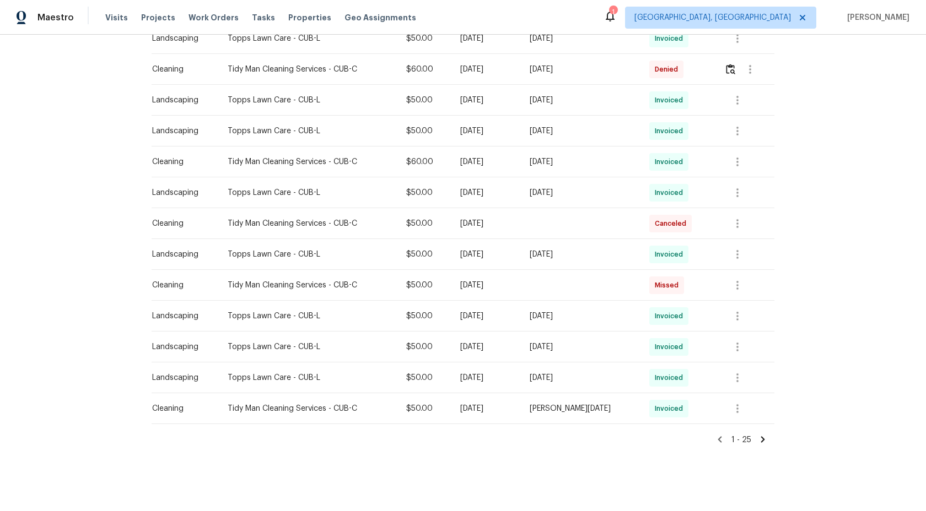
click at [762, 441] on icon at bounding box center [763, 440] width 4 height 6
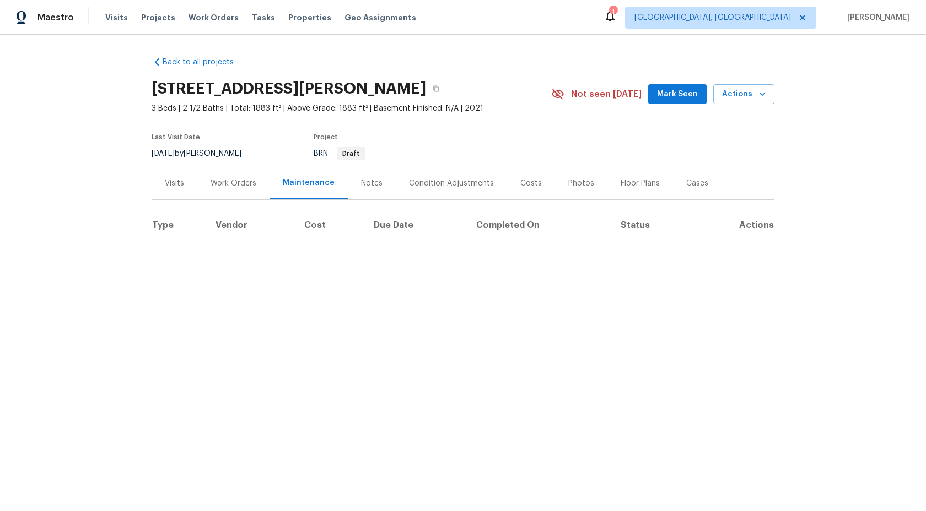
scroll to position [0, 0]
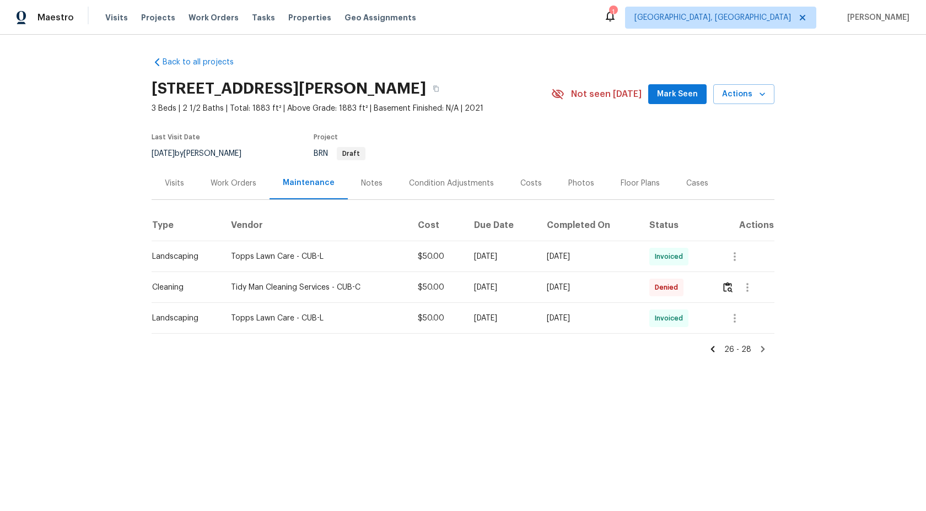
click at [714, 351] on icon at bounding box center [713, 349] width 10 height 10
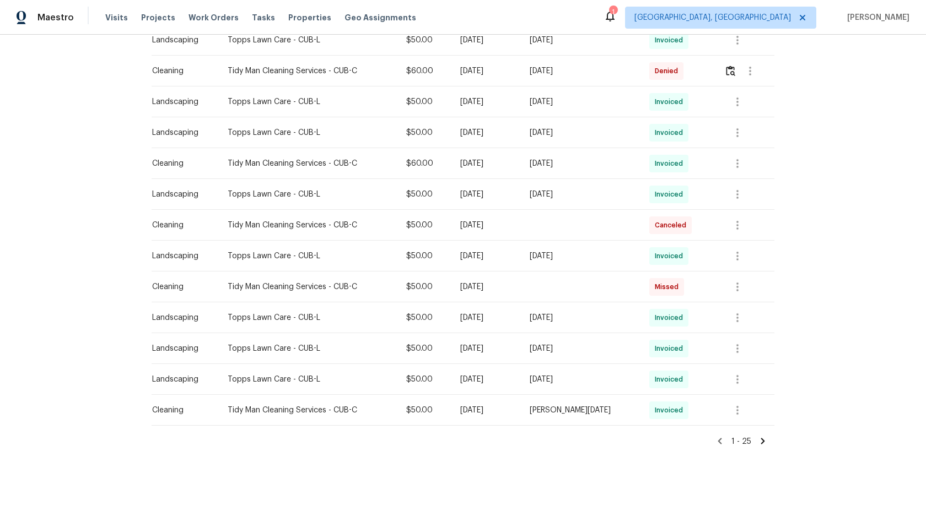
scroll to position [589, 0]
click at [721, 438] on icon at bounding box center [720, 440] width 4 height 6
click at [764, 440] on icon at bounding box center [763, 440] width 10 height 10
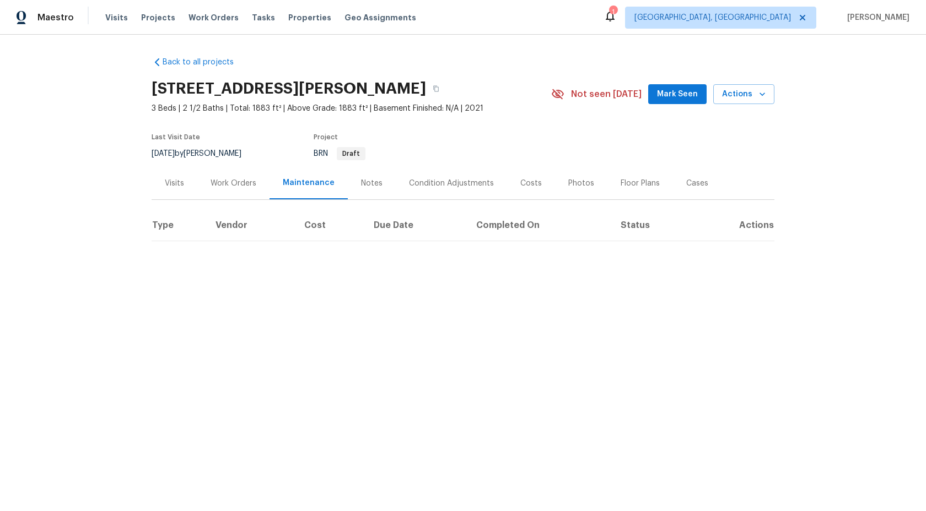
scroll to position [0, 0]
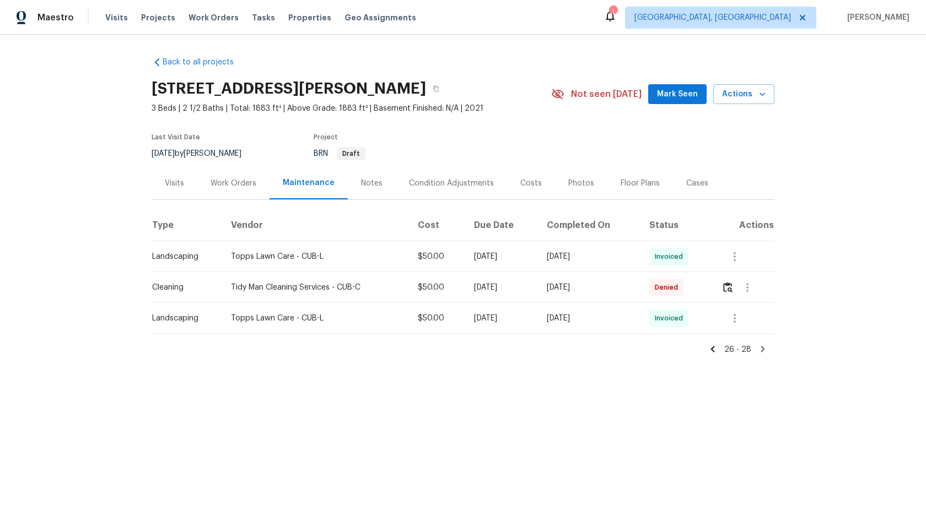
click at [717, 350] on icon at bounding box center [713, 349] width 10 height 10
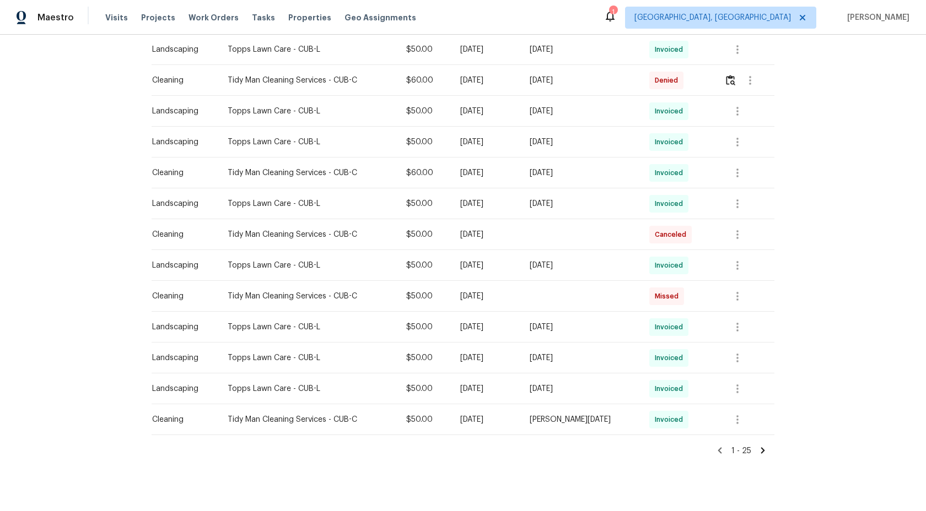
scroll to position [589, 0]
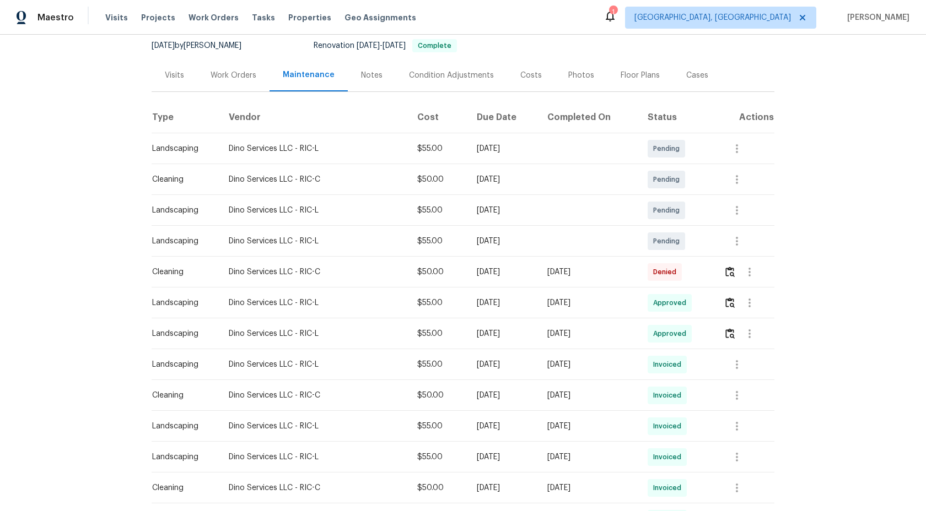
scroll to position [120, 0]
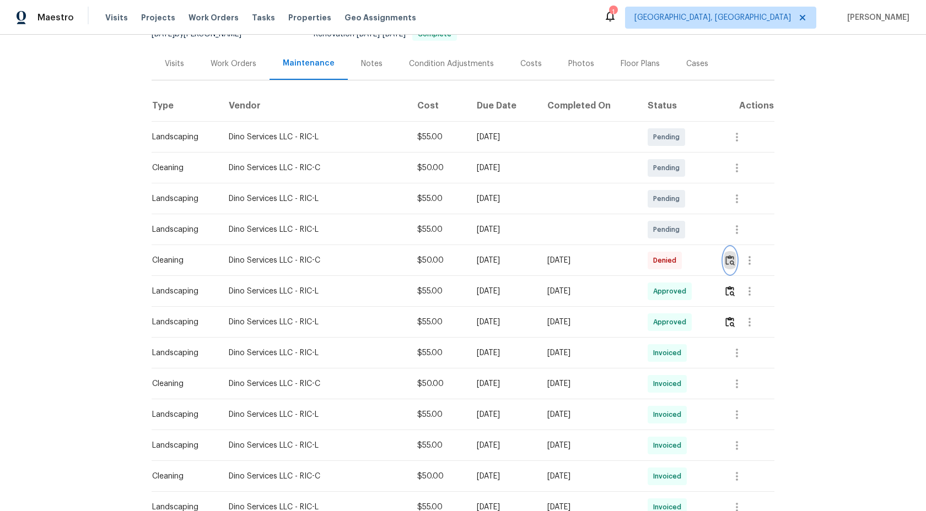
click at [735, 256] on img "button" at bounding box center [729, 260] width 9 height 10
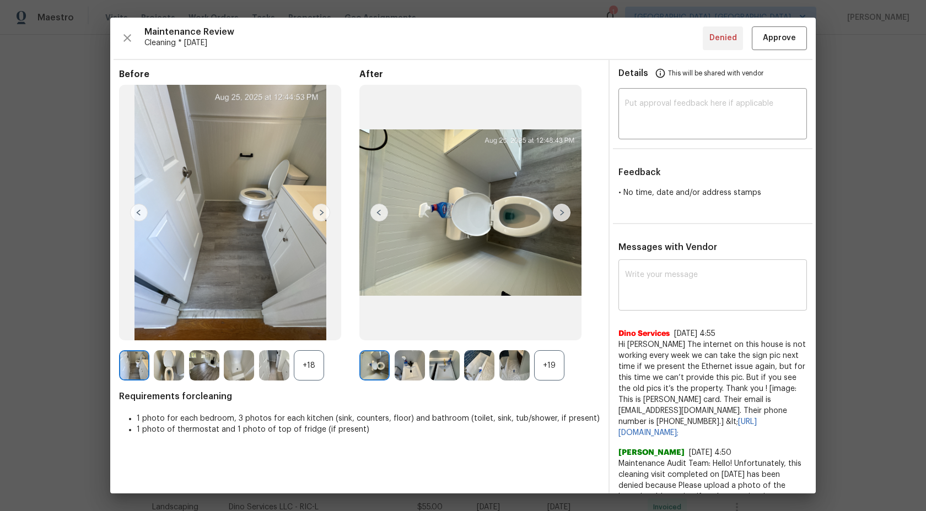
scroll to position [37, 0]
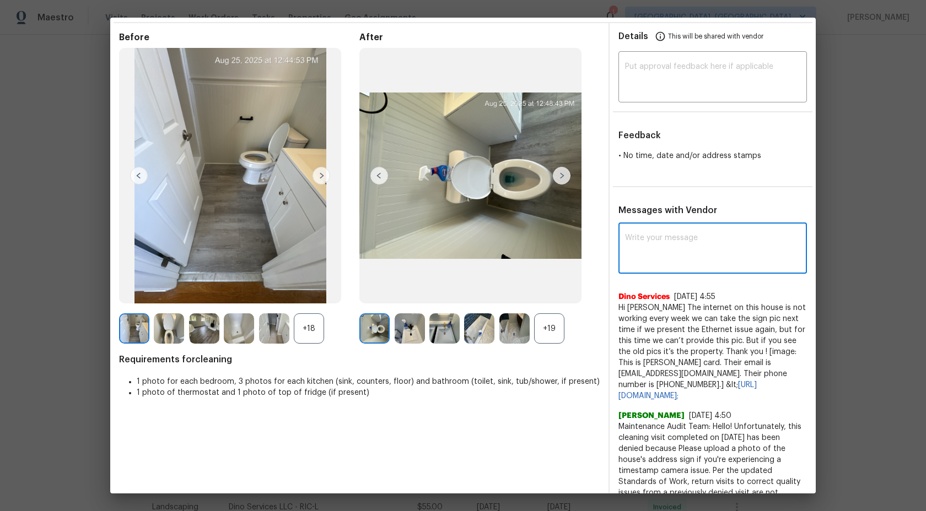
click at [655, 239] on textarea at bounding box center [712, 249] width 175 height 31
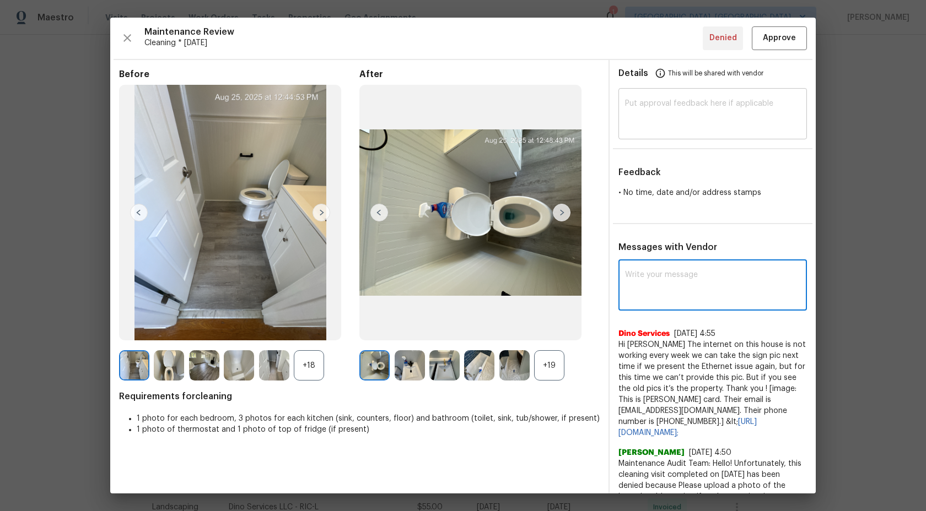
click at [667, 102] on textarea at bounding box center [712, 115] width 175 height 31
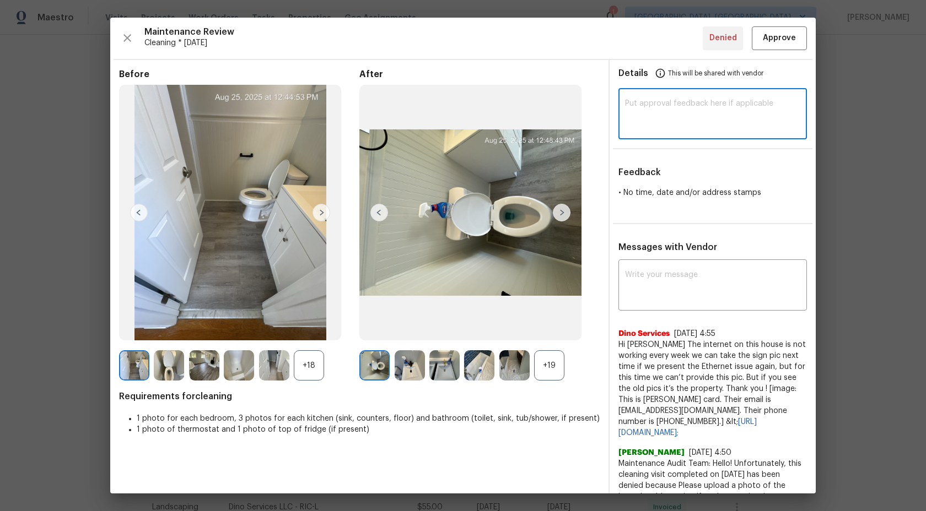
click at [677, 119] on textarea at bounding box center [712, 115] width 175 height 31
paste textarea "Columbia, [GEOGRAPHIC_DATA]"
drag, startPoint x: 696, startPoint y: 104, endPoint x: 559, endPoint y: 103, distance: 136.1
paste textarea "Maintenance Audit Team: Hi Team This visit has been approved after further audi…"
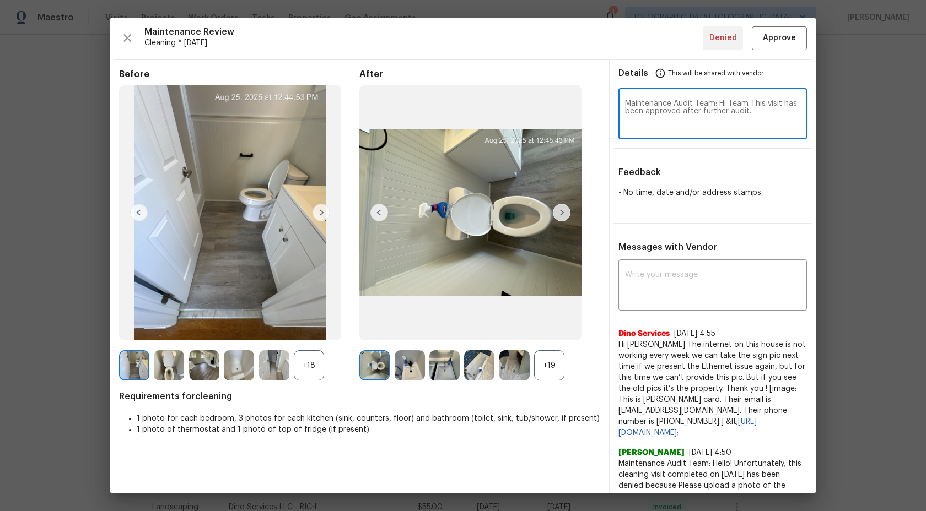
type textarea "Maintenance Audit Team: Hi Team This visit has been approved after further audi…"
click at [777, 31] on span "Approve" at bounding box center [779, 38] width 33 height 14
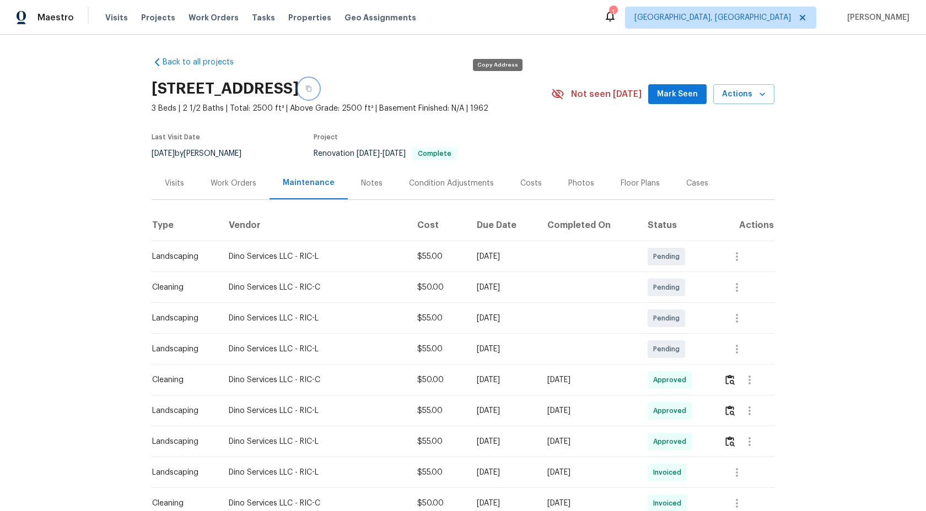
click at [312, 90] on icon "button" at bounding box center [308, 88] width 7 height 7
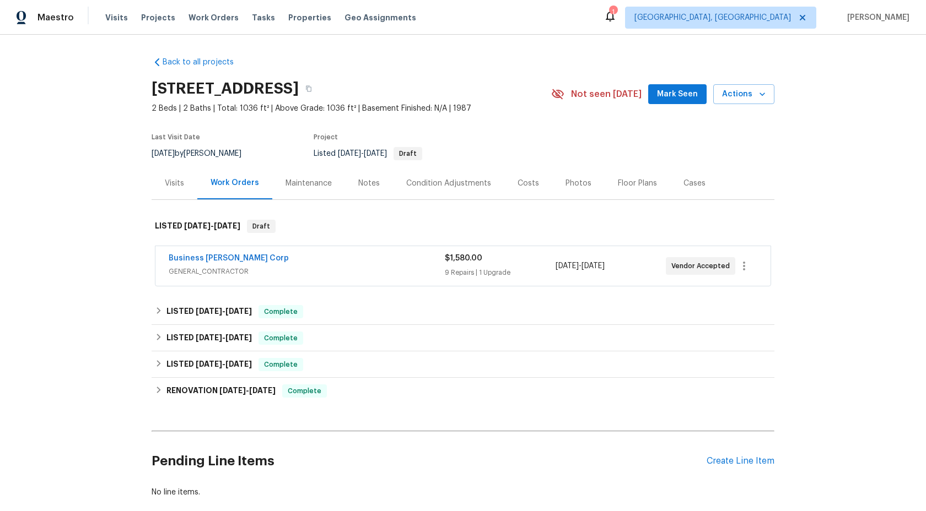
click at [286, 180] on div "Maintenance" at bounding box center [309, 183] width 46 height 11
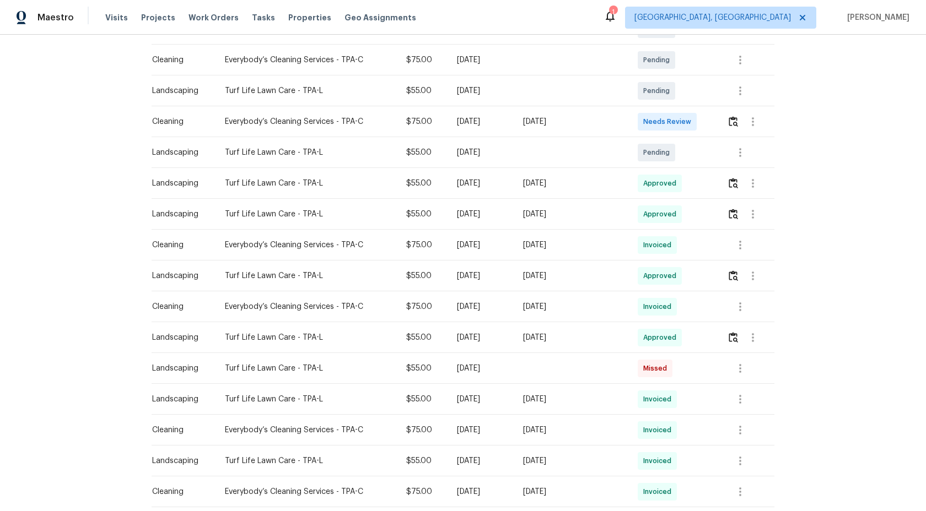
scroll to position [226, 0]
click at [732, 121] on img "button" at bounding box center [733, 123] width 9 height 10
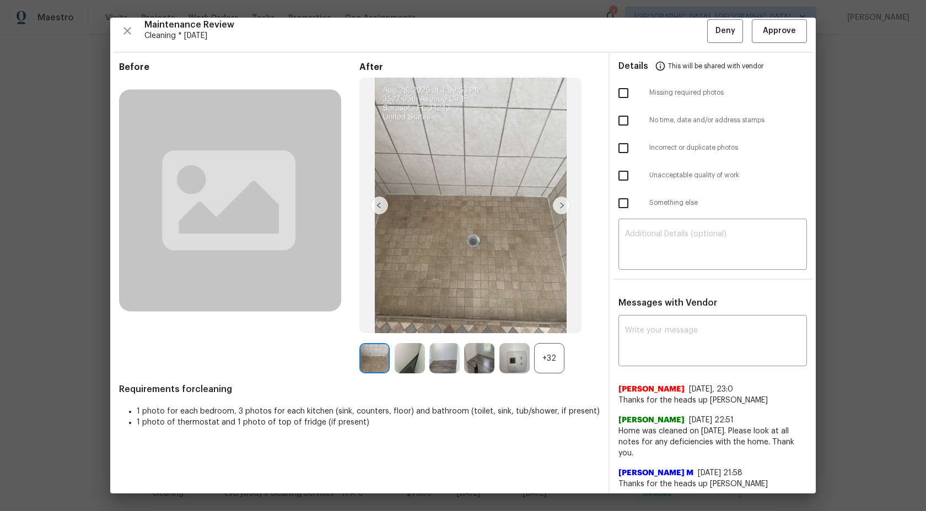
scroll to position [5, 0]
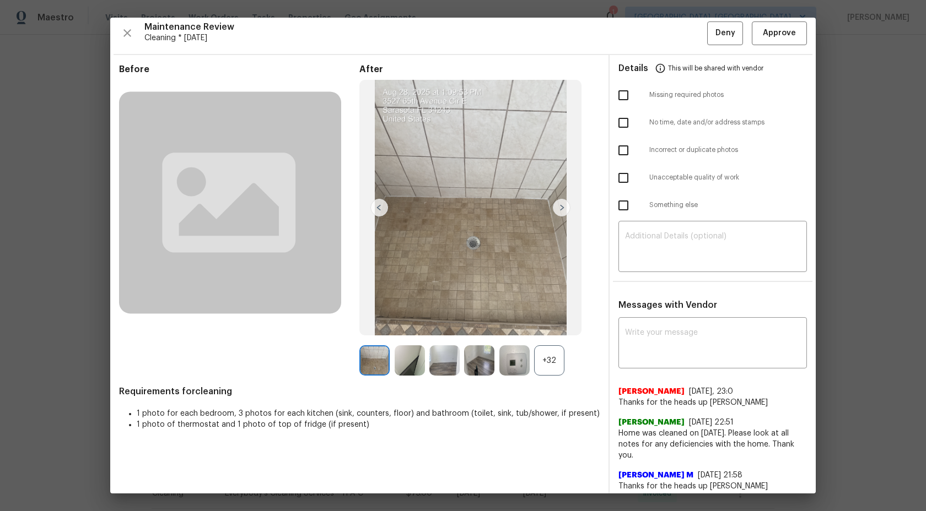
click at [552, 357] on div "+32" at bounding box center [549, 361] width 30 height 30
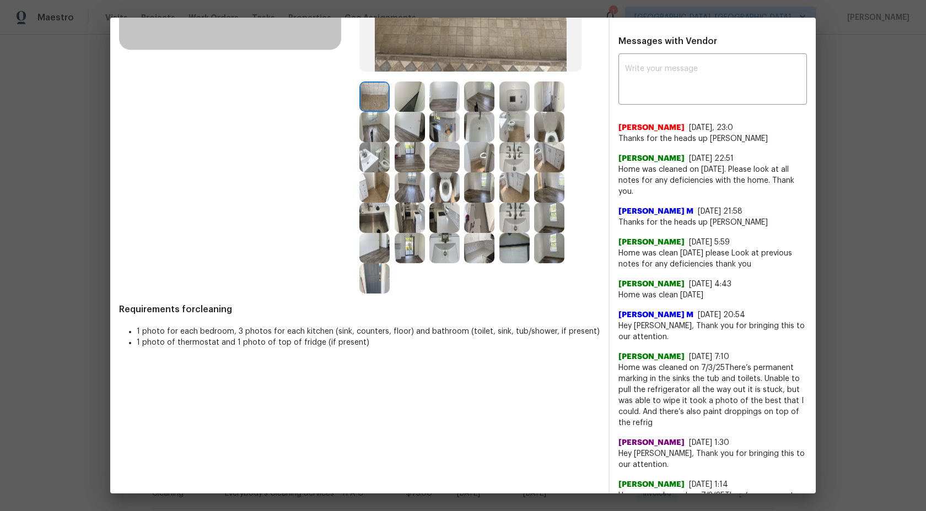
scroll to position [257, 0]
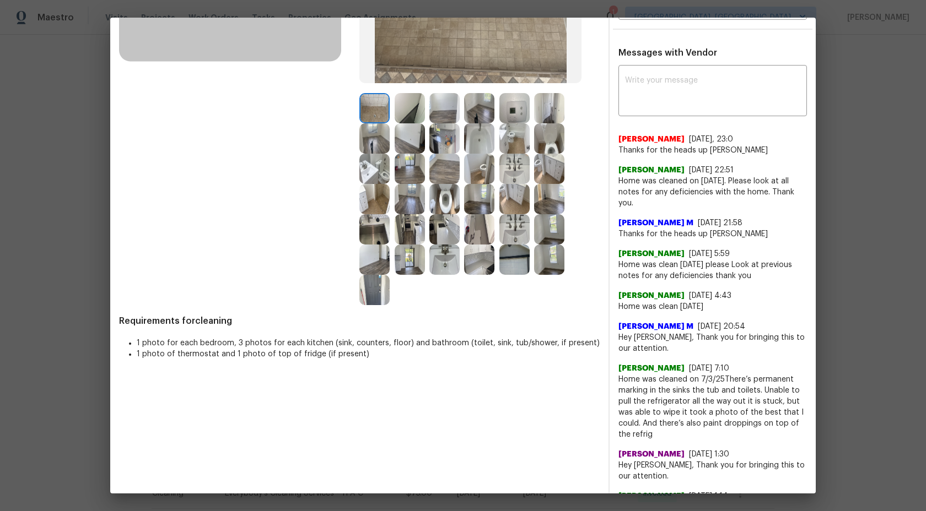
click at [537, 209] on img at bounding box center [549, 199] width 30 height 30
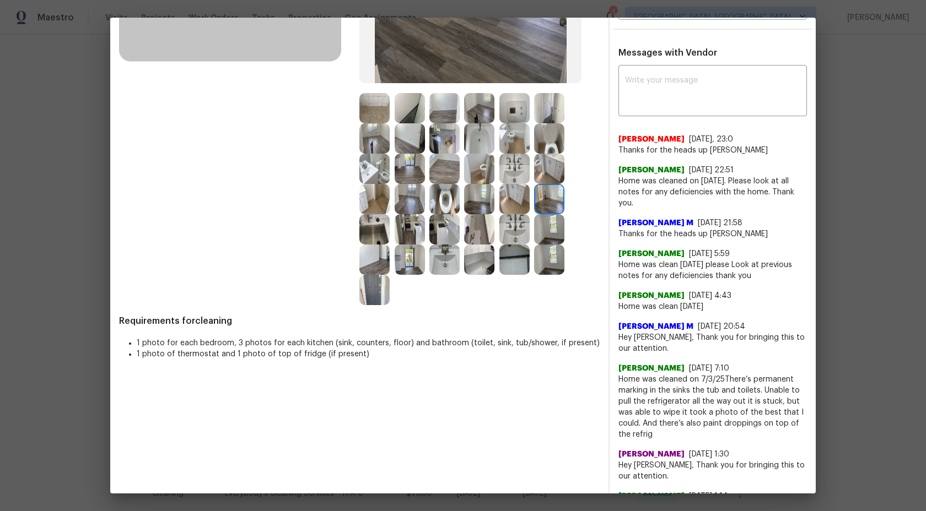
click at [369, 107] on img at bounding box center [374, 108] width 30 height 30
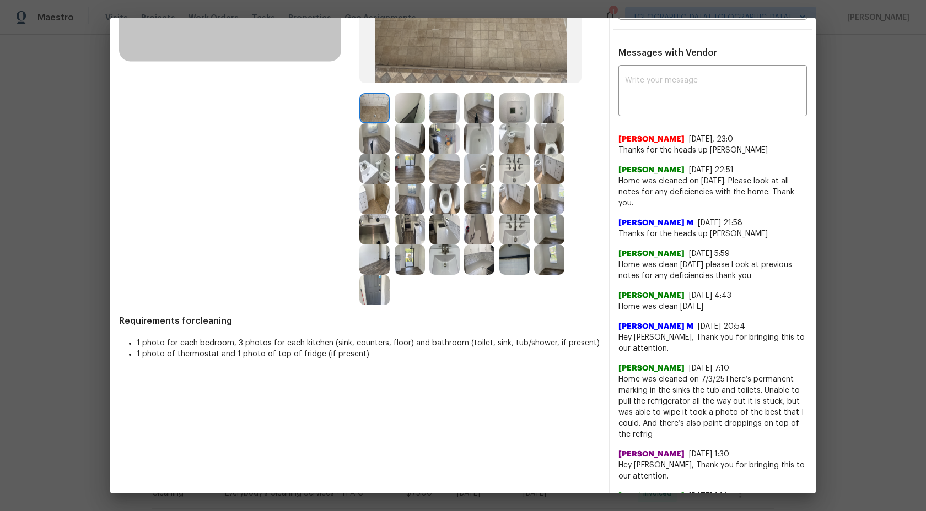
click at [425, 96] on div at bounding box center [412, 108] width 35 height 30
click at [411, 104] on img at bounding box center [410, 108] width 30 height 30
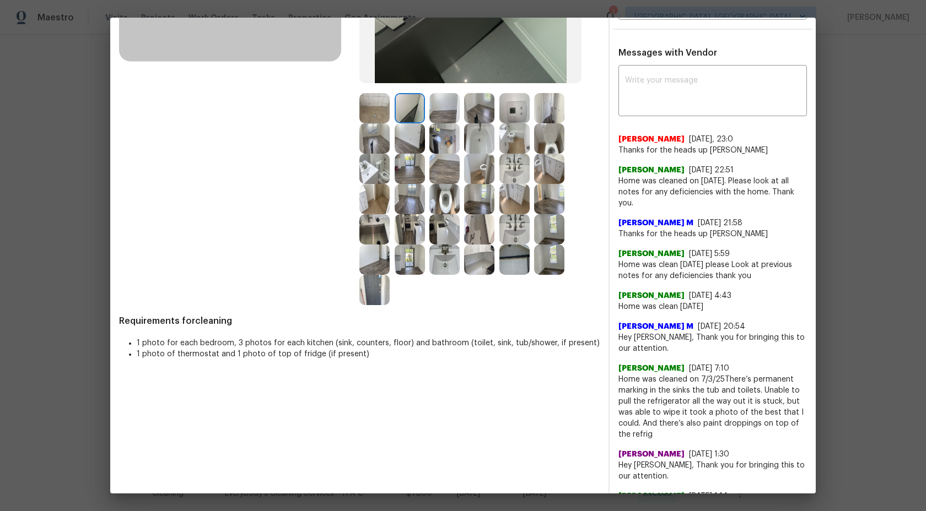
click at [434, 106] on img at bounding box center [444, 108] width 30 height 30
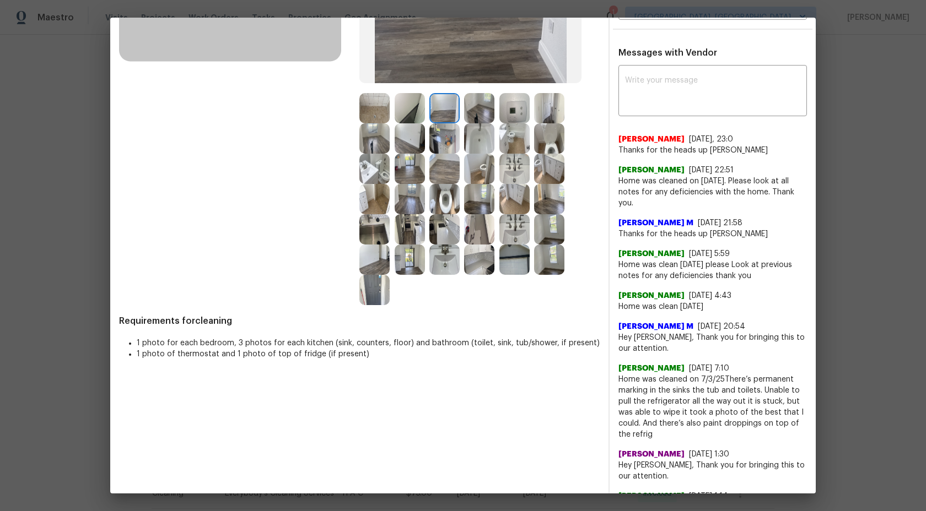
click at [366, 109] on img at bounding box center [374, 108] width 30 height 30
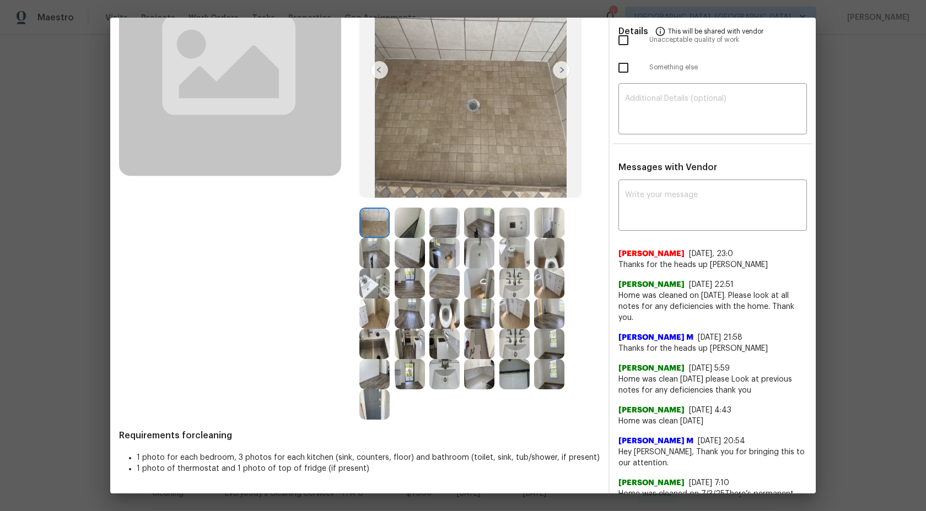
scroll to position [0, 0]
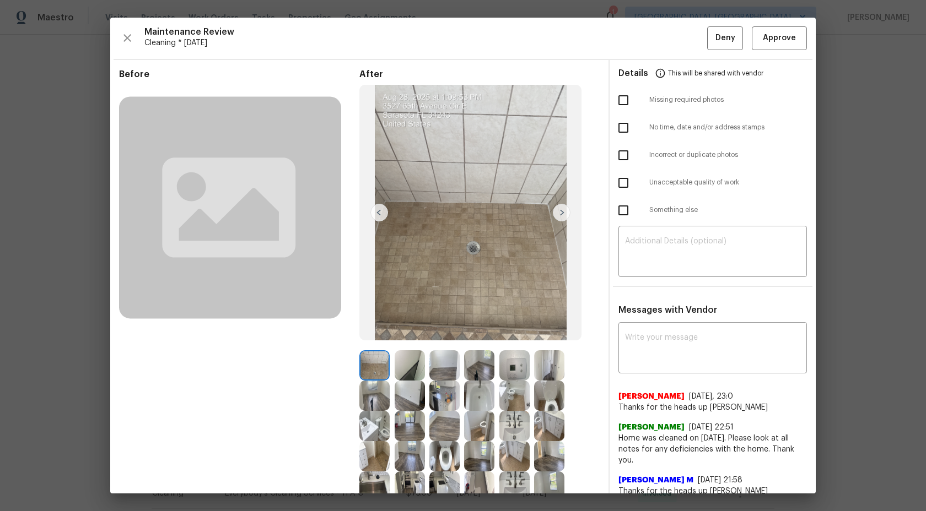
click at [560, 211] on img at bounding box center [562, 213] width 18 height 18
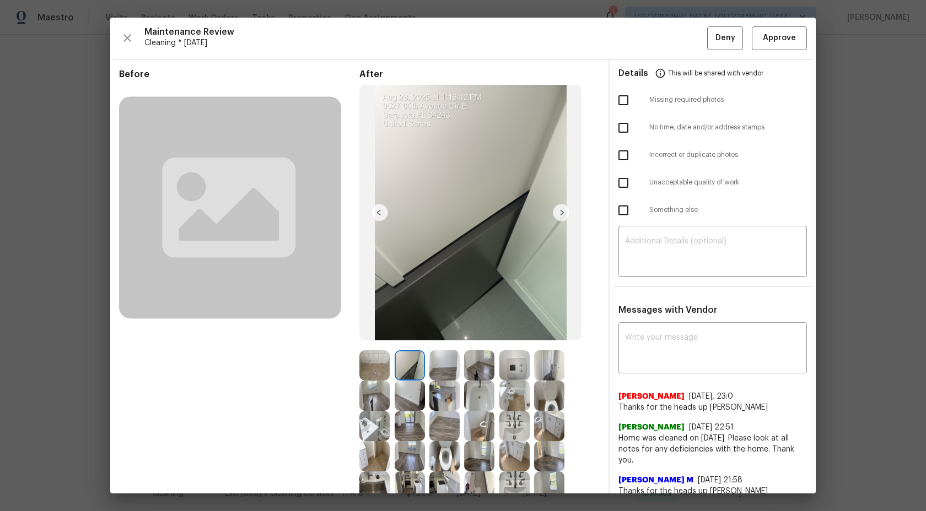
click at [559, 214] on img at bounding box center [562, 213] width 18 height 18
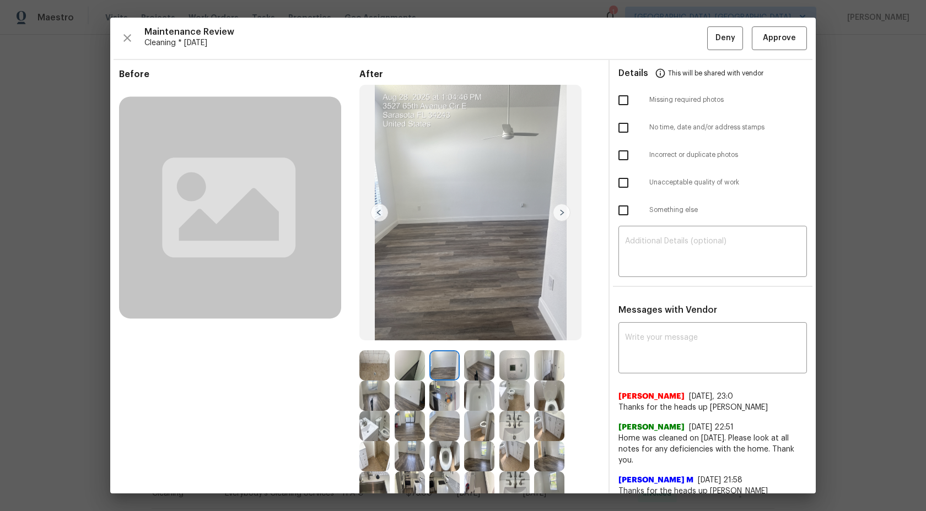
click at [478, 363] on img at bounding box center [479, 366] width 30 height 30
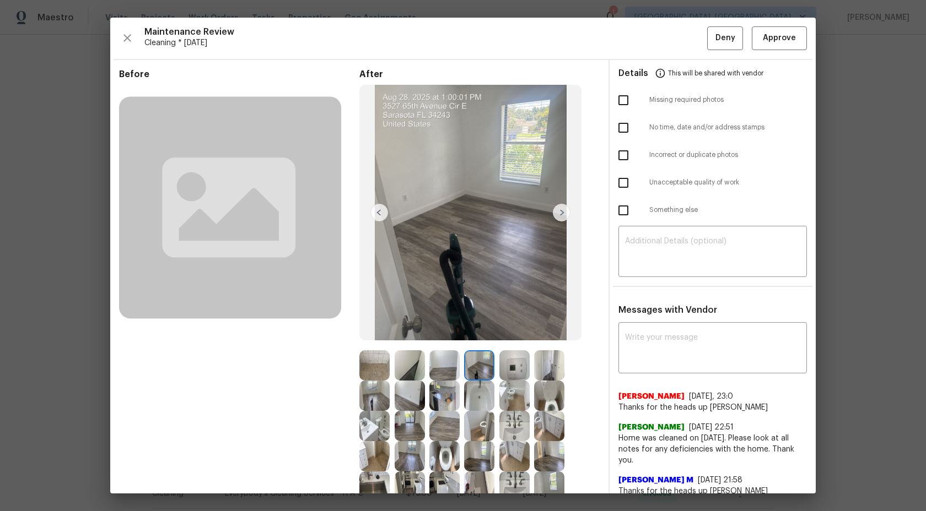
click at [516, 366] on img at bounding box center [514, 366] width 30 height 30
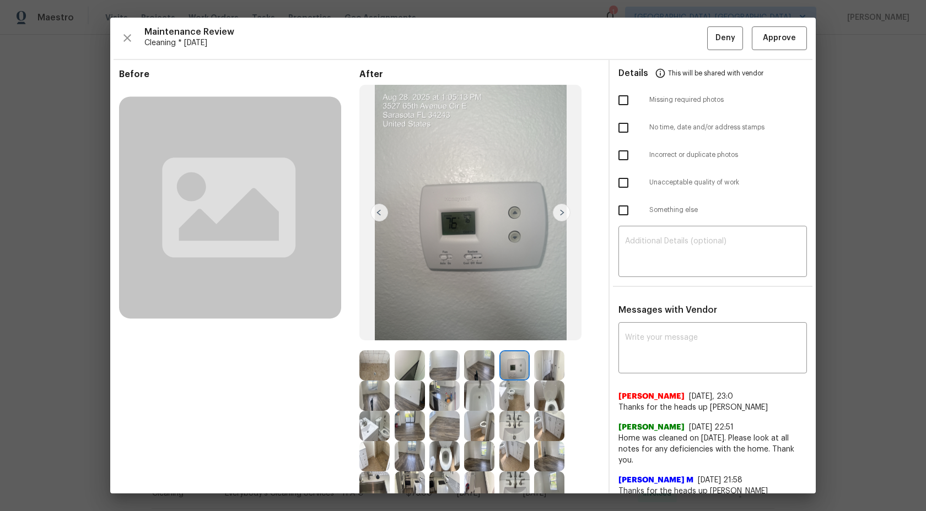
click at [543, 369] on img at bounding box center [549, 366] width 30 height 30
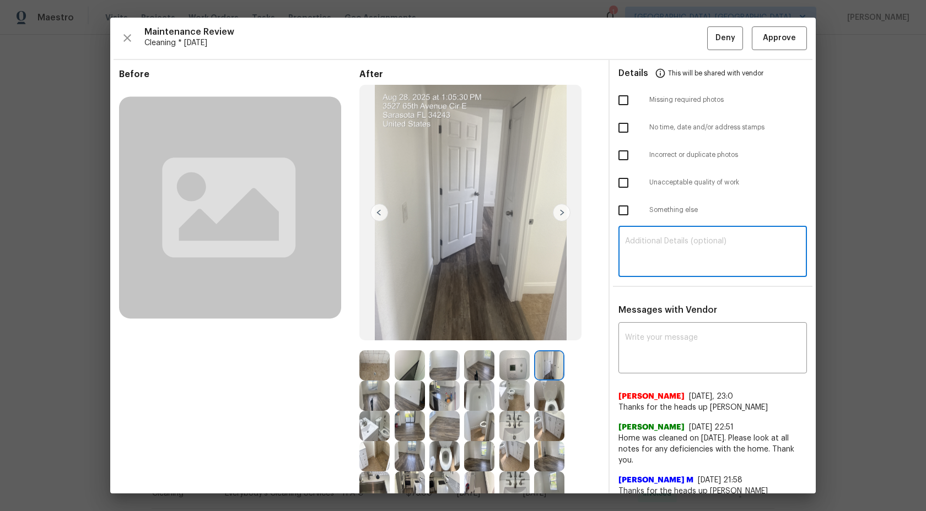
click at [659, 256] on textarea at bounding box center [712, 253] width 175 height 31
click at [701, 258] on textarea at bounding box center [712, 253] width 175 height 31
paste textarea "Maintenance Audit Team: Hi Team This visit has been approved after further audi…"
type textarea "Maintenance Audit Team: Hi Team This visit has been approved after further audi…"
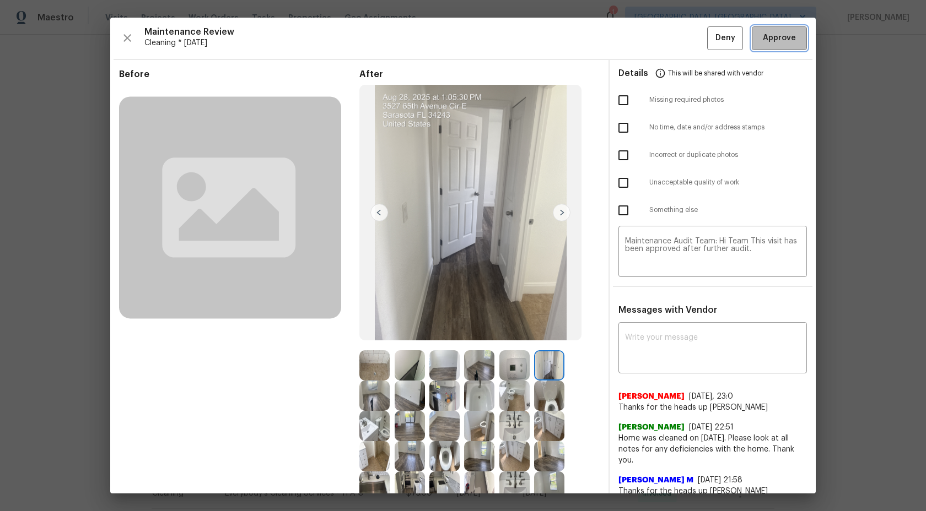
click at [782, 35] on span "Approve" at bounding box center [779, 38] width 33 height 14
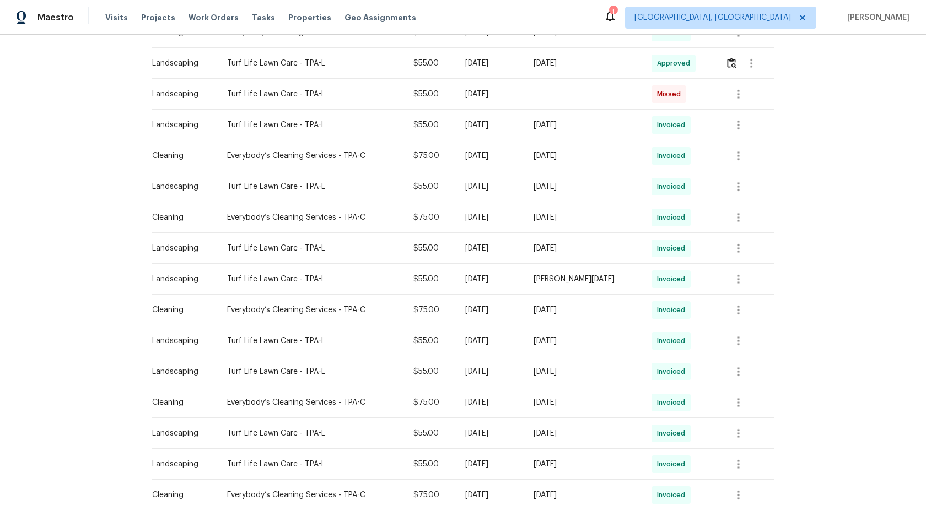
scroll to position [589, 0]
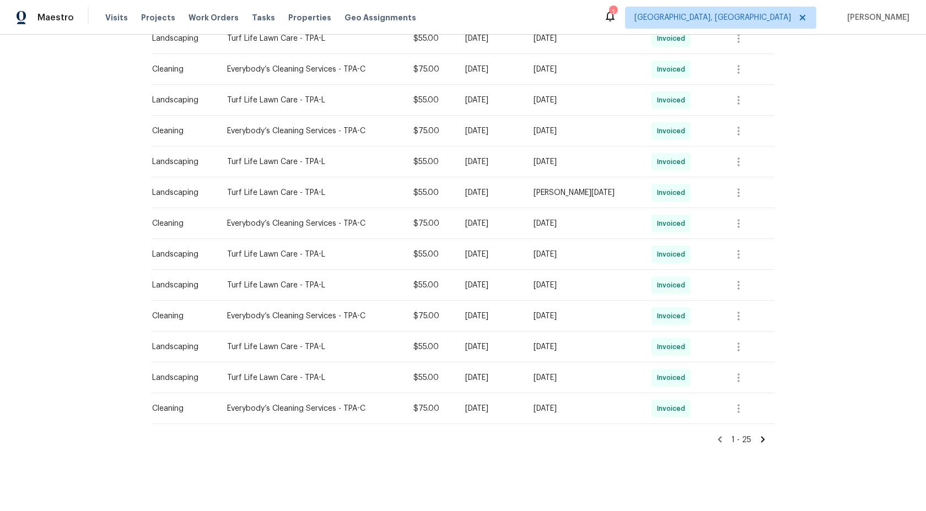
click at [761, 435] on icon at bounding box center [763, 440] width 10 height 10
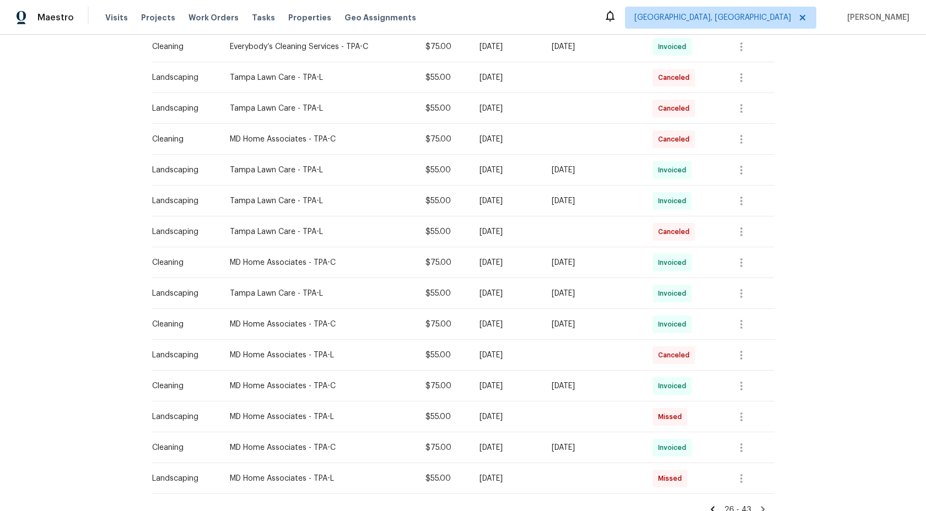
scroll to position [373, 0]
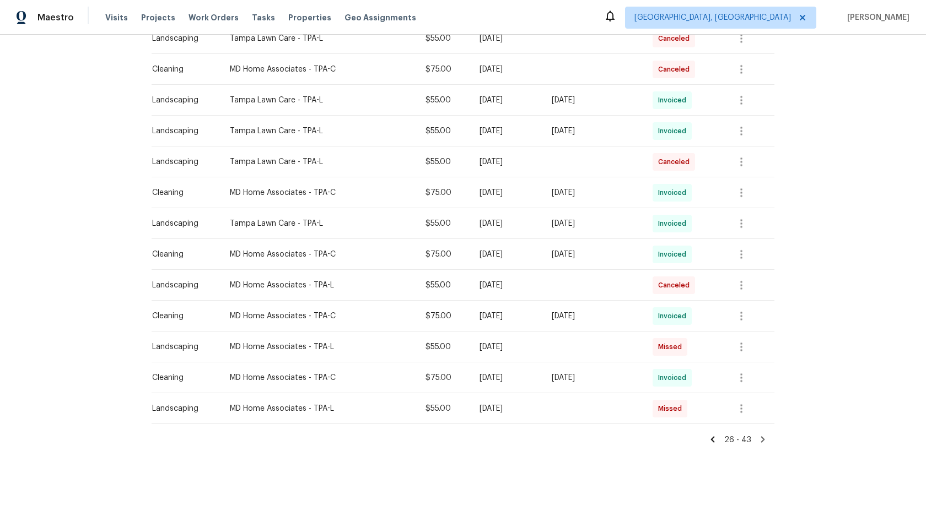
click at [762, 436] on icon at bounding box center [763, 440] width 10 height 10
click at [766, 439] on icon at bounding box center [763, 440] width 10 height 10
click at [761, 439] on icon at bounding box center [763, 440] width 10 height 10
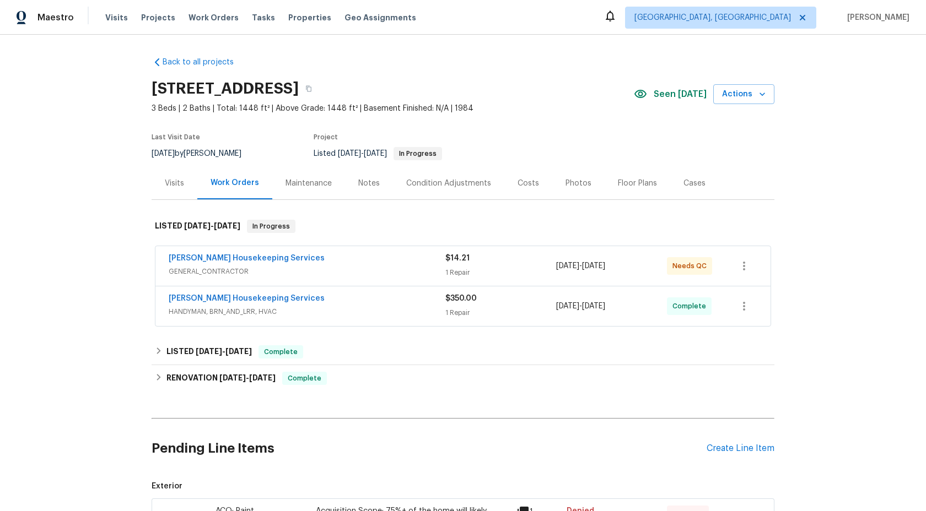
click at [334, 187] on div "Maintenance" at bounding box center [308, 183] width 73 height 33
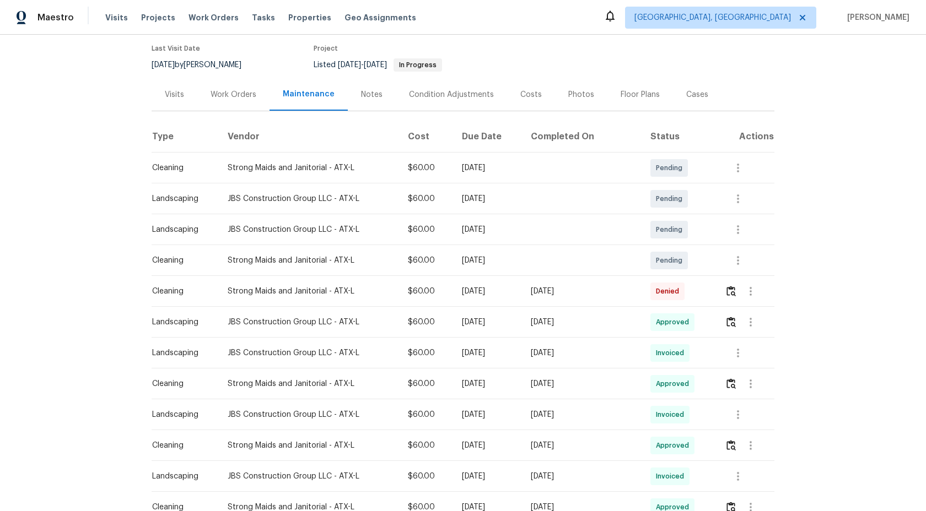
scroll to position [109, 0]
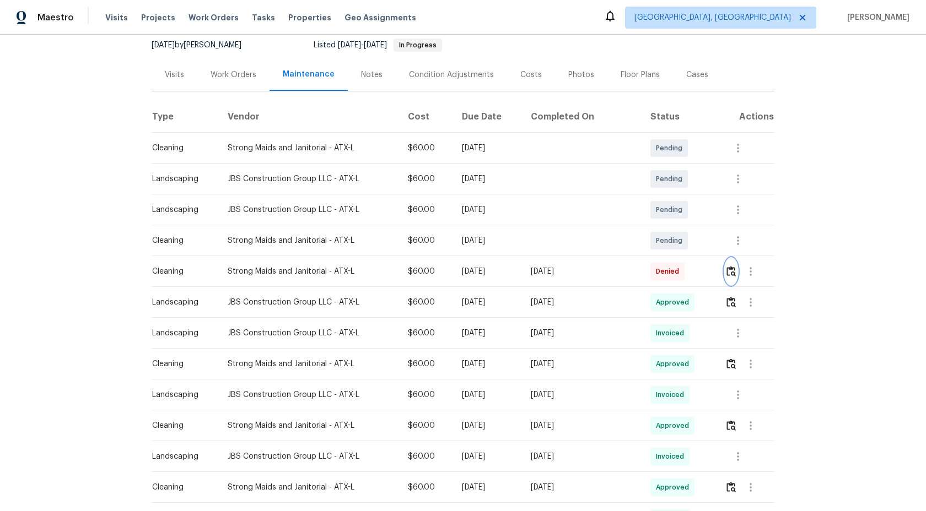
click at [726, 276] on button "button" at bounding box center [731, 271] width 13 height 26
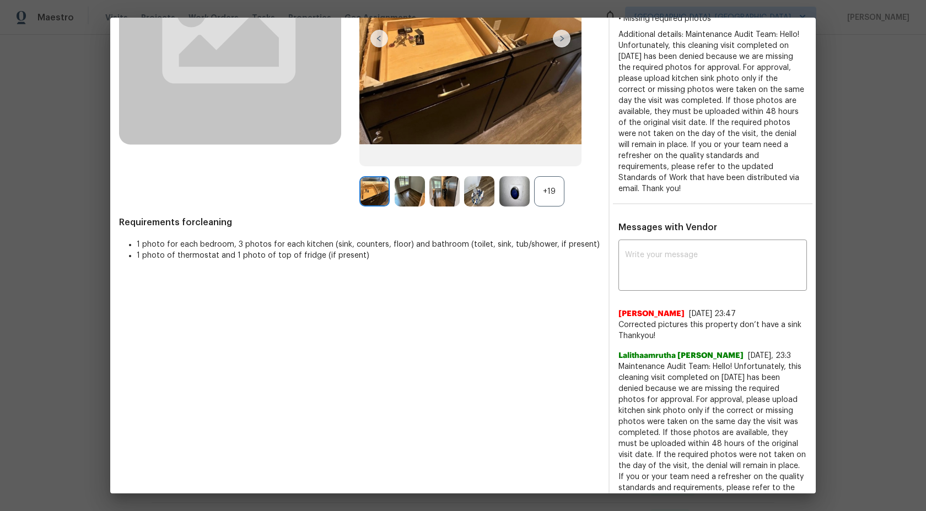
scroll to position [61, 0]
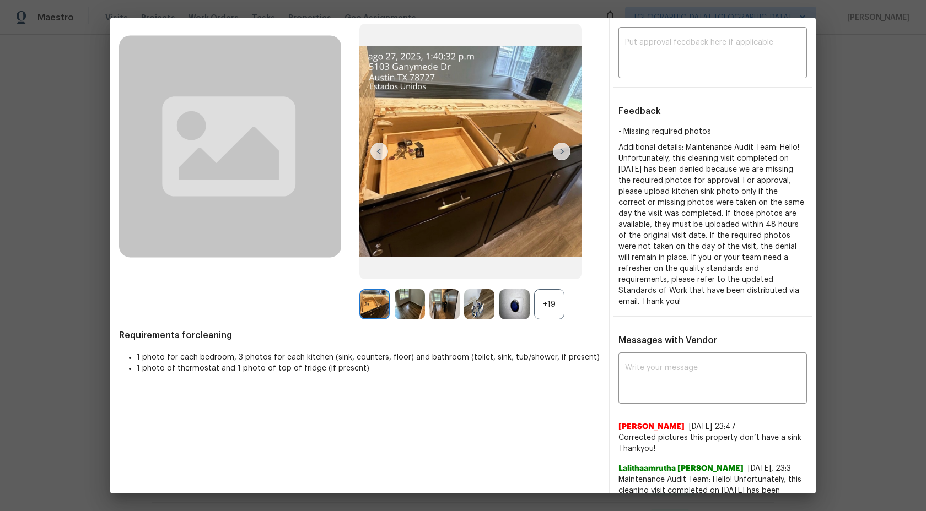
click at [553, 309] on div "+19" at bounding box center [549, 304] width 30 height 30
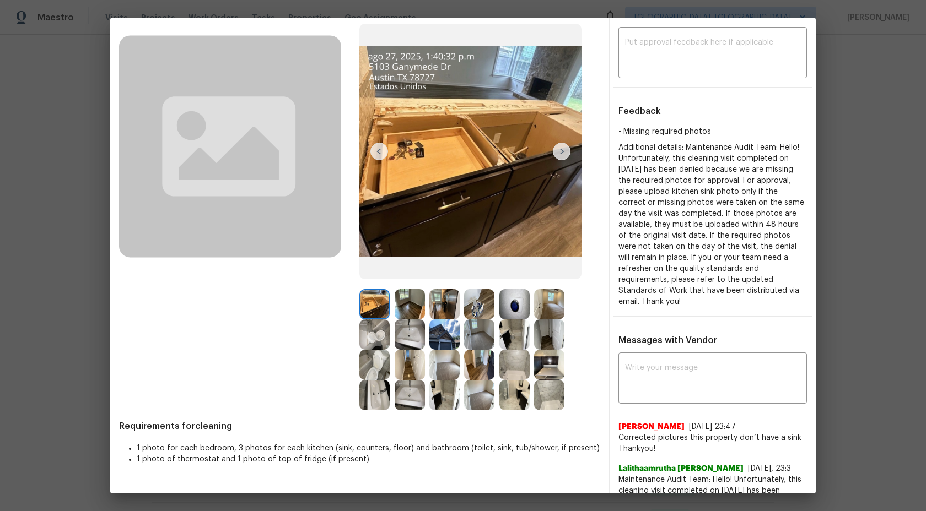
click at [374, 301] on img at bounding box center [374, 304] width 30 height 30
click at [374, 299] on img at bounding box center [374, 304] width 30 height 30
click at [451, 178] on img at bounding box center [470, 152] width 222 height 256
click at [405, 303] on img at bounding box center [410, 304] width 30 height 30
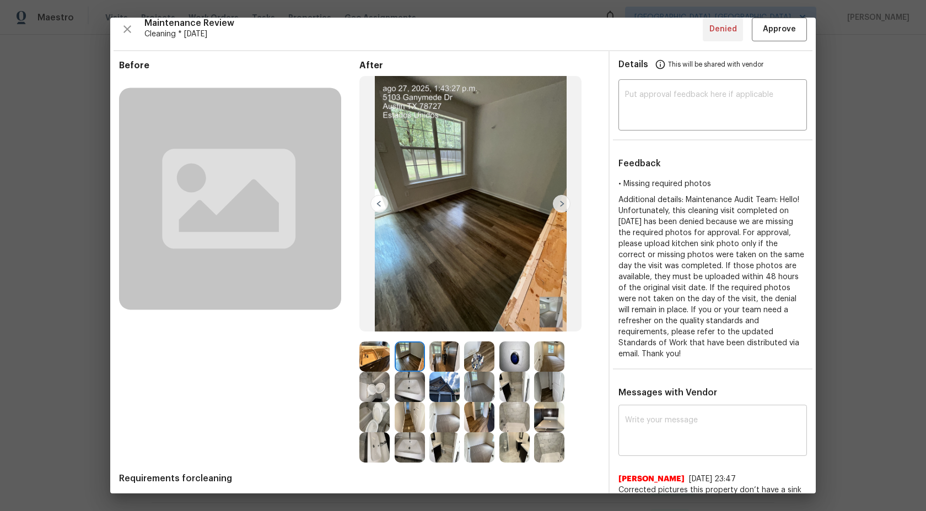
scroll to position [0, 0]
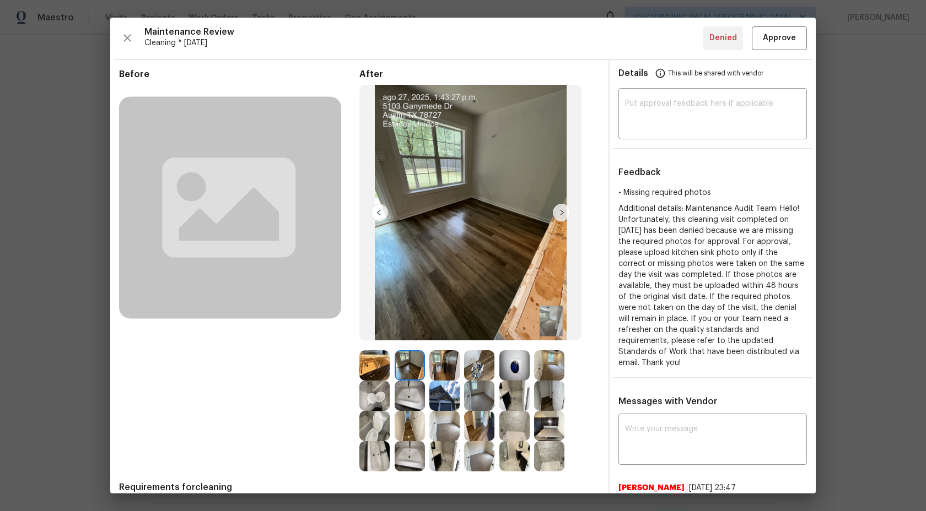
click at [371, 371] on img at bounding box center [374, 366] width 30 height 30
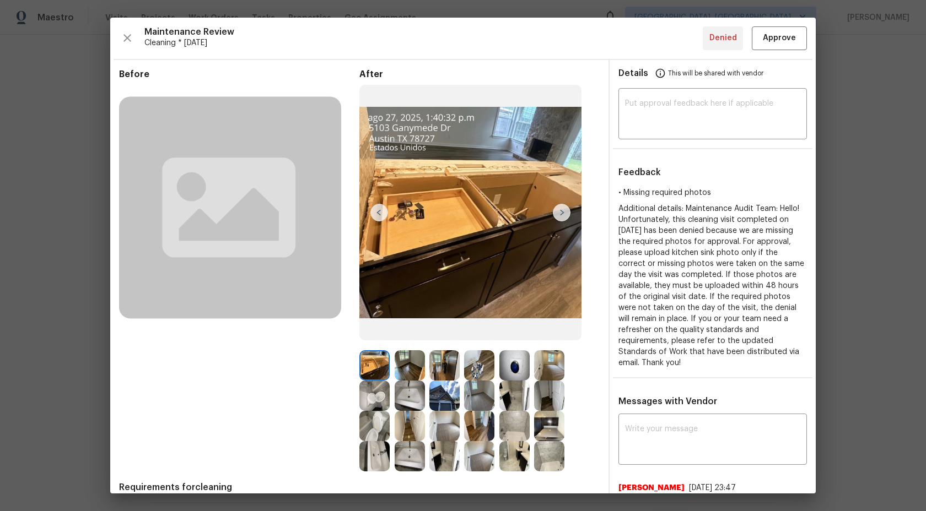
click at [413, 367] on img at bounding box center [410, 366] width 30 height 30
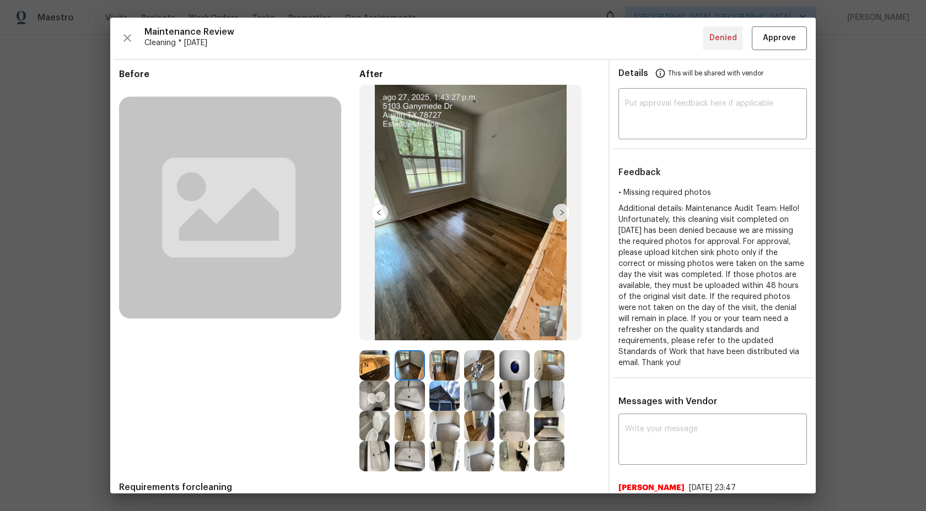
click at [380, 366] on img at bounding box center [374, 366] width 30 height 30
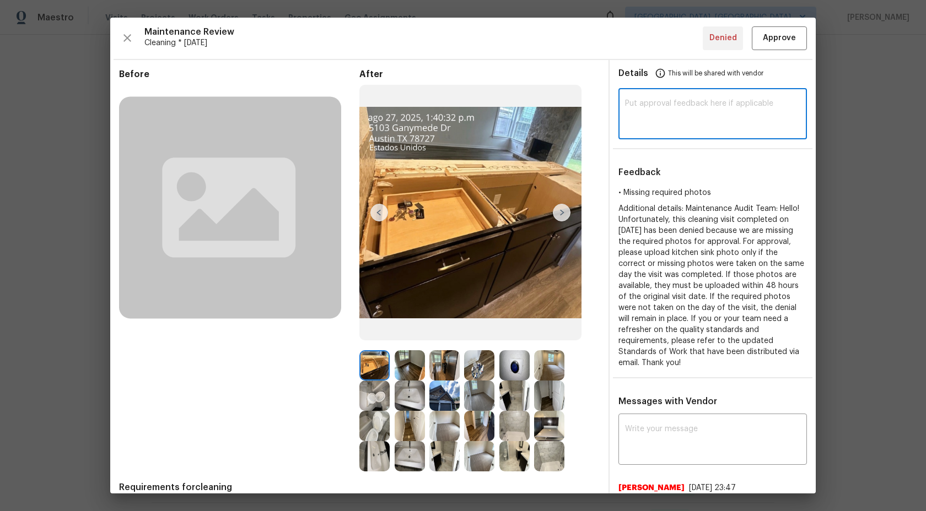
click at [651, 127] on textarea at bounding box center [712, 115] width 175 height 31
click at [717, 122] on textarea at bounding box center [712, 115] width 175 height 31
paste textarea "Maintenance Audit Team: Hi Team This visit has been approved after further audi…"
type textarea "Maintenance Audit Team: Hi Team This visit has been approved after further audi…"
click at [783, 37] on span "Approve" at bounding box center [779, 38] width 33 height 14
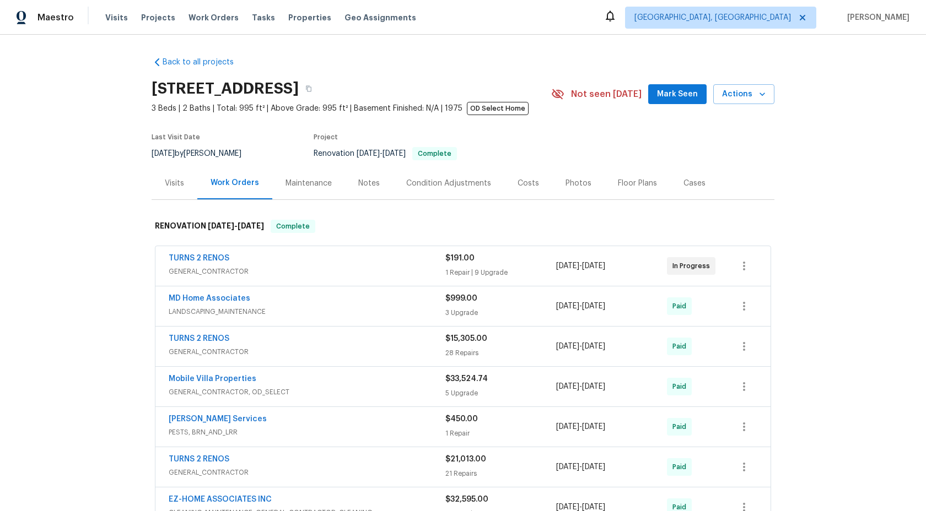
click at [309, 186] on div "Maintenance" at bounding box center [309, 183] width 46 height 11
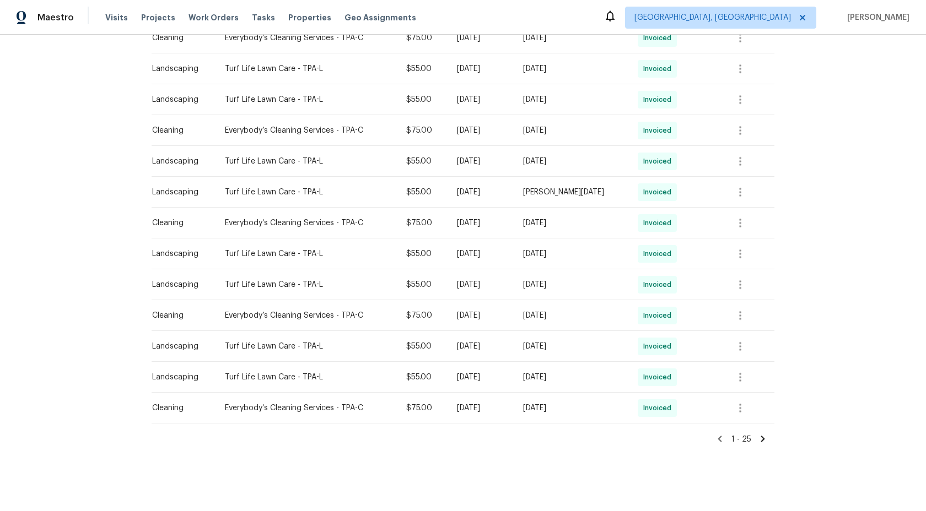
scroll to position [536, 0]
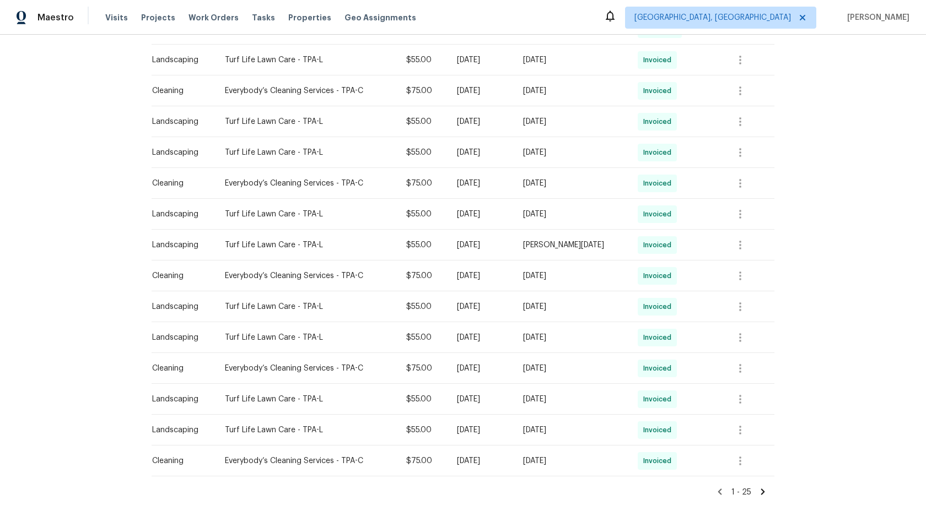
click at [763, 490] on icon at bounding box center [763, 492] width 4 height 6
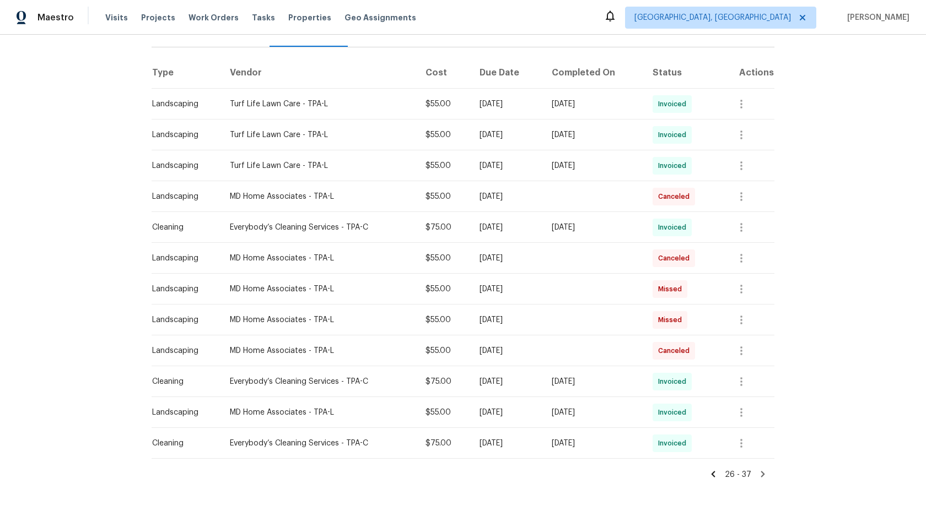
scroll to position [188, 0]
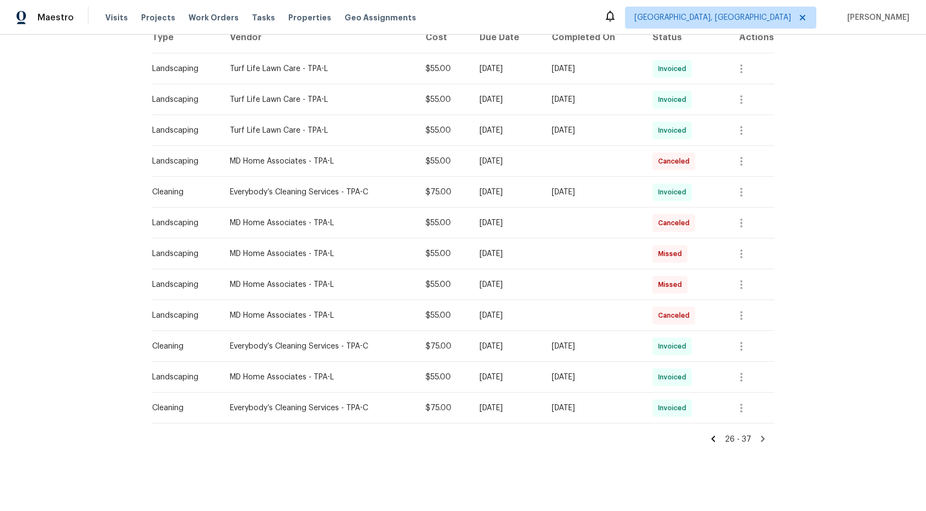
click at [761, 437] on icon at bounding box center [763, 439] width 4 height 6
click at [763, 439] on icon at bounding box center [763, 439] width 4 height 6
click at [715, 441] on icon at bounding box center [714, 439] width 4 height 6
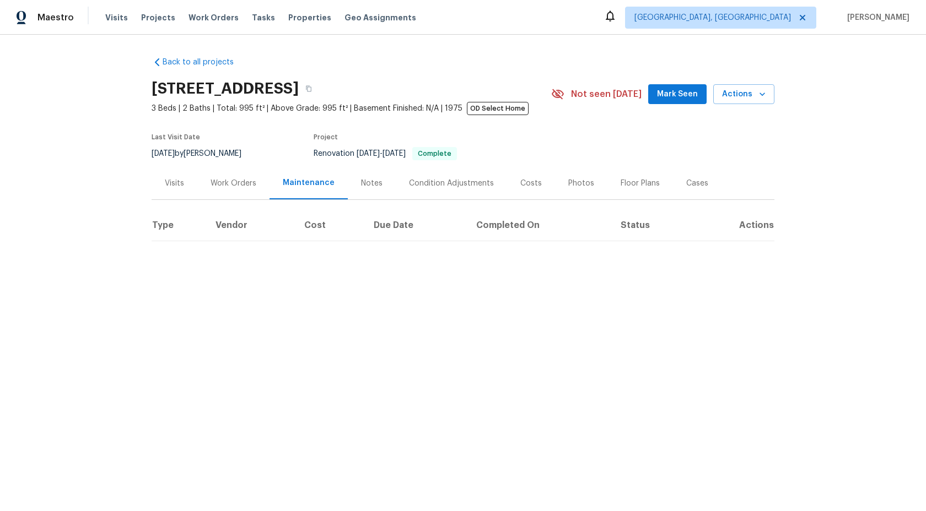
scroll to position [0, 0]
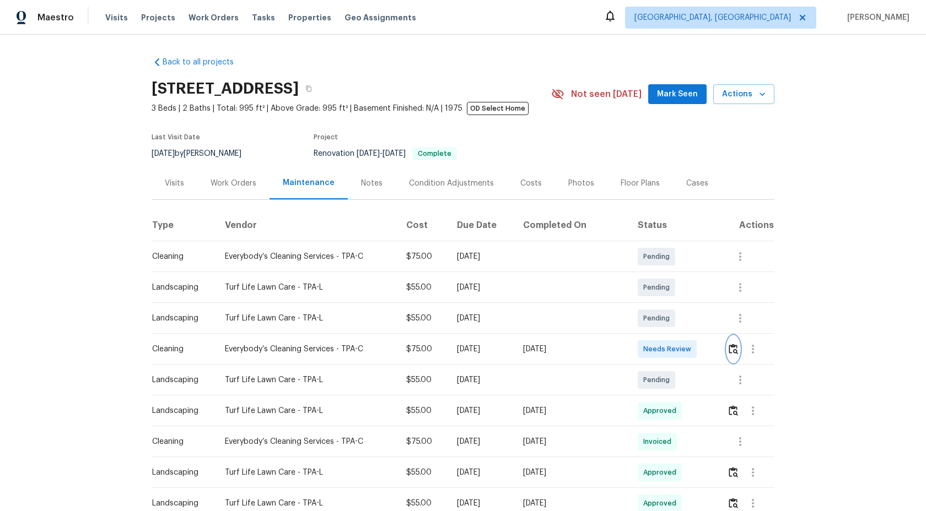
click at [734, 351] on img "button" at bounding box center [733, 349] width 9 height 10
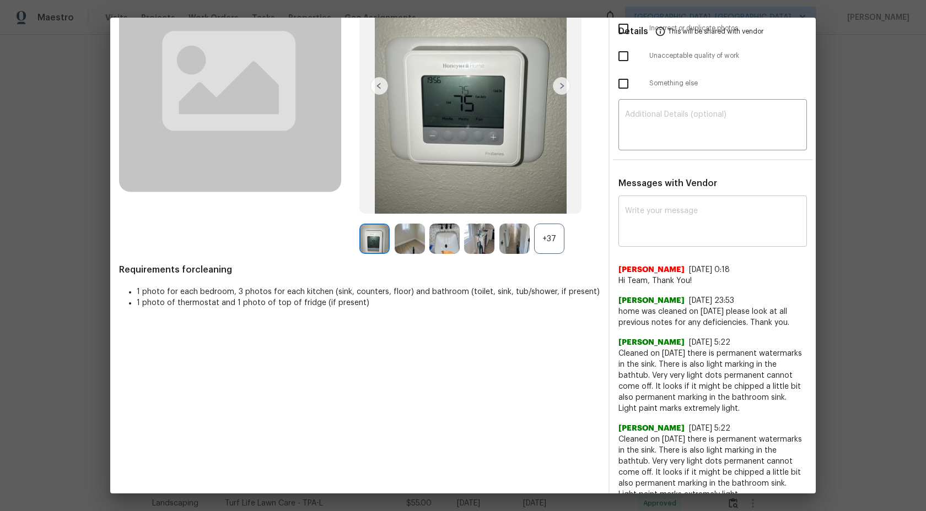
scroll to position [166, 0]
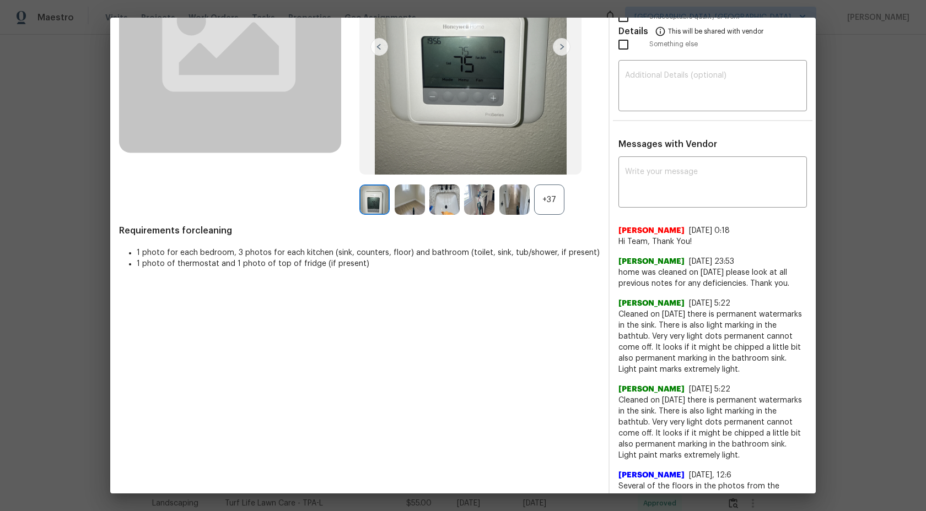
click at [551, 198] on div "+37" at bounding box center [549, 200] width 30 height 30
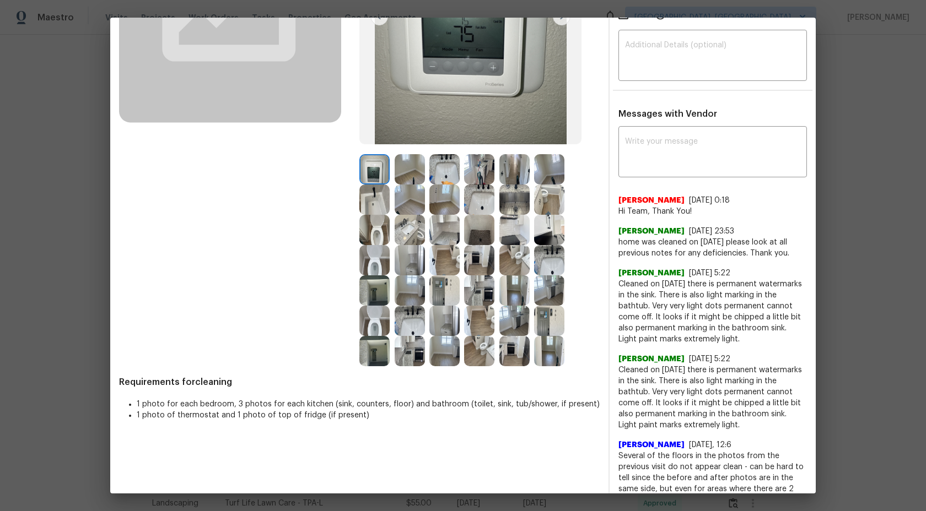
scroll to position [160, 0]
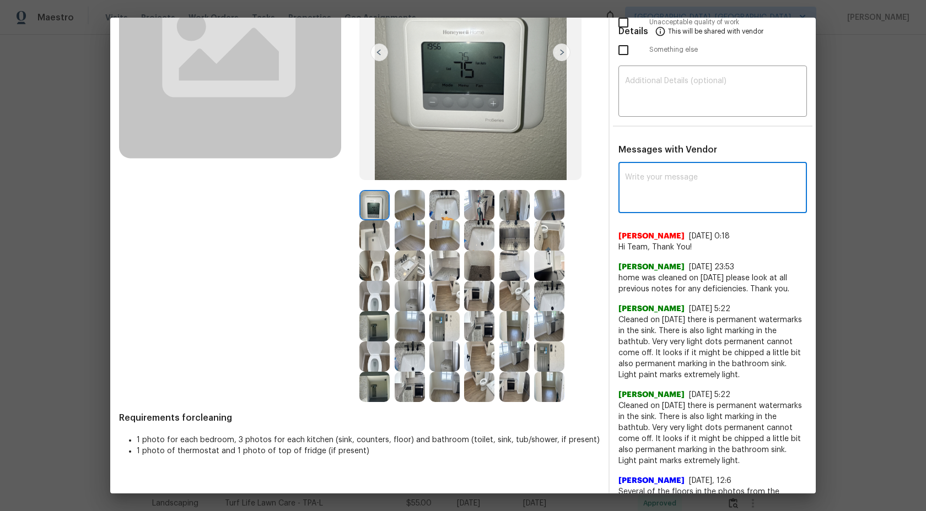
click at [682, 198] on textarea at bounding box center [712, 189] width 175 height 31
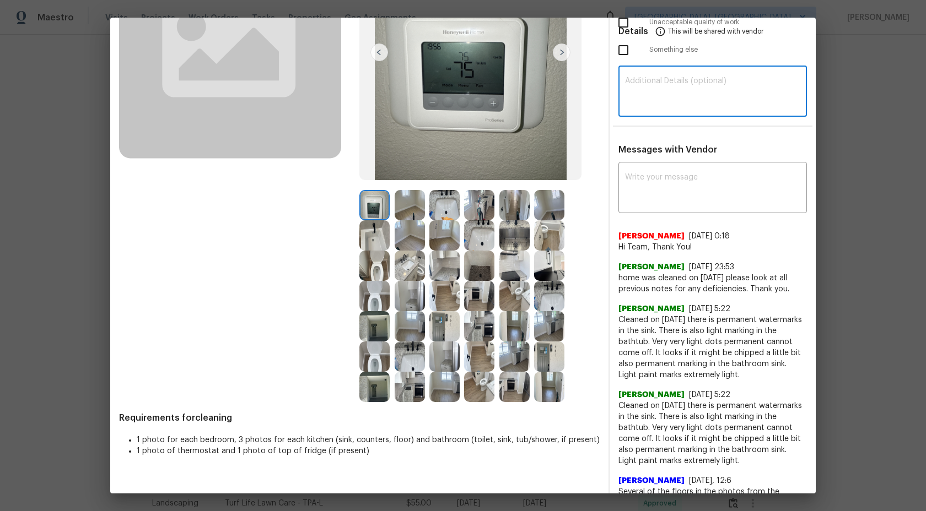
click at [681, 95] on textarea at bounding box center [712, 92] width 175 height 31
paste textarea "Maintenance Audit Team: Hi Team This visit has been approved after further audi…"
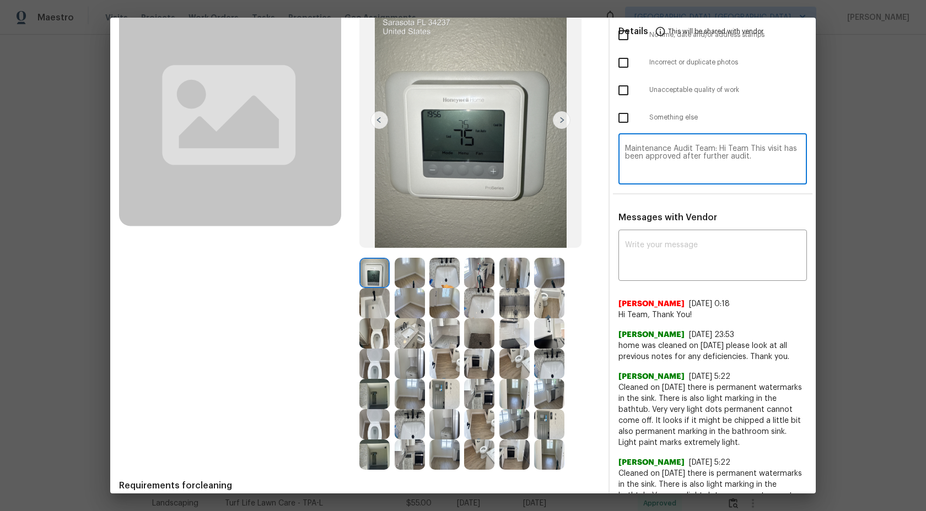
scroll to position [85, 0]
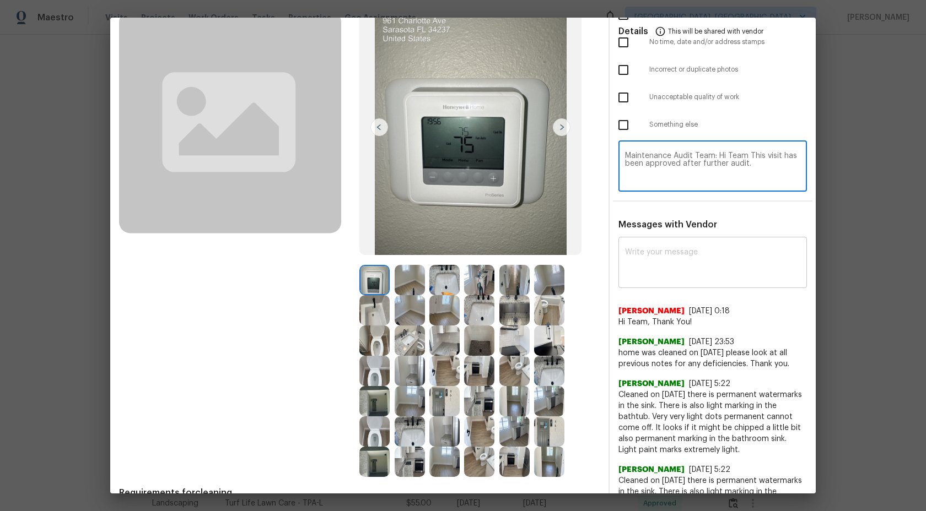
type textarea "Maintenance Audit Team: Hi Team This visit has been approved after further audi…"
click at [683, 263] on textarea at bounding box center [712, 264] width 175 height 31
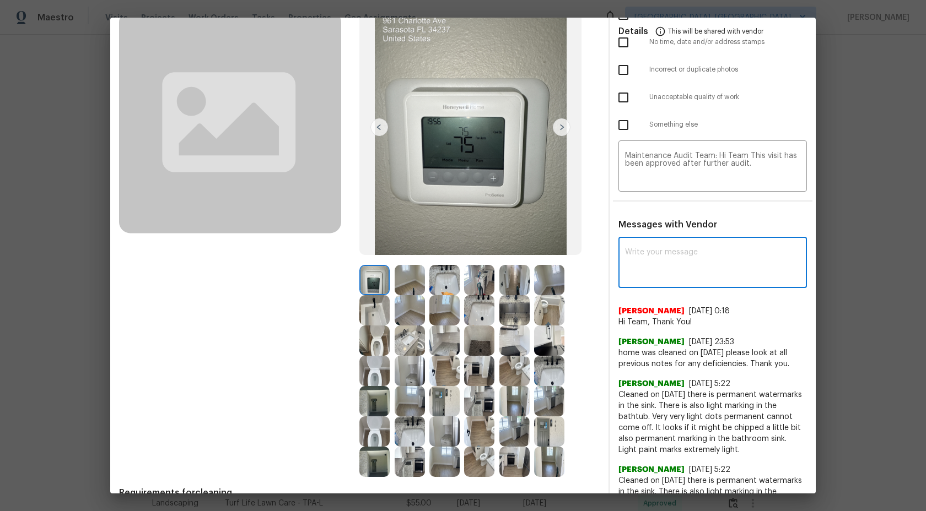
paste textarea "Maintenance Audit Team: Hi Team This visit has been approved after further audi…"
type textarea "Maintenance Audit Team: Hi Team This visit has been approved after further audi…"
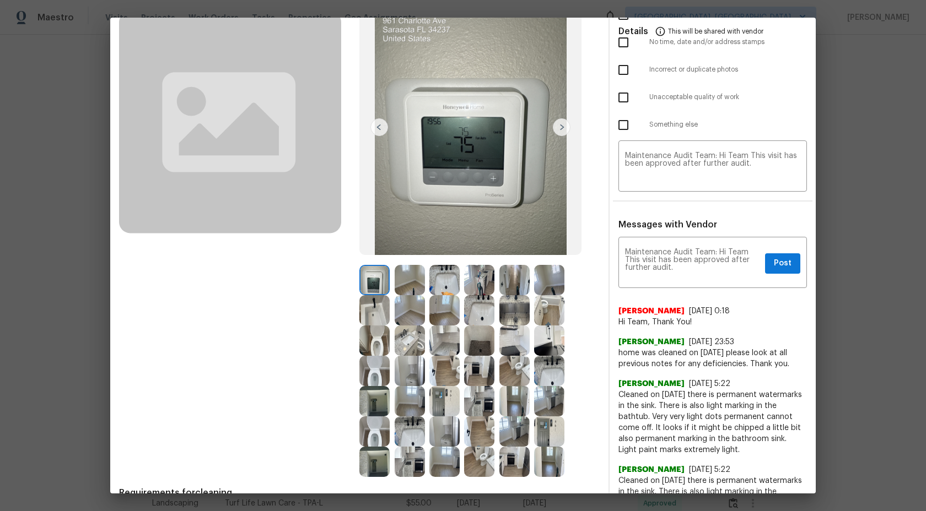
click at [416, 276] on img at bounding box center [410, 280] width 30 height 30
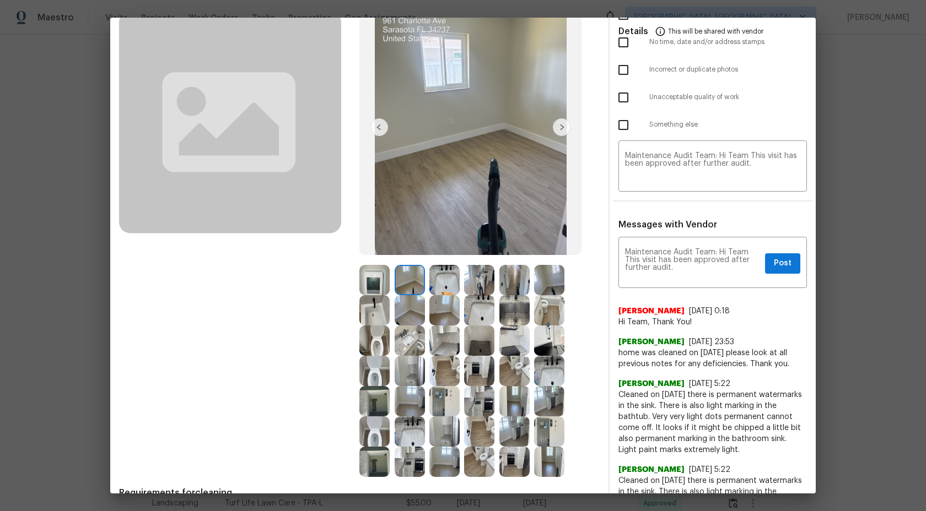
click at [568, 126] on img at bounding box center [562, 127] width 18 height 18
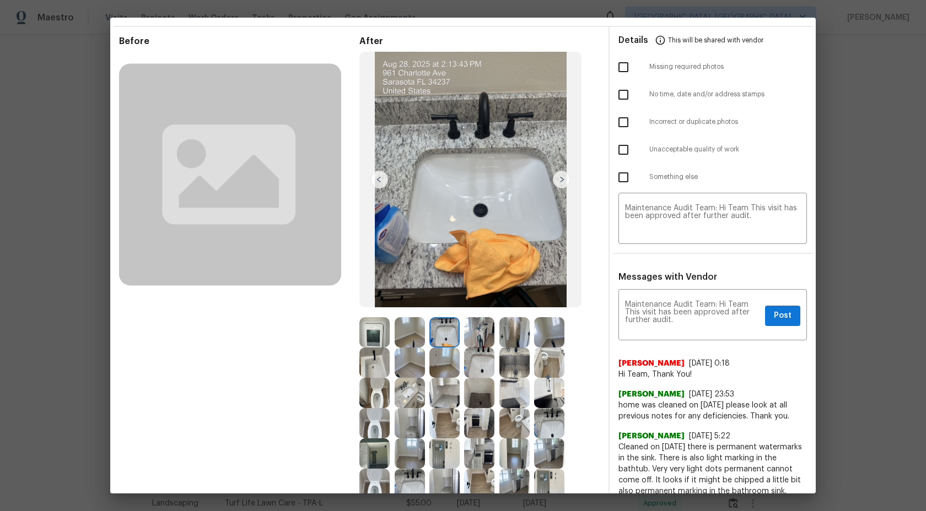
scroll to position [0, 0]
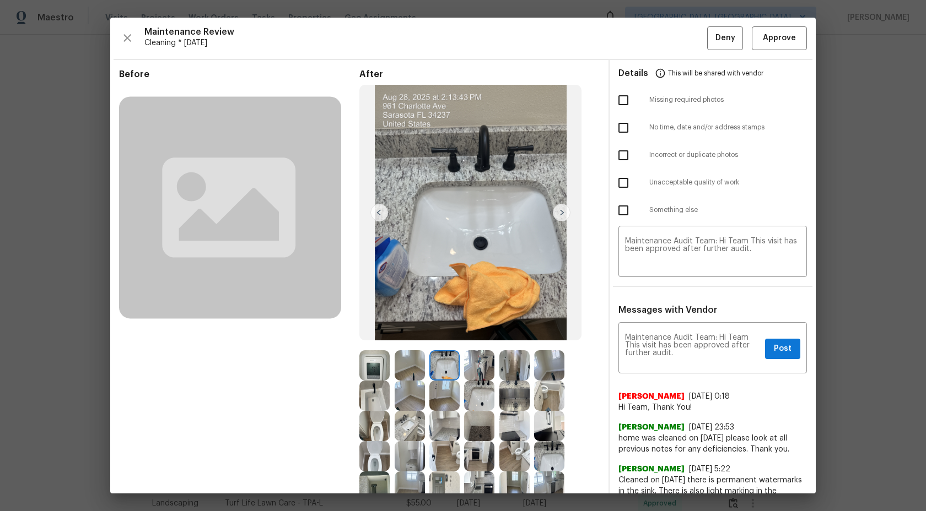
click at [562, 214] on img at bounding box center [562, 213] width 18 height 18
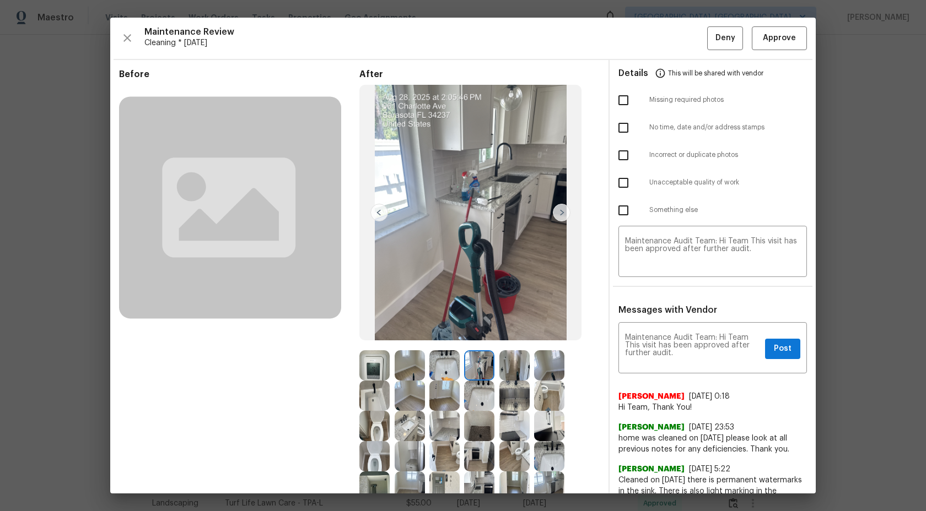
click at [561, 210] on img at bounding box center [562, 213] width 18 height 18
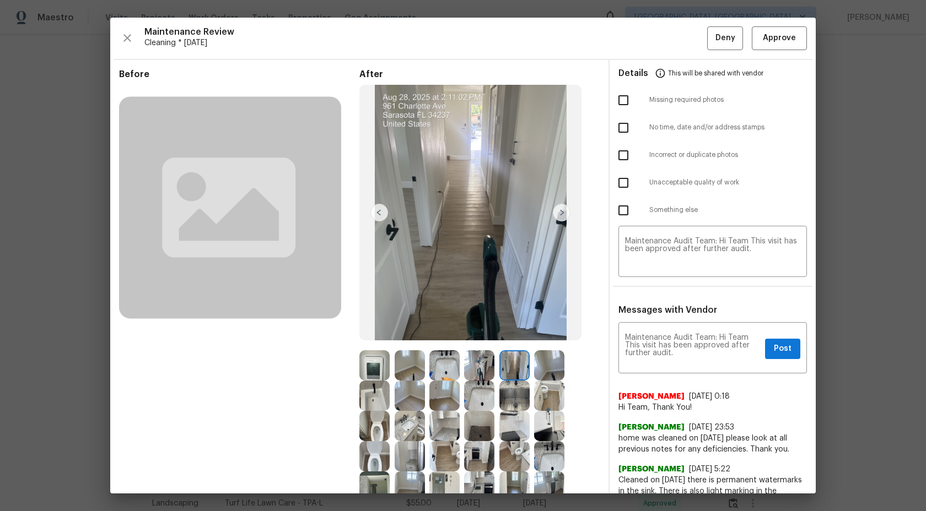
click at [398, 367] on img at bounding box center [410, 366] width 30 height 30
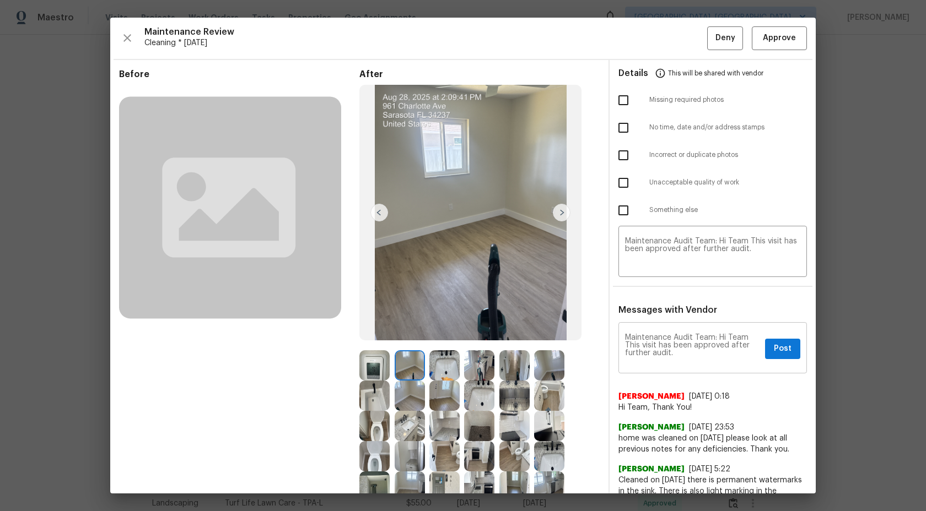
click at [793, 361] on div "Maintenance Audit Team: Hi Team This visit has been approved after further audi…" at bounding box center [712, 349] width 188 height 49
click at [782, 342] on span "Post" at bounding box center [783, 349] width 18 height 14
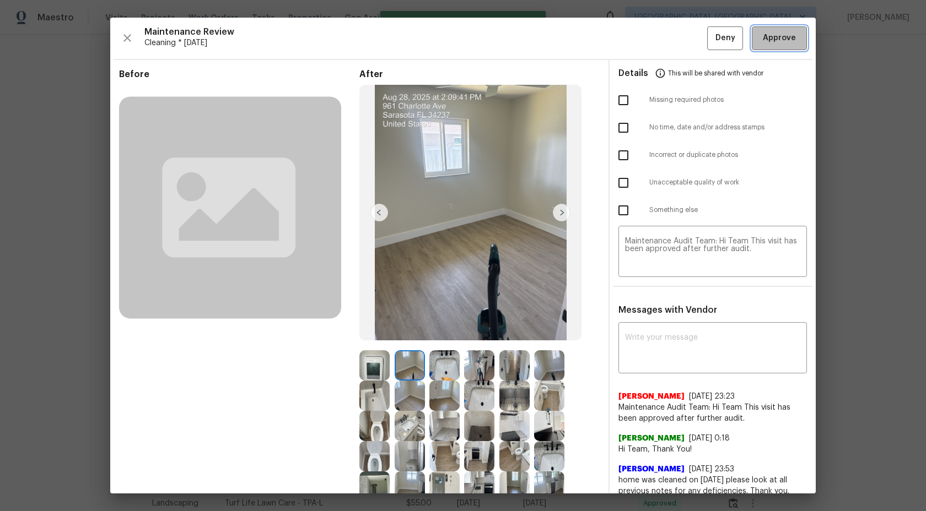
click at [777, 39] on span "Approve" at bounding box center [779, 38] width 33 height 14
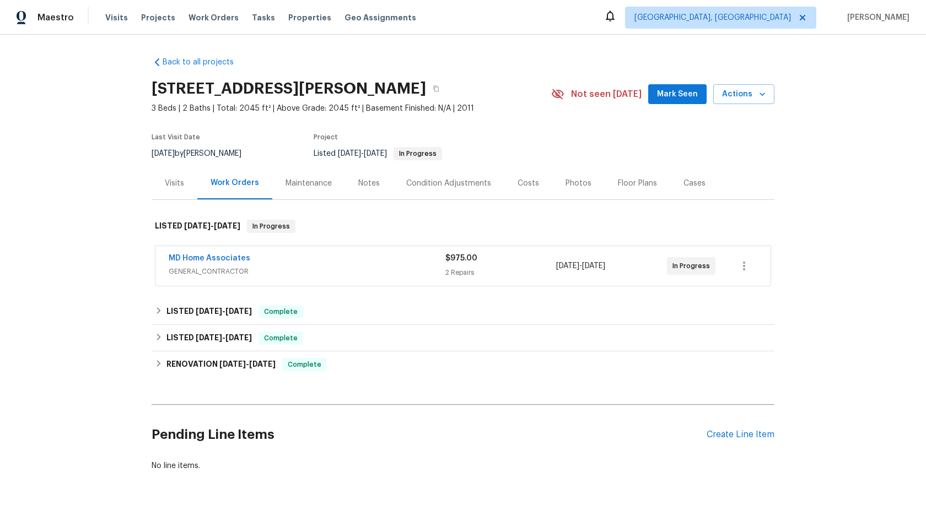
click at [305, 181] on div "Maintenance" at bounding box center [309, 183] width 46 height 11
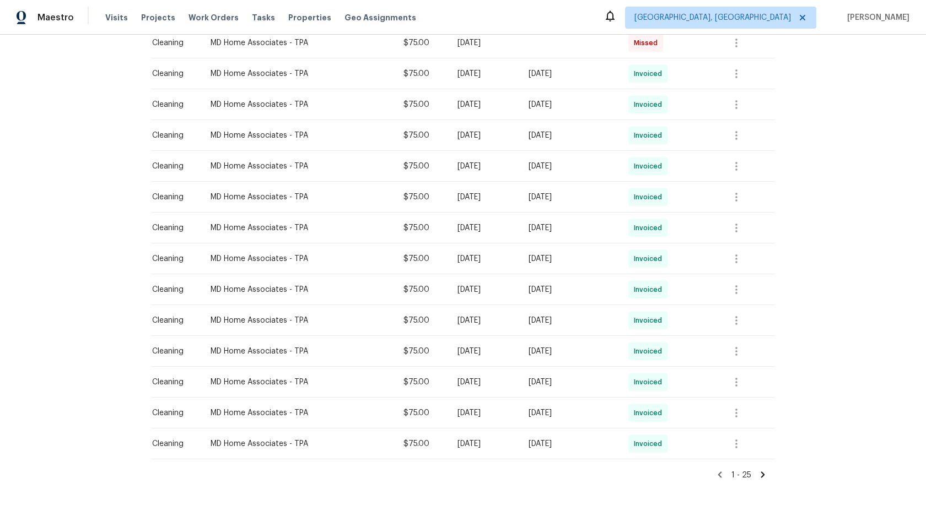
scroll to position [589, 0]
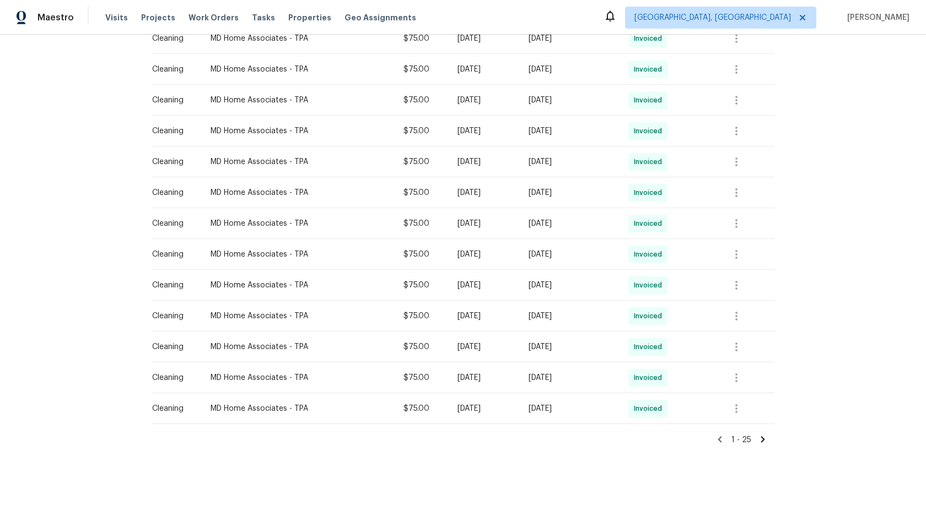
click at [764, 436] on icon at bounding box center [763, 440] width 10 height 10
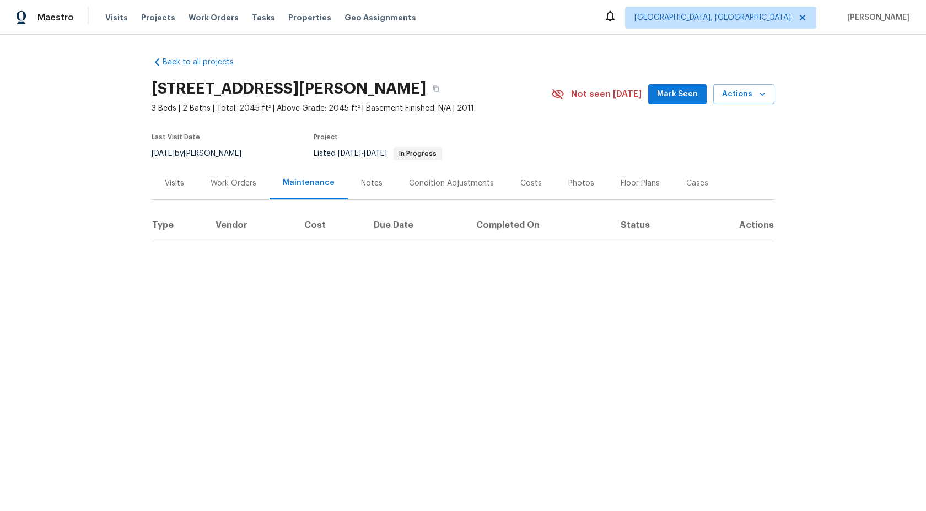
scroll to position [0, 0]
click at [714, 286] on icon at bounding box center [713, 287] width 4 height 6
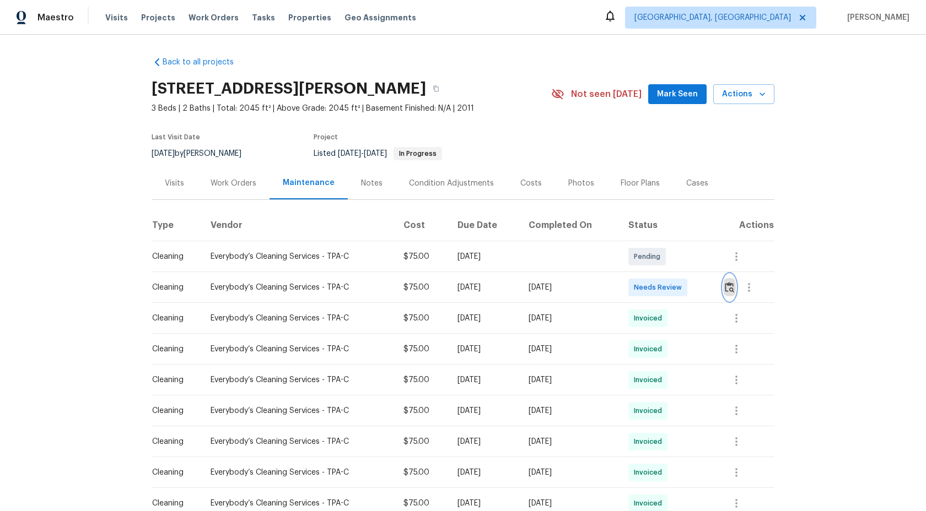
click at [730, 285] on img "button" at bounding box center [729, 287] width 9 height 10
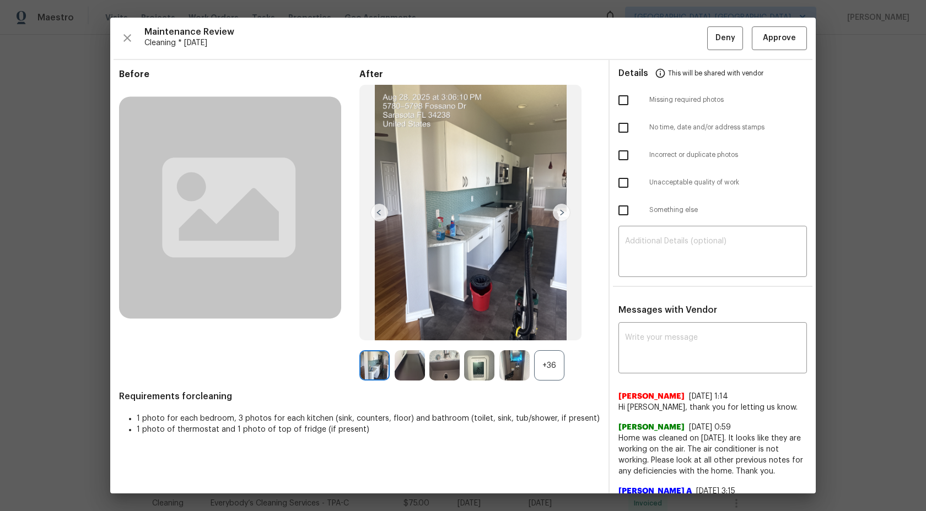
click at [548, 363] on div "+36" at bounding box center [549, 366] width 30 height 30
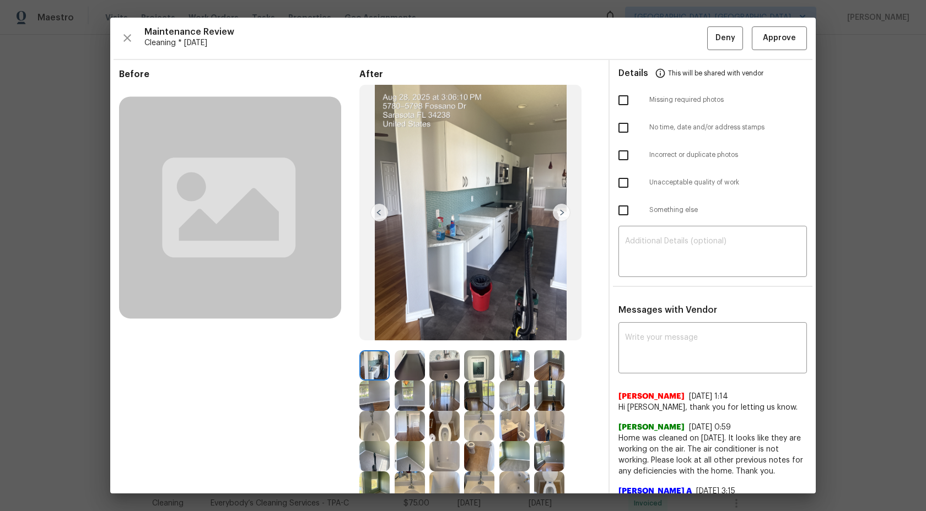
click at [495, 367] on div at bounding box center [481, 366] width 35 height 30
click at [438, 371] on img at bounding box center [444, 366] width 30 height 30
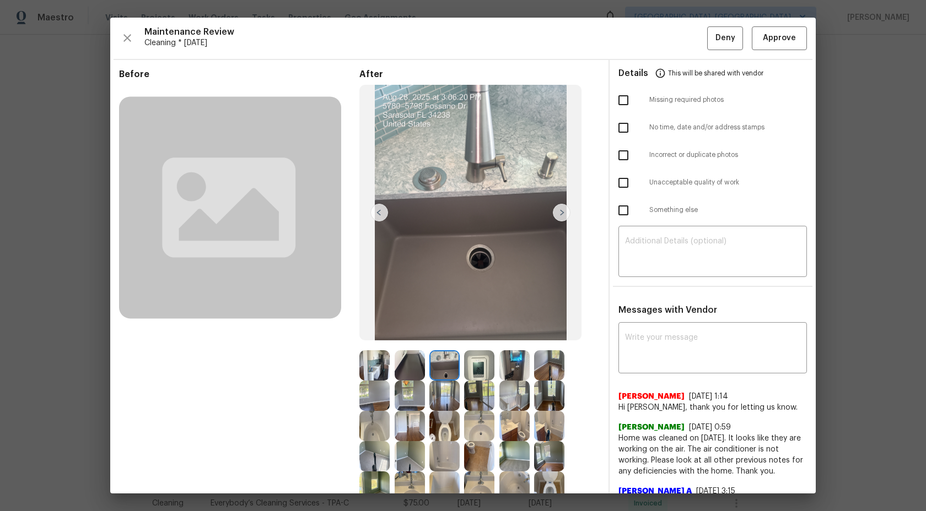
click at [419, 371] on img at bounding box center [410, 366] width 30 height 30
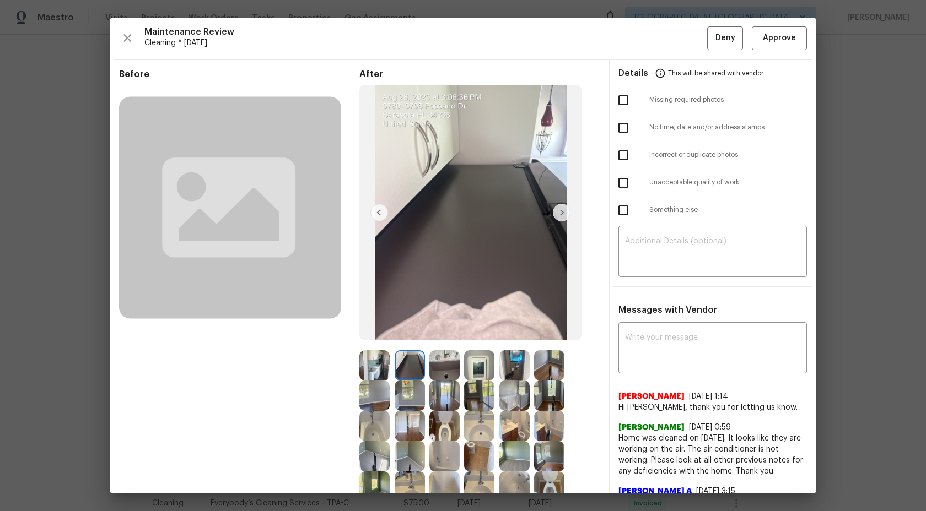
click at [560, 214] on img at bounding box center [562, 213] width 18 height 18
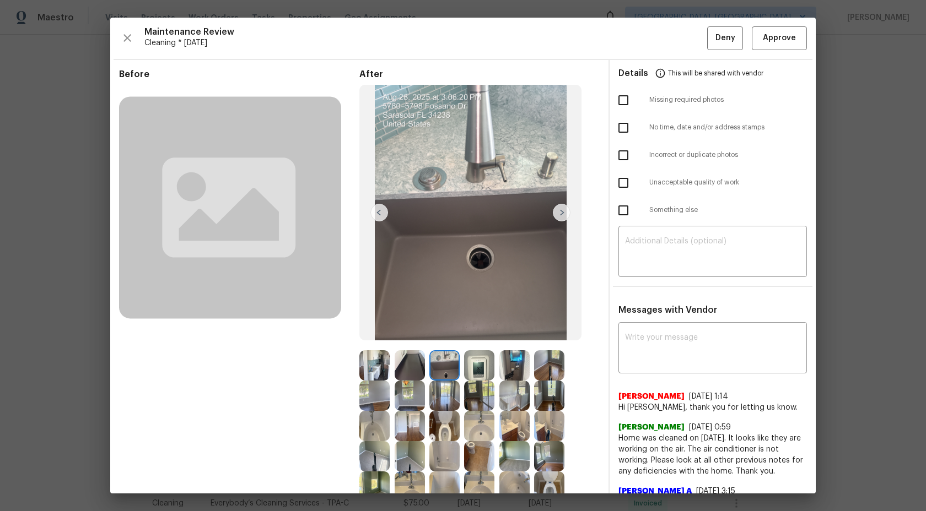
click at [561, 209] on img at bounding box center [562, 213] width 18 height 18
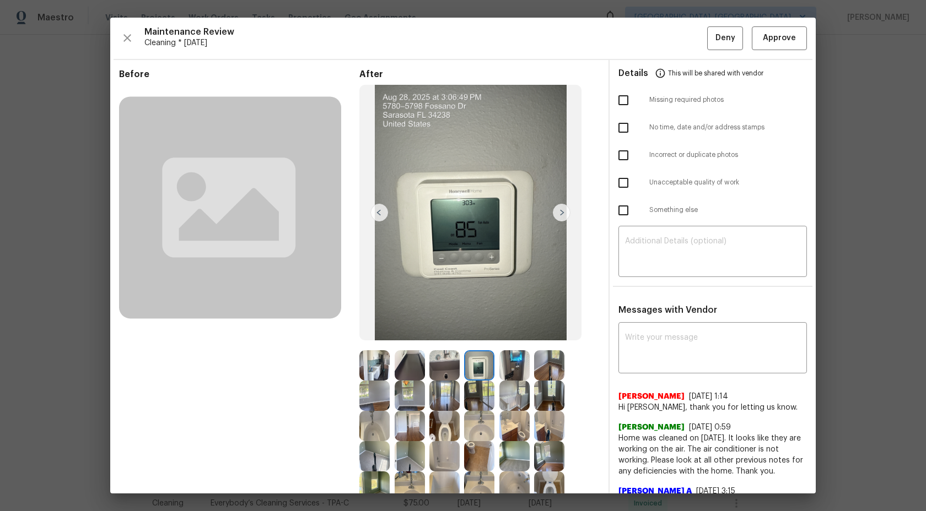
click at [564, 209] on img at bounding box center [562, 213] width 18 height 18
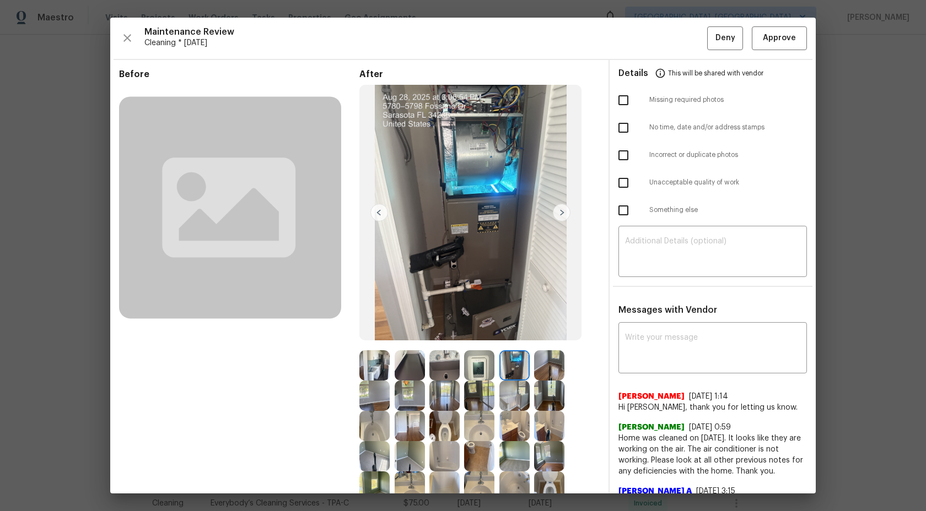
click at [564, 209] on img at bounding box center [562, 213] width 18 height 18
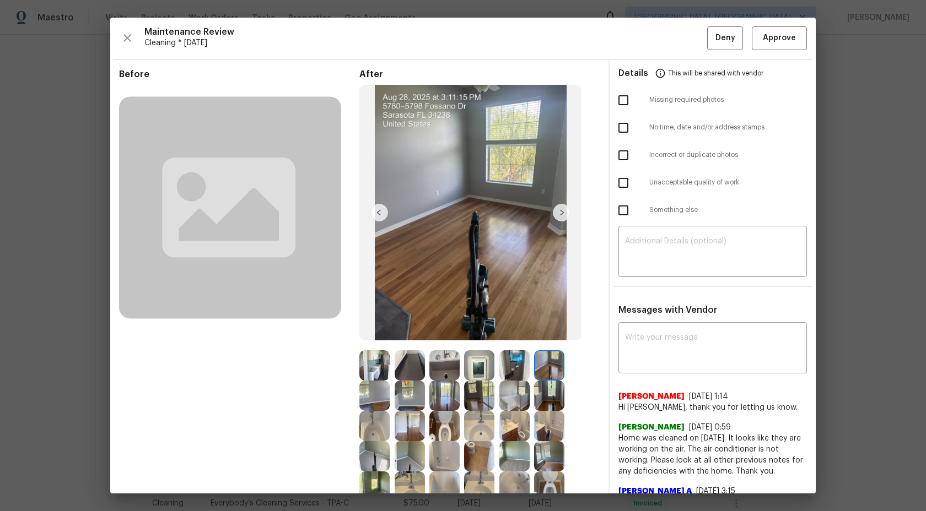
click at [564, 209] on img at bounding box center [562, 213] width 18 height 18
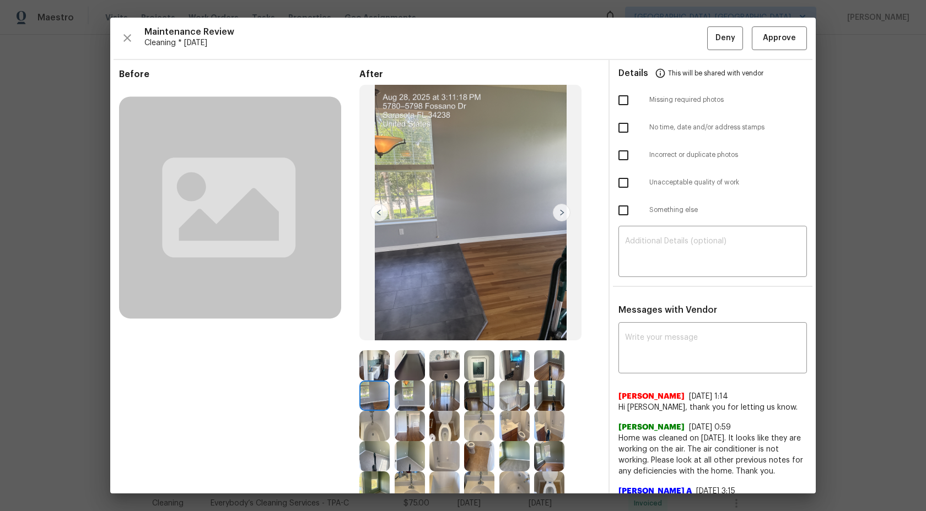
click at [564, 209] on img at bounding box center [562, 213] width 18 height 18
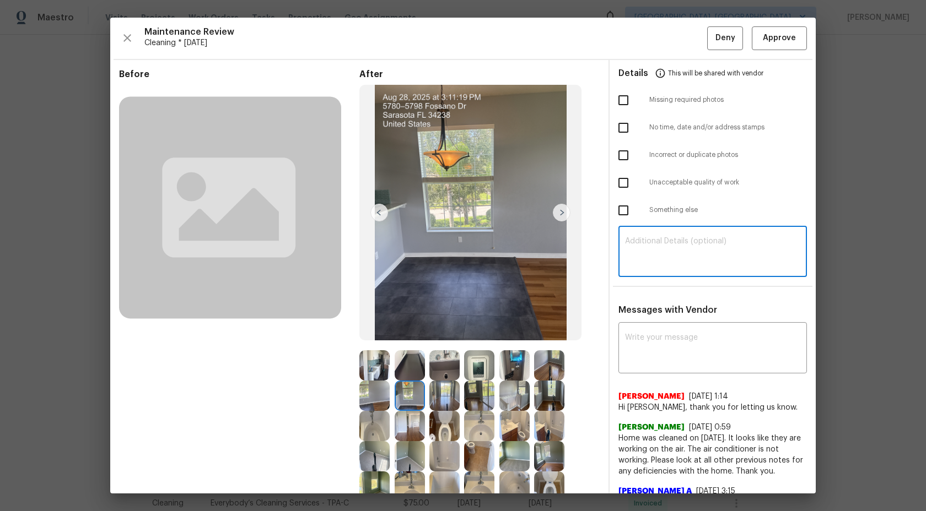
click at [659, 247] on textarea at bounding box center [712, 253] width 175 height 31
click at [693, 241] on textarea at bounding box center [712, 253] width 175 height 31
click at [664, 266] on textarea at bounding box center [712, 253] width 175 height 31
paste textarea "Maintenance Audit Team: Hi Team This visit has been approved after further audi…"
type textarea "Maintenance Audit Team: Hi Team This visit has been approved after further audi…"
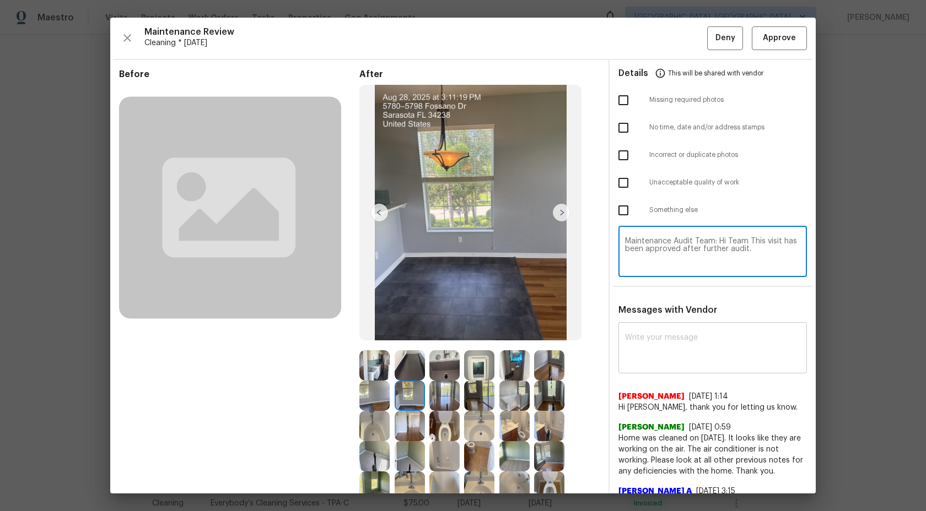
click at [666, 354] on textarea at bounding box center [712, 349] width 175 height 31
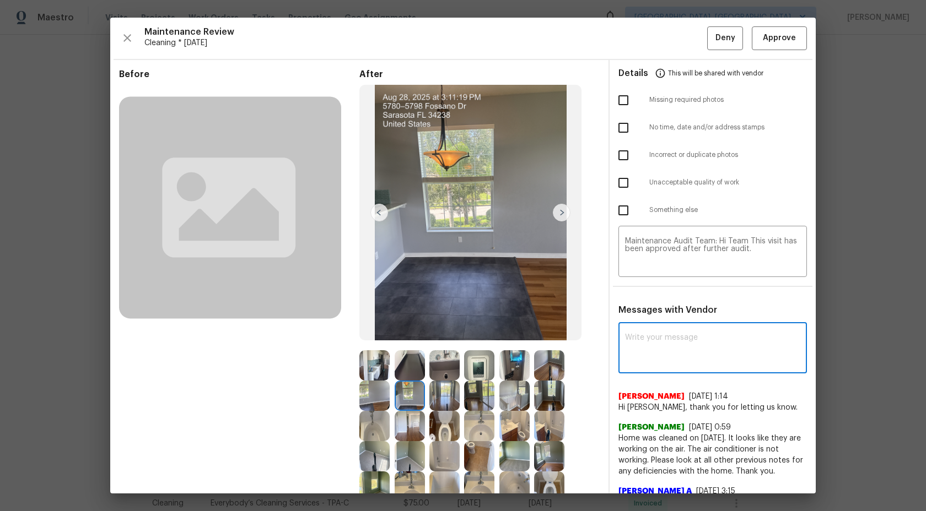
paste textarea "Maintenance Audit Team: Hi Team This visit has been approved after further audi…"
type textarea "Maintenance Audit Team: Hi Team This visit has been approved after further audi…"
click at [787, 351] on span "Post" at bounding box center [783, 349] width 18 height 14
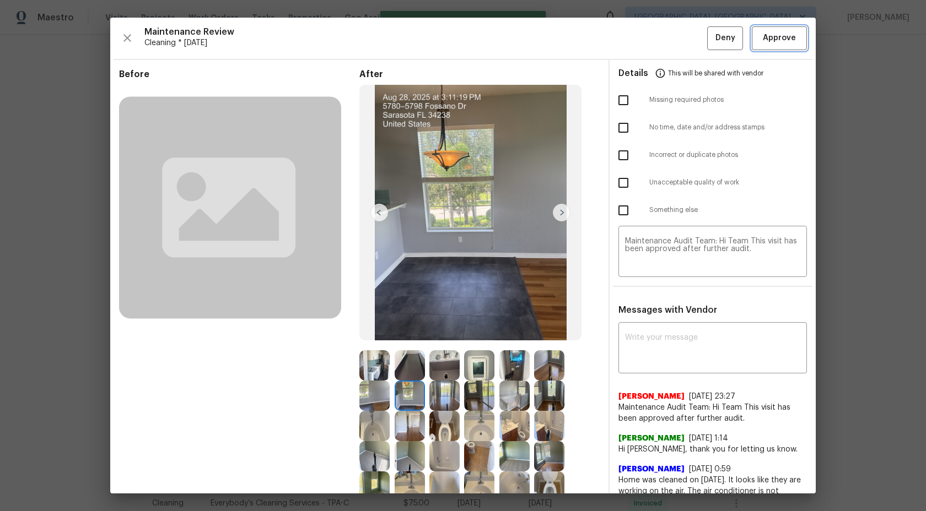
click at [778, 42] on span "Approve" at bounding box center [779, 38] width 33 height 14
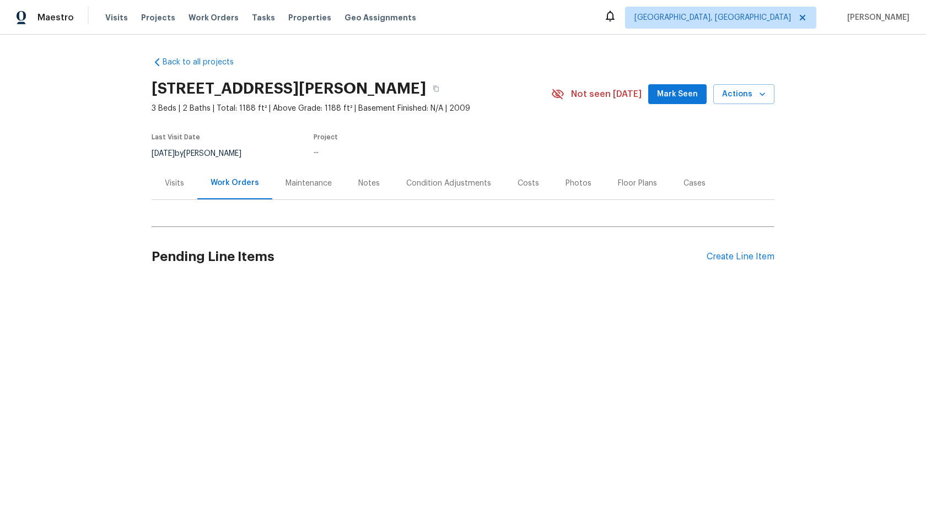
click at [321, 187] on div "Maintenance" at bounding box center [309, 183] width 46 height 11
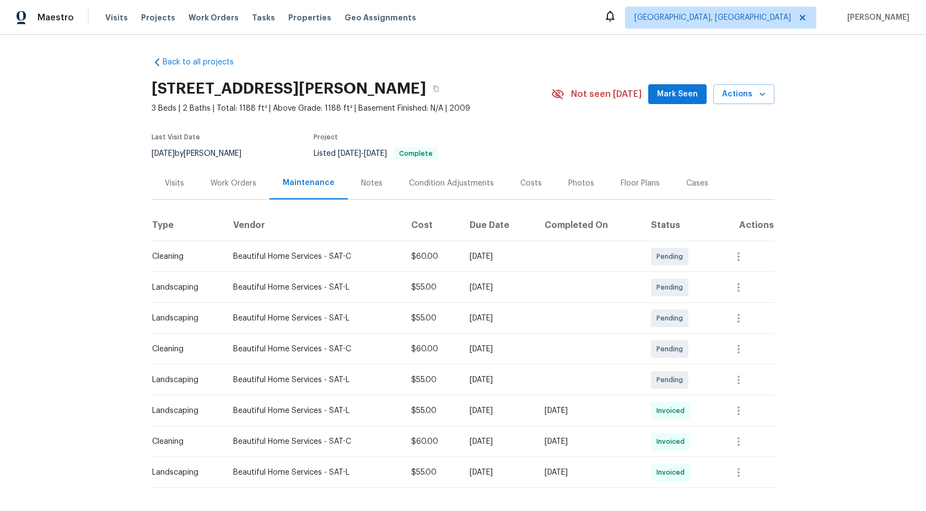
scroll to position [43, 0]
